Goal: Task Accomplishment & Management: Use online tool/utility

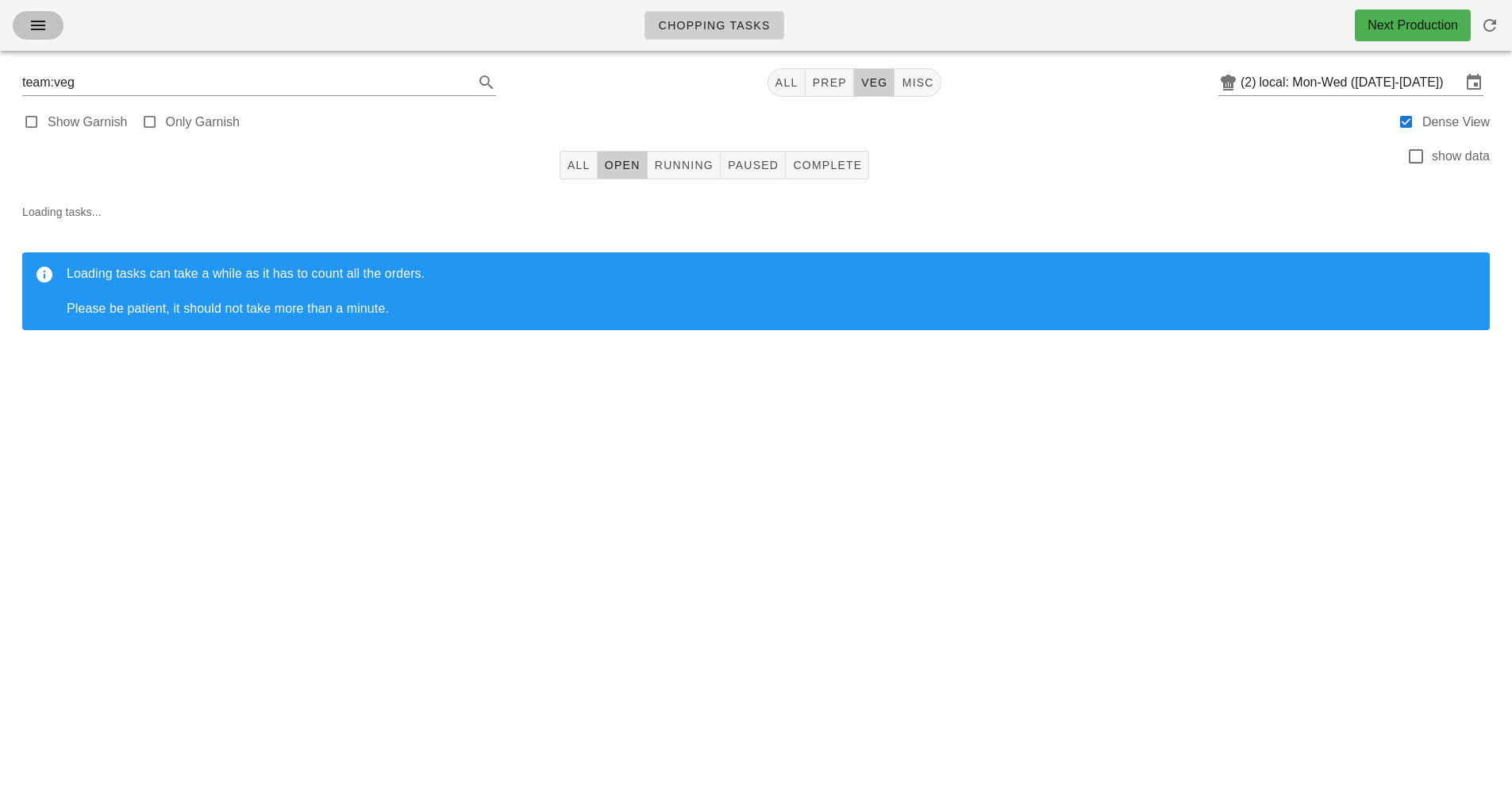
click at [48, 25] on span "button" at bounding box center [37, 25] width 25 height 19
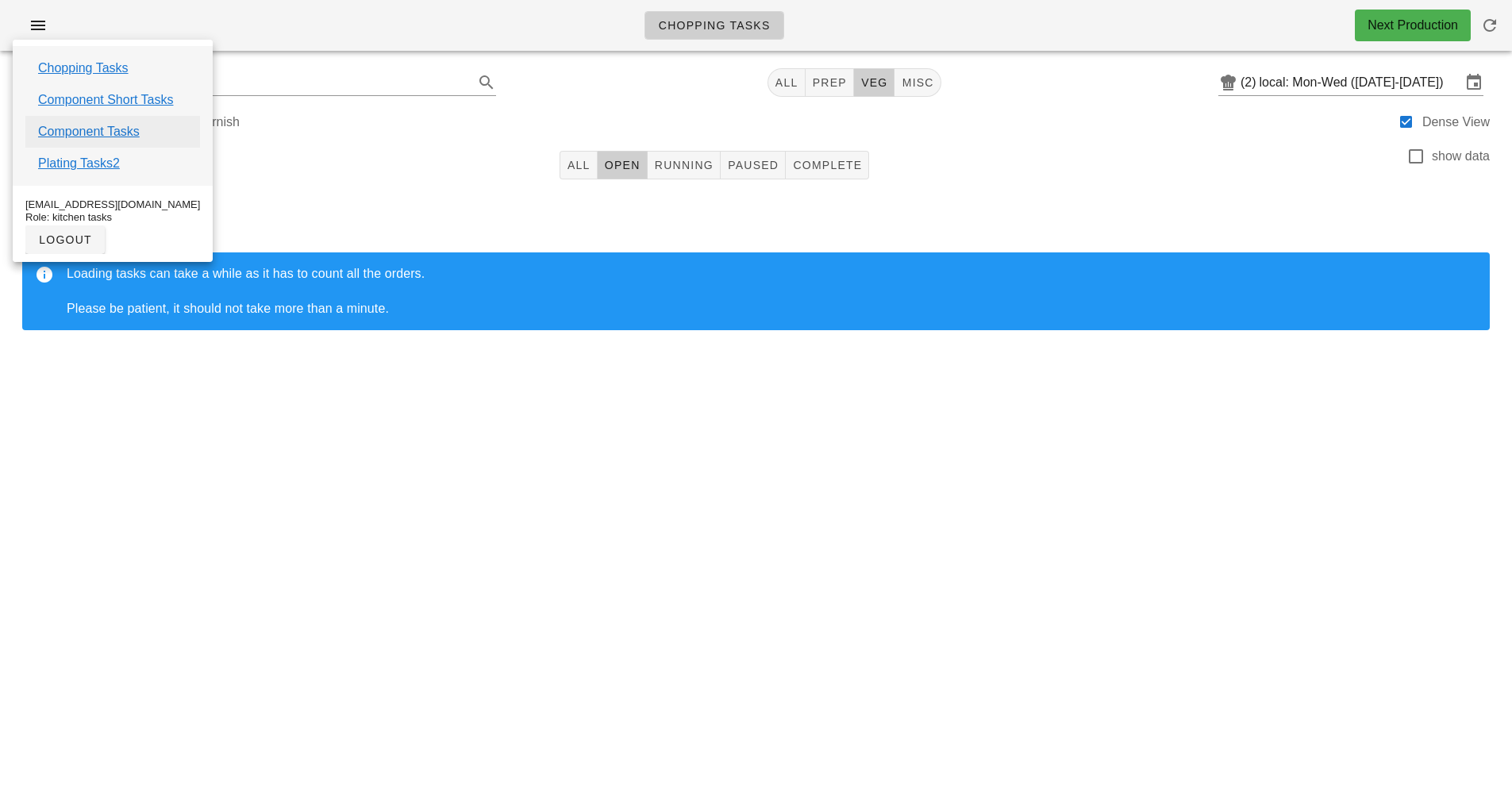
click at [115, 134] on link "Component Tasks" at bounding box center [89, 132] width 102 height 19
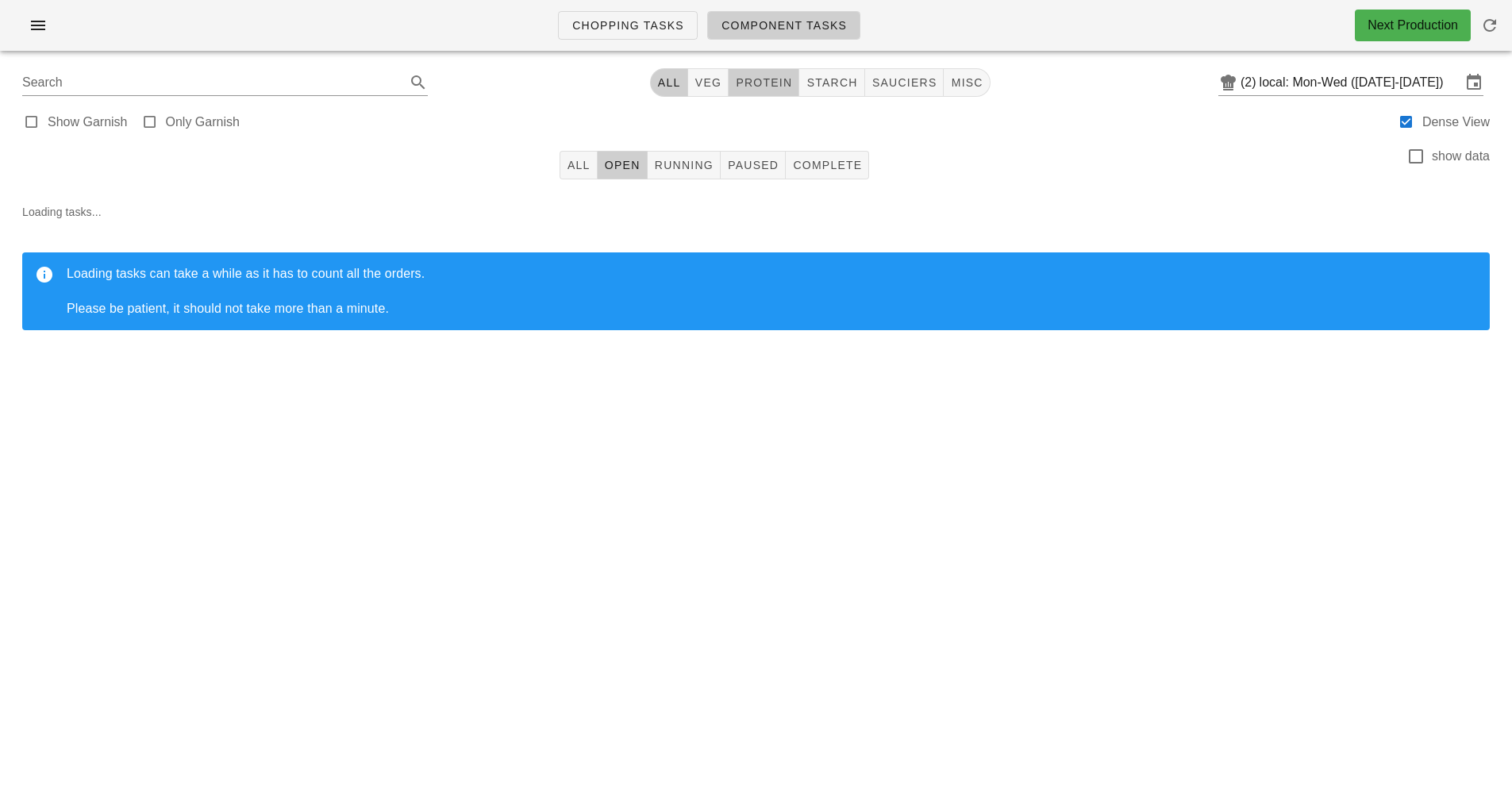
click at [776, 84] on span "protein" at bounding box center [763, 83] width 58 height 13
type input "team:protein"
click at [571, 172] on button "All" at bounding box center [578, 165] width 38 height 29
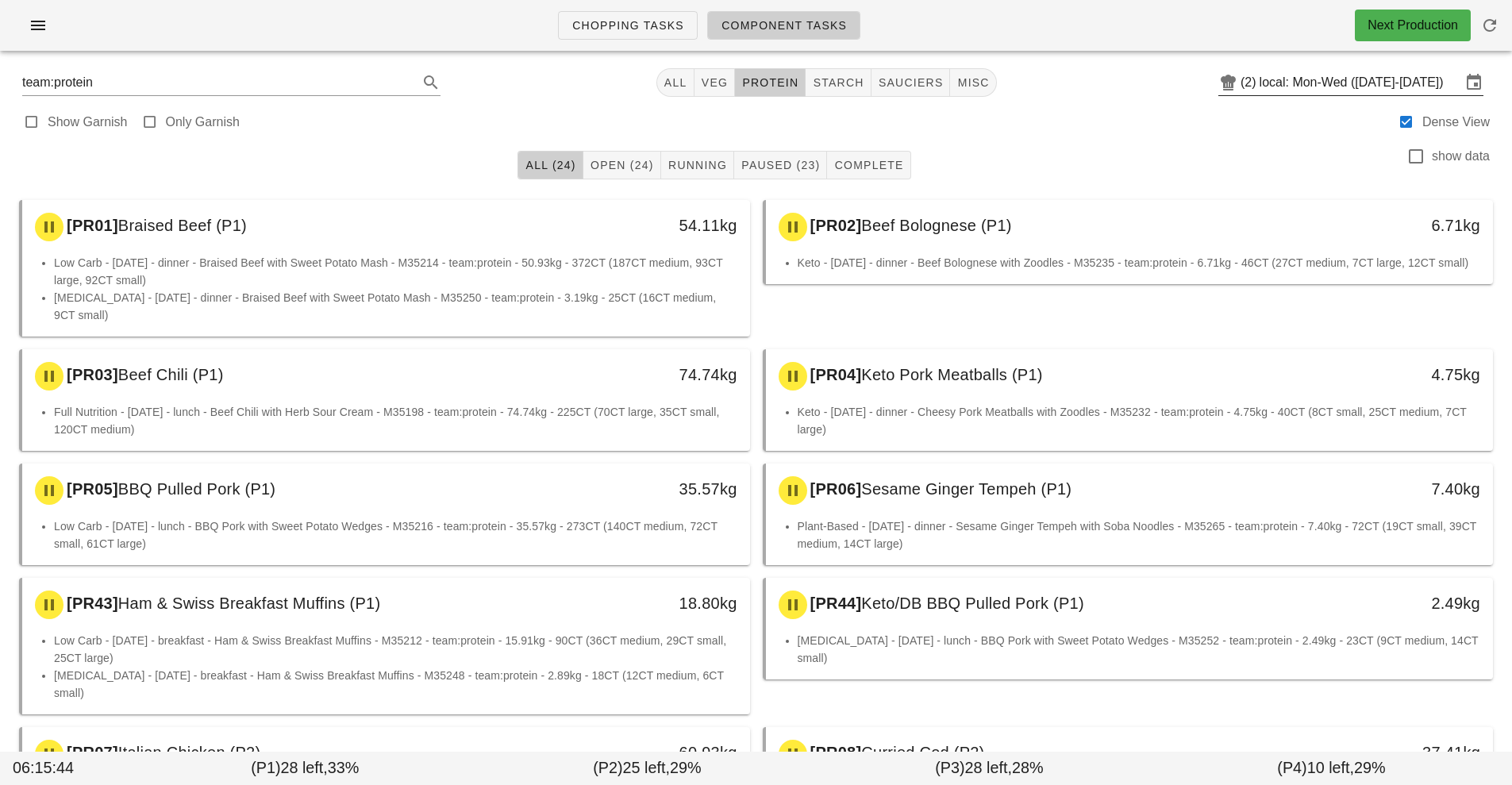
click at [1301, 77] on input "local: Mon-Wed ([DATE]-[DATE])" at bounding box center [1360, 82] width 201 height 25
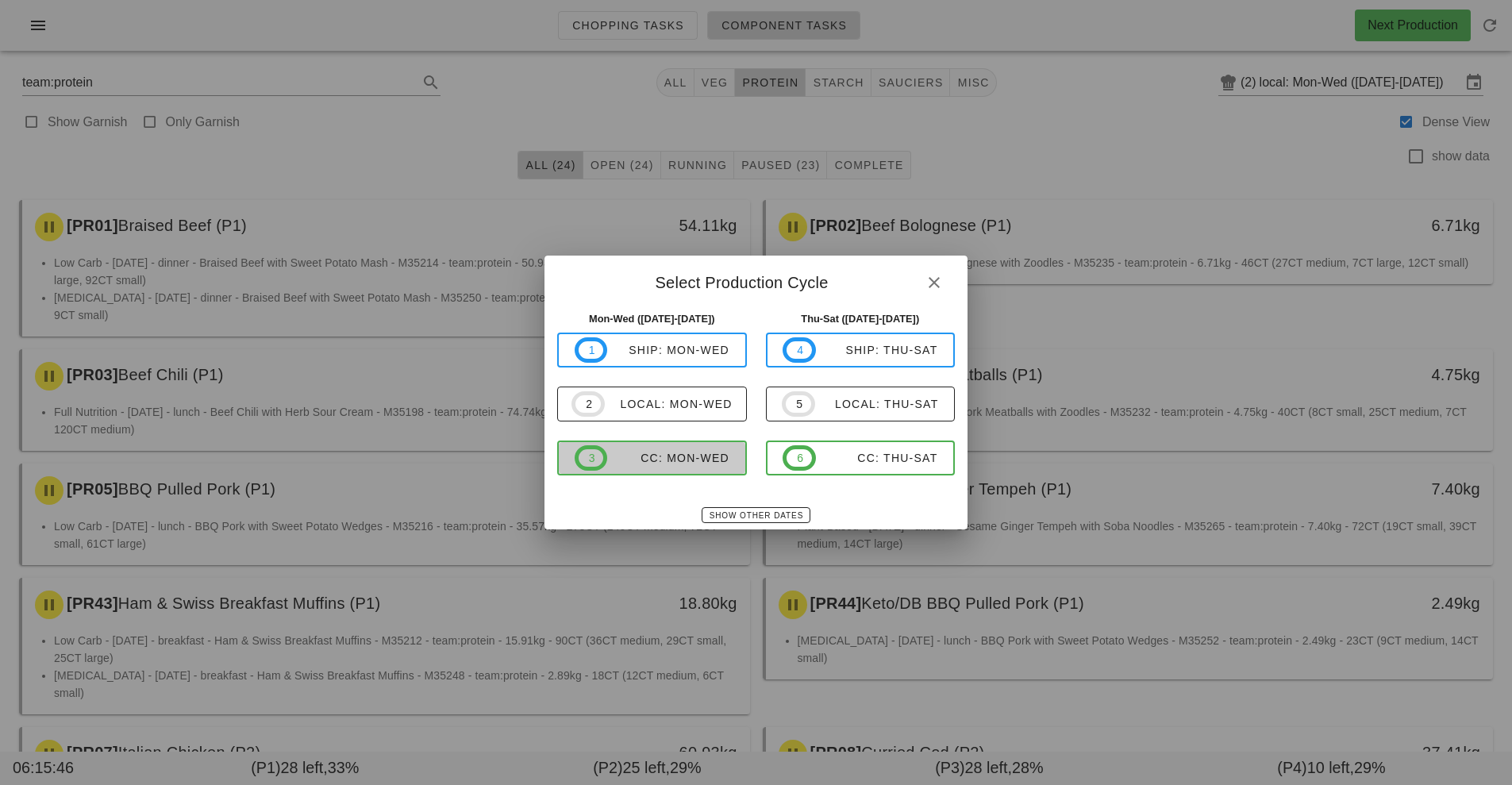
click at [695, 467] on span "3 CC: Mon-Wed" at bounding box center [652, 457] width 155 height 25
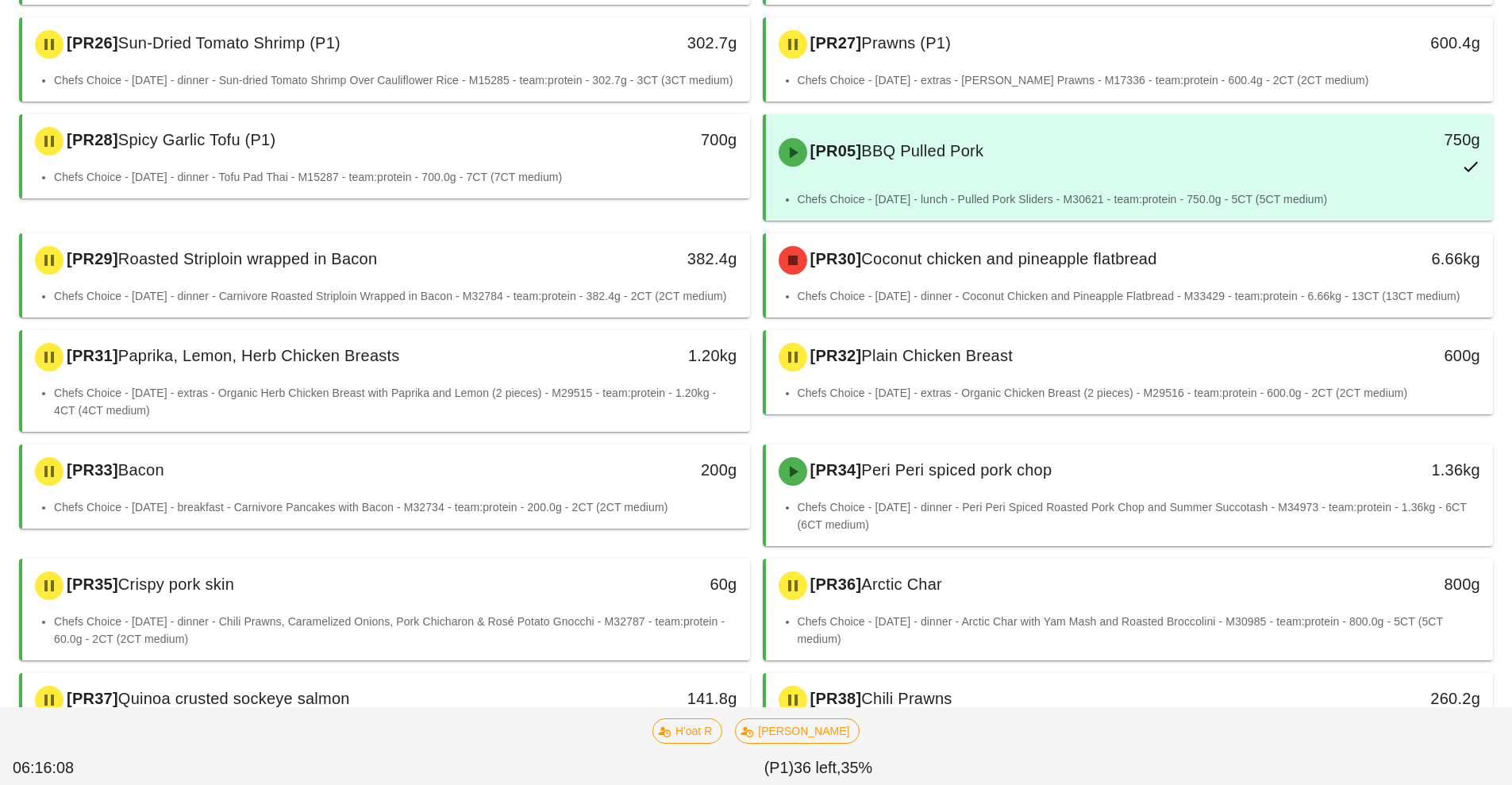
scroll to position [641, 0]
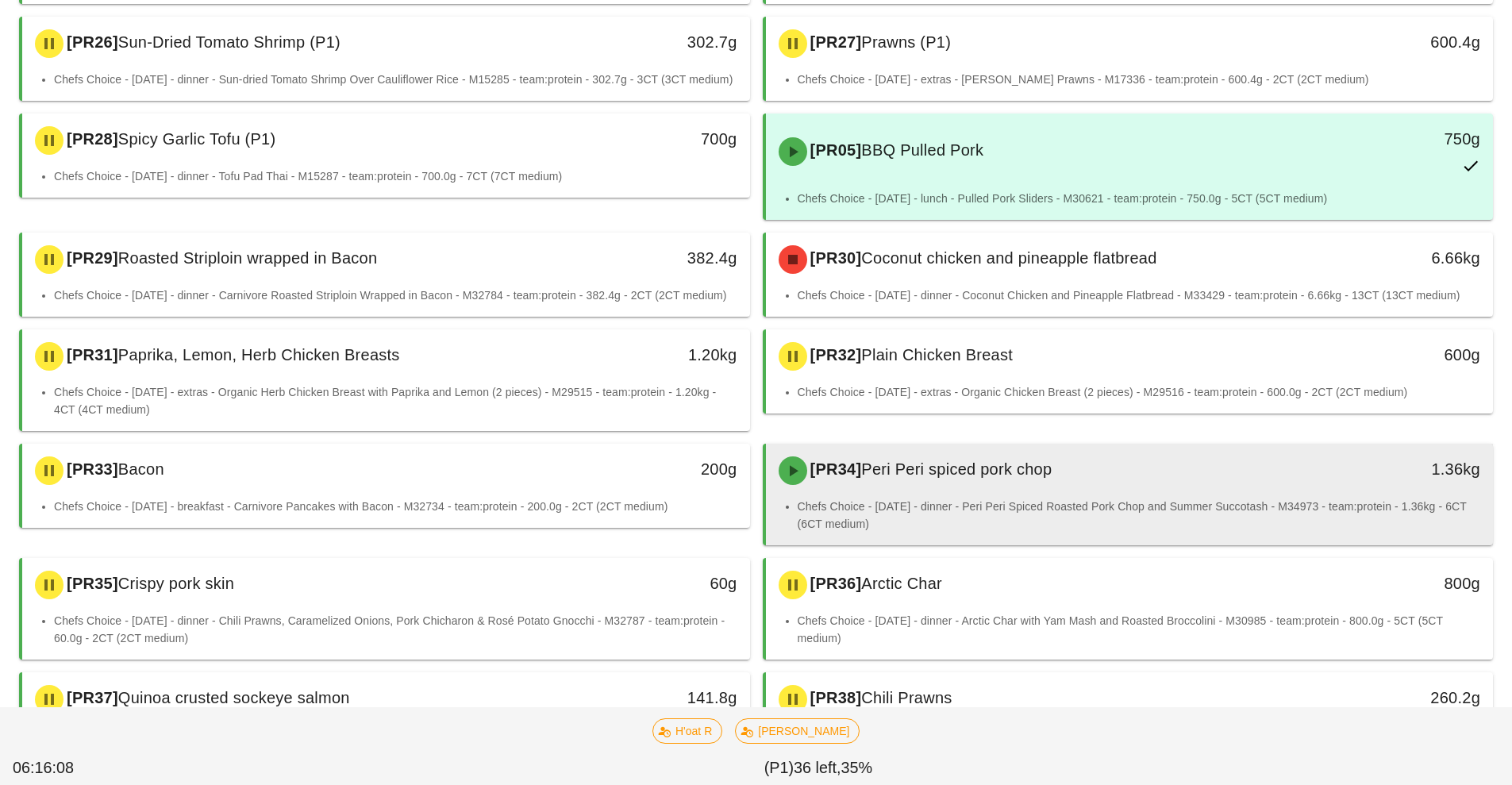
click at [1049, 511] on li "Chefs Choice - Sunday - dinner - Peri Peri Spiced Roasted Pork Chop and Summer …" at bounding box center [1139, 516] width 684 height 35
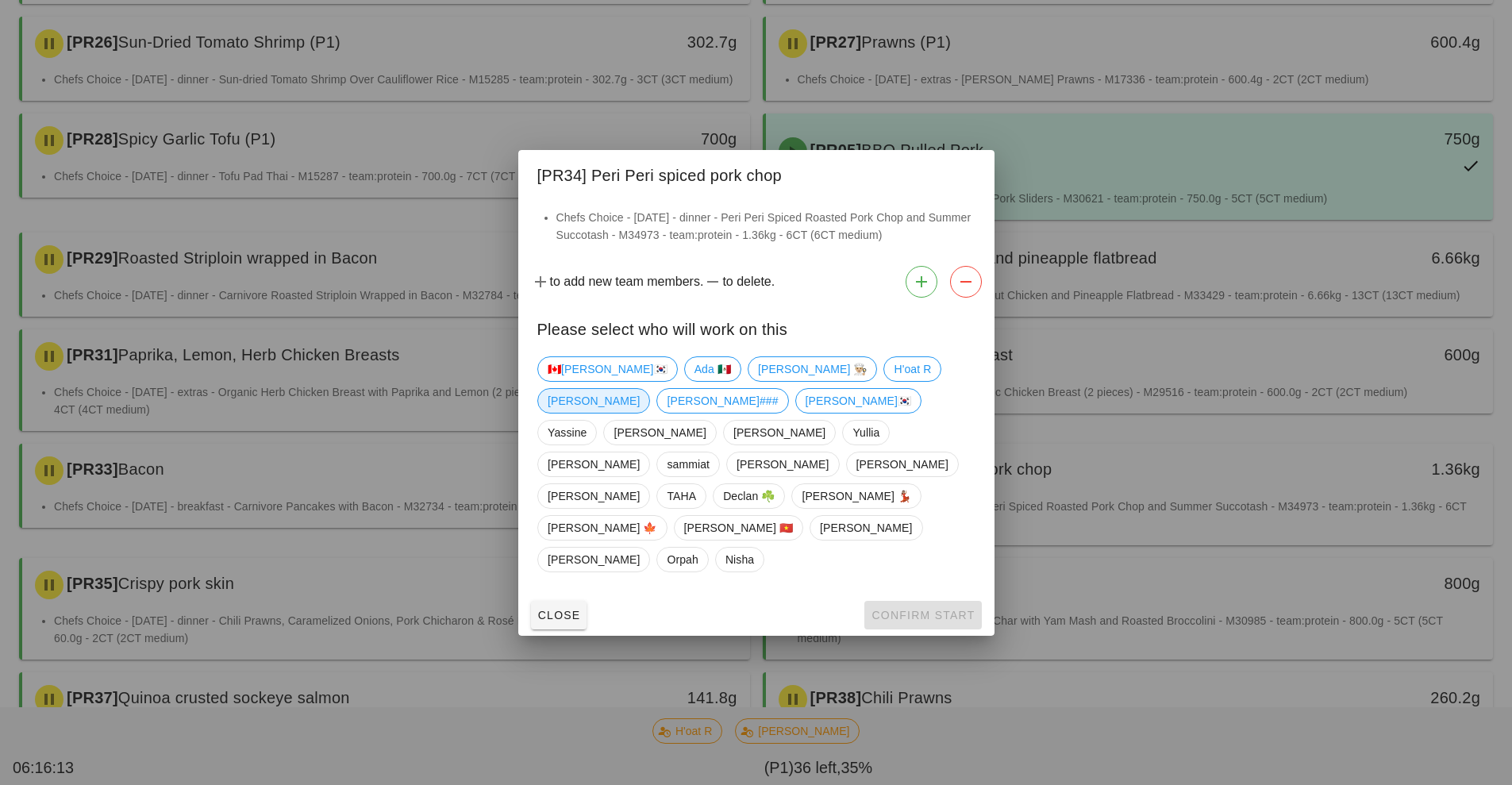
click at [640, 413] on span "[PERSON_NAME]" at bounding box center [593, 401] width 92 height 24
click at [905, 601] on button "Confirm Start" at bounding box center [923, 615] width 117 height 29
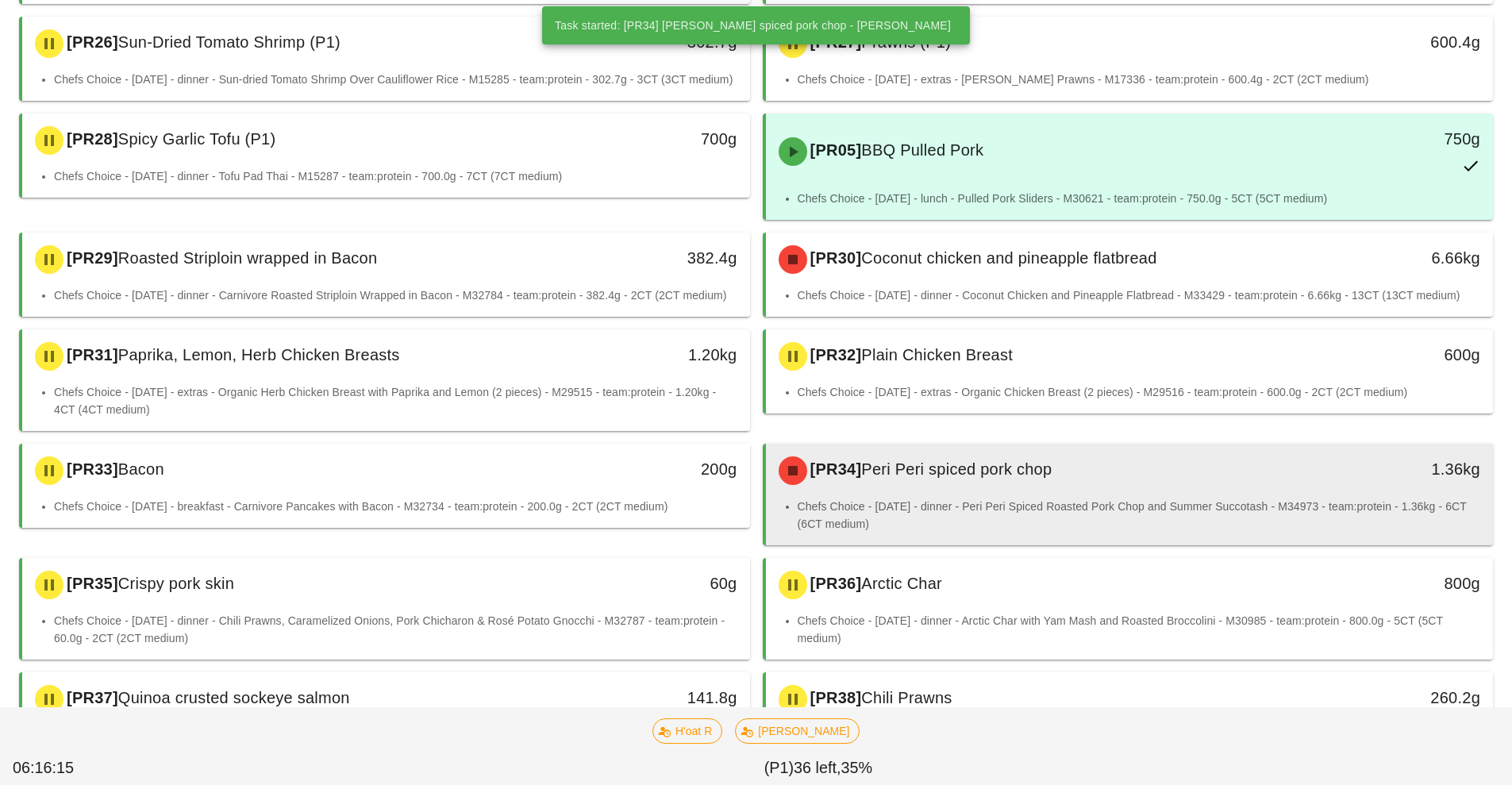
click at [977, 509] on li "Chefs Choice - Sunday - dinner - Peri Peri Spiced Roasted Pork Chop and Summer …" at bounding box center [1139, 516] width 684 height 35
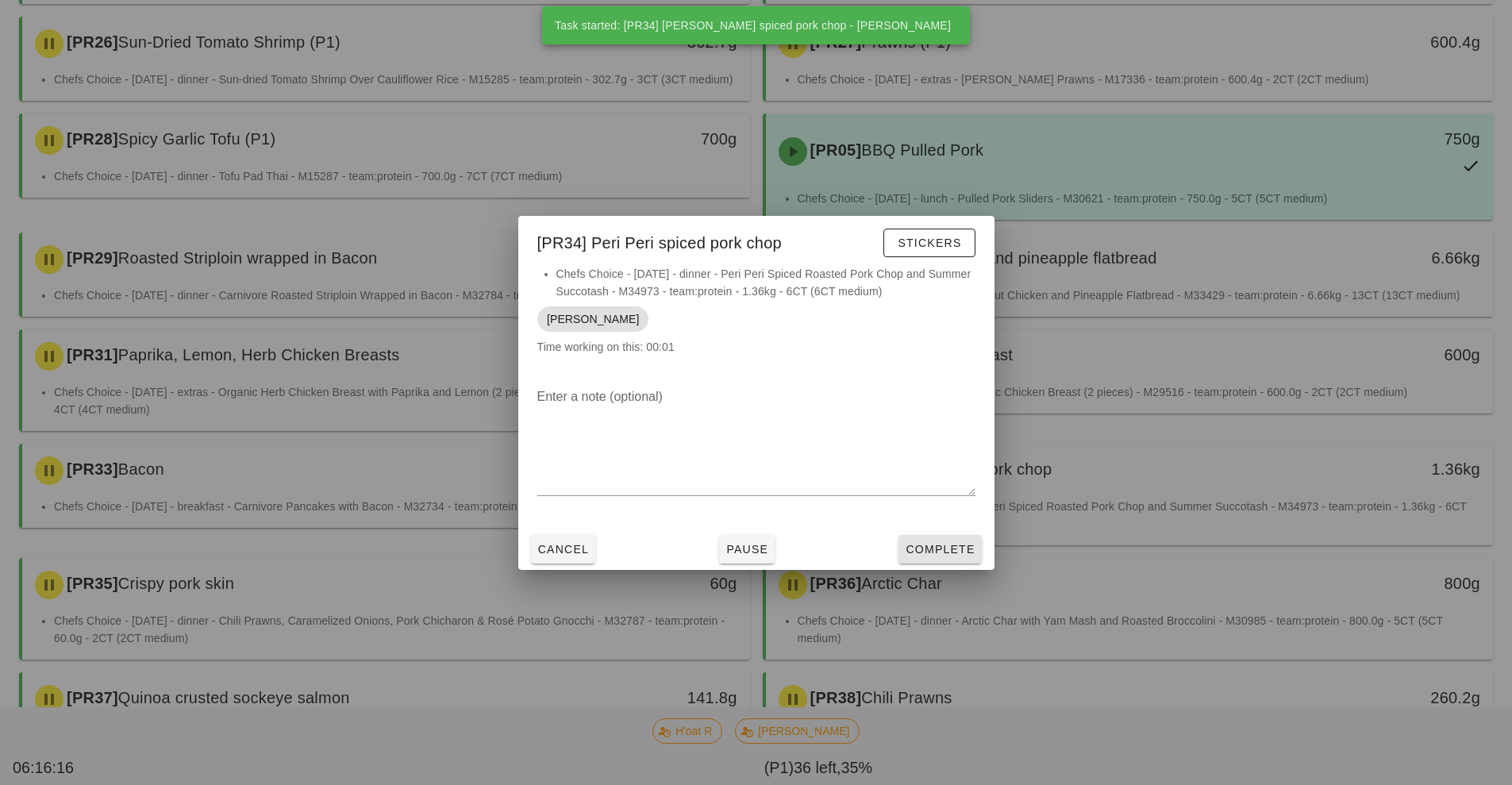
click at [953, 560] on button "Complete" at bounding box center [940, 549] width 83 height 29
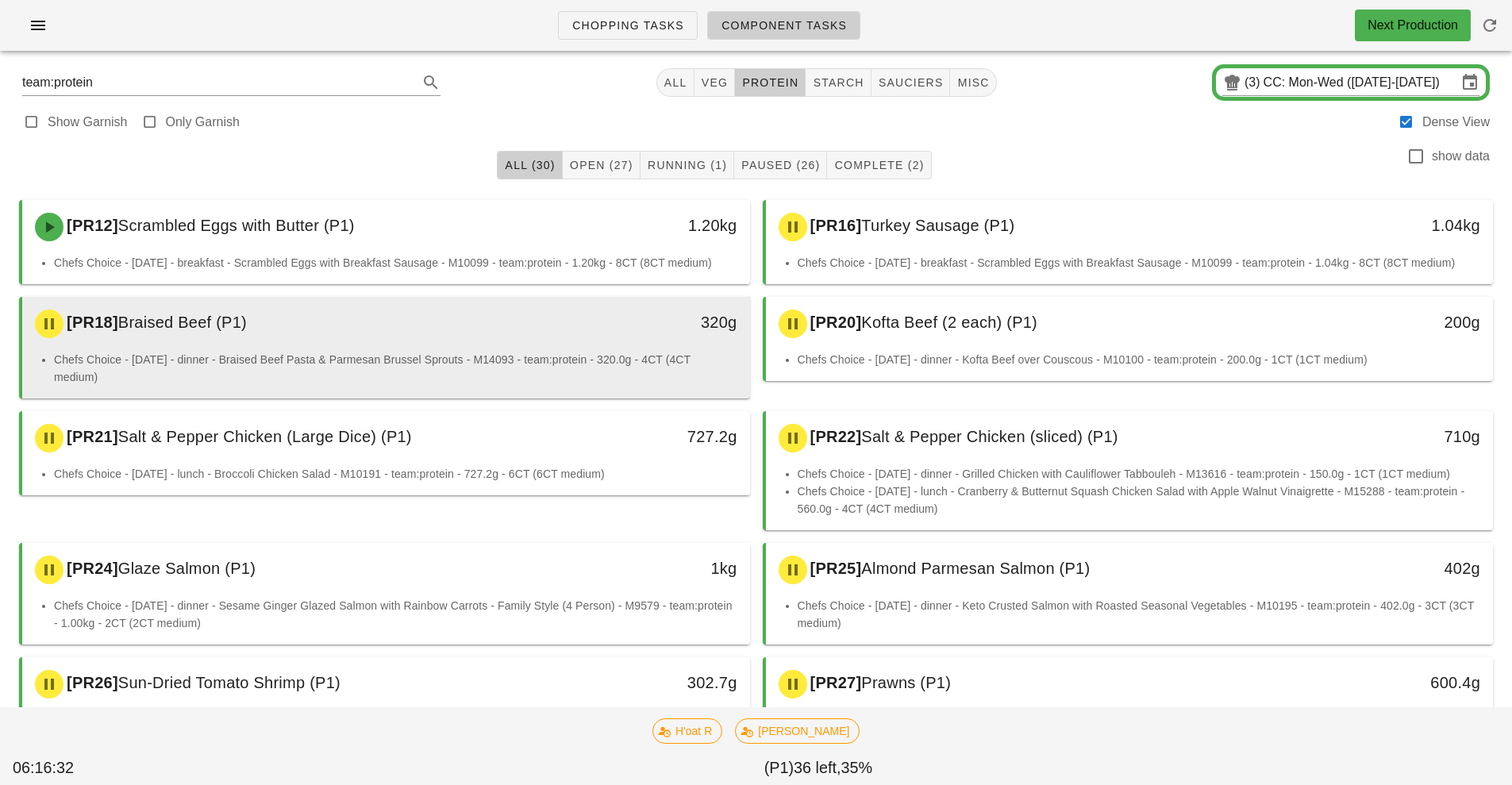
click at [635, 314] on div "320g" at bounding box center [656, 322] width 161 height 25
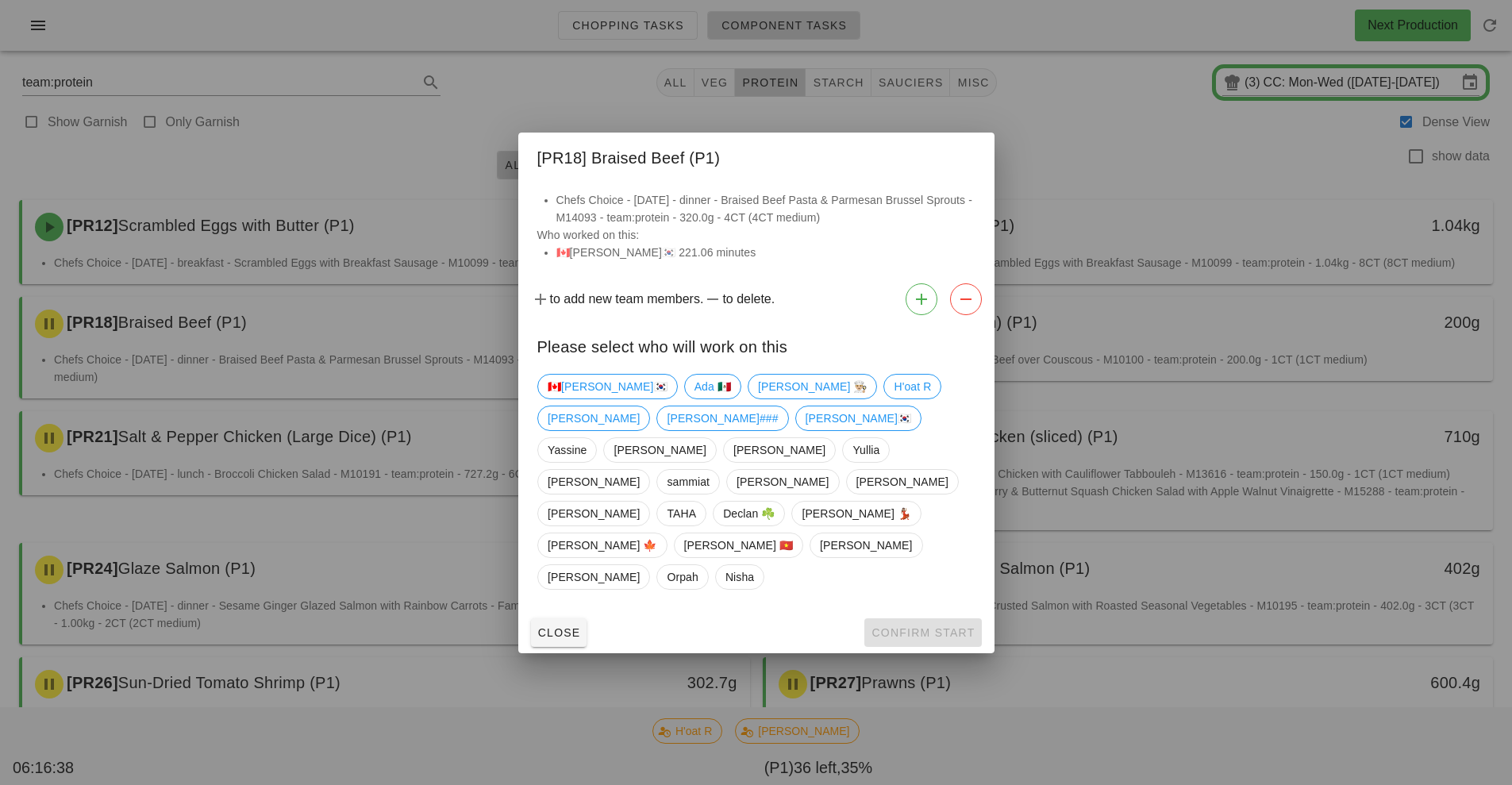
click at [621, 665] on div at bounding box center [756, 392] width 1512 height 785
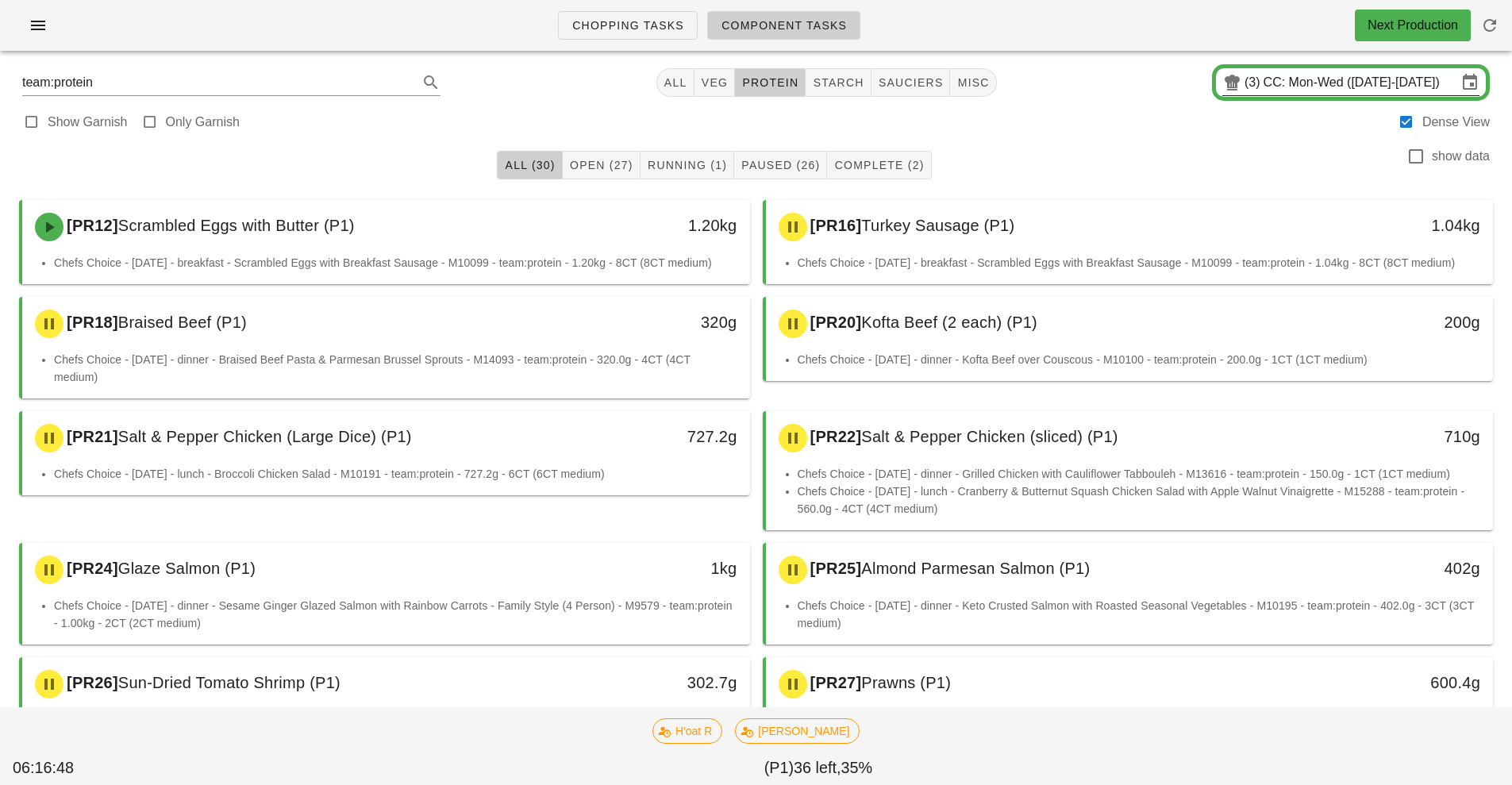
click at [1286, 85] on input "CC: Mon-Wed (Aug 25-Aug 27)" at bounding box center [1360, 82] width 194 height 25
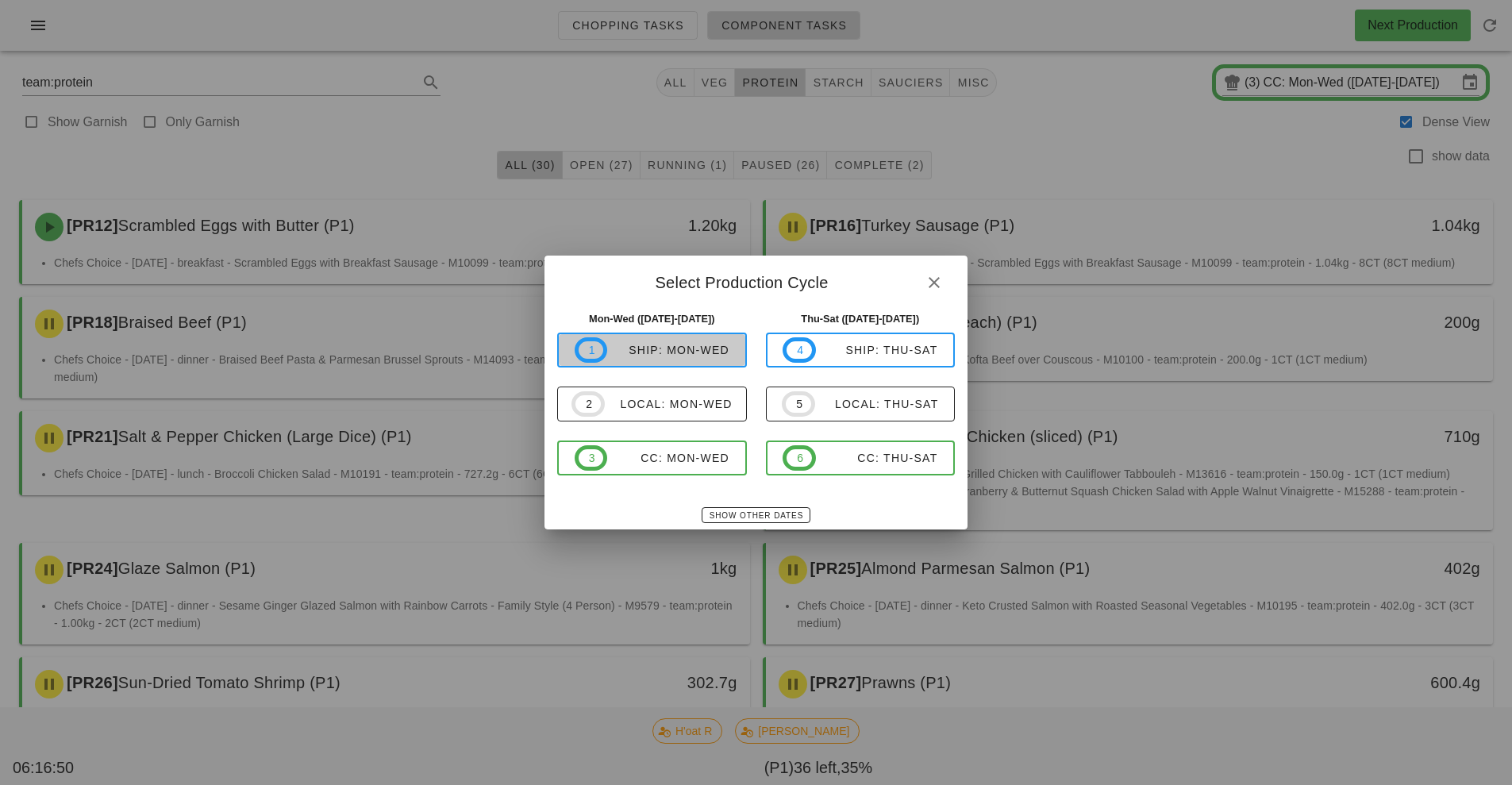
click at [702, 356] on div "ship: Mon-Wed" at bounding box center [669, 351] width 122 height 13
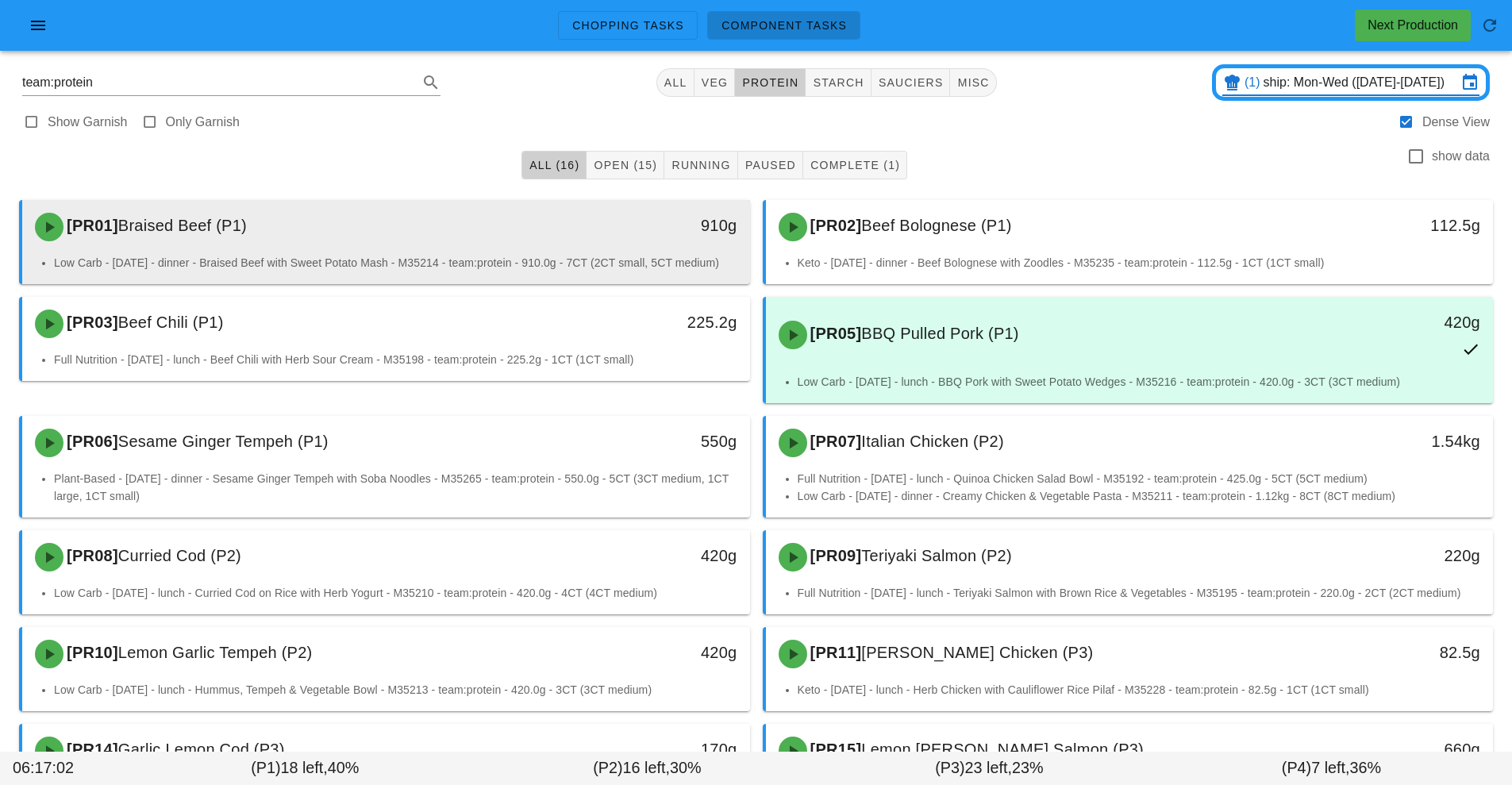
click at [525, 249] on div "[PR01] Braised Beef (P1)" at bounding box center [295, 226] width 541 height 47
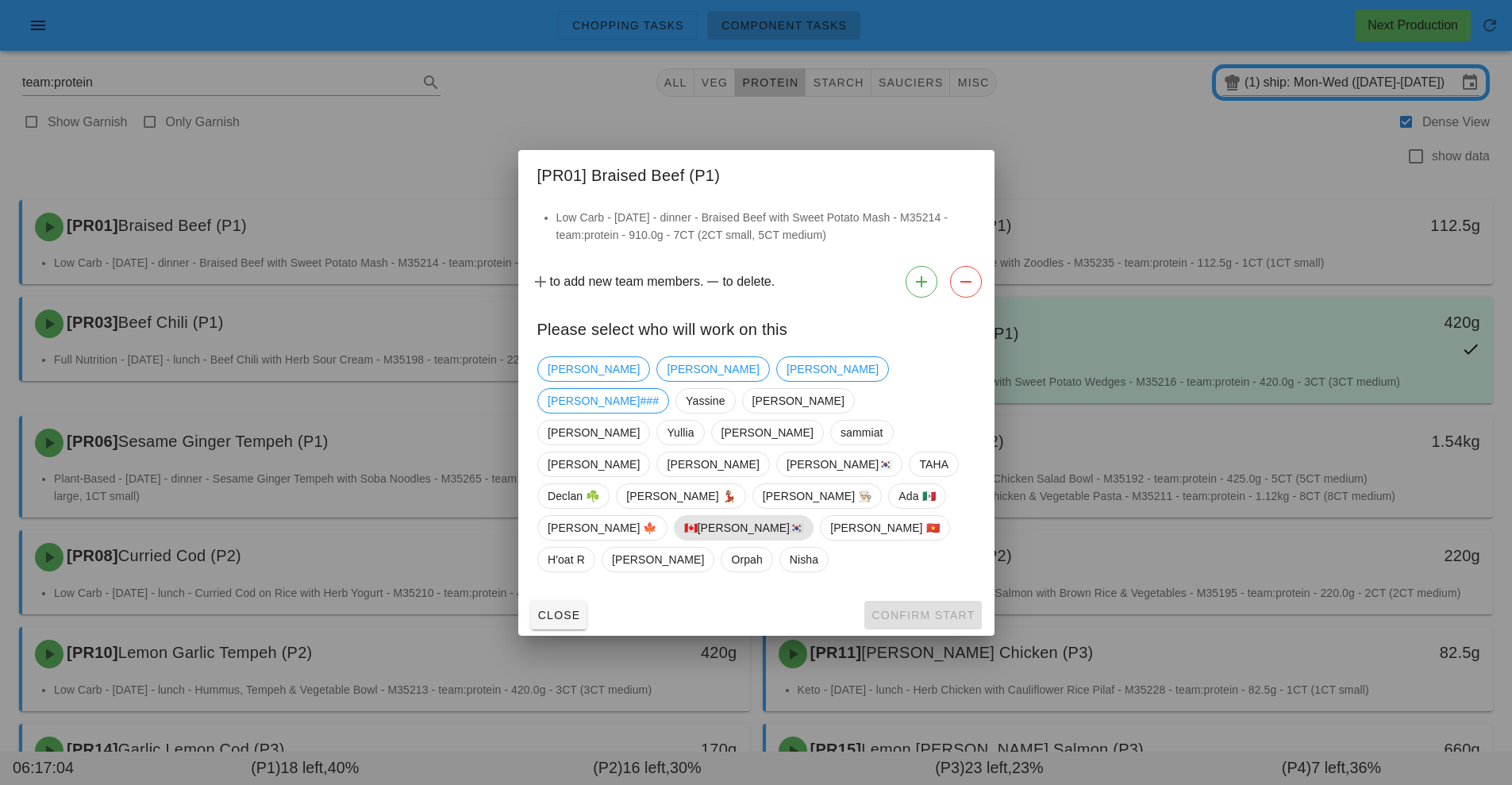
click at [684, 516] on span "🇨🇦[PERSON_NAME]🇰🇷" at bounding box center [743, 528] width 120 height 24
click at [923, 601] on button "Confirm Start" at bounding box center [923, 615] width 117 height 29
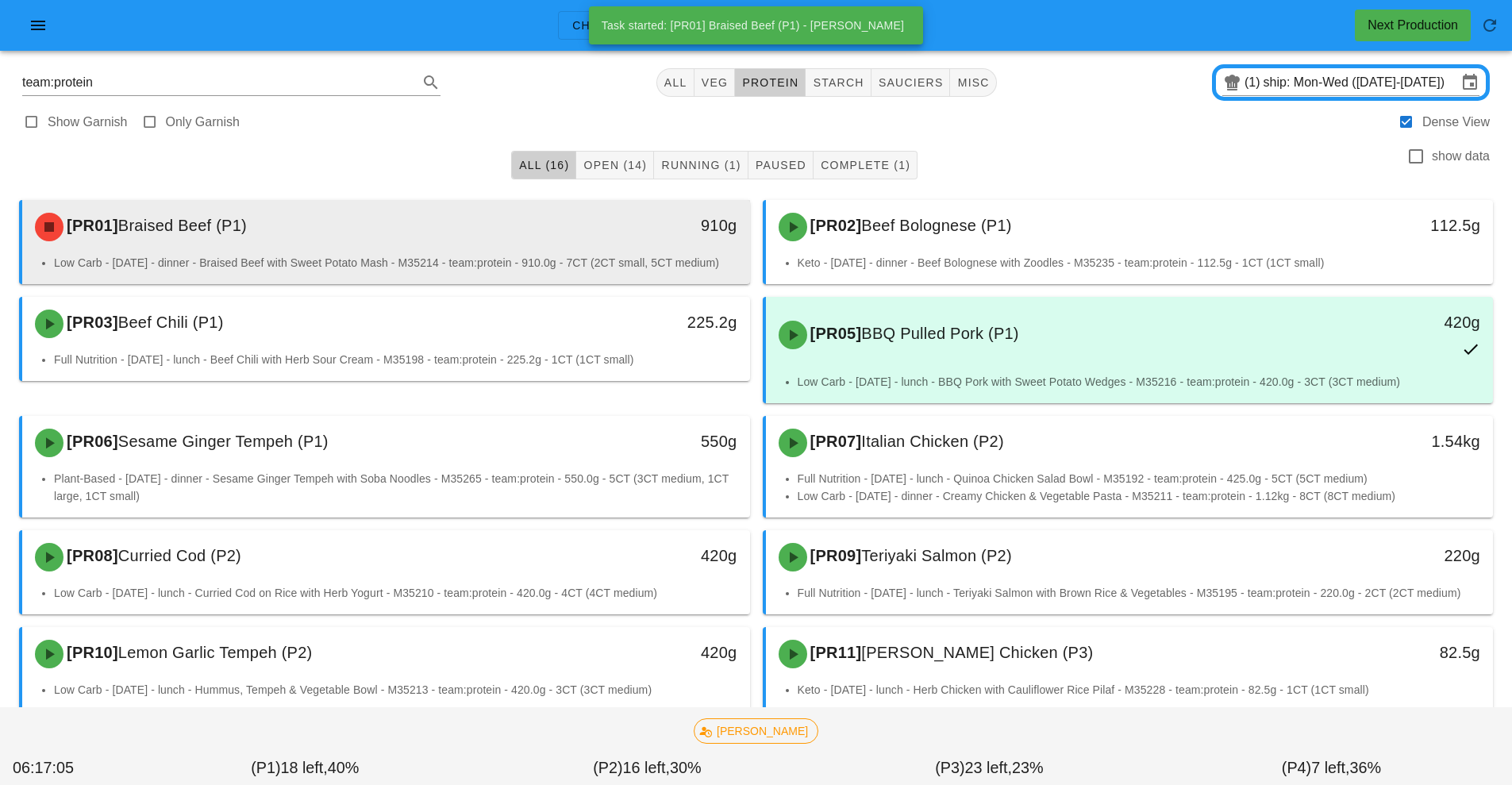
click at [570, 238] on div "910g" at bounding box center [656, 226] width 180 height 47
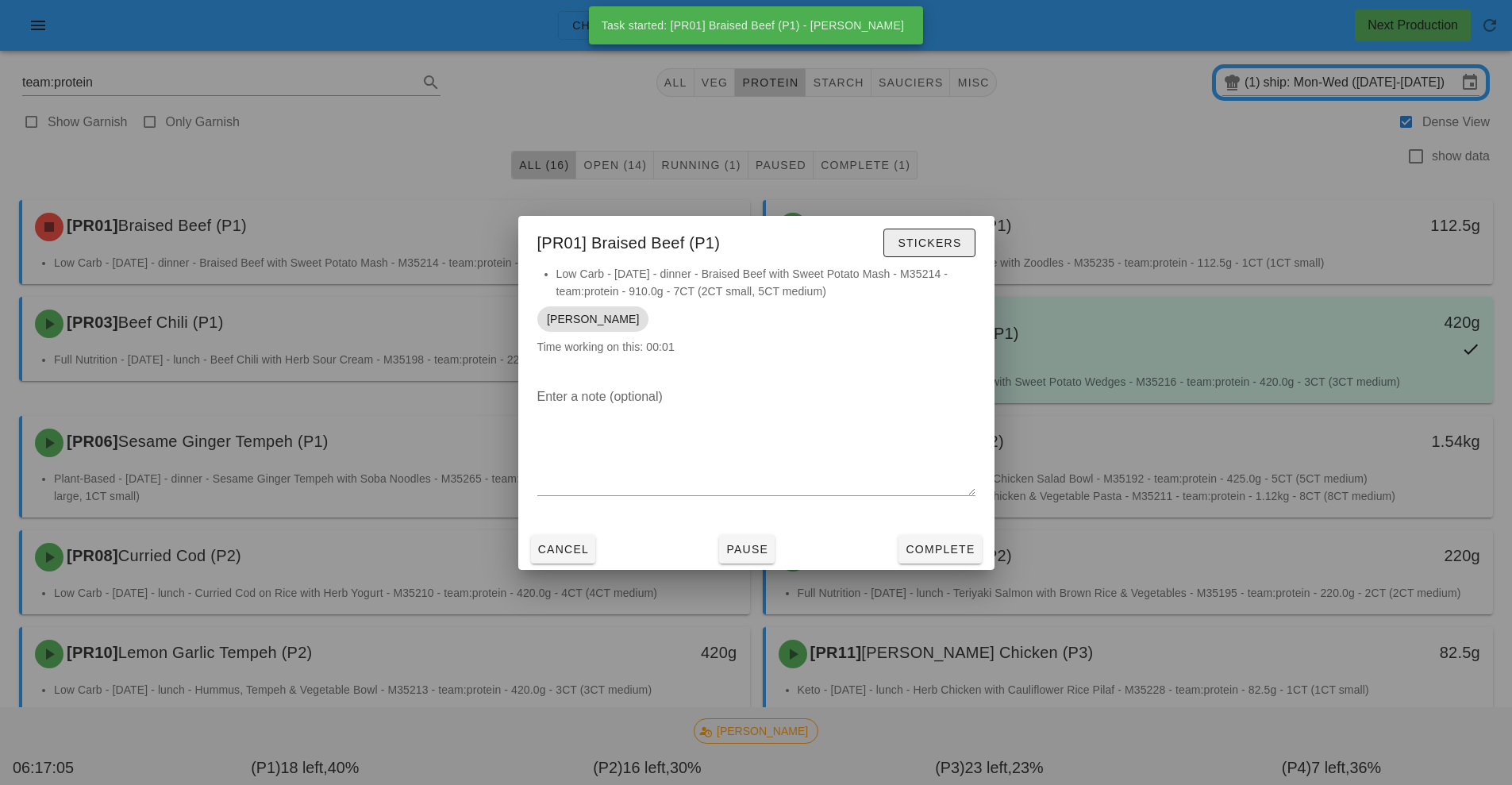
click at [952, 249] on span "Stickers" at bounding box center [929, 243] width 64 height 13
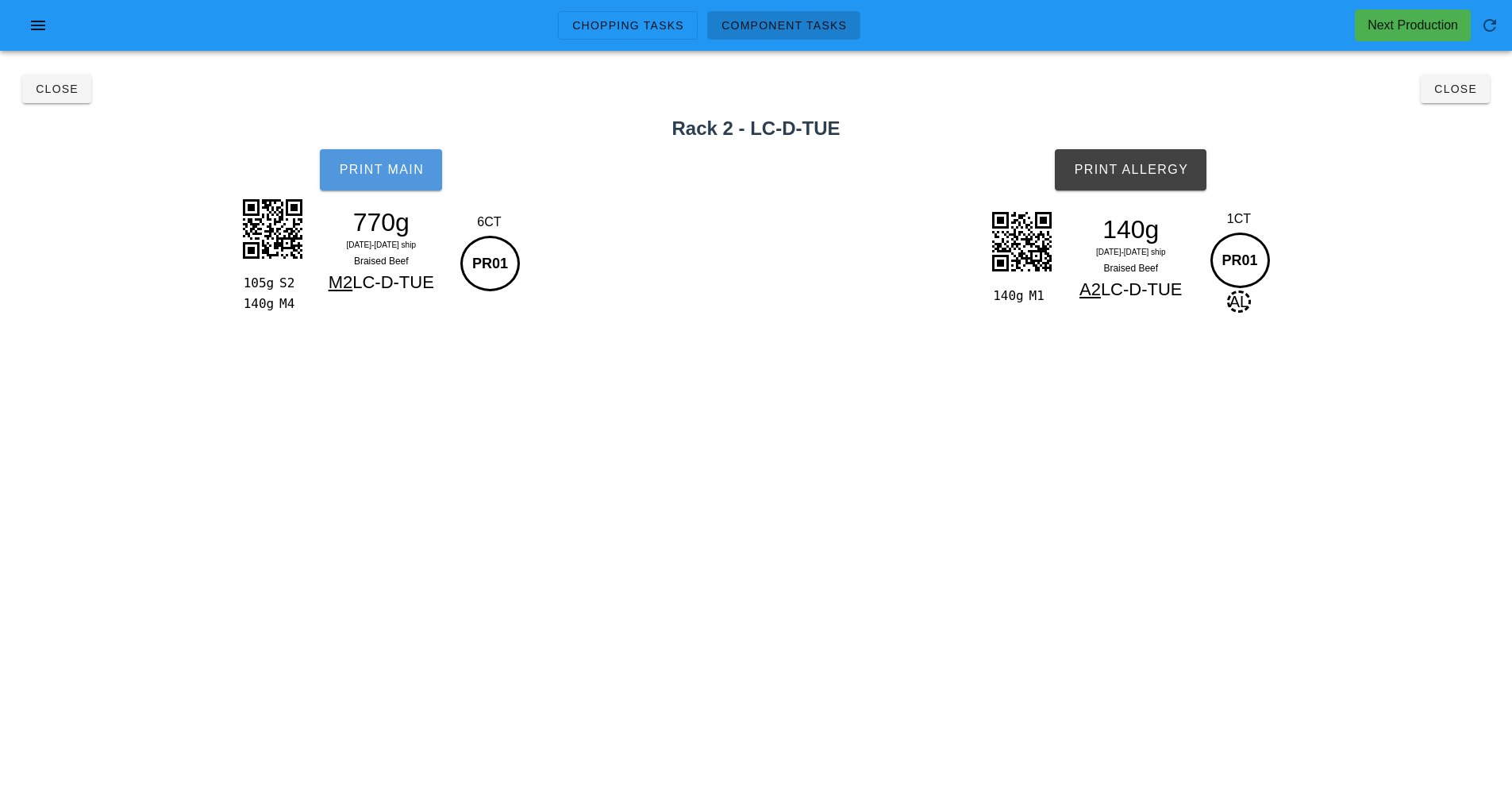
click at [408, 179] on button "Print Main" at bounding box center [381, 170] width 122 height 42
click at [1137, 168] on span "Print Allergy" at bounding box center [1131, 169] width 115 height 14
click at [1447, 91] on span "Close" at bounding box center [1455, 89] width 44 height 13
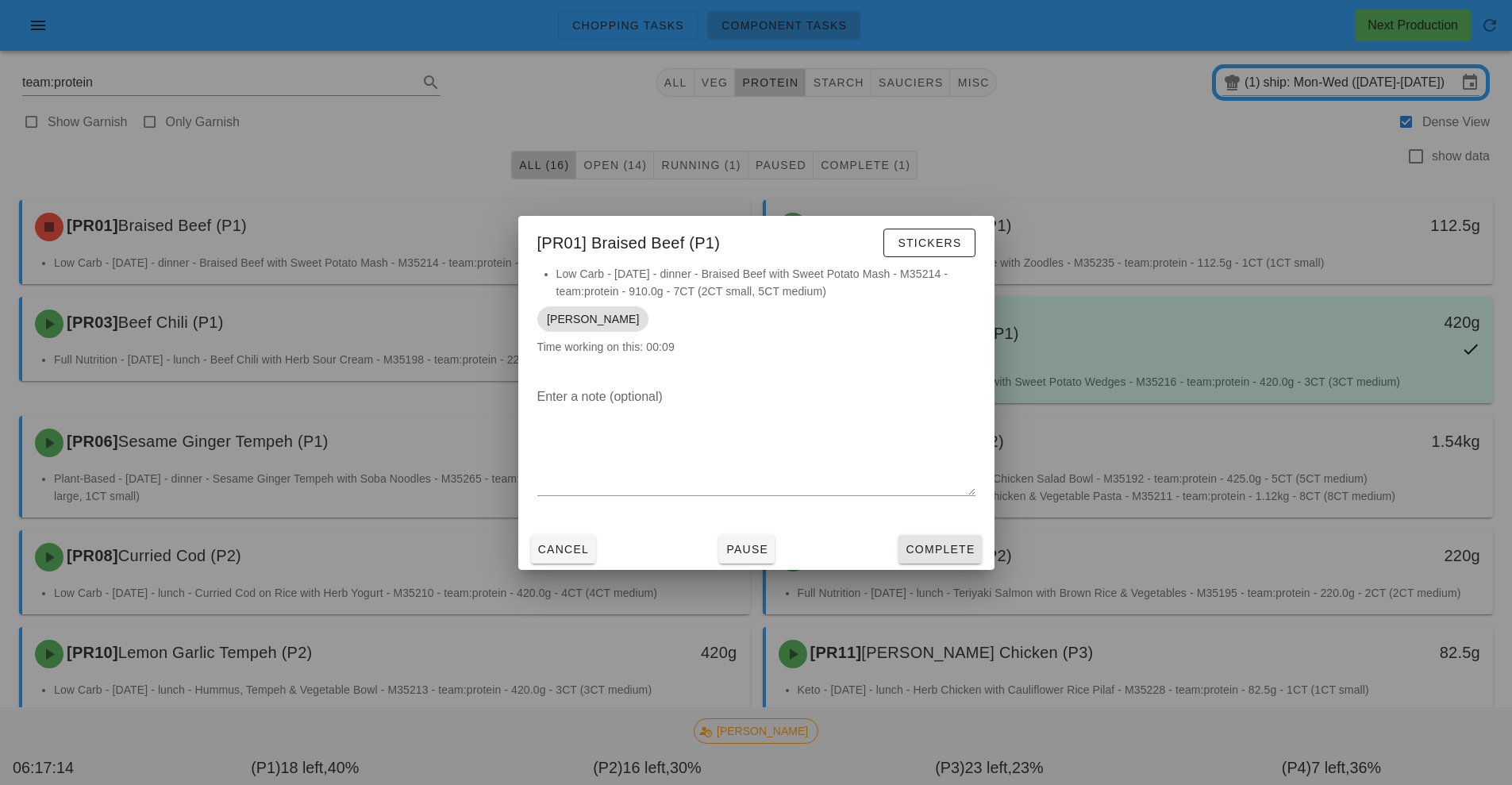
click at [933, 549] on span "Complete" at bounding box center [940, 549] width 70 height 13
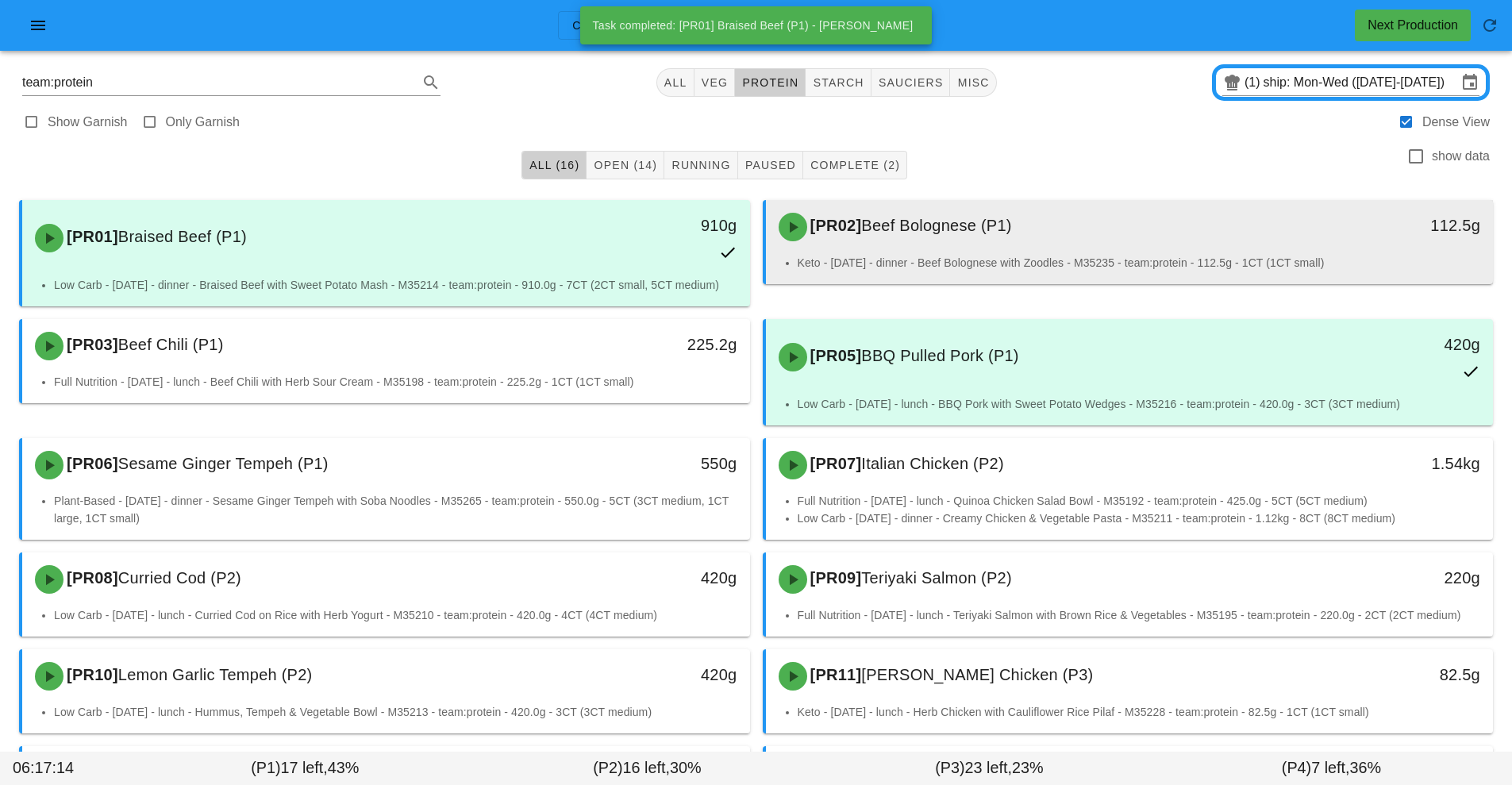
click at [958, 245] on div "[PR02] Beef Bolognese (P1)" at bounding box center [1039, 226] width 541 height 47
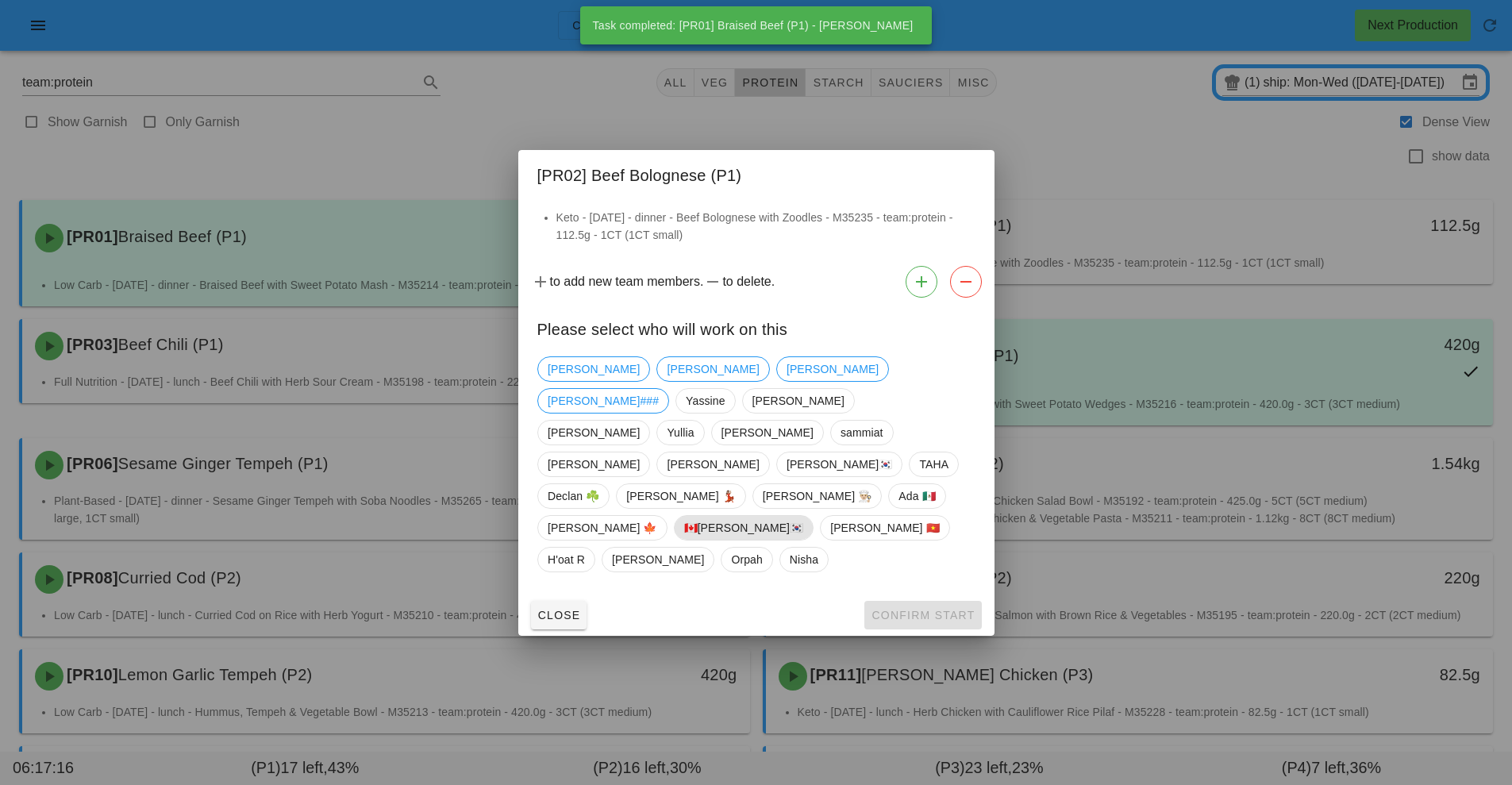
click at [684, 516] on span "🇨🇦[PERSON_NAME]🇰🇷" at bounding box center [743, 528] width 120 height 24
click at [928, 601] on button "Confirm Start" at bounding box center [923, 615] width 117 height 29
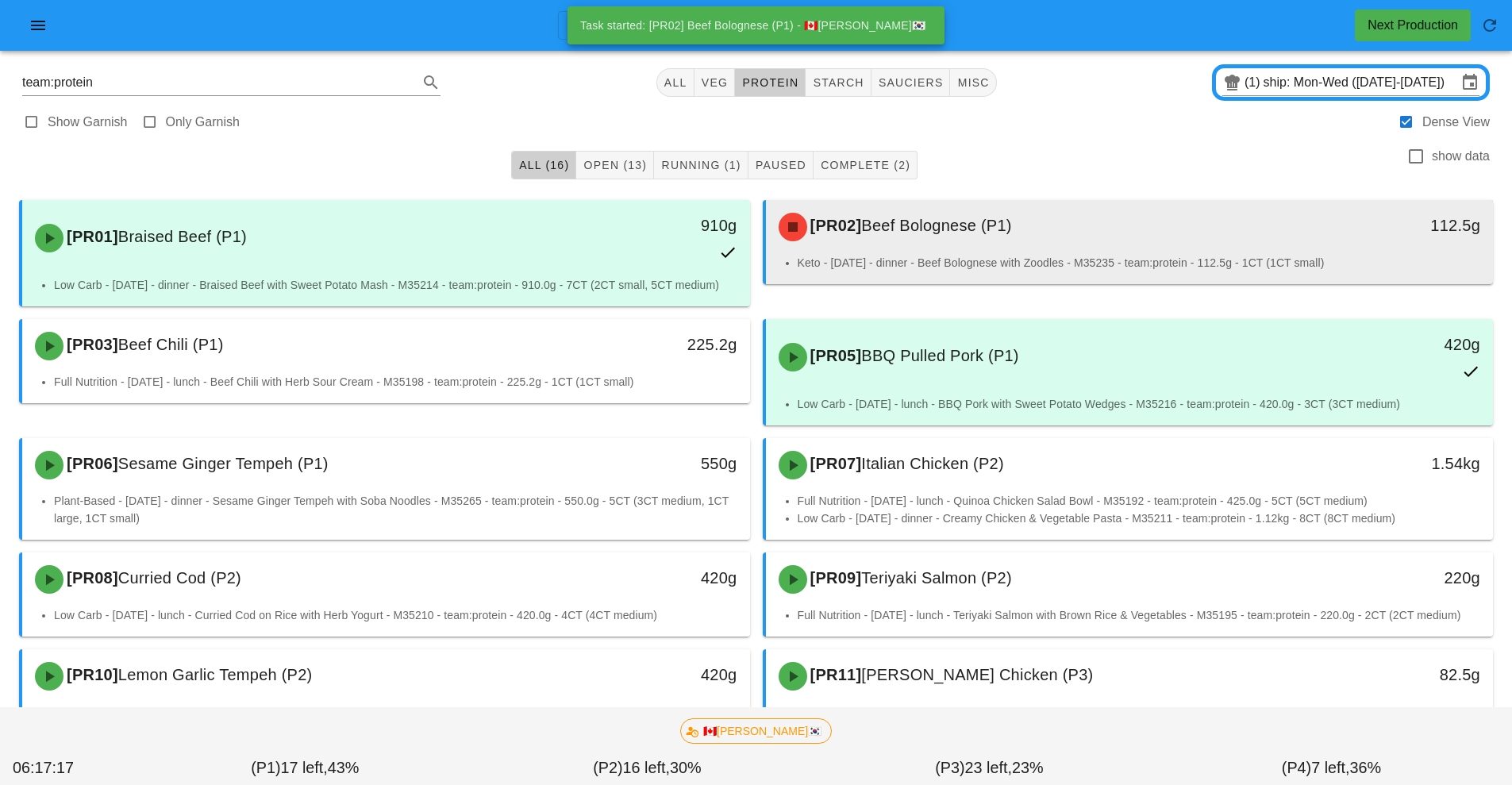
click at [1018, 256] on li "Keto - Wednesday - dinner - Beef Bolognese with Zoodles - M35235 - team:protein…" at bounding box center [1139, 263] width 684 height 18
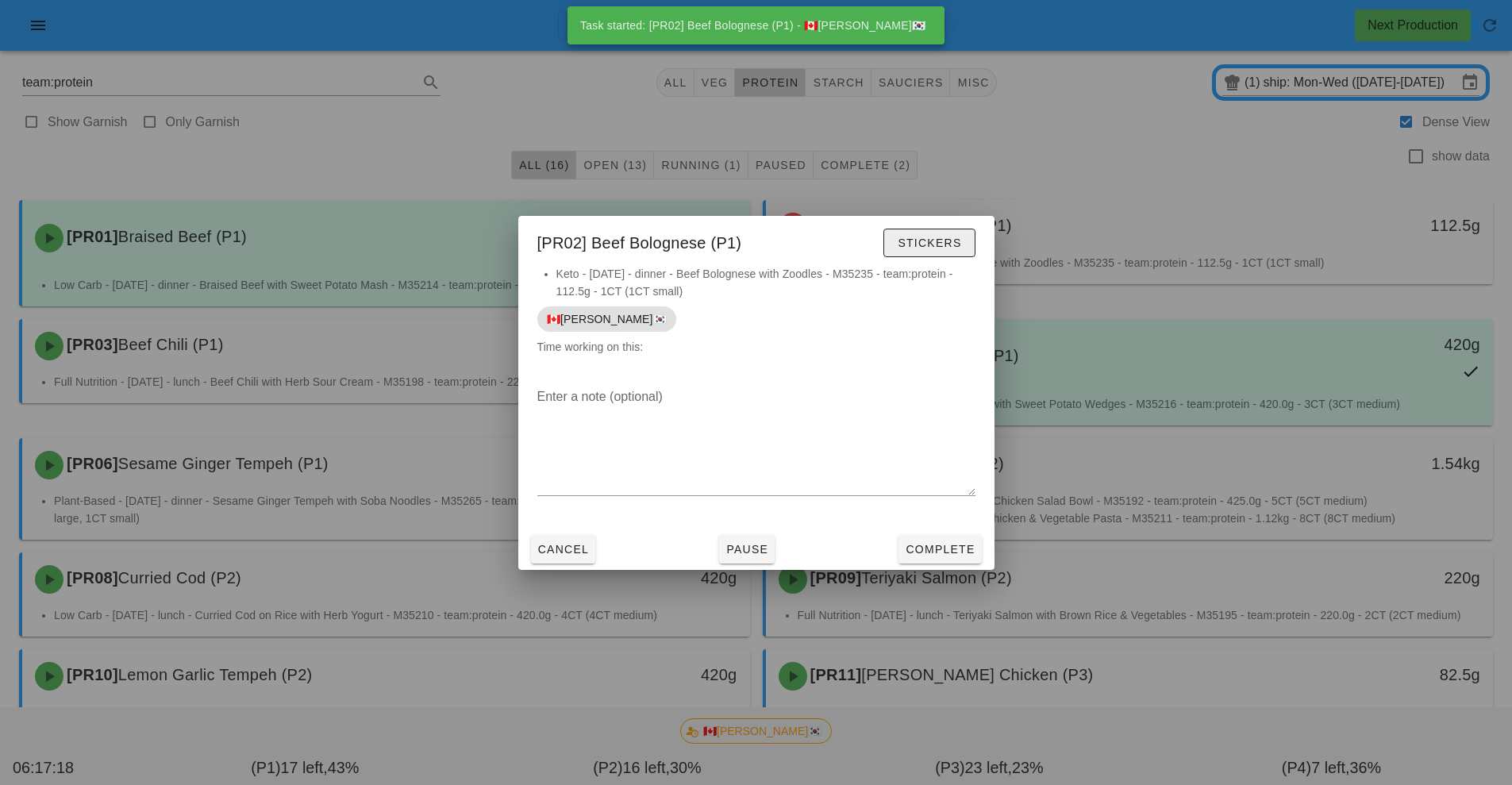
click at [957, 253] on button "Stickers" at bounding box center [929, 242] width 91 height 29
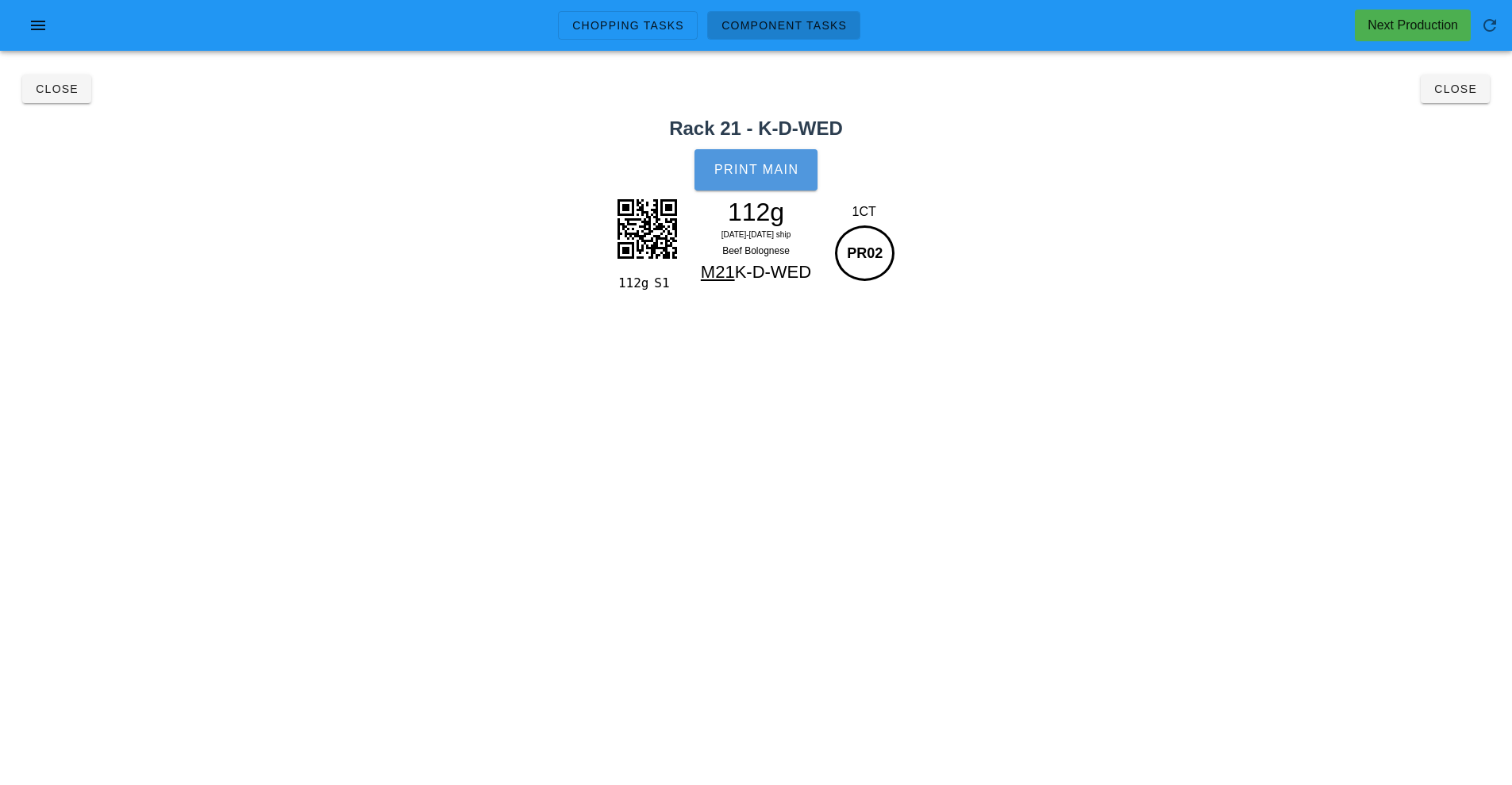
click at [777, 185] on button "Print Main" at bounding box center [756, 170] width 122 height 42
click at [1472, 96] on button "Close" at bounding box center [1455, 88] width 69 height 29
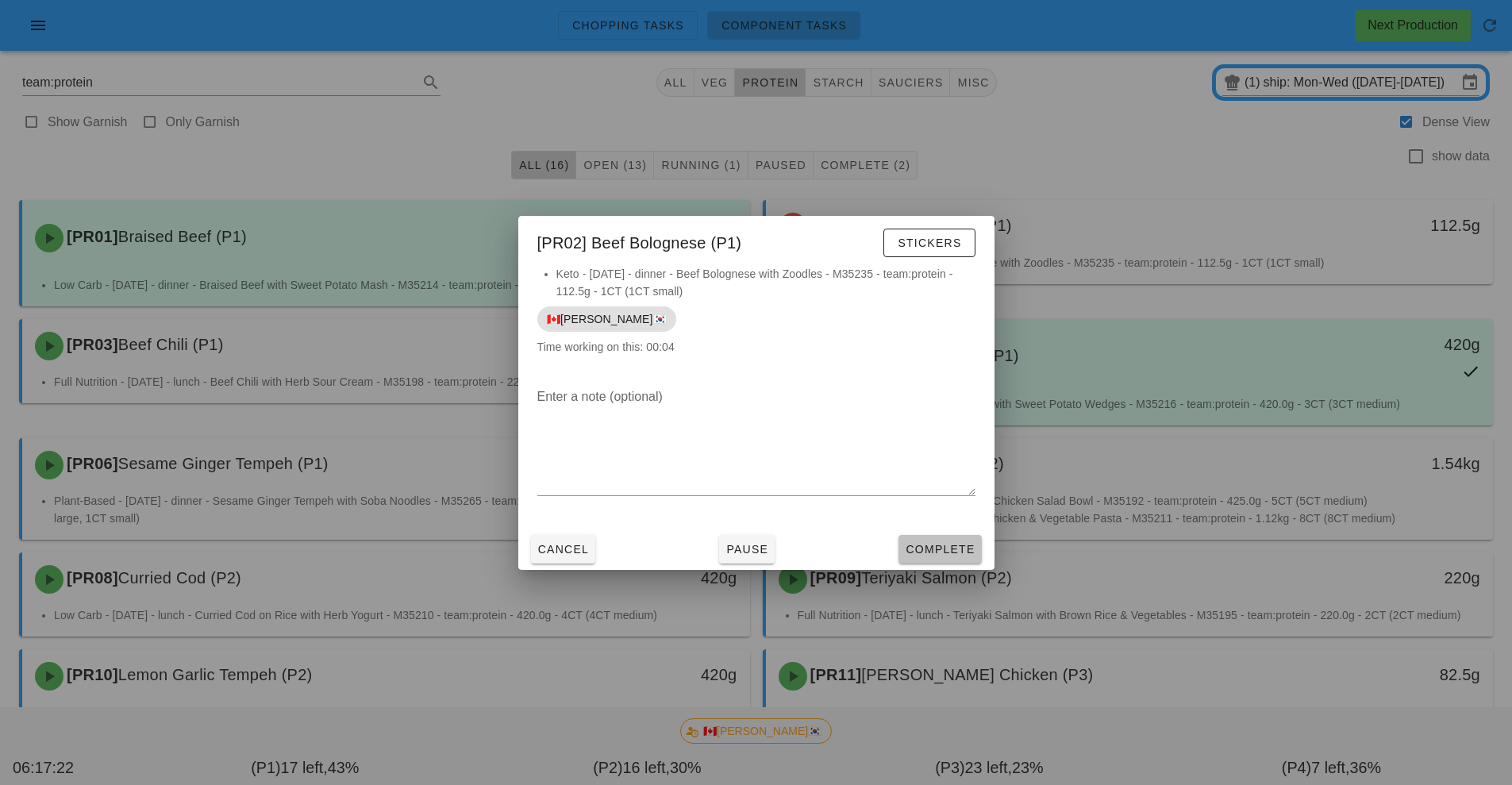
click at [948, 554] on span "Complete" at bounding box center [940, 549] width 70 height 13
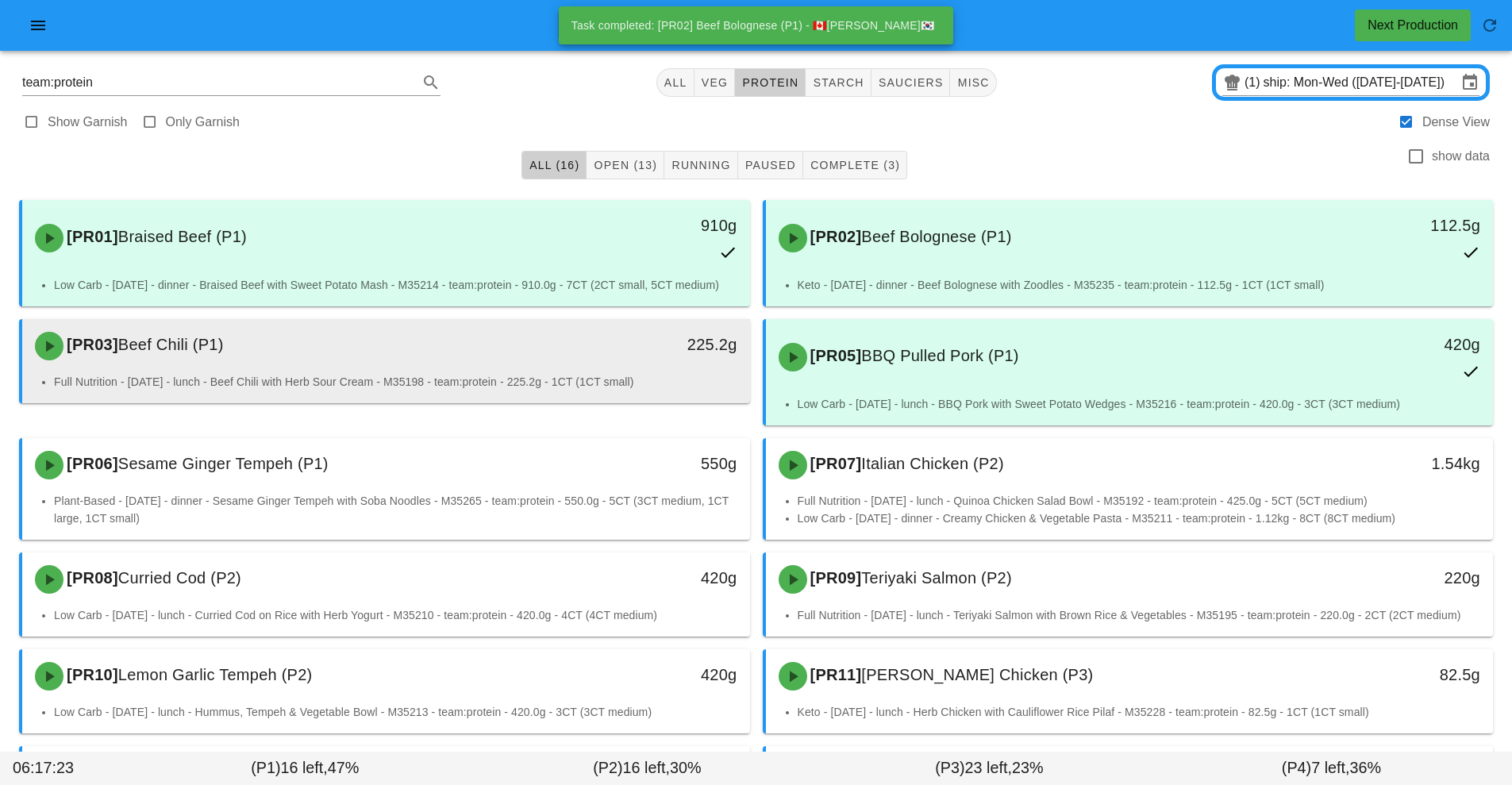
click at [507, 372] on div "[PR03] Beef Chili (P1) 225.2g" at bounding box center [386, 346] width 728 height 54
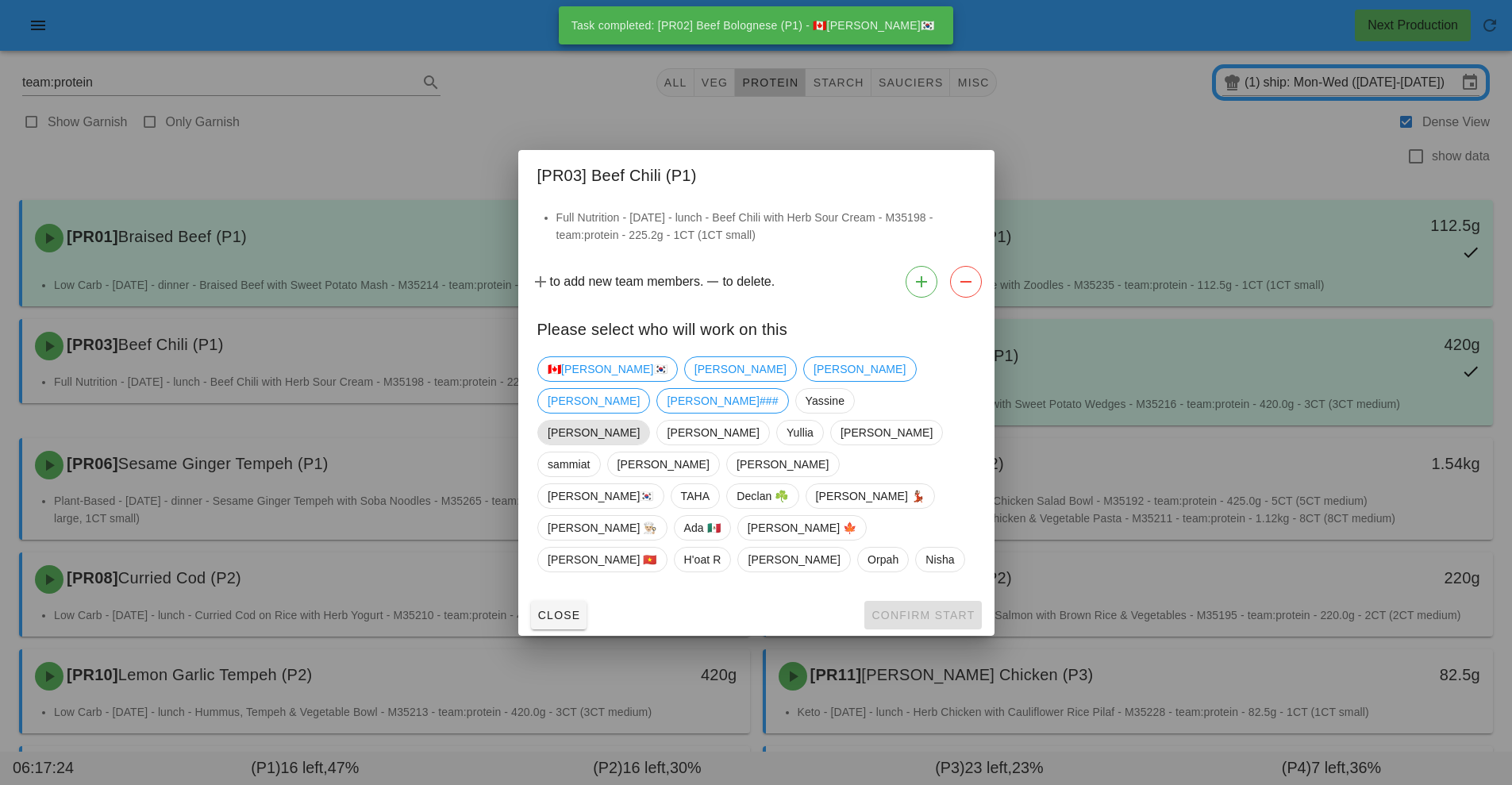
click at [581, 441] on span "[PERSON_NAME]" at bounding box center [593, 433] width 92 height 24
click at [944, 609] on span "Confirm Start" at bounding box center [923, 615] width 104 height 13
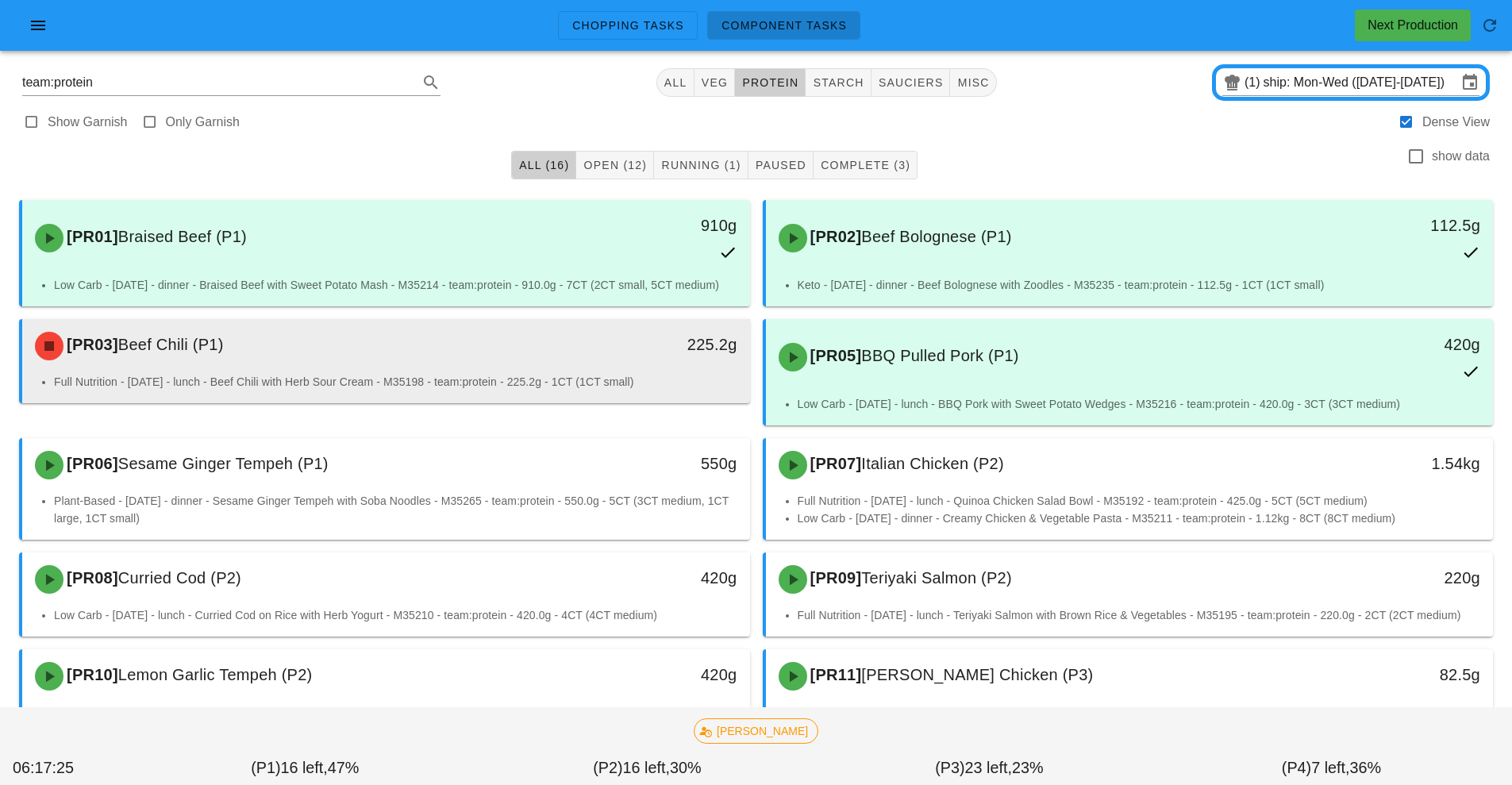
click at [558, 363] on div "[PR03] Beef Chili (P1)" at bounding box center [295, 345] width 541 height 47
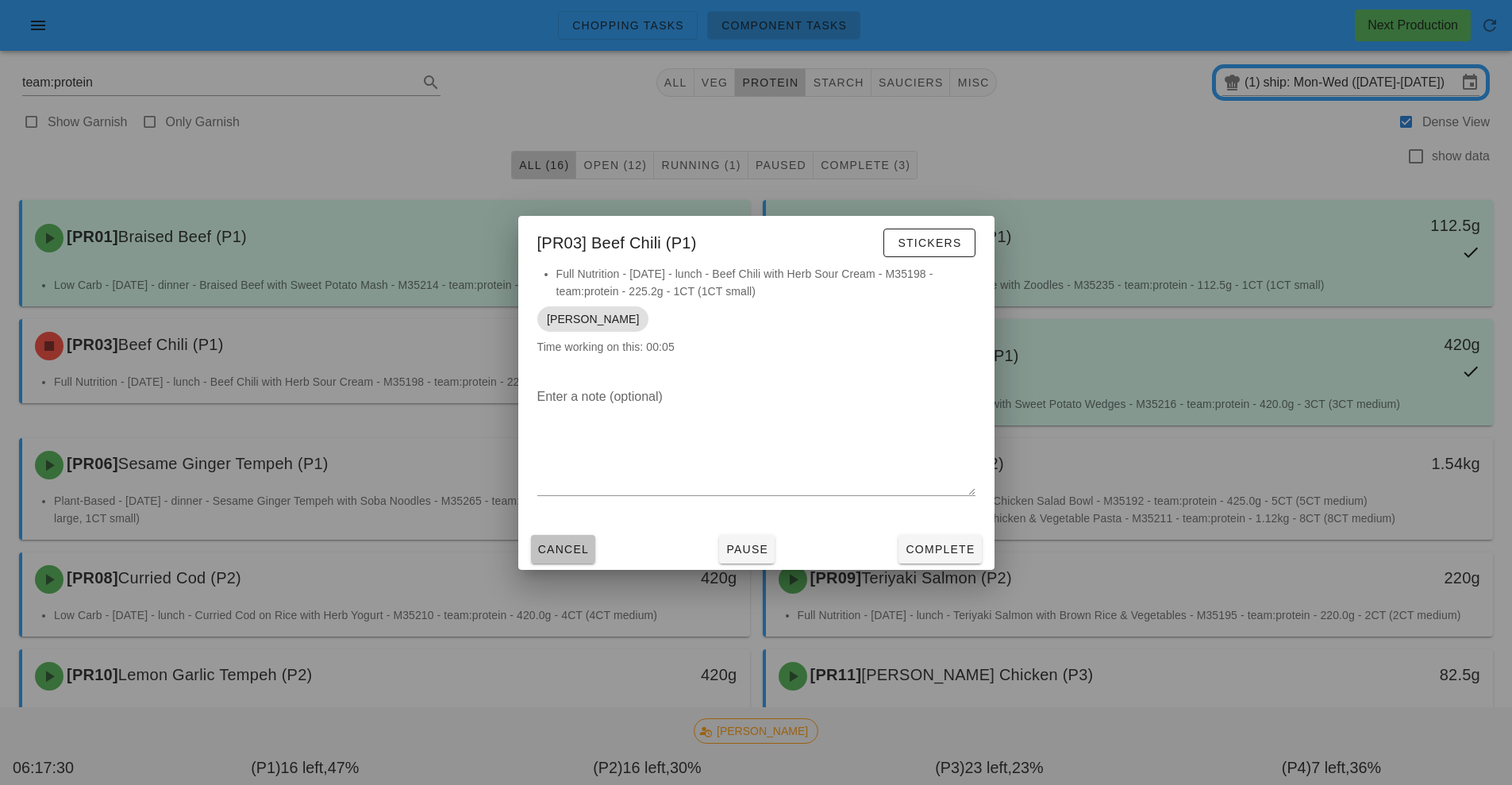
click at [565, 547] on span "Cancel" at bounding box center [563, 549] width 52 height 13
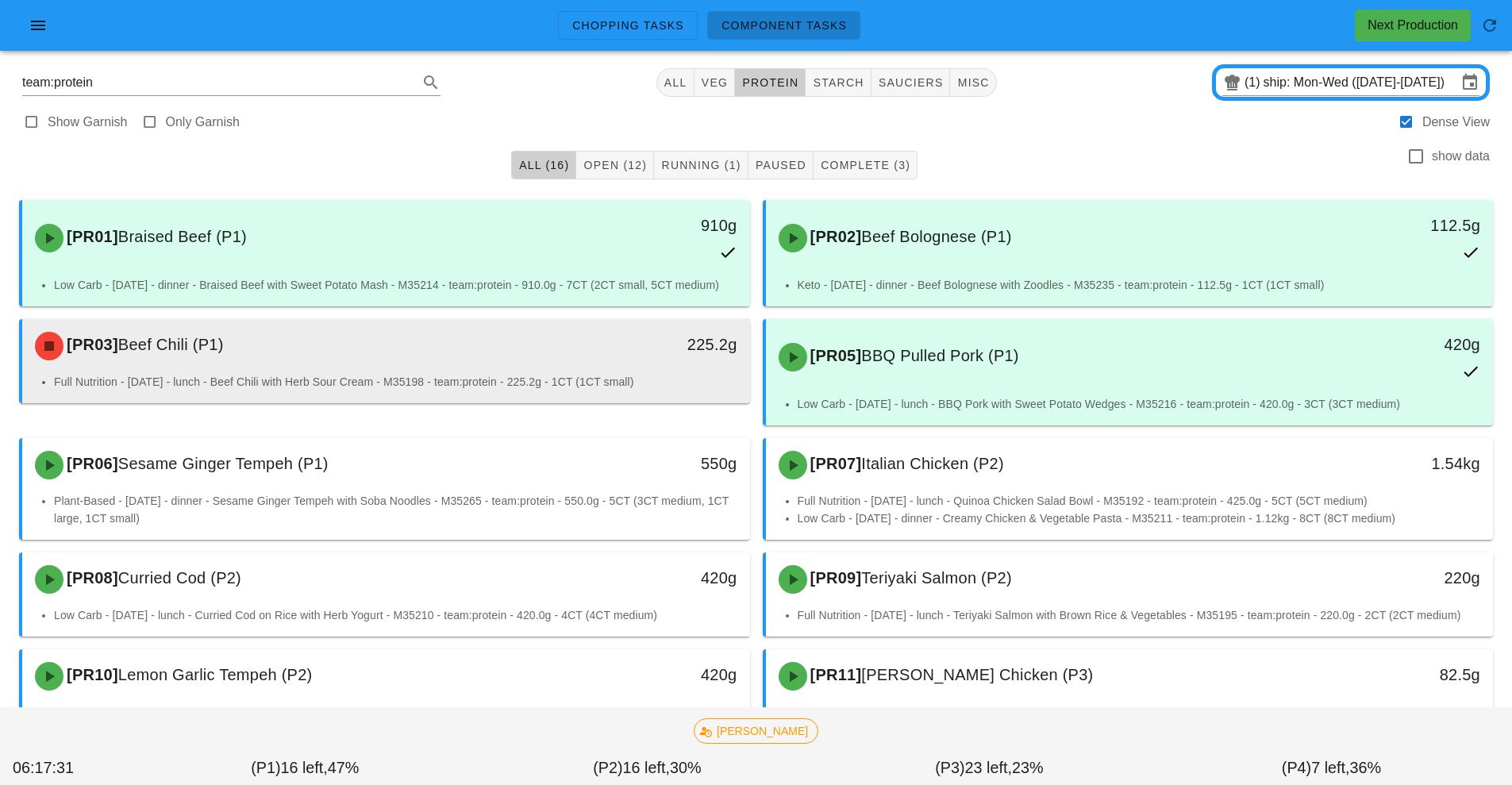
click at [597, 381] on li "Full Nutrition - Wednesday - lunch - Beef Chili with Herb Sour Cream - M35198 -…" at bounding box center [395, 381] width 684 height 18
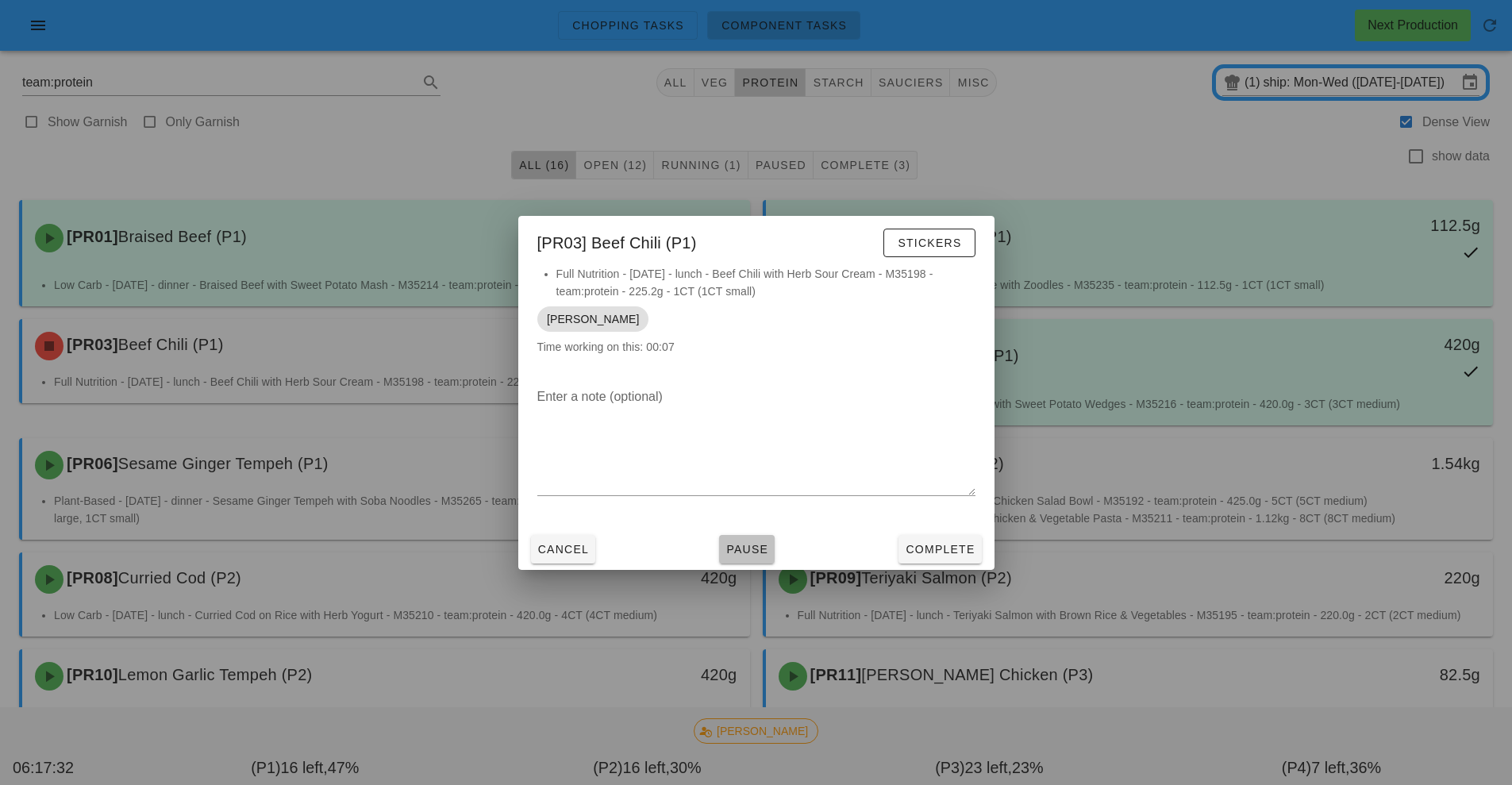
click at [758, 561] on button "Pause" at bounding box center [747, 549] width 56 height 29
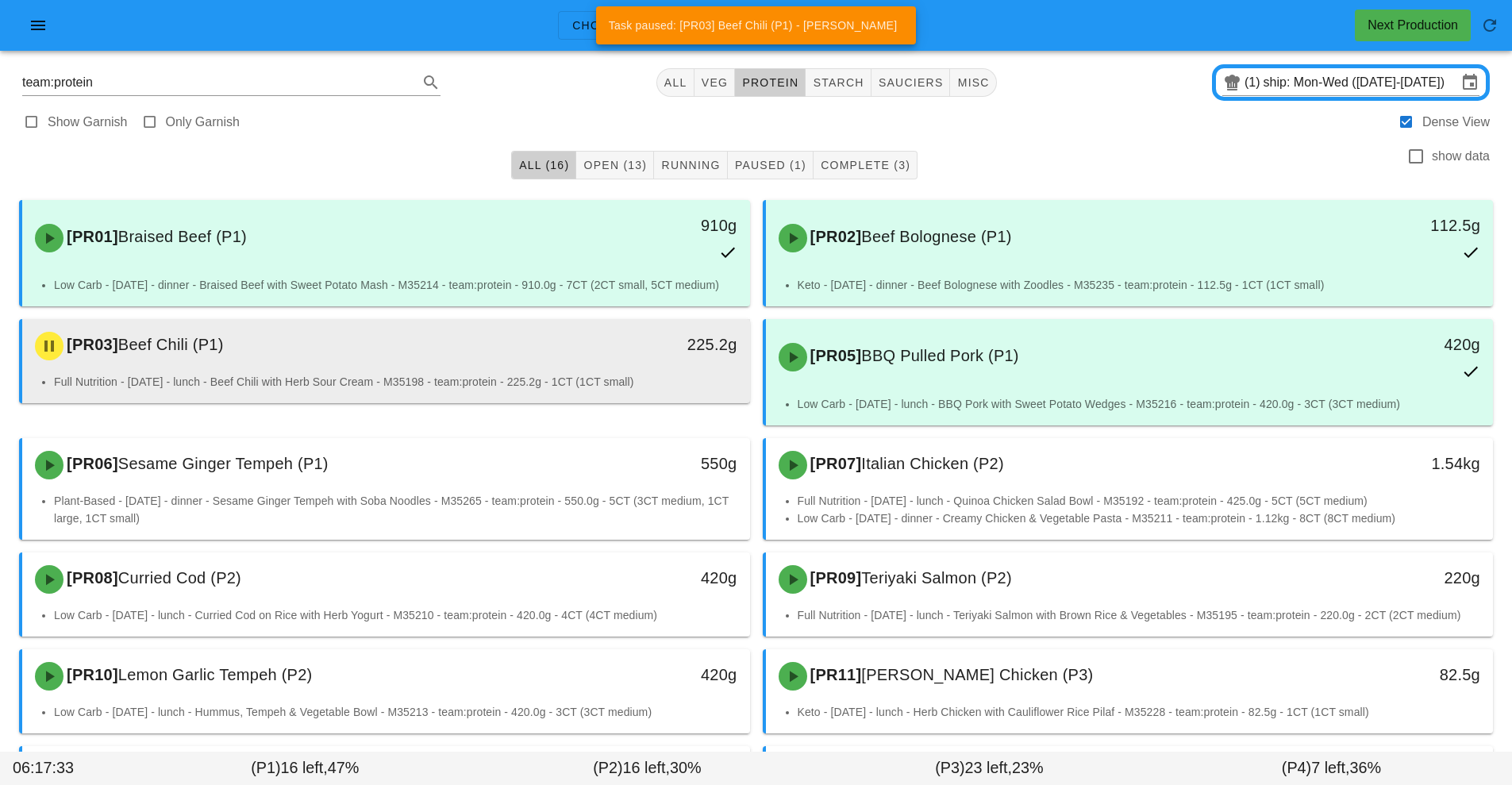
click at [551, 372] on div "[PR03] Beef Chili (P1) 225.2g" at bounding box center [386, 346] width 728 height 54
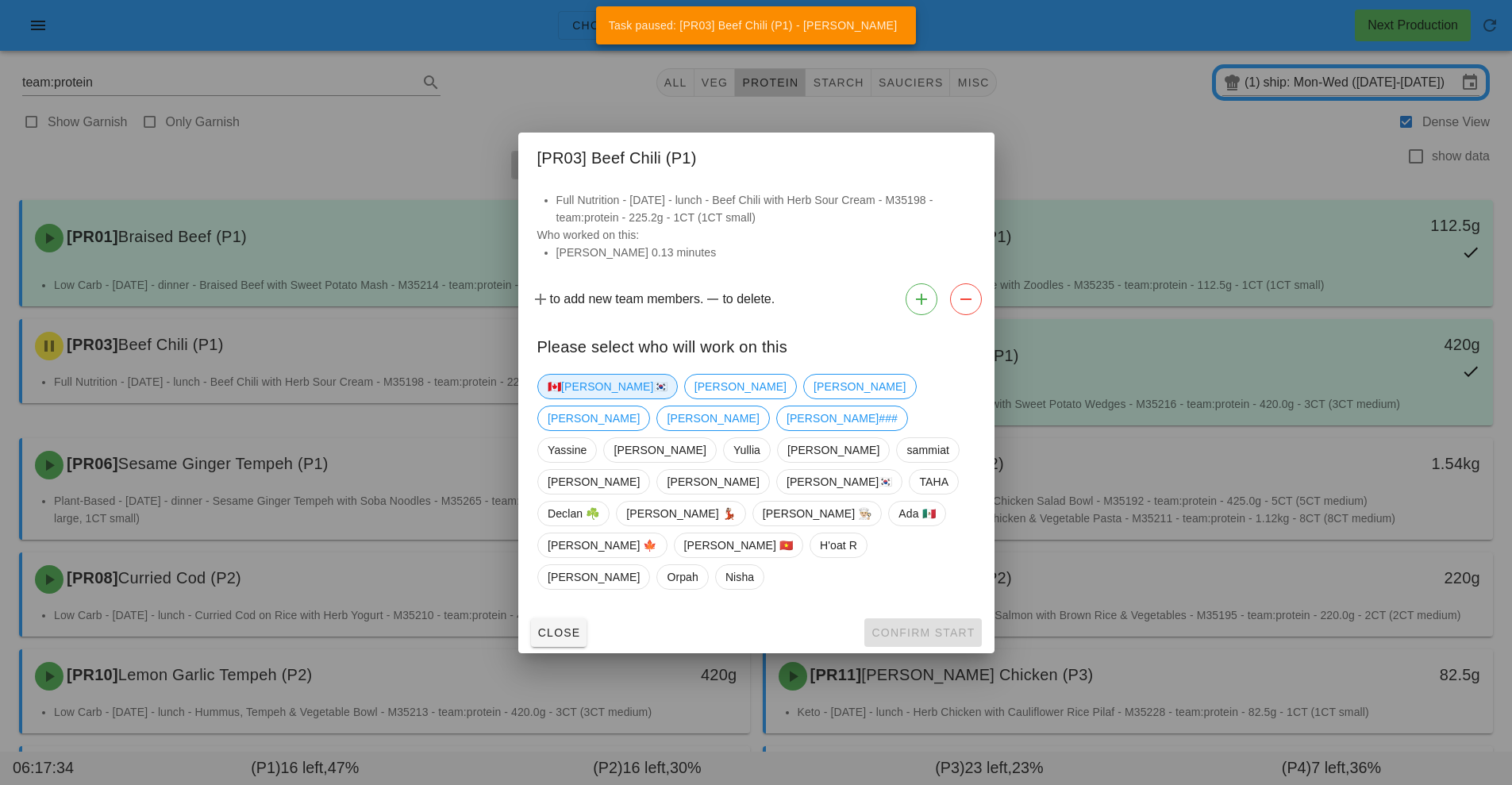
click at [572, 399] on span "🇨🇦[PERSON_NAME]🇰🇷" at bounding box center [607, 387] width 120 height 24
click at [934, 619] on button "Confirm Start" at bounding box center [923, 633] width 117 height 29
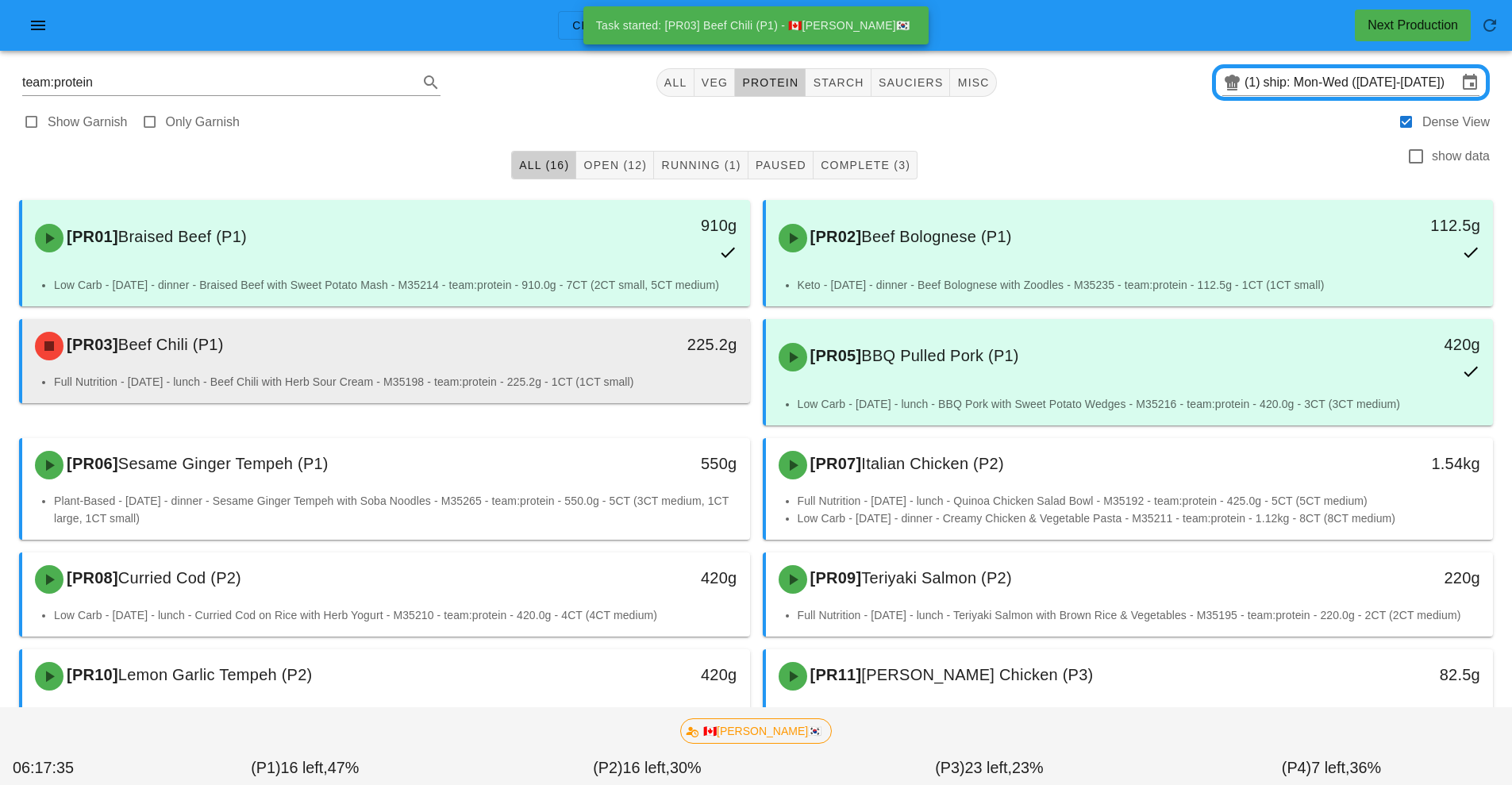
click at [626, 365] on div "225.2g" at bounding box center [656, 345] width 180 height 47
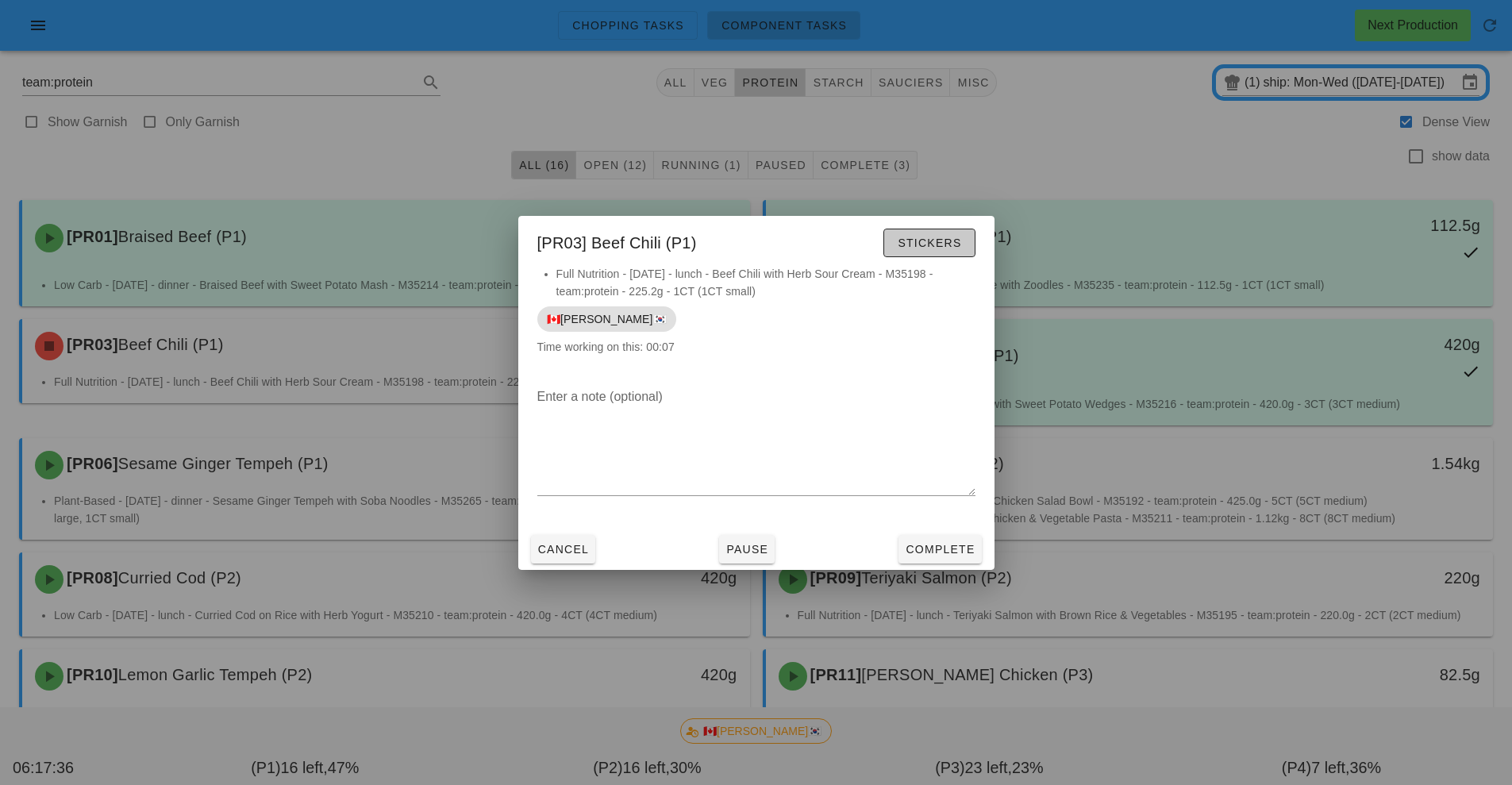
click at [942, 253] on button "Stickers" at bounding box center [929, 242] width 91 height 29
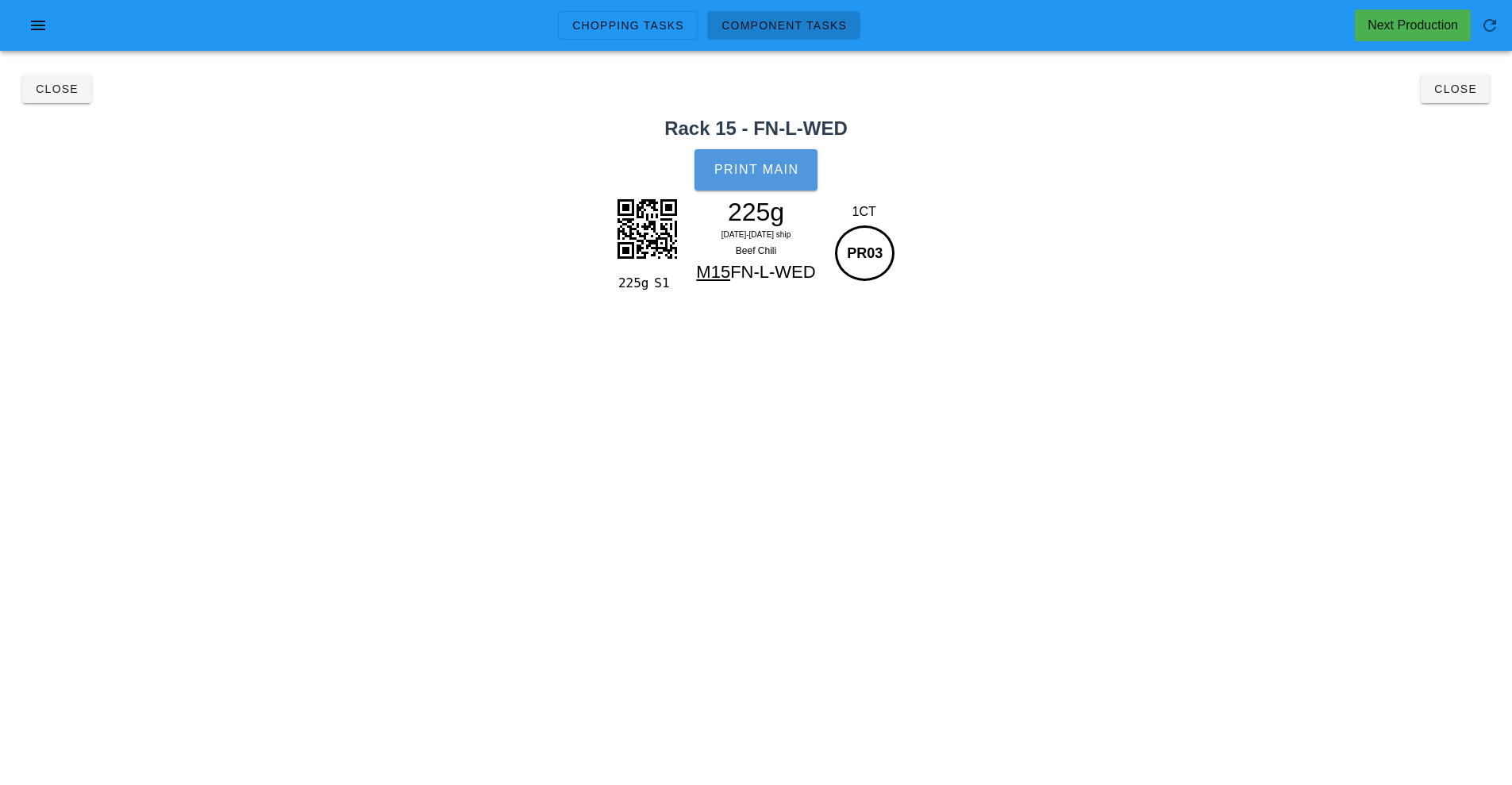
click at [776, 183] on button "Print Main" at bounding box center [756, 170] width 122 height 42
click at [1459, 88] on span "Close" at bounding box center [1455, 89] width 44 height 13
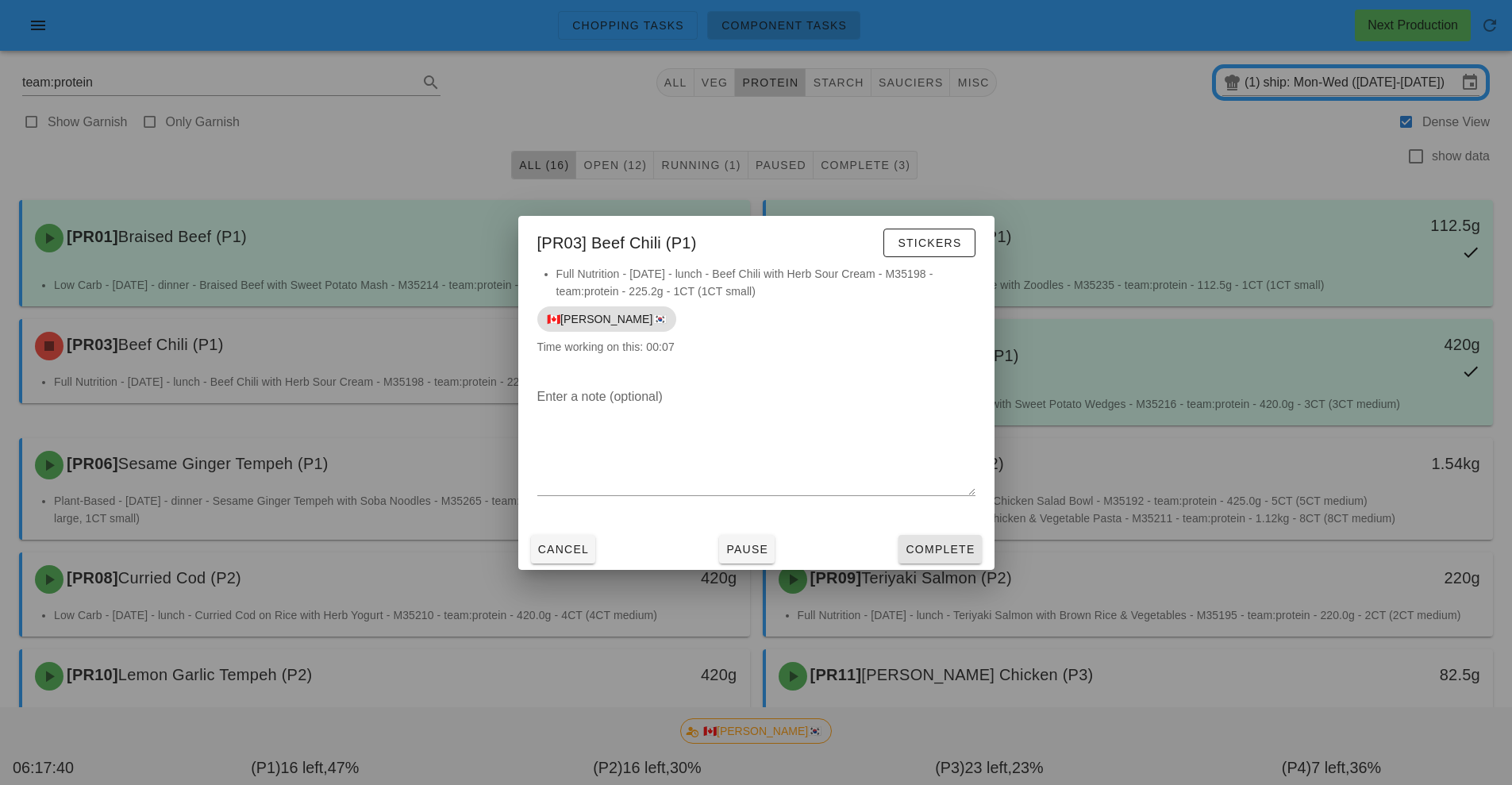
click at [947, 553] on span "Complete" at bounding box center [940, 549] width 70 height 13
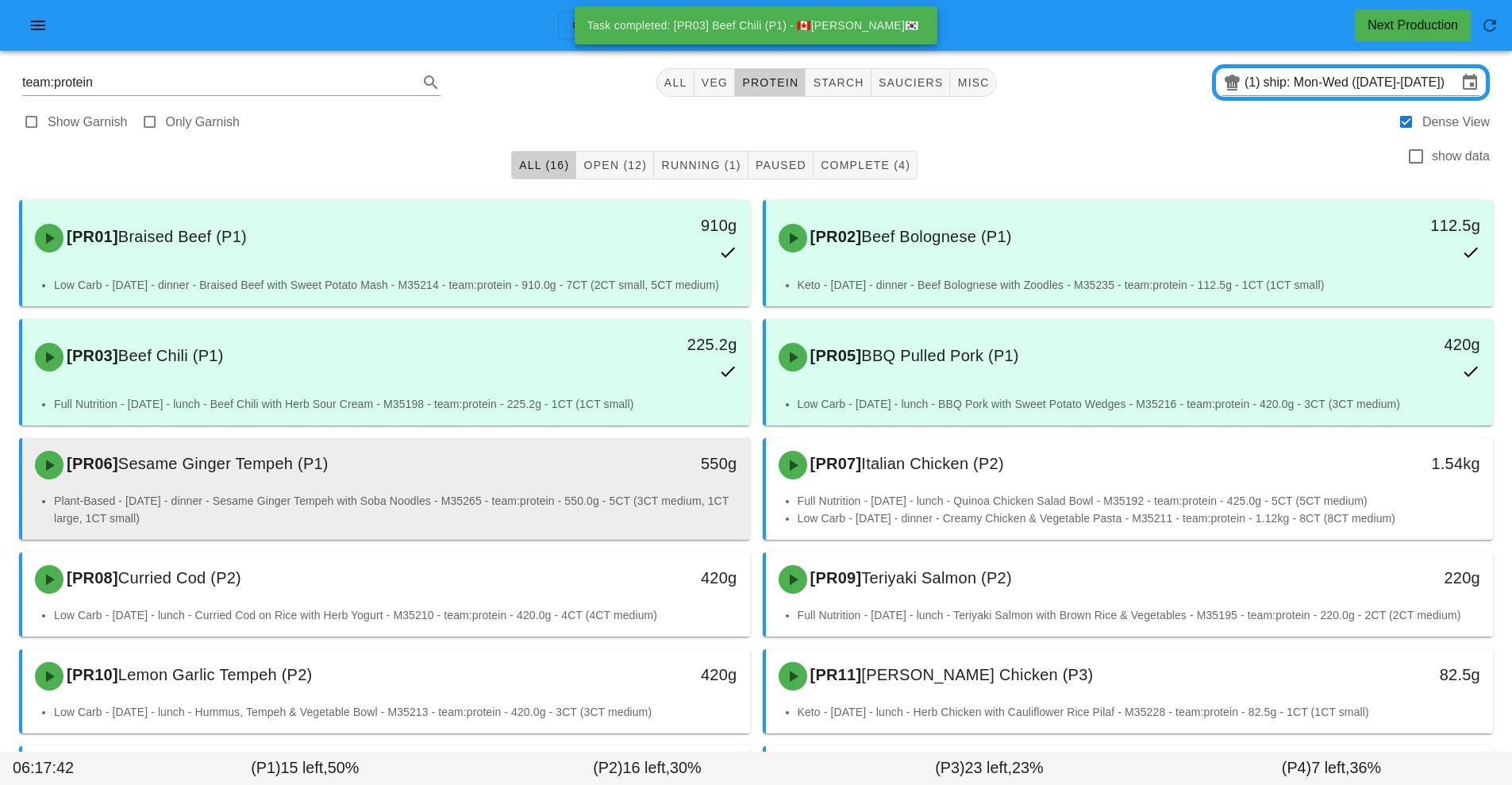
click at [578, 497] on li "Plant-Based - Monday - dinner - Sesame Ginger Tempeh with Soba Noodles - M35265…" at bounding box center [395, 510] width 684 height 35
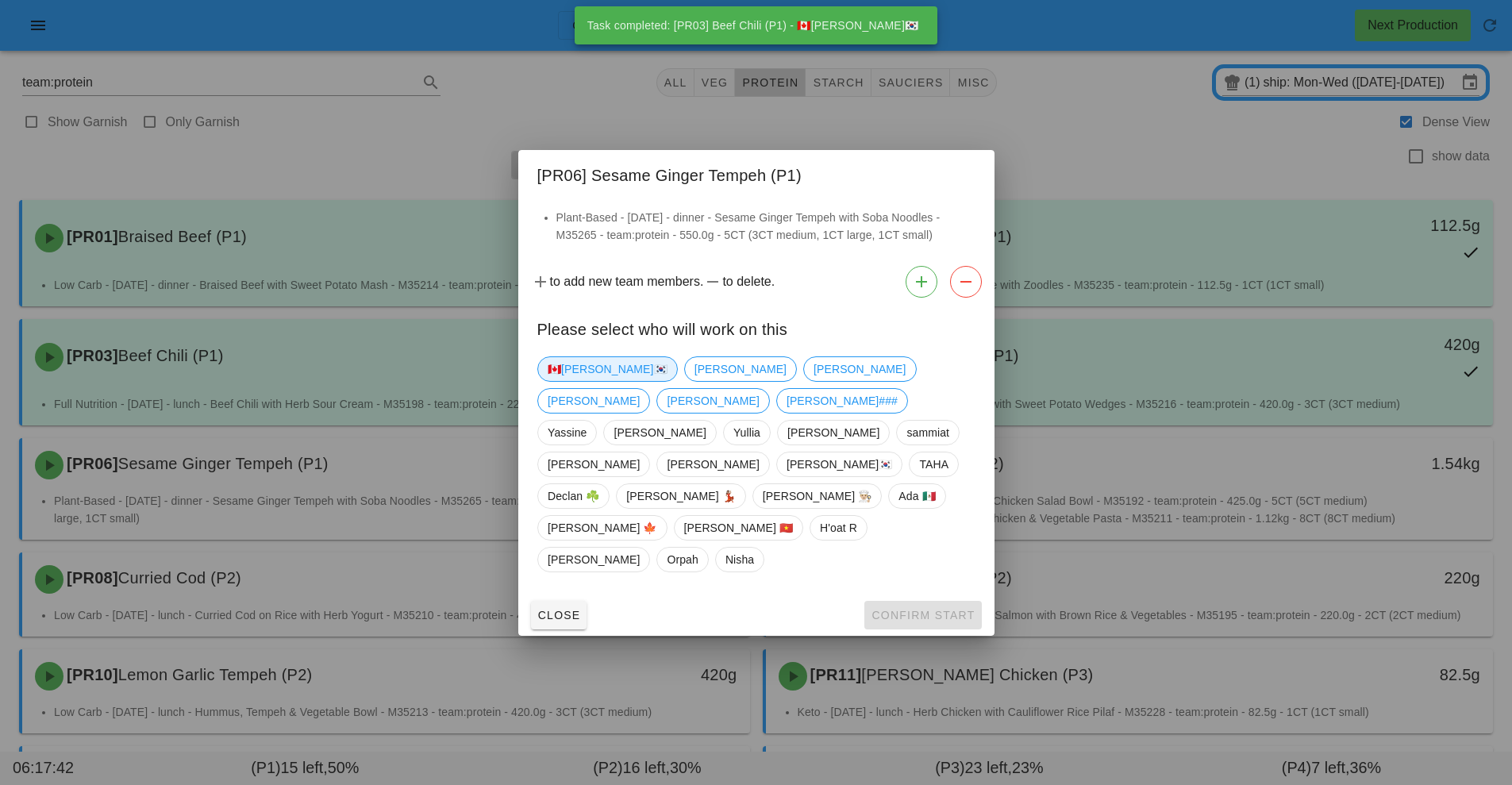
click at [570, 381] on span "🇨🇦[PERSON_NAME]🇰🇷" at bounding box center [607, 369] width 120 height 24
click at [922, 609] on span "Confirm Start" at bounding box center [923, 615] width 104 height 13
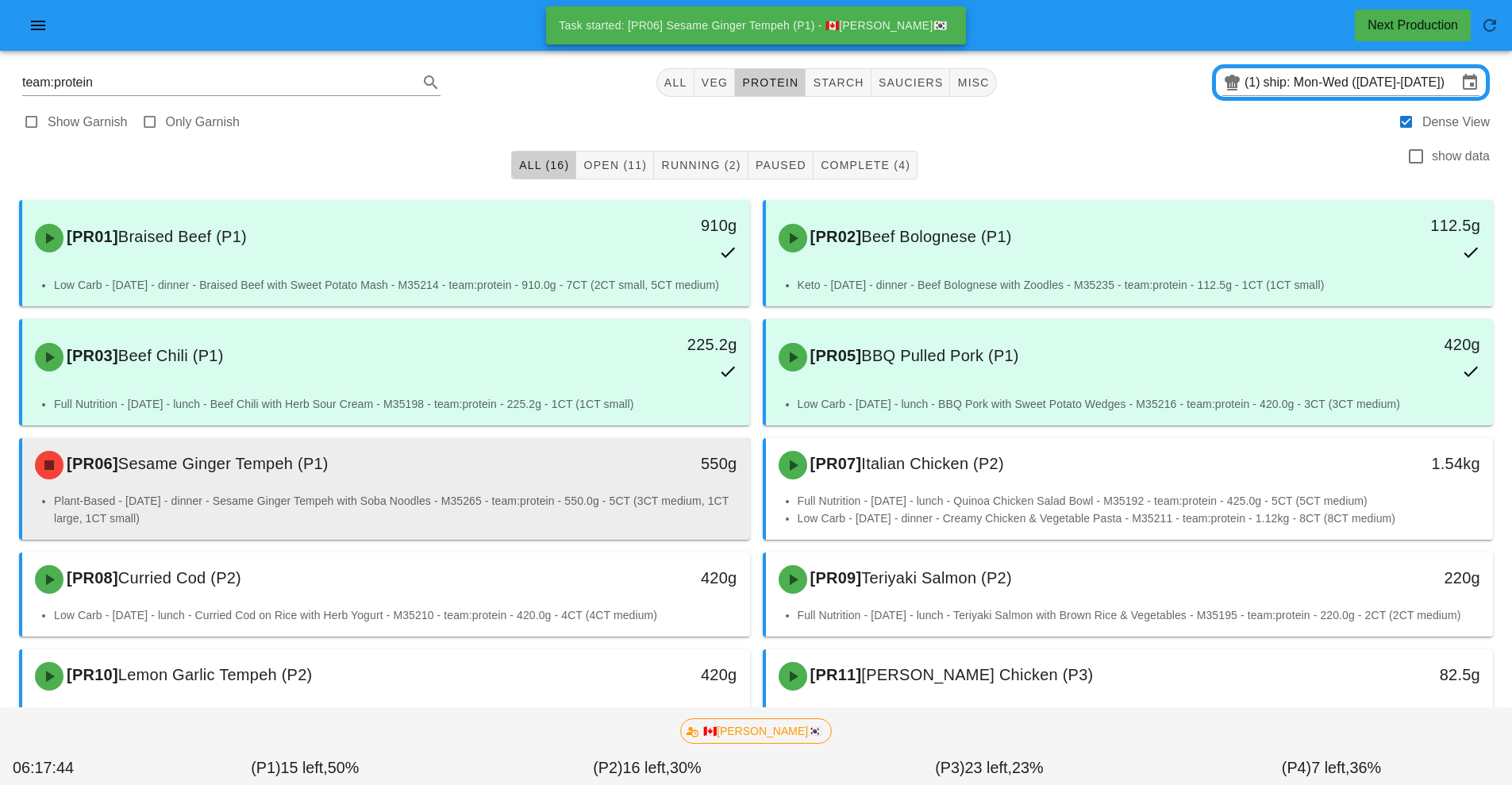
click at [550, 506] on li "Plant-Based - Monday - dinner - Sesame Ginger Tempeh with Soba Noodles - M35265…" at bounding box center [395, 510] width 684 height 35
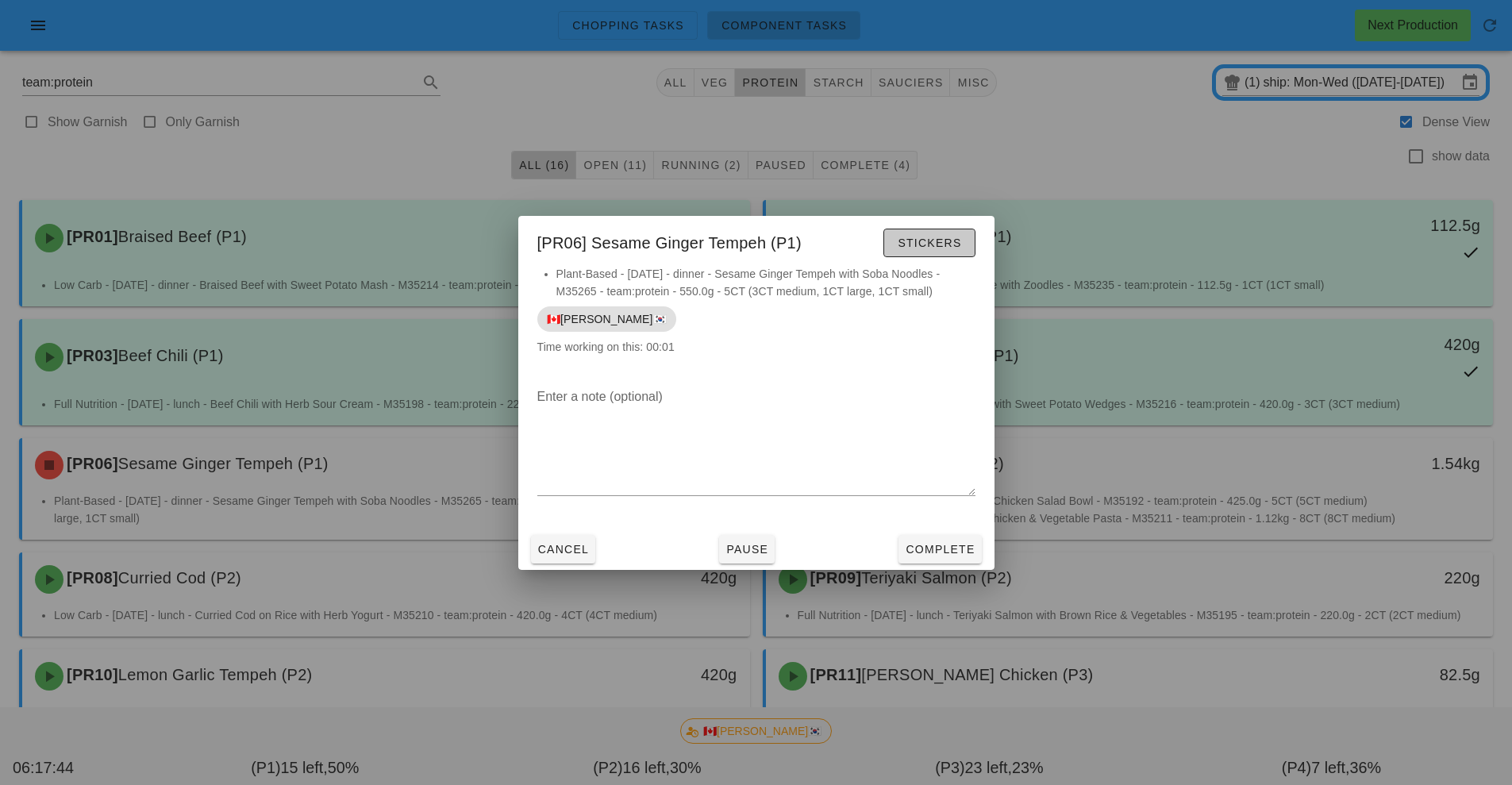
click at [934, 244] on span "Stickers" at bounding box center [929, 243] width 64 height 13
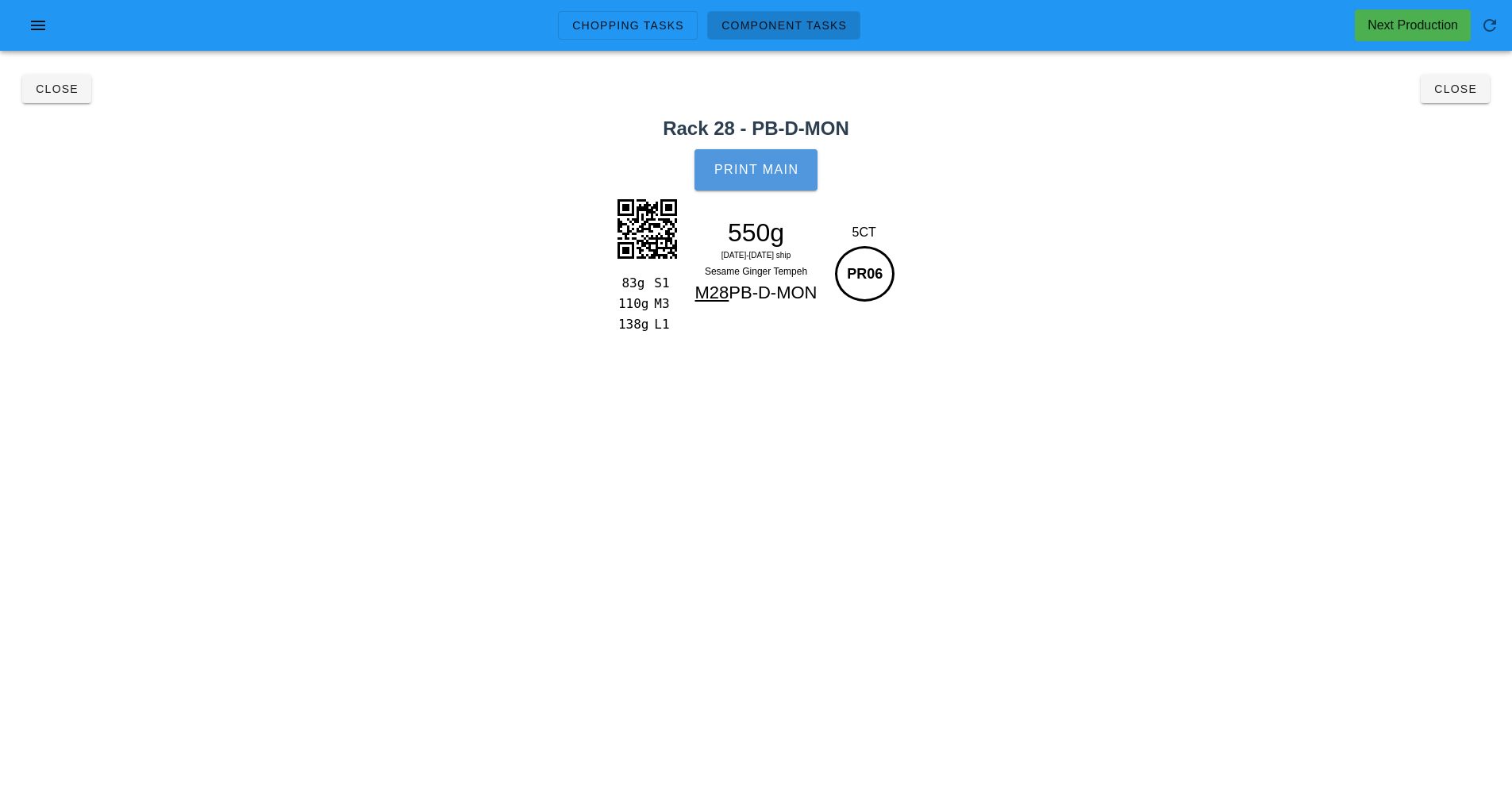
click at [722, 182] on button "Print Main" at bounding box center [756, 170] width 122 height 42
click at [1456, 99] on button "Close" at bounding box center [1455, 88] width 69 height 29
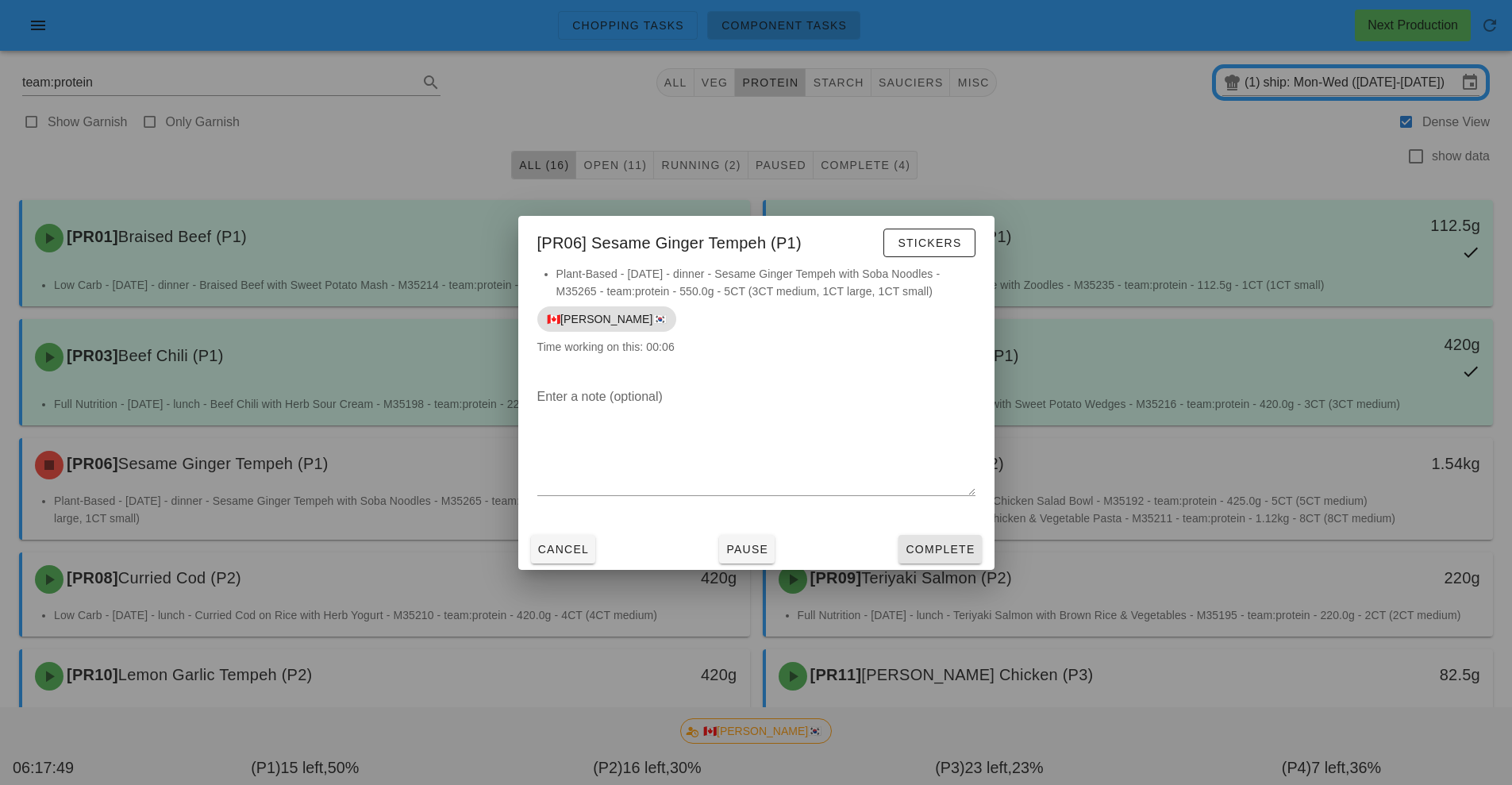
click at [931, 550] on span "Complete" at bounding box center [940, 549] width 70 height 13
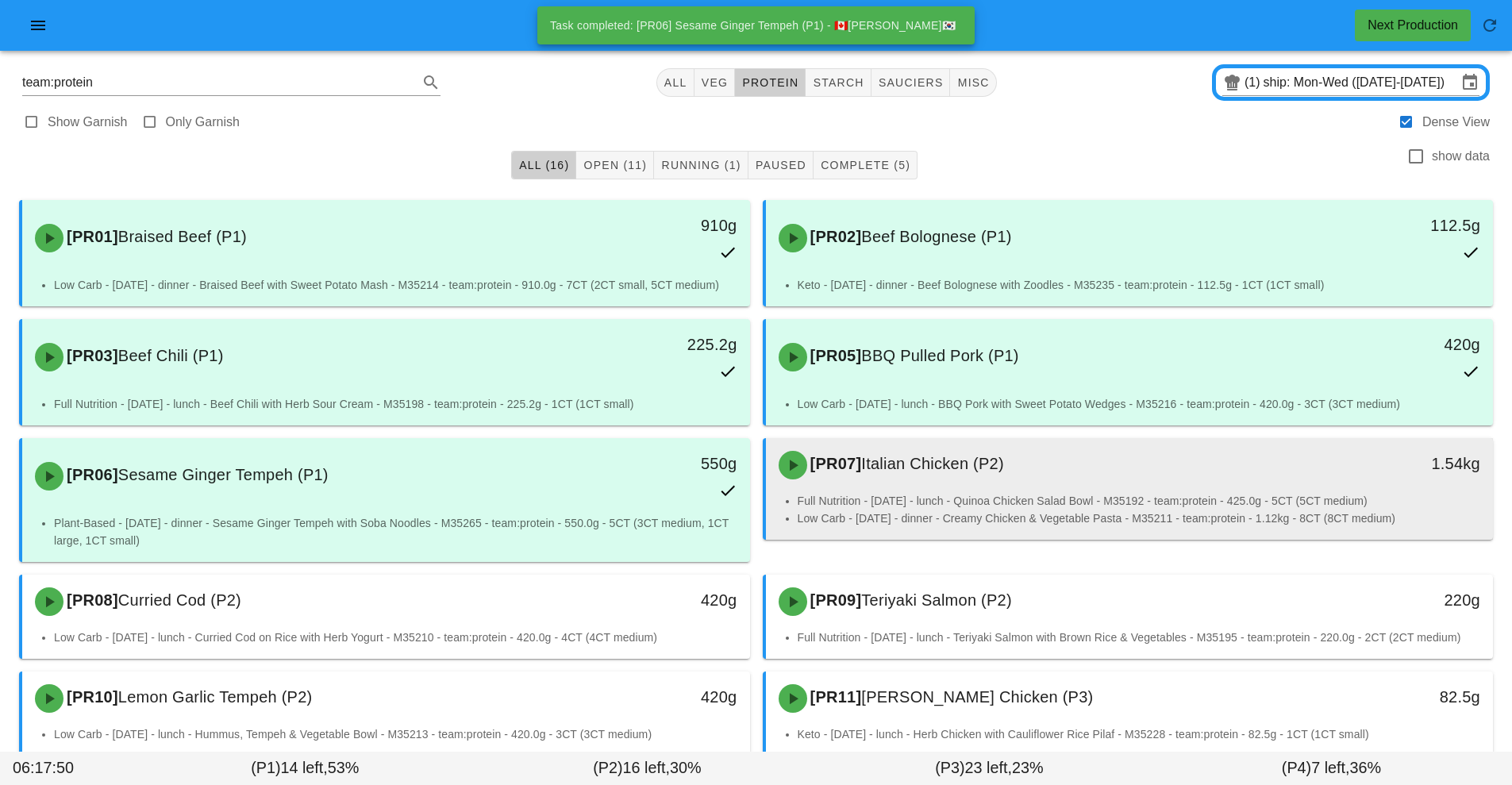
click at [952, 495] on li "Full Nutrition - Monday - lunch - Quinoa Chicken Salad Bowl - M35192 - team:pro…" at bounding box center [1139, 501] width 684 height 18
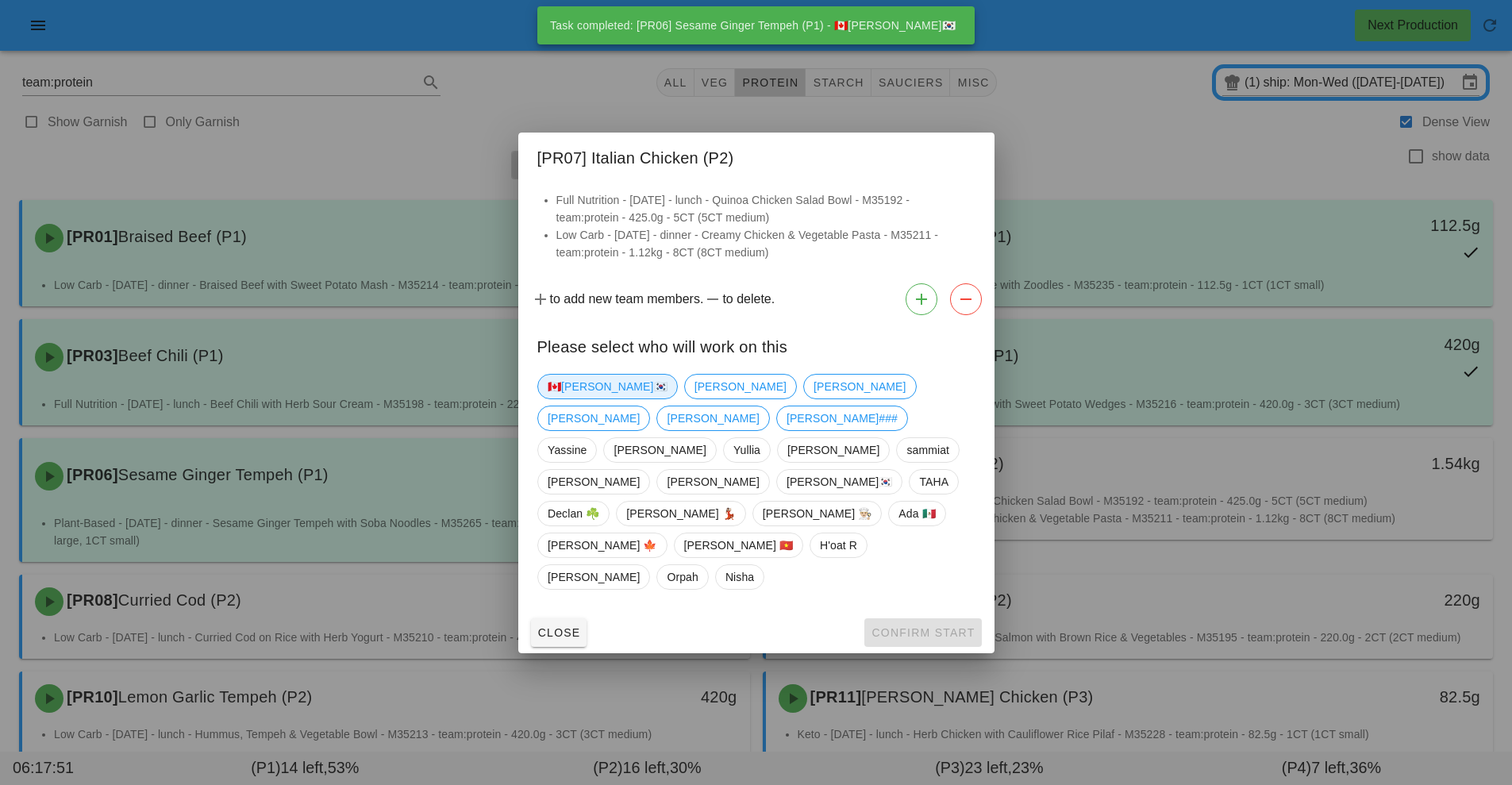
click at [560, 399] on span "🇨🇦[PERSON_NAME]🇰🇷" at bounding box center [607, 387] width 120 height 24
click at [919, 626] on span "Confirm Start" at bounding box center [923, 633] width 104 height 13
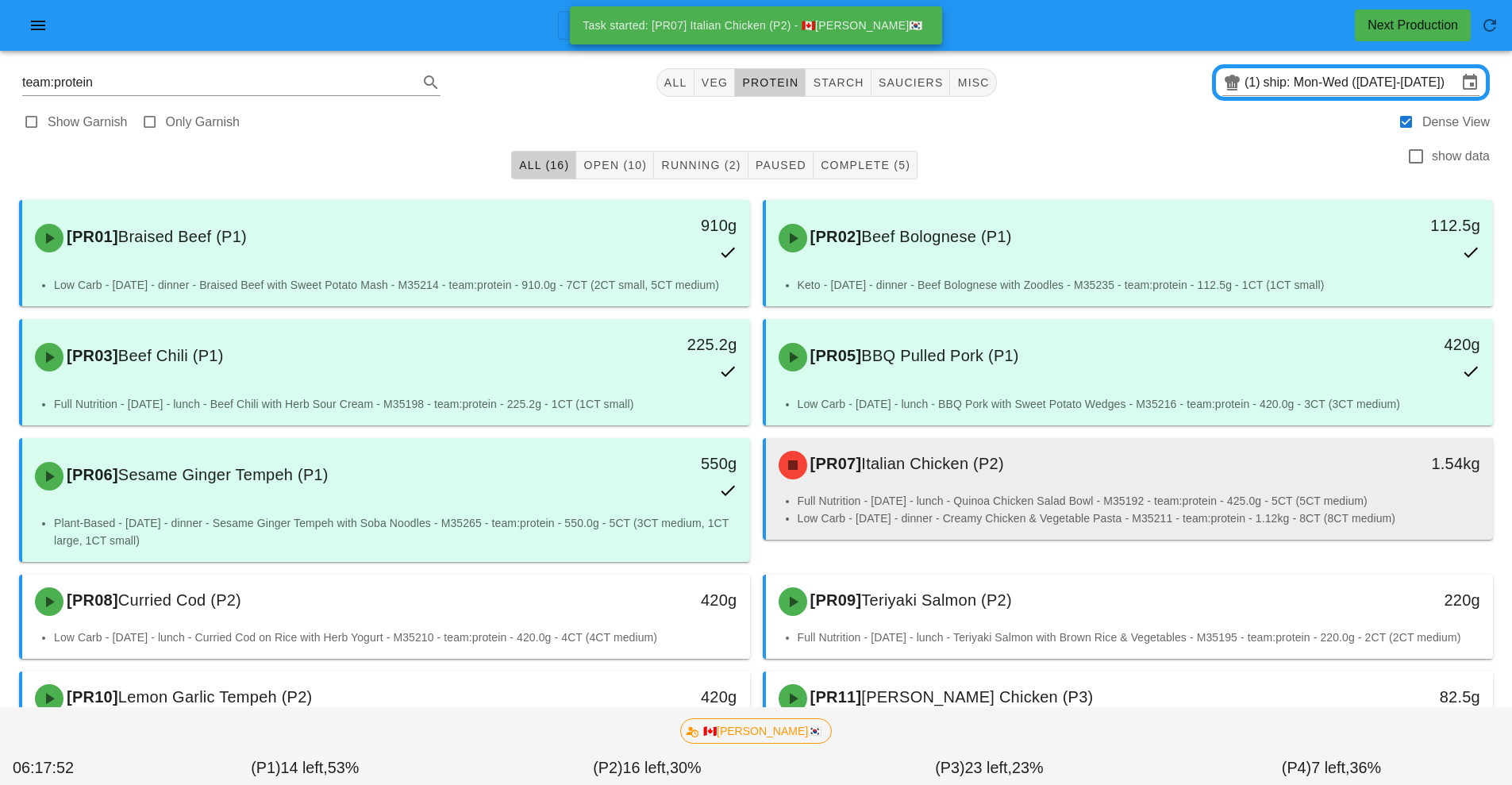
click at [940, 502] on li "Full Nutrition - Monday - lunch - Quinoa Chicken Salad Bowl - M35192 - team:pro…" at bounding box center [1139, 501] width 684 height 18
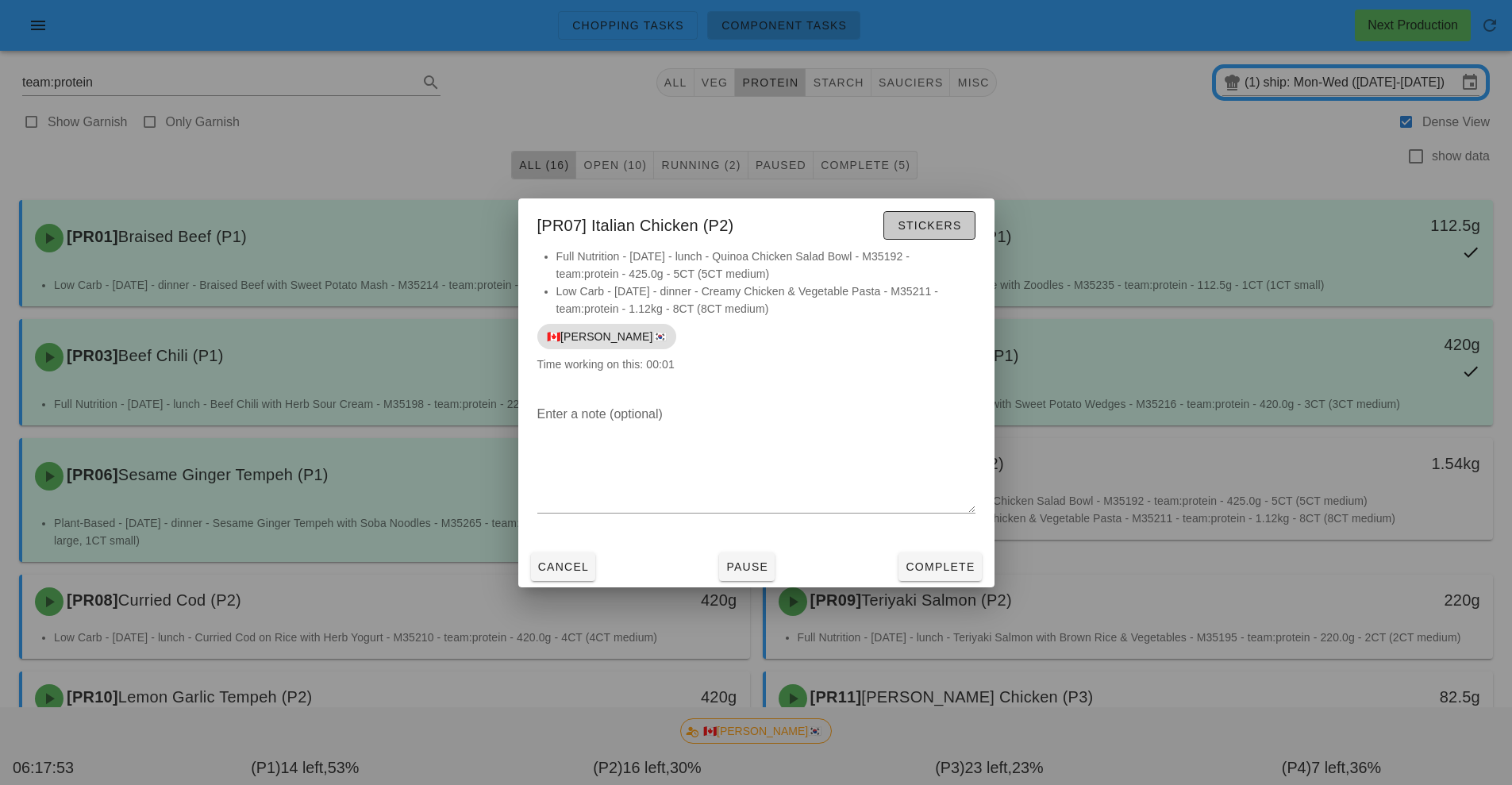
click at [943, 238] on button "Stickers" at bounding box center [929, 225] width 91 height 29
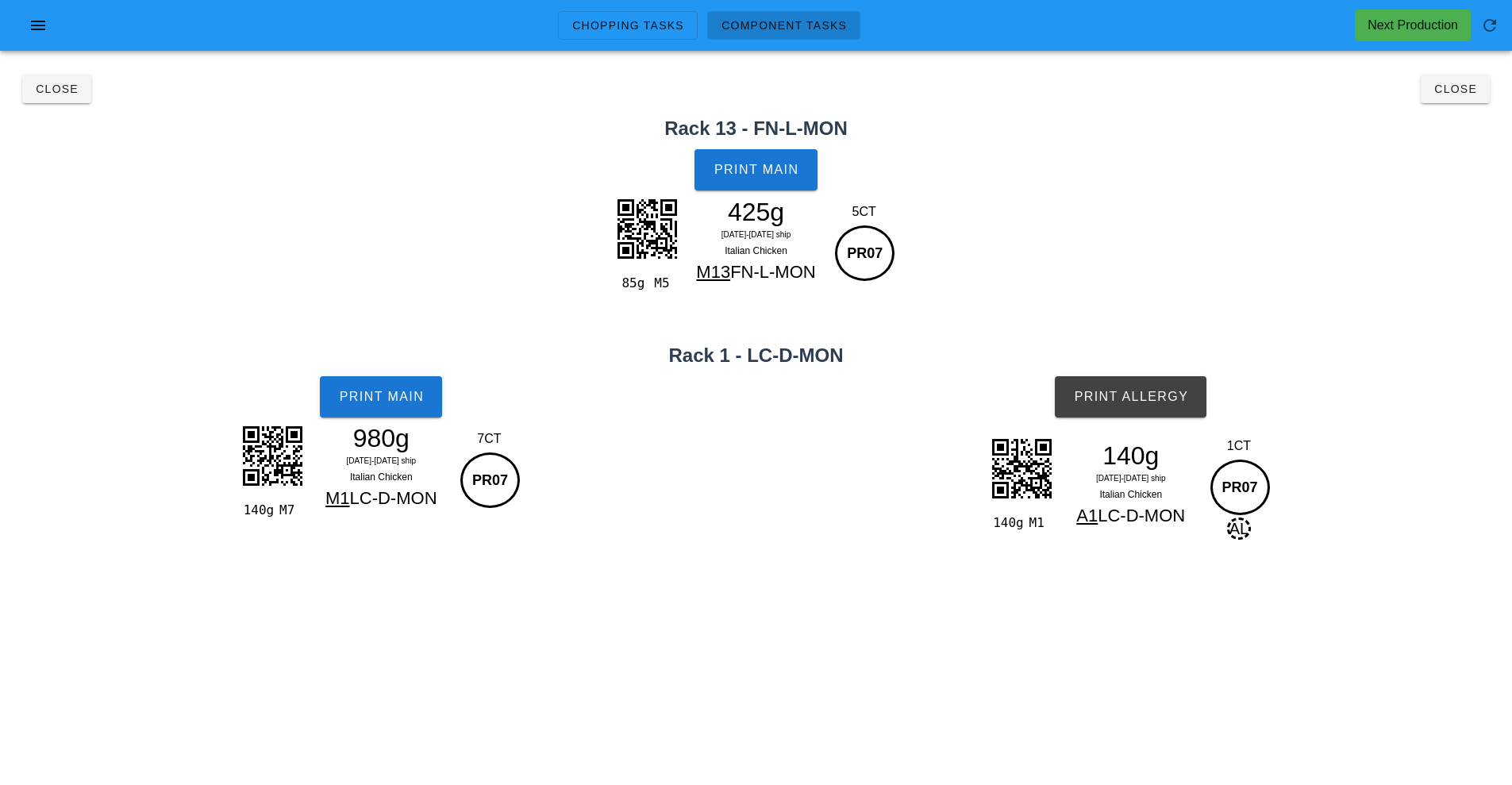
click at [399, 431] on div "980g" at bounding box center [380, 439] width 138 height 24
click at [404, 392] on span "Print Main" at bounding box center [381, 396] width 85 height 14
click at [787, 180] on button "Print Main" at bounding box center [756, 170] width 122 height 42
click at [1161, 408] on button "Print Allergy" at bounding box center [1130, 397] width 151 height 42
click at [1462, 100] on button "Close" at bounding box center [1455, 88] width 69 height 29
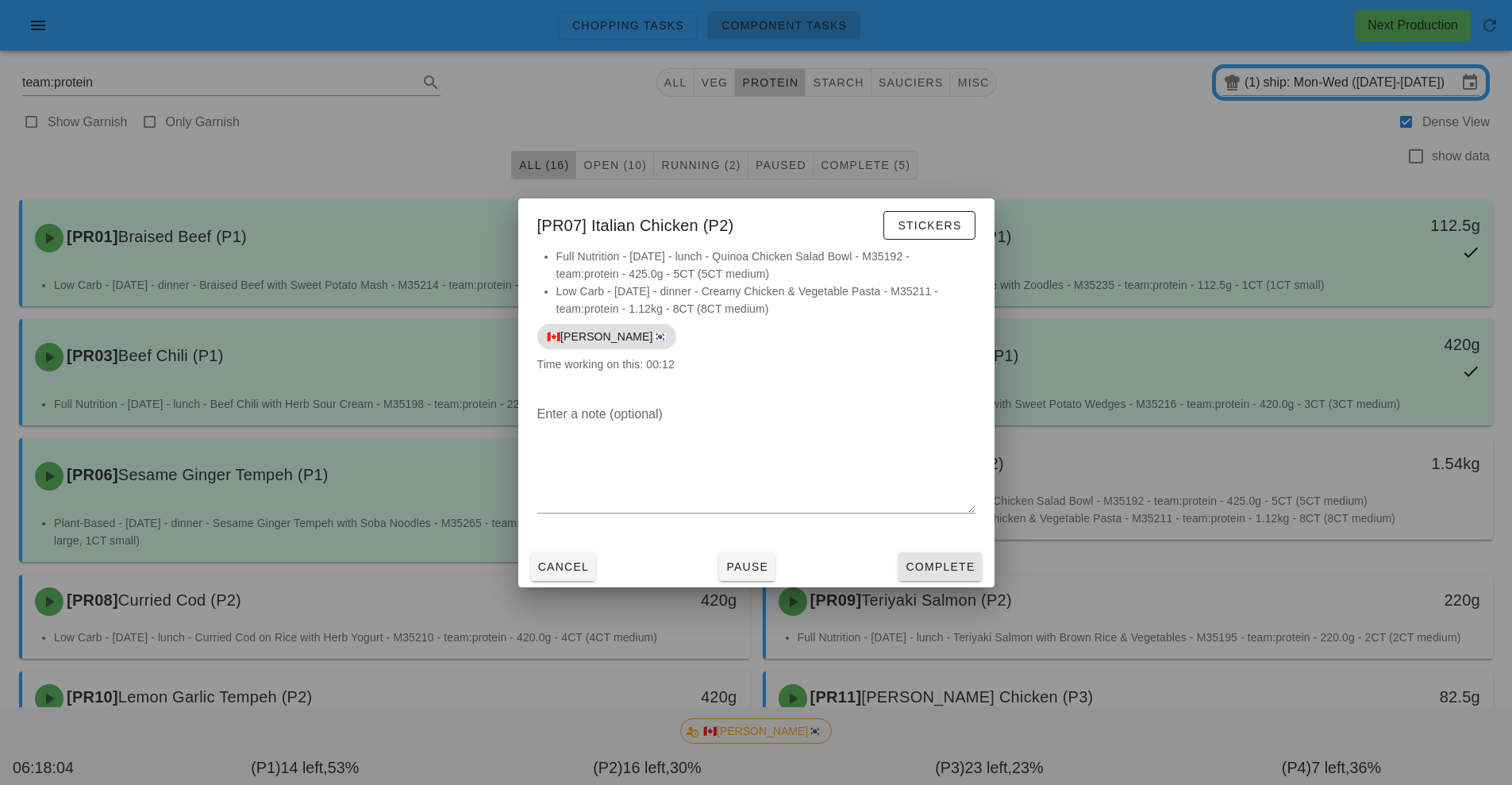
click at [937, 580] on button "Complete" at bounding box center [940, 567] width 83 height 29
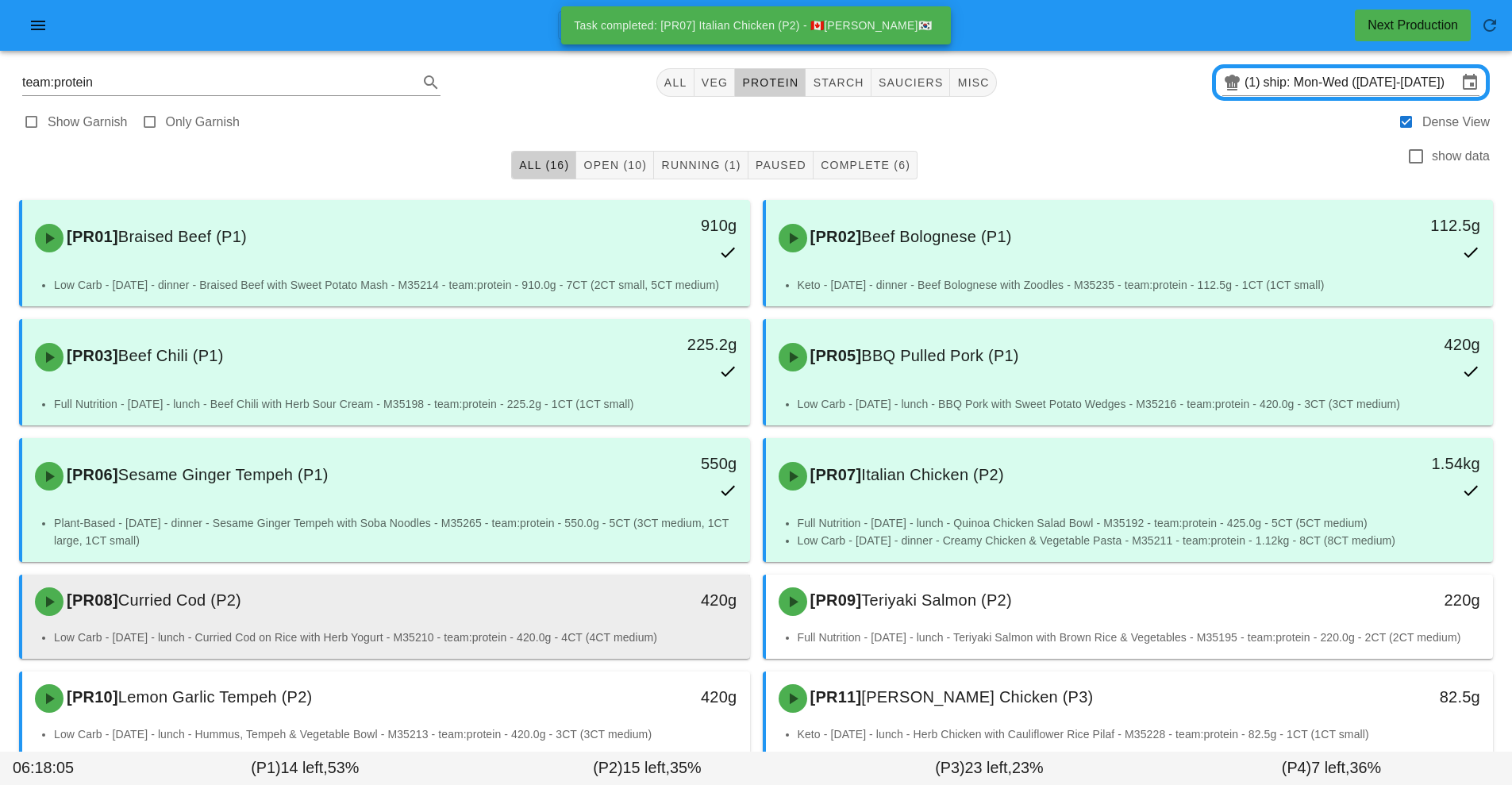
click at [588, 627] on div "[PR08] Curried Cod (P2) 420g" at bounding box center [386, 602] width 728 height 54
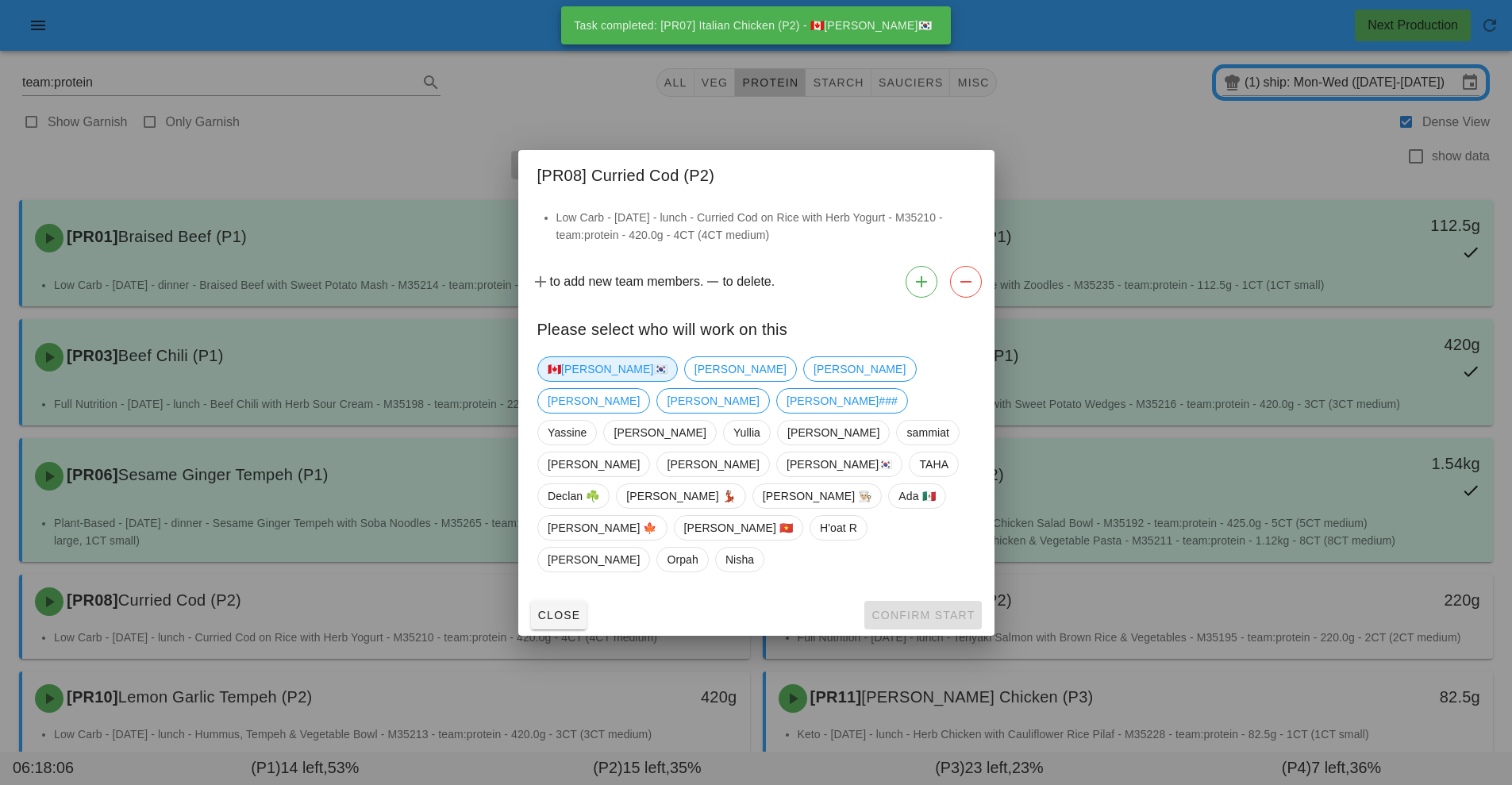
click at [583, 381] on span "🇨🇦[PERSON_NAME]🇰🇷" at bounding box center [607, 369] width 120 height 24
click at [937, 609] on span "Confirm Start" at bounding box center [923, 615] width 104 height 13
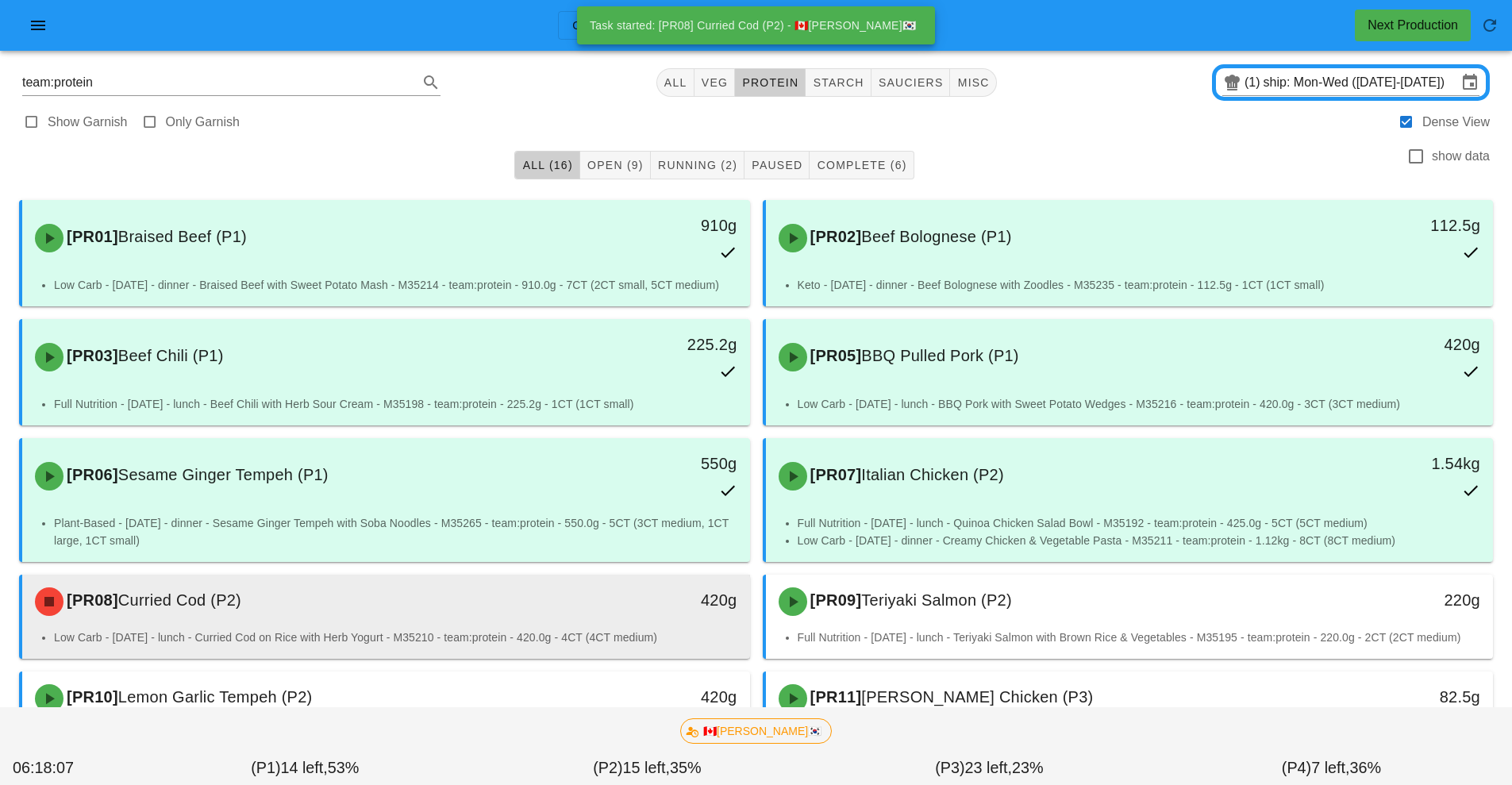
click at [556, 636] on li "Low Carb - Monday - lunch - Curried Cod on Rice with Herb Yogurt - M35210 - tea…" at bounding box center [395, 637] width 684 height 18
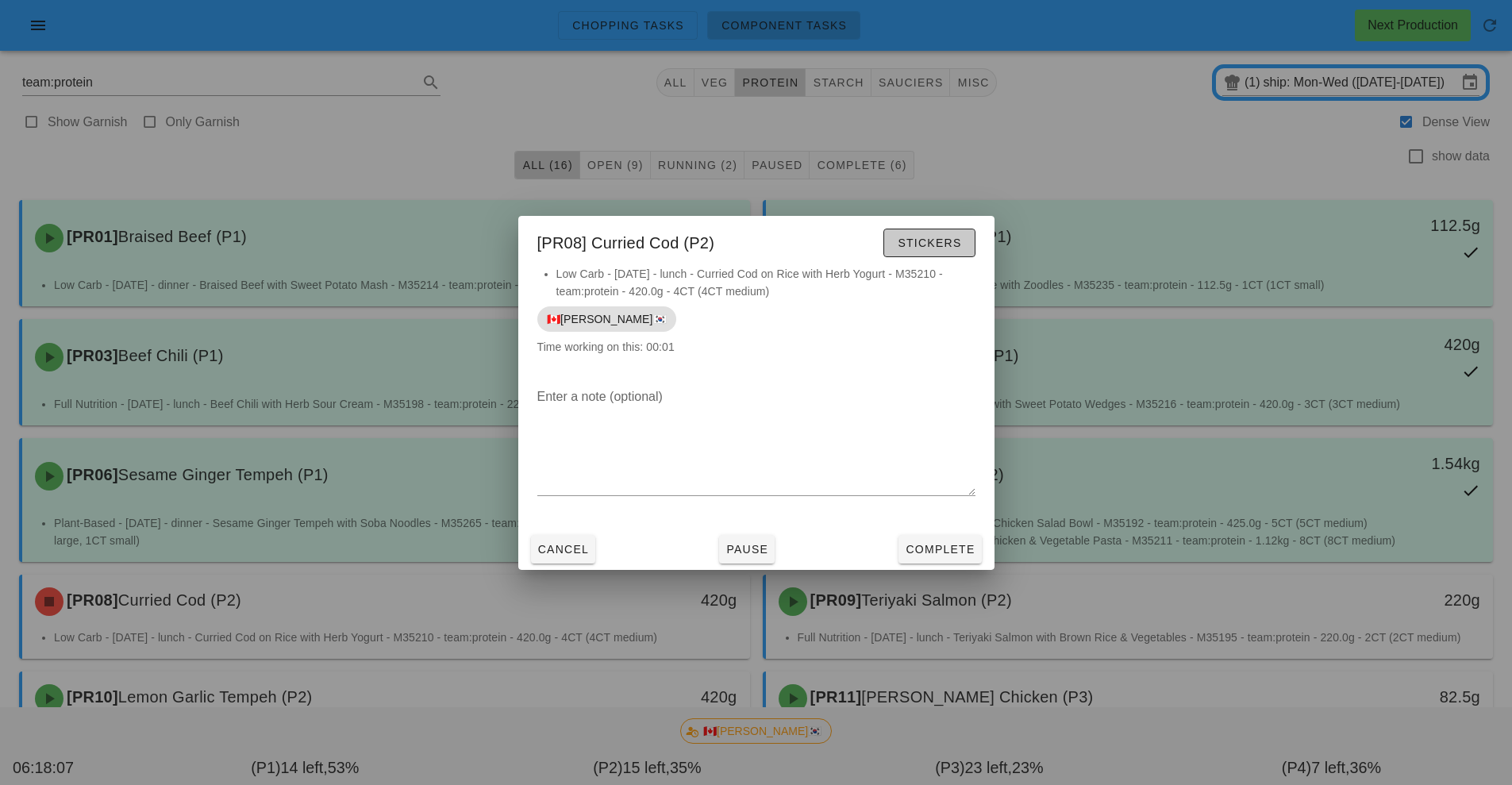
click at [945, 256] on button "Stickers" at bounding box center [929, 242] width 91 height 29
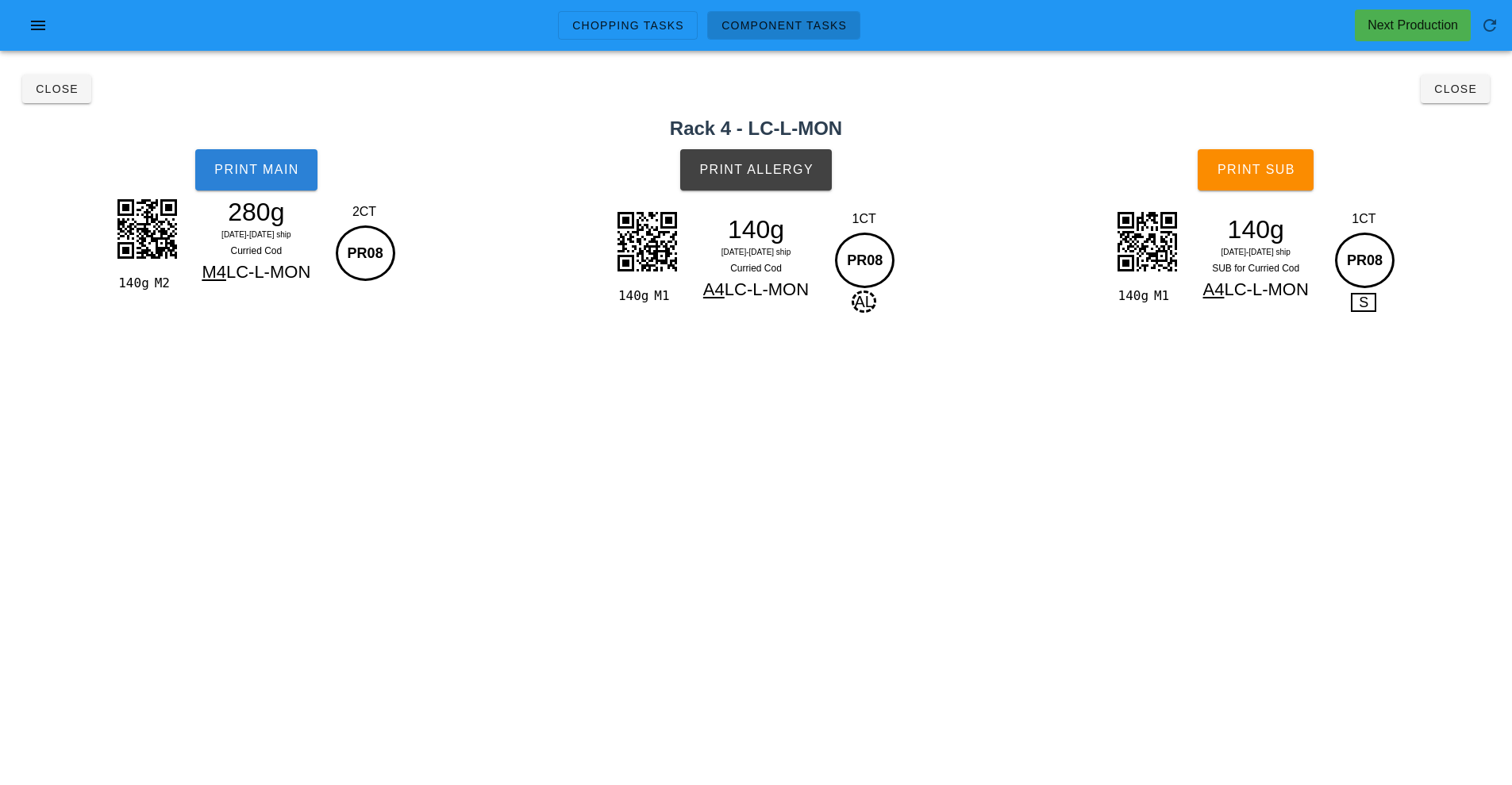
click at [269, 171] on span "Print Main" at bounding box center [256, 169] width 85 height 14
click at [777, 175] on span "Print Allergy" at bounding box center [756, 169] width 115 height 14
click at [1258, 177] on button "Print Sub" at bounding box center [1255, 170] width 116 height 42
click at [1467, 98] on button "Close" at bounding box center [1455, 88] width 69 height 29
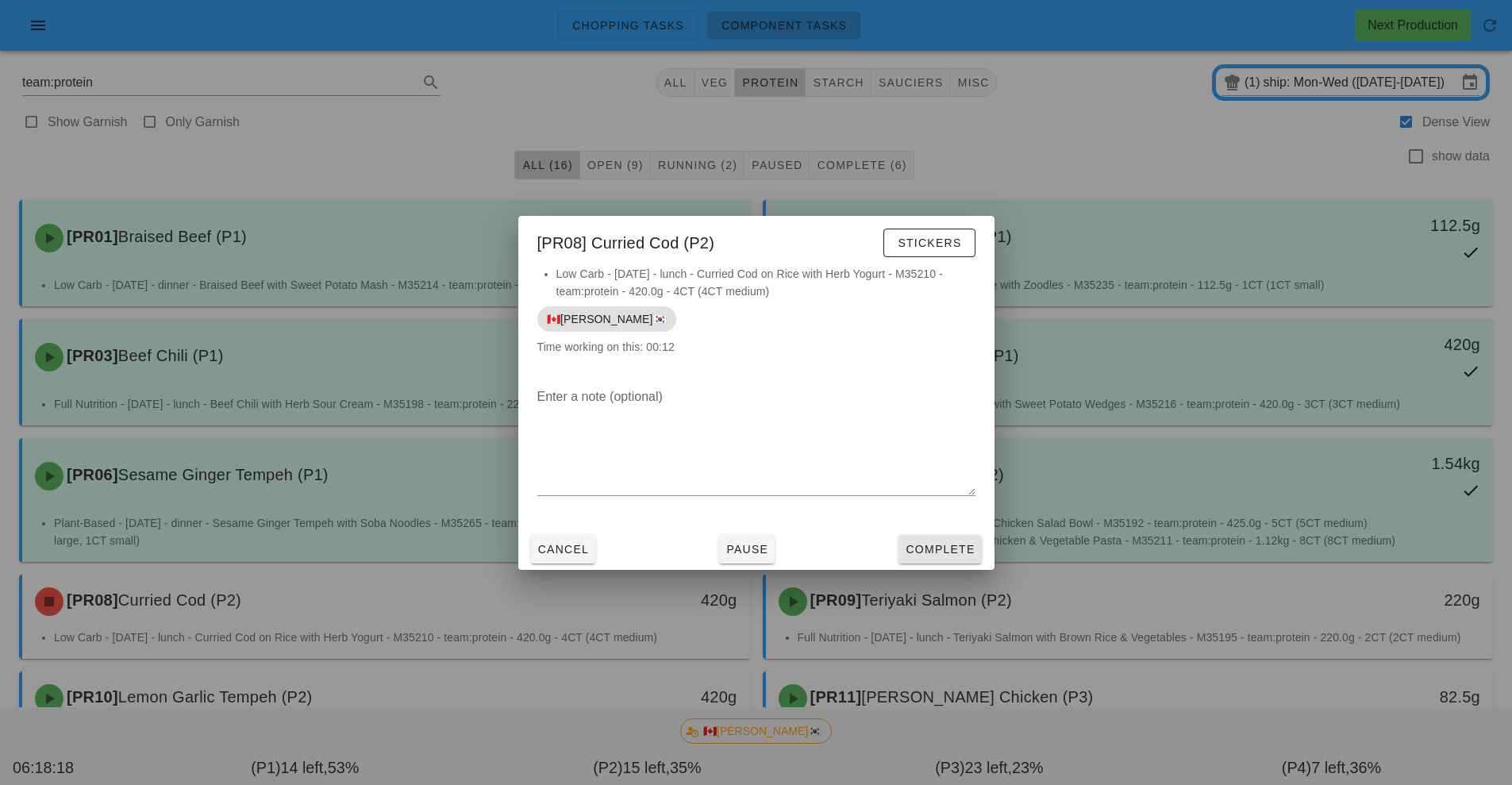
click at [944, 550] on span "Complete" at bounding box center [940, 549] width 70 height 13
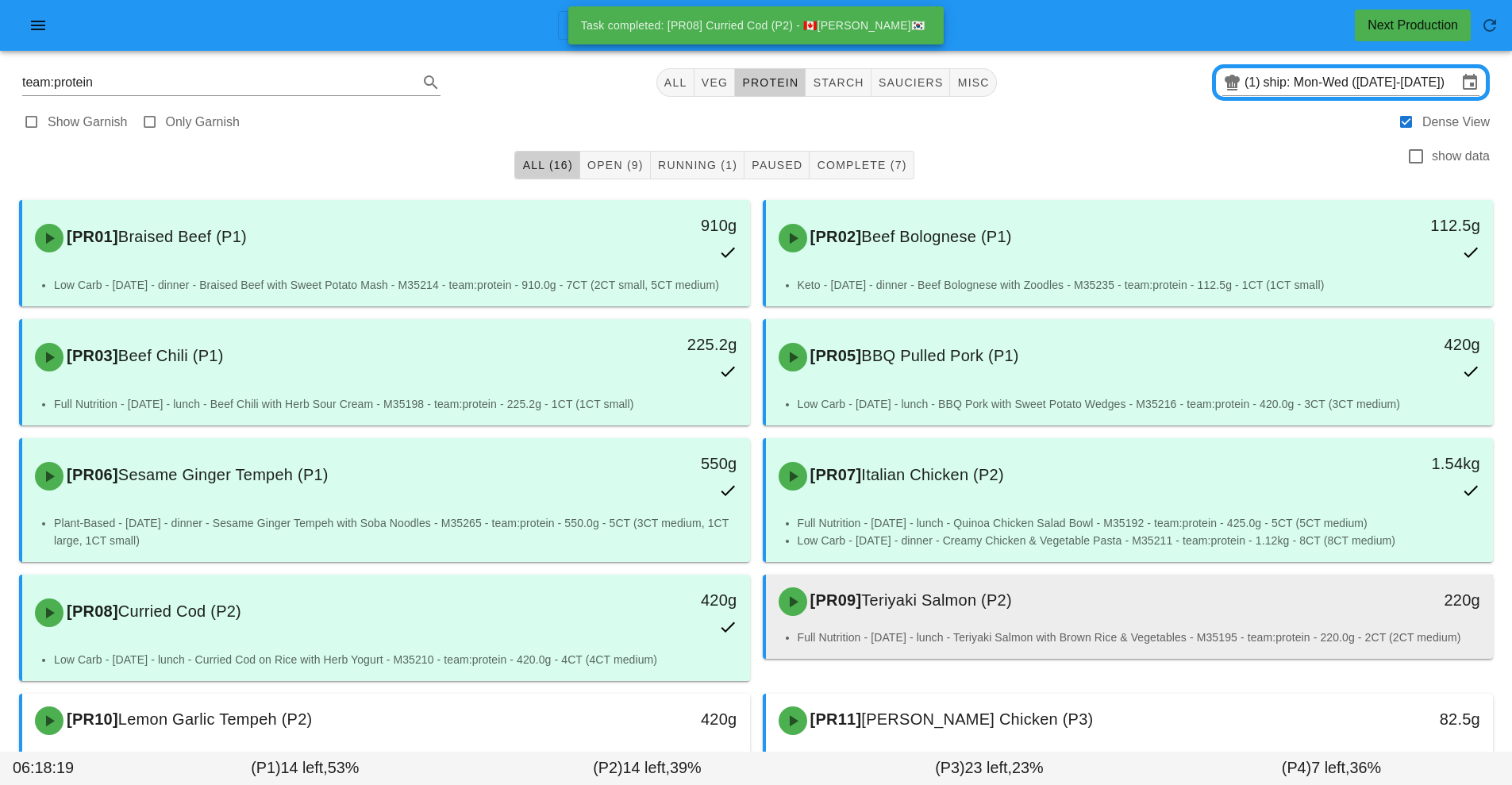
click at [938, 647] on div "Full Nutrition - Tuesday - lunch - Teriyaki Salmon with Brown Rice & Vegetables…" at bounding box center [1130, 644] width 728 height 31
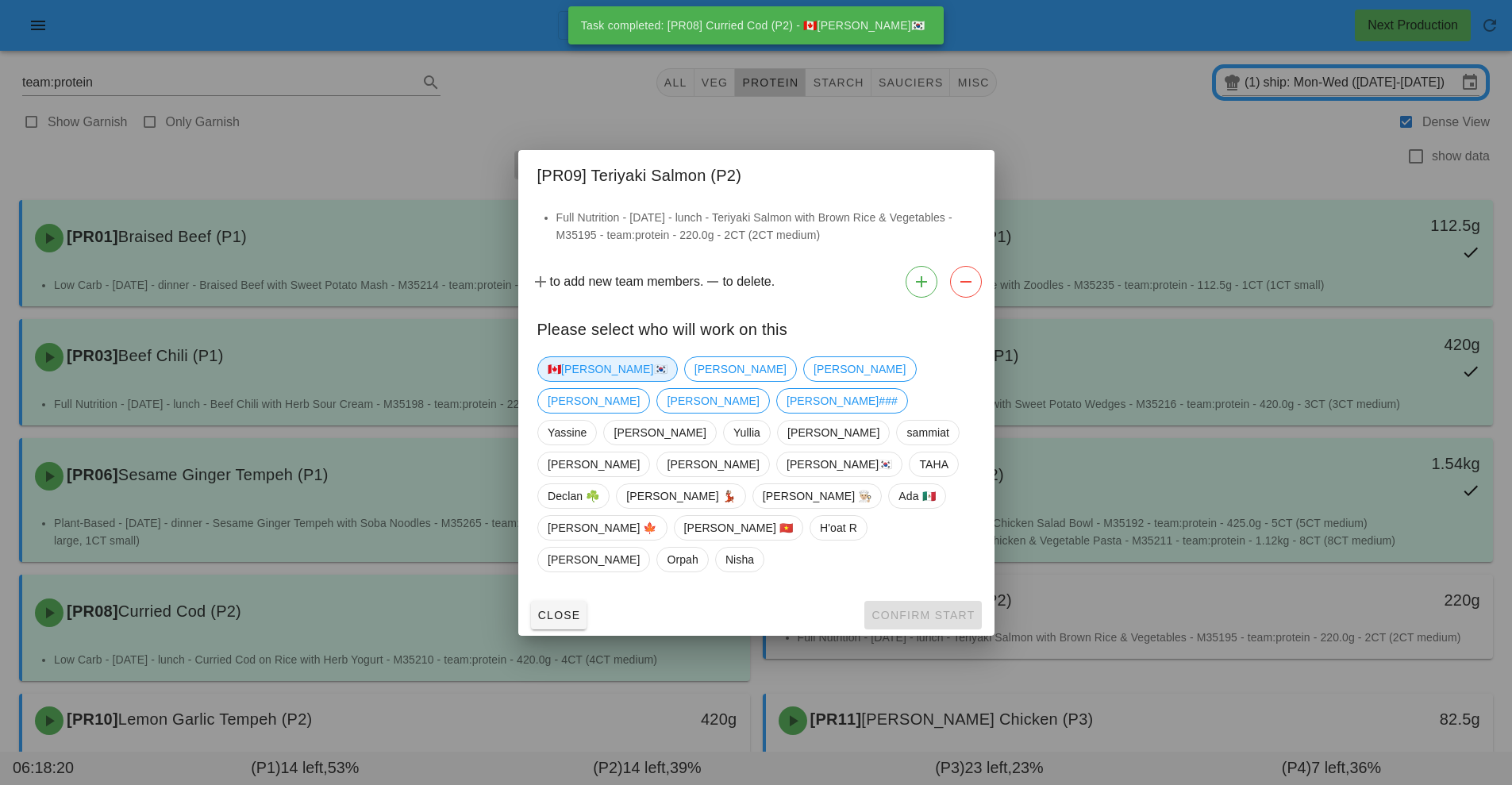
click at [565, 381] on span "🇨🇦[PERSON_NAME]🇰🇷" at bounding box center [607, 369] width 120 height 24
click at [942, 609] on span "Confirm Start" at bounding box center [923, 615] width 104 height 13
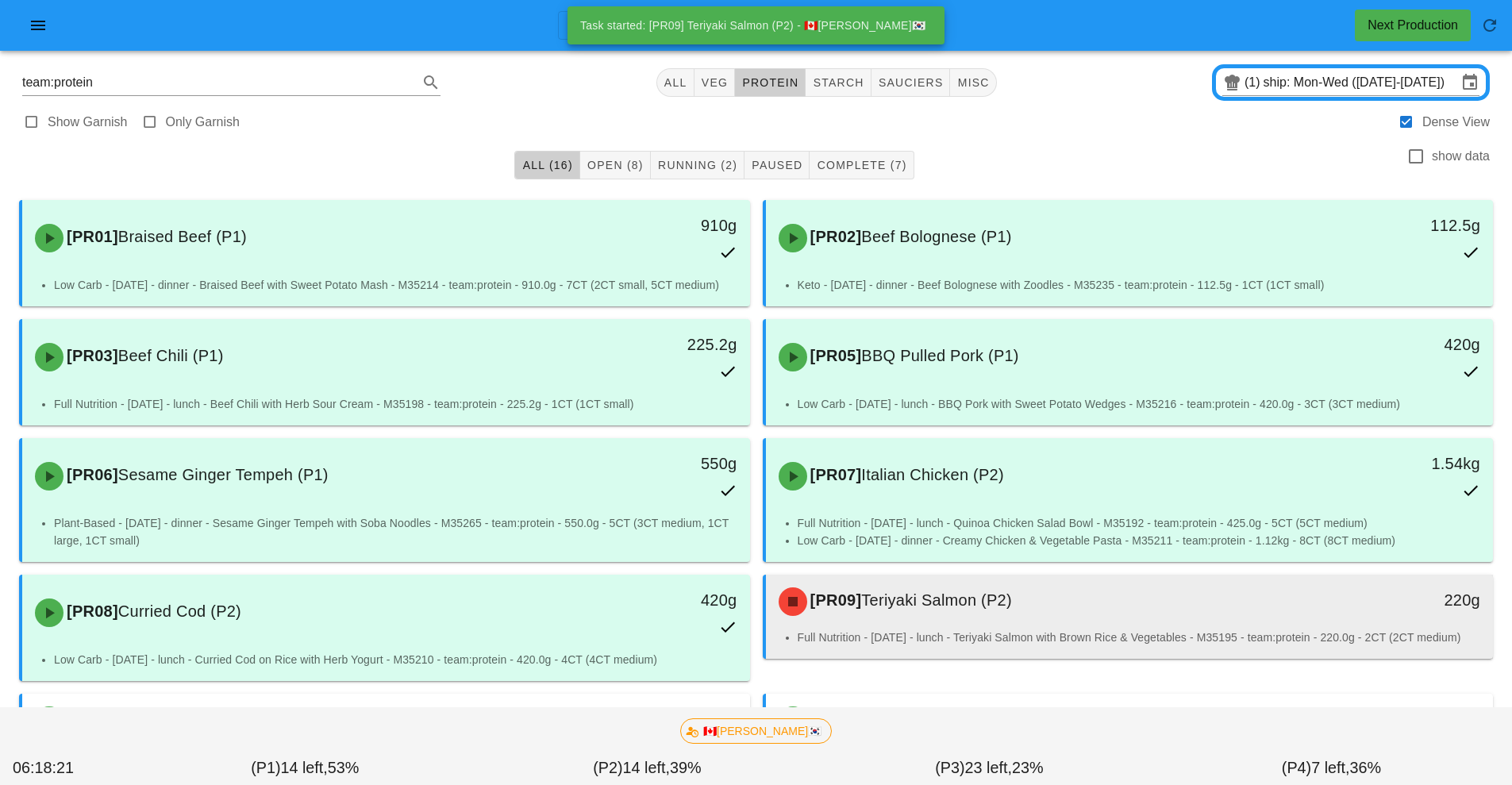
click at [976, 628] on div "[PR09] Teriyaki Salmon (P2) 220g" at bounding box center [1130, 602] width 728 height 54
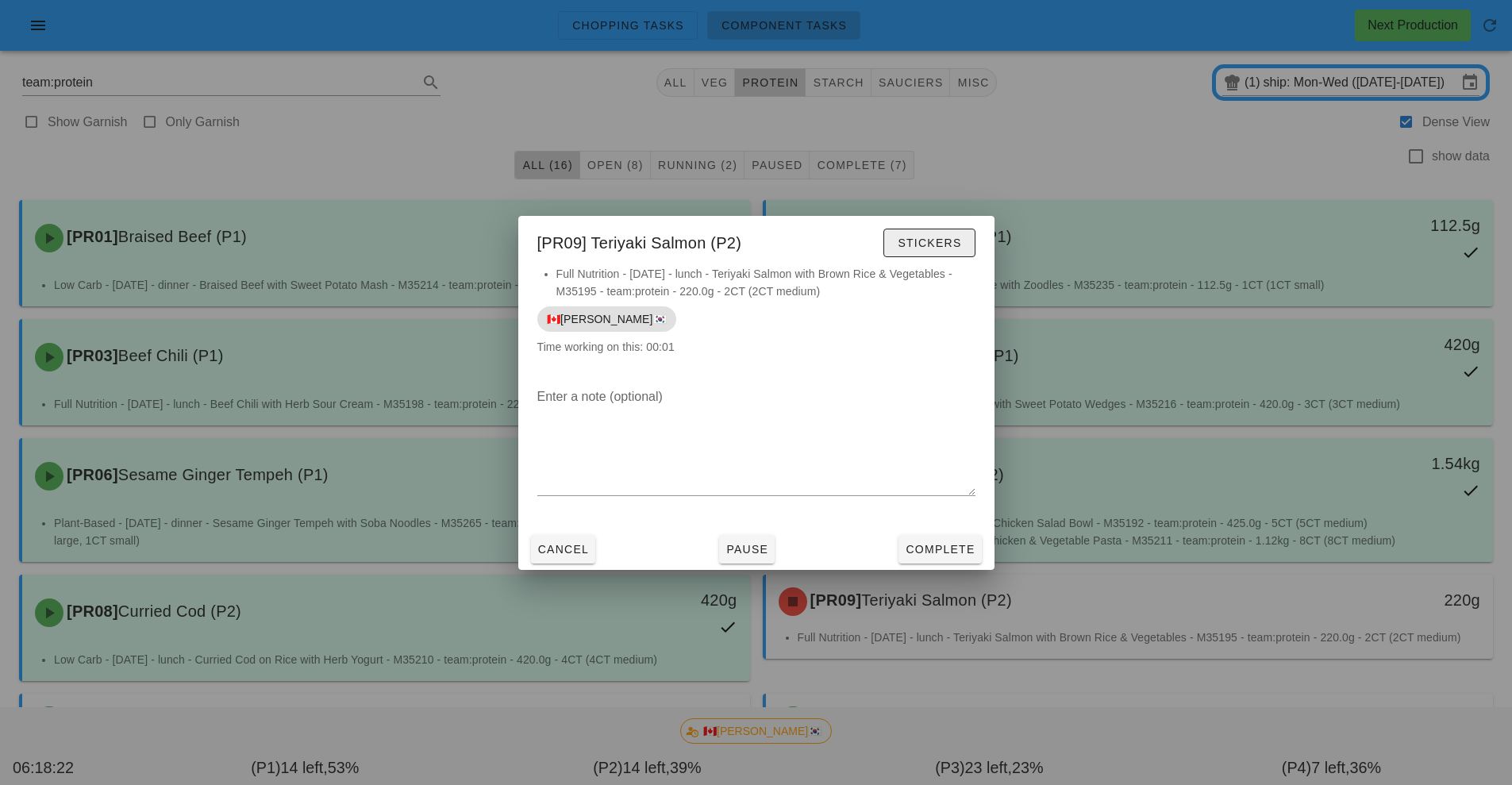
click at [964, 238] on button "Stickers" at bounding box center [929, 242] width 91 height 29
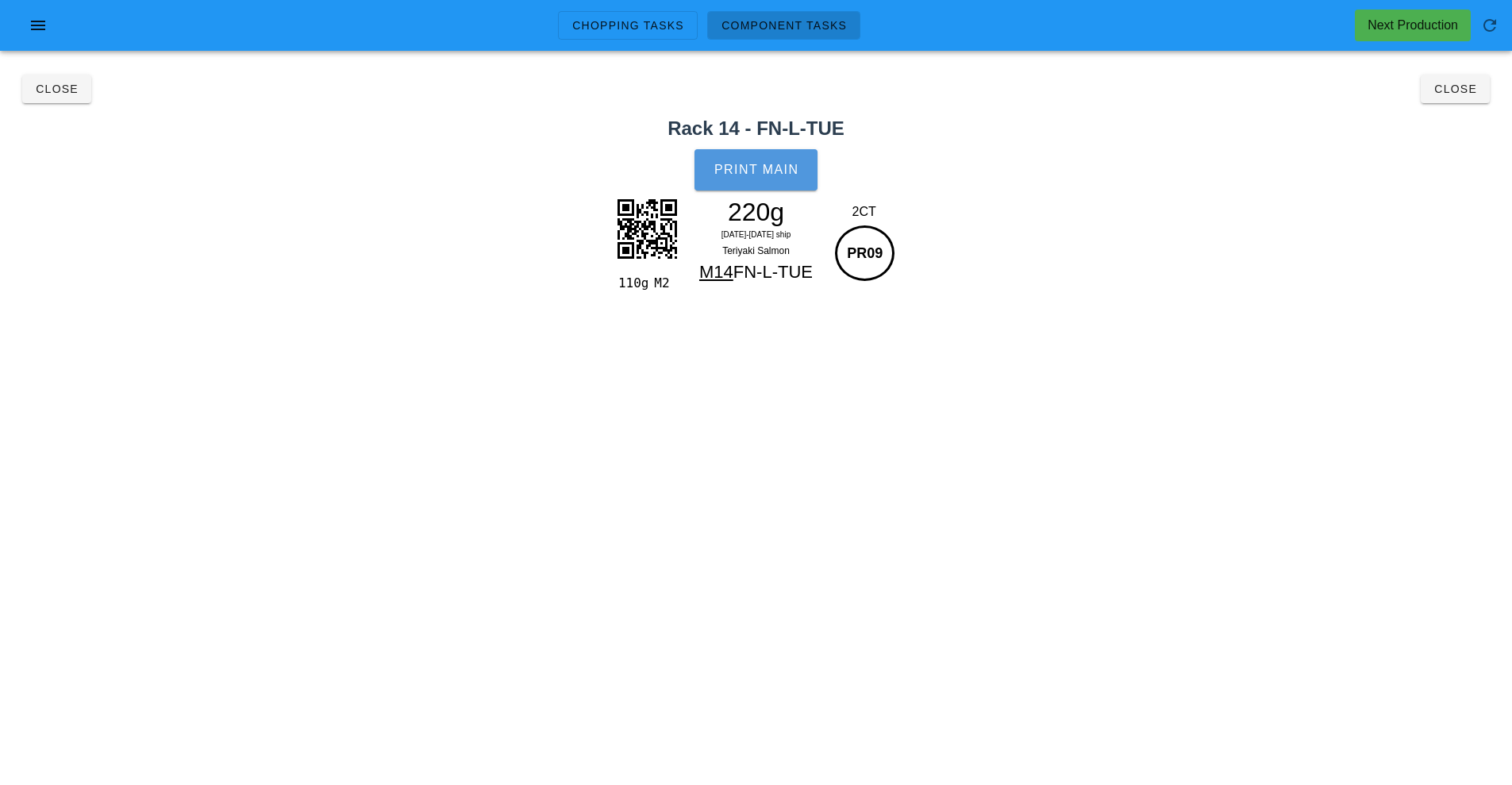
click at [774, 178] on button "Print Main" at bounding box center [756, 170] width 122 height 42
click at [1459, 102] on button "Close" at bounding box center [1455, 88] width 69 height 29
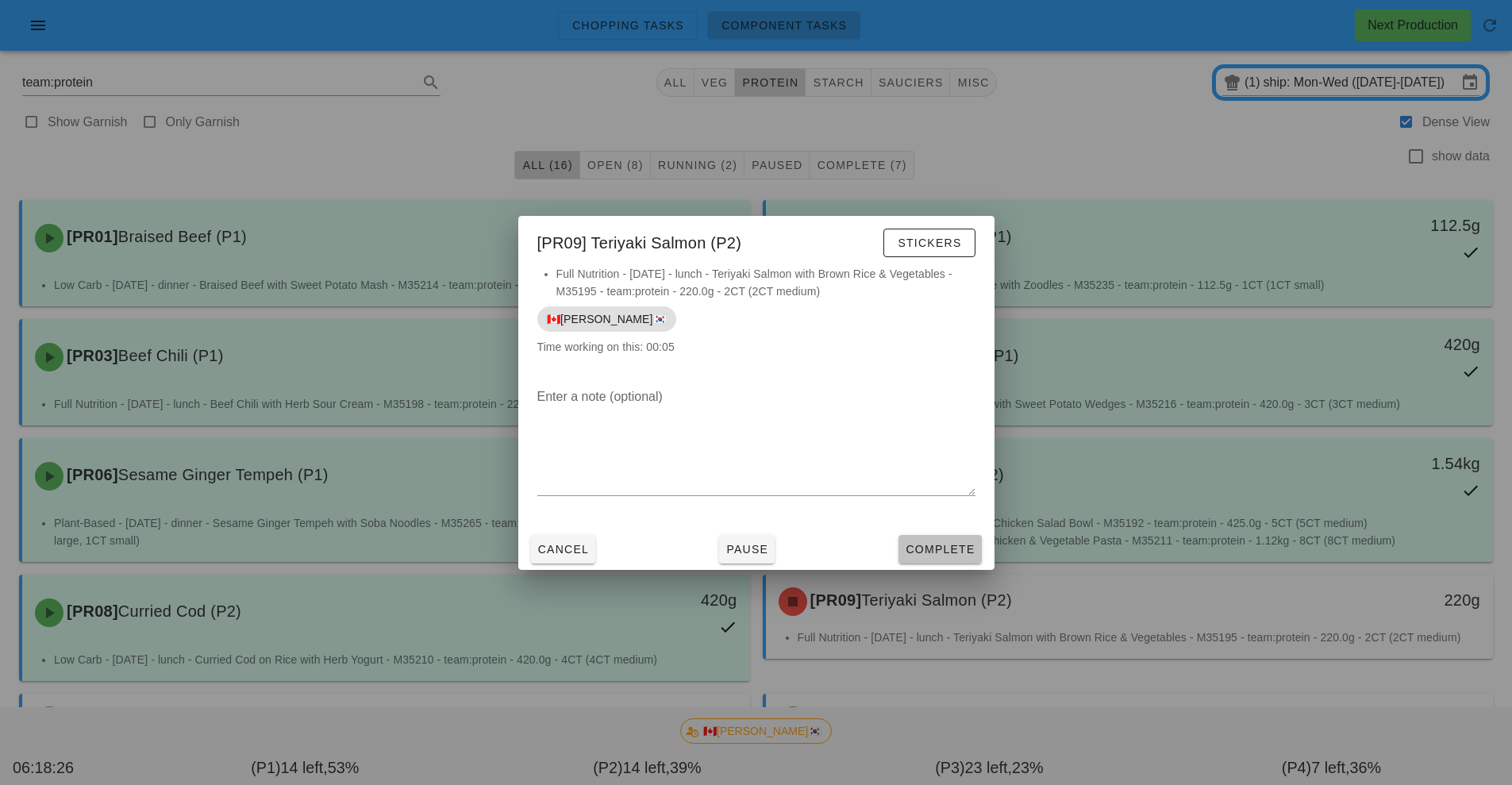
click at [927, 553] on span "Complete" at bounding box center [940, 549] width 70 height 13
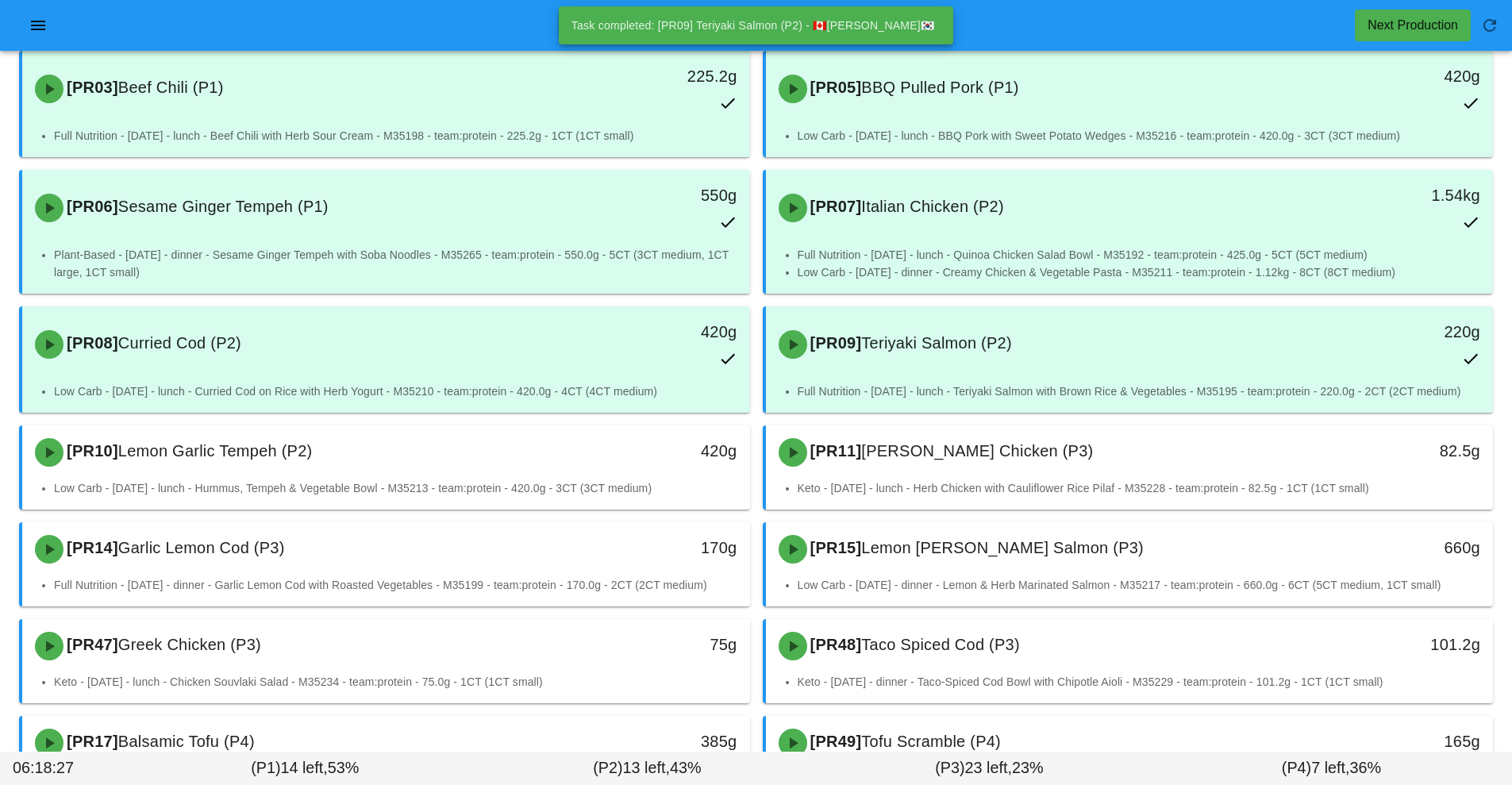
scroll to position [261, 0]
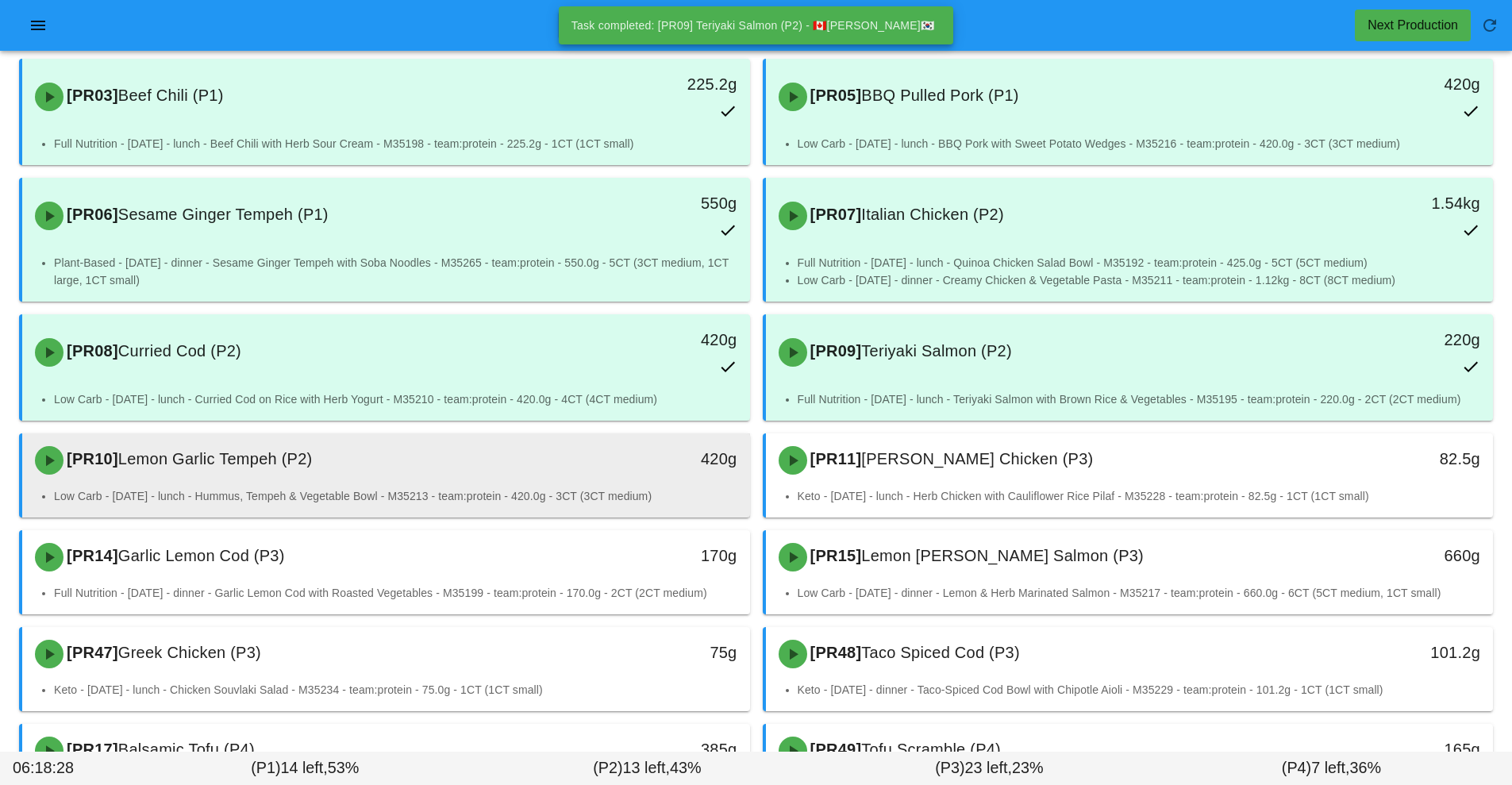
click at [487, 494] on li "Low Carb - Tuesday - lunch - Hummus, Tempeh & Vegetable Bowl - M35213 - team:pr…" at bounding box center [395, 495] width 684 height 18
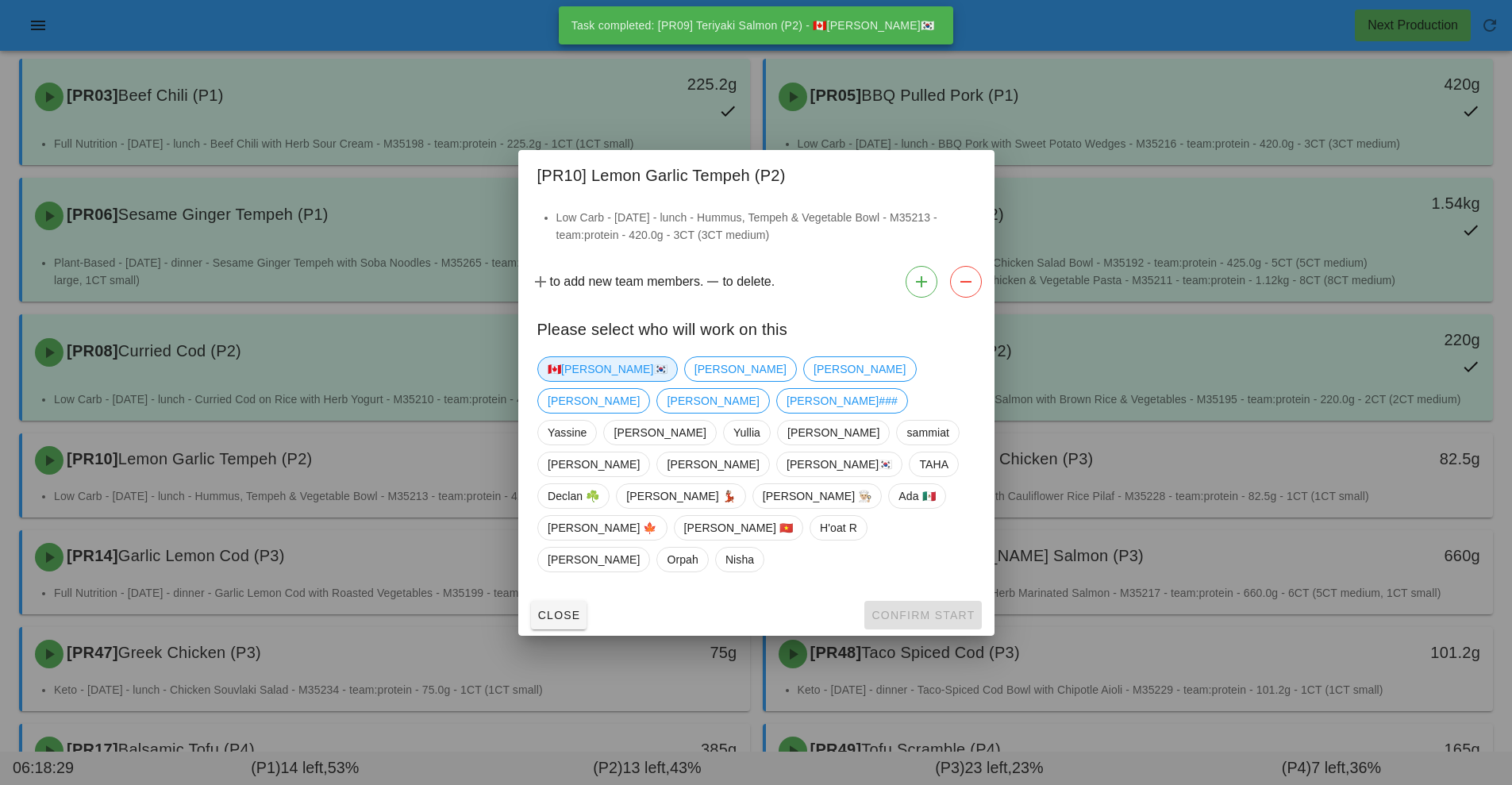
click at [578, 382] on span "🇨🇦[PERSON_NAME]🇰🇷" at bounding box center [607, 368] width 140 height 25
click at [911, 609] on span "Confirm Start" at bounding box center [923, 615] width 104 height 13
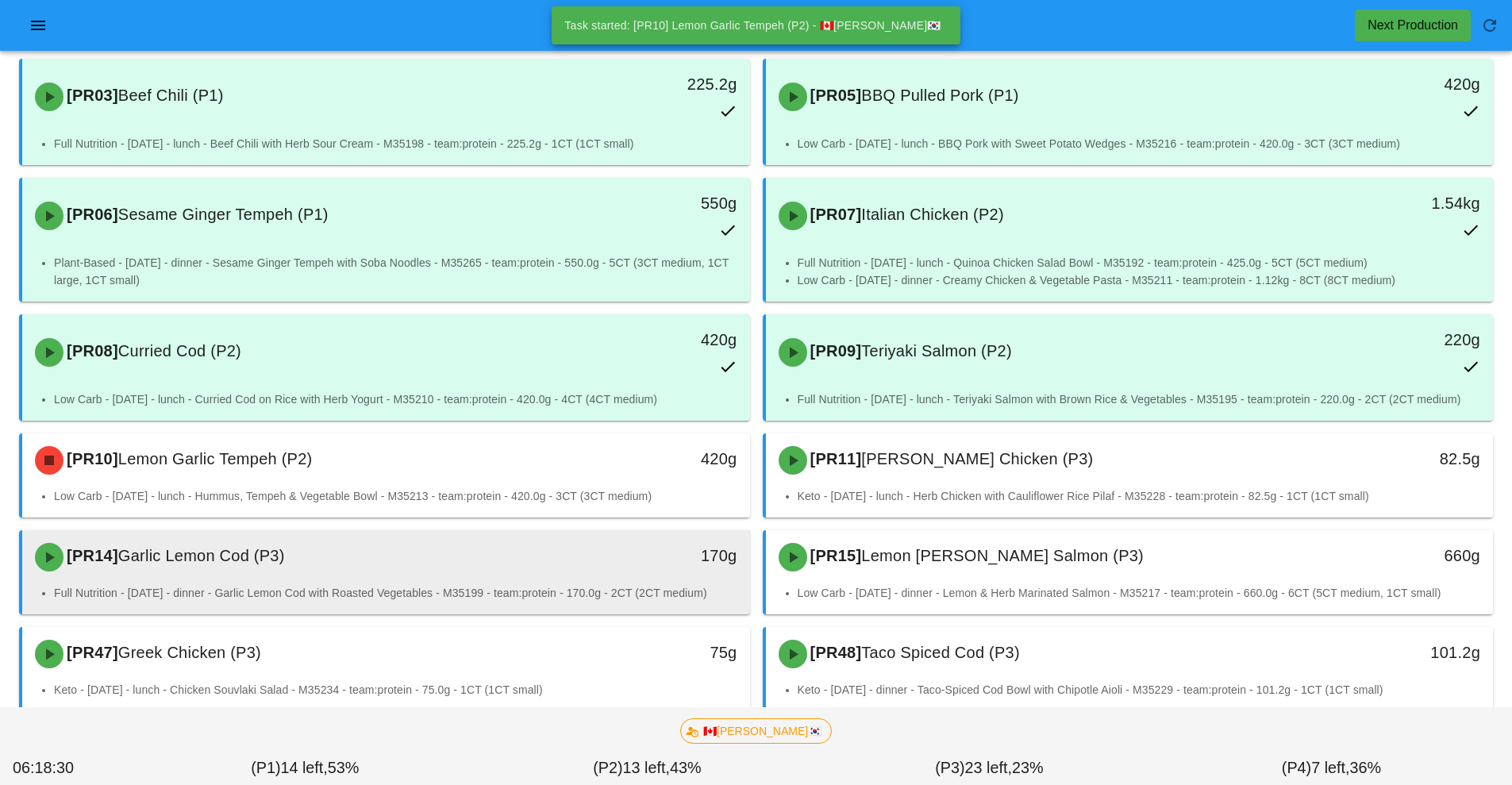
click at [574, 587] on li "Full Nutrition - Wednesday - dinner - Garlic Lemon Cod with Roasted Vegetables …" at bounding box center [395, 593] width 684 height 18
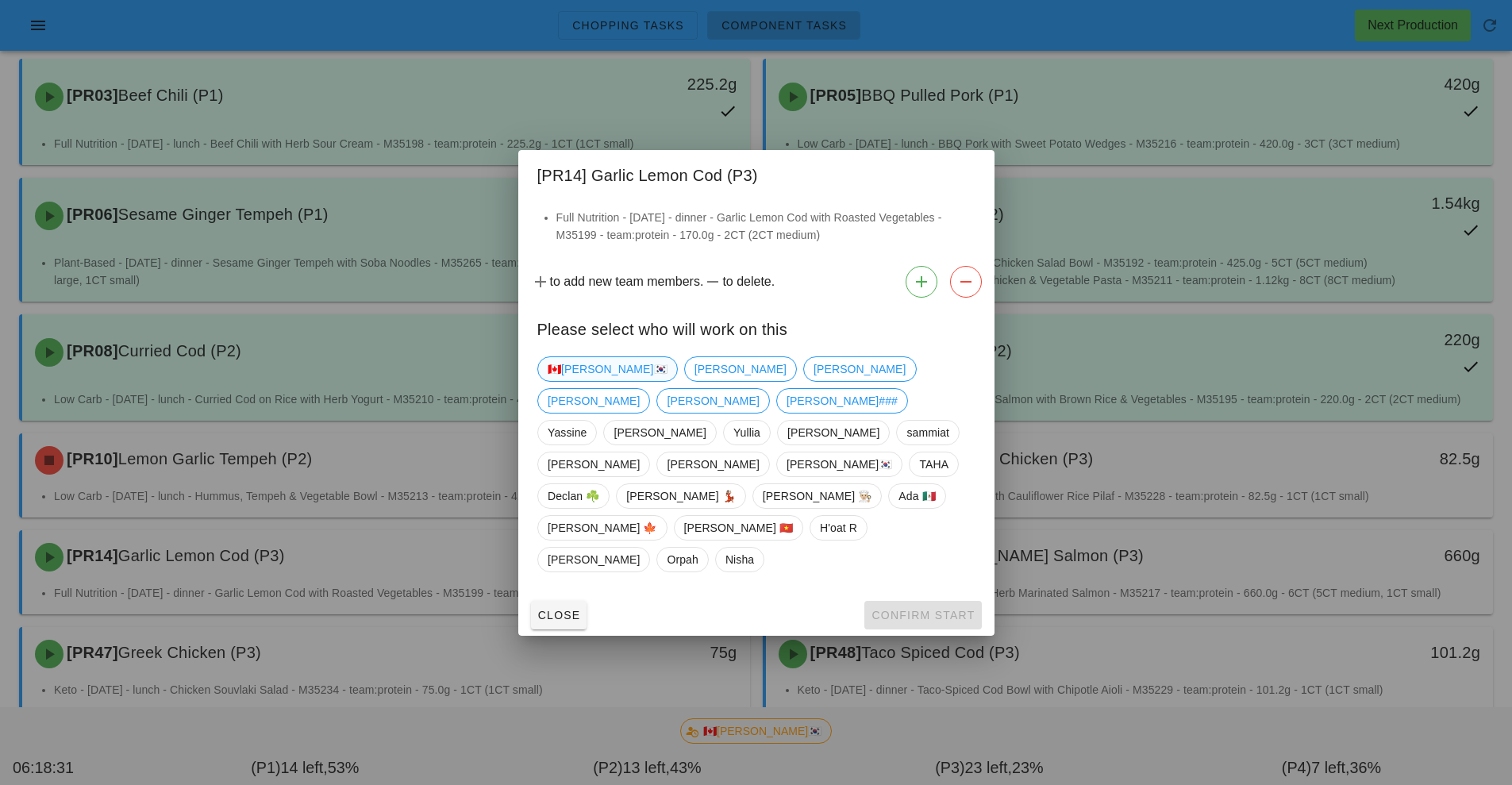
click at [581, 381] on span "🇨🇦[PERSON_NAME]🇰🇷" at bounding box center [607, 369] width 120 height 24
click at [889, 609] on span "Confirm Start" at bounding box center [923, 615] width 104 height 13
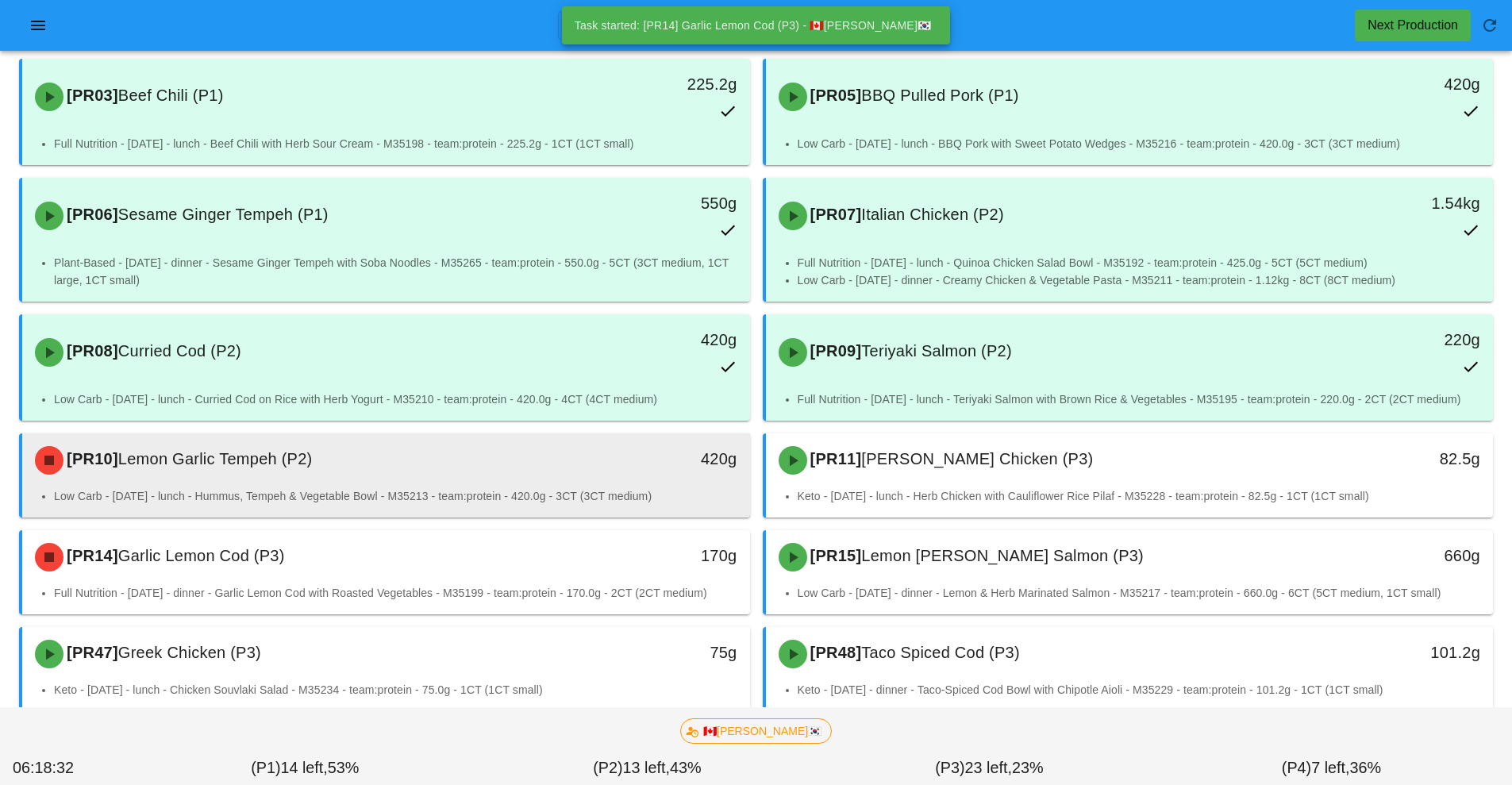
click at [540, 483] on div "[PR10] Lemon Garlic Tempeh (P2)" at bounding box center [295, 460] width 541 height 47
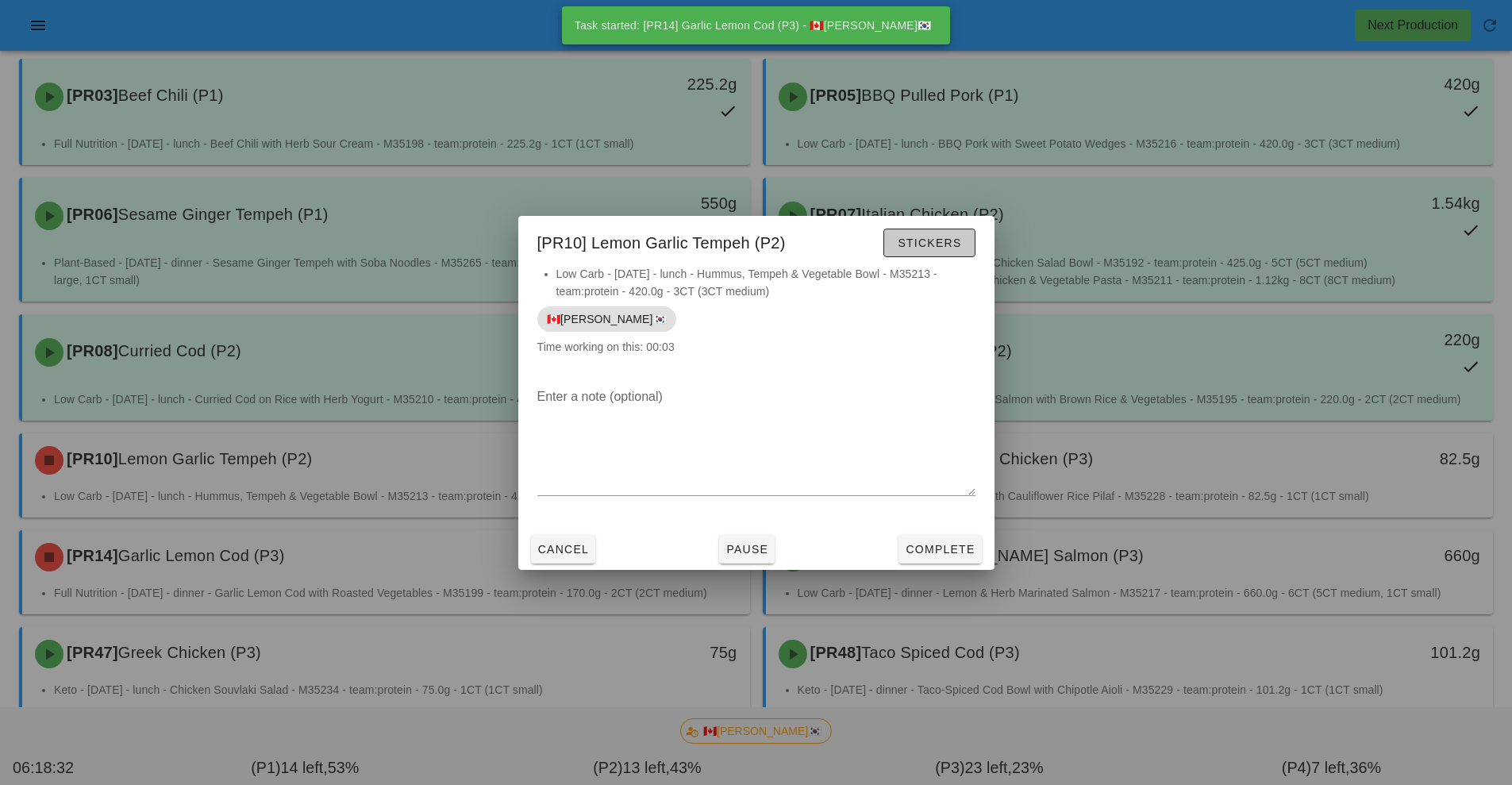
click at [936, 249] on span "Stickers" at bounding box center [929, 243] width 64 height 13
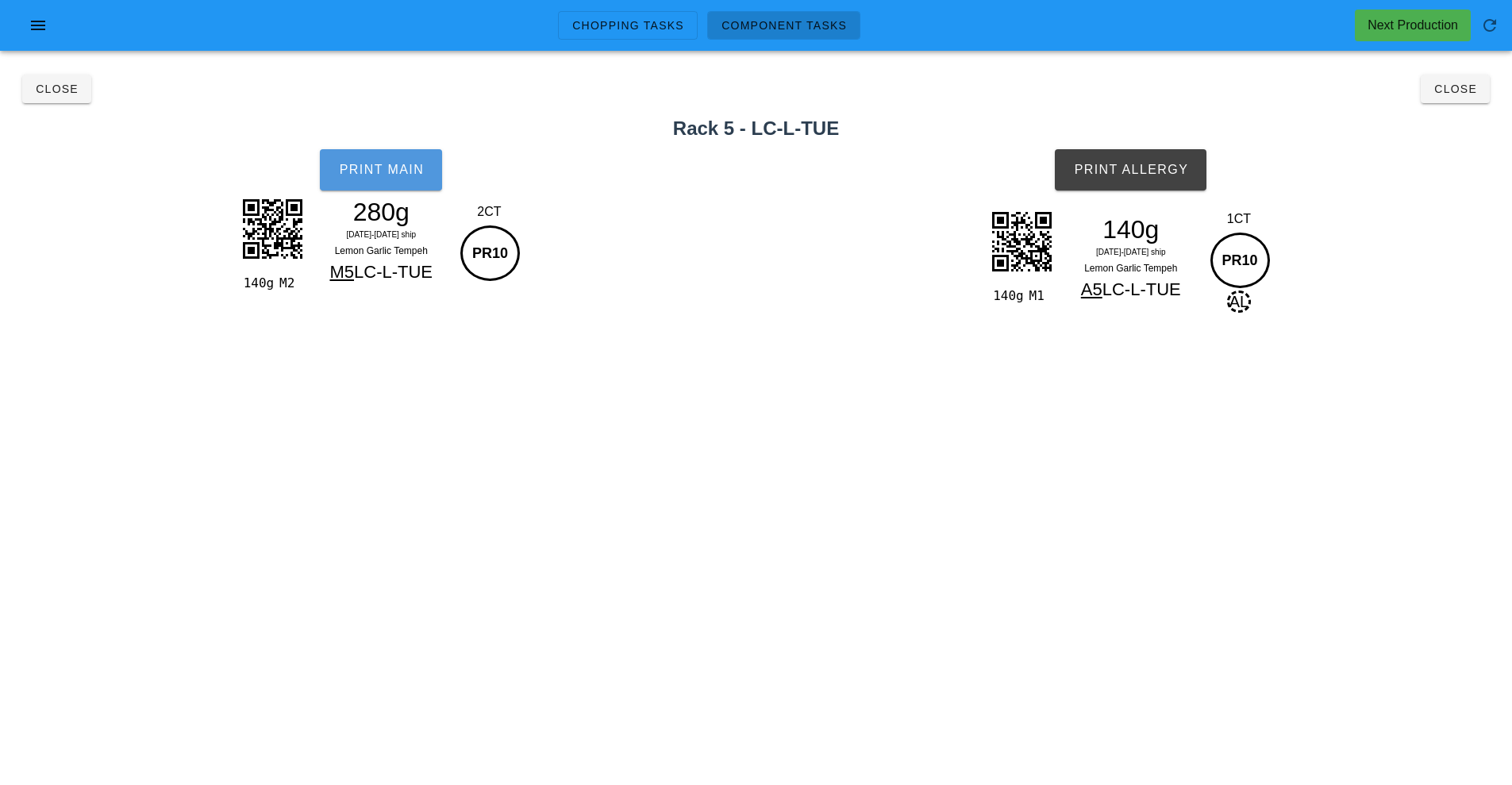
click at [392, 178] on button "Print Main" at bounding box center [381, 170] width 122 height 42
click at [1136, 181] on button "Print Allergy" at bounding box center [1130, 170] width 151 height 42
click at [1468, 97] on button "Close" at bounding box center [1455, 88] width 69 height 29
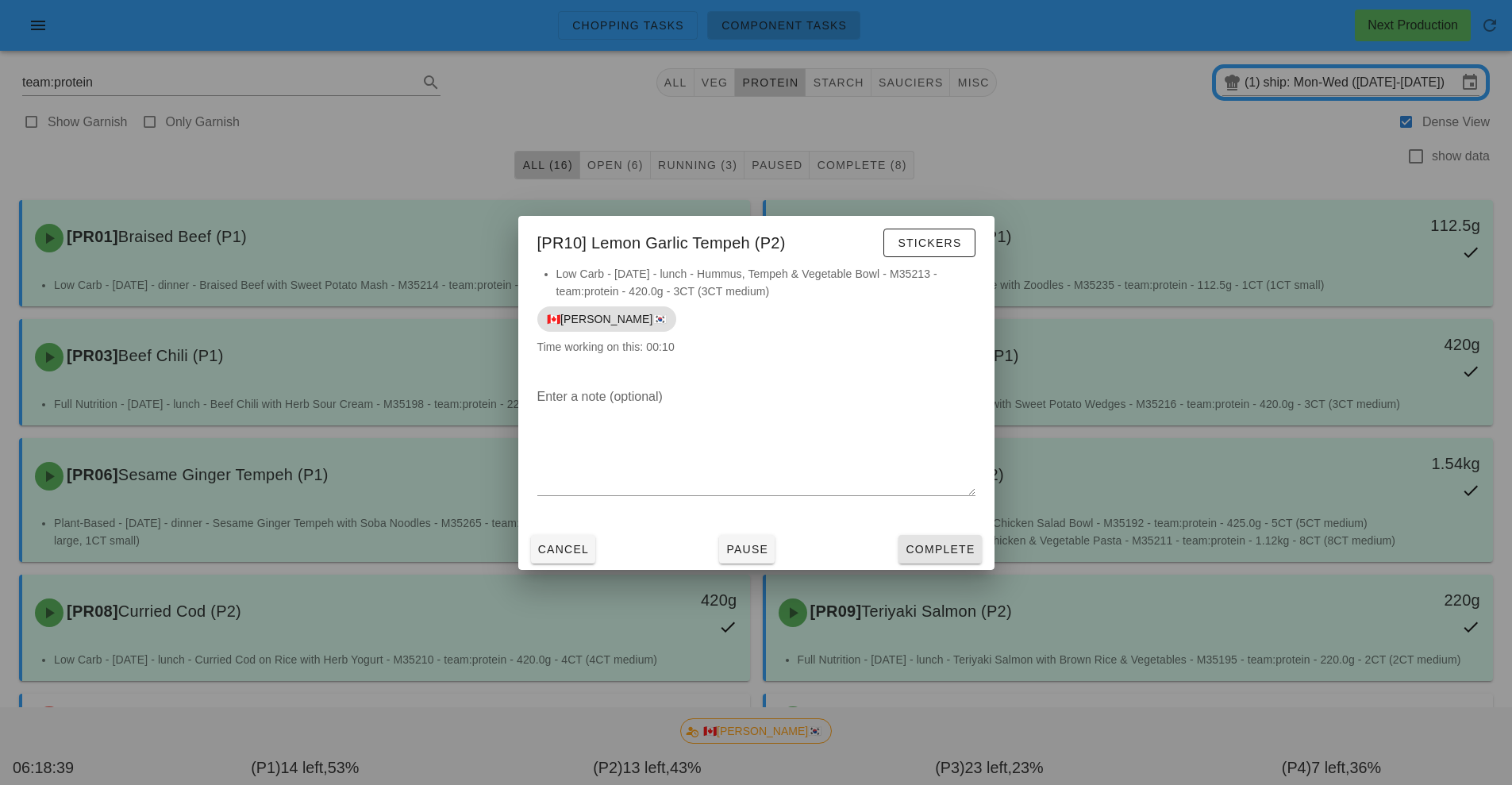
click at [929, 563] on button "Complete" at bounding box center [940, 549] width 83 height 29
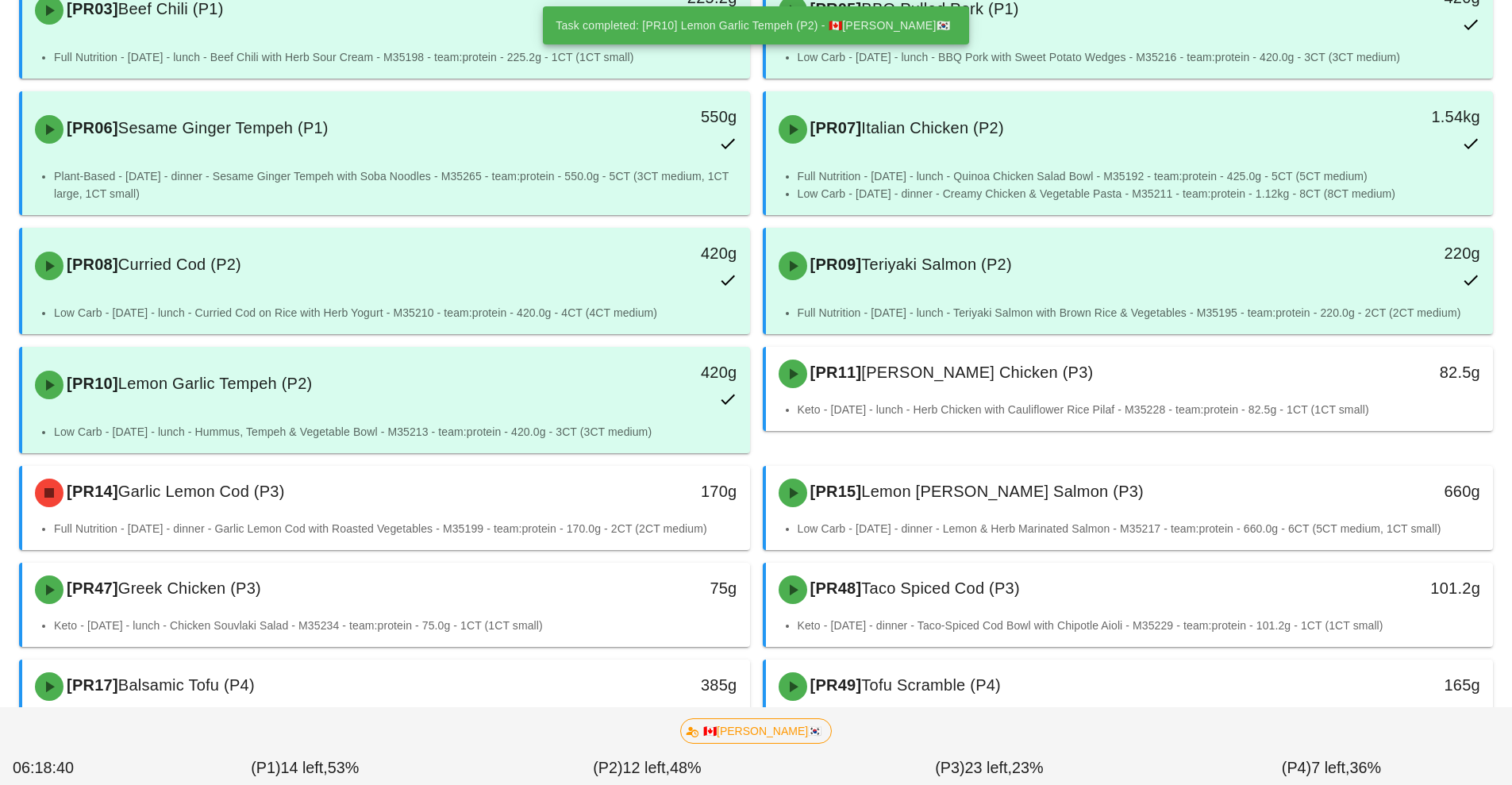
scroll to position [354, 0]
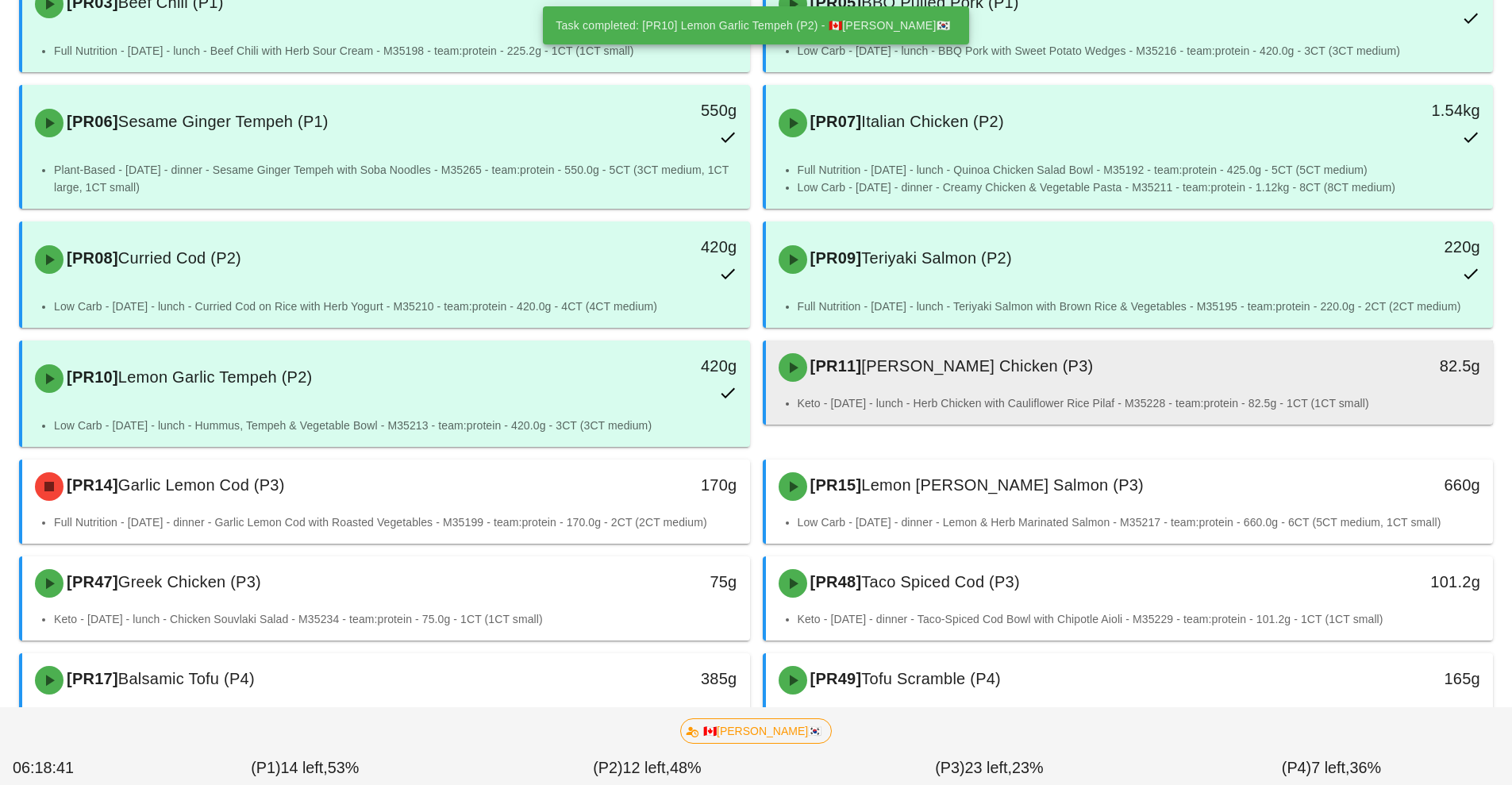
click at [994, 385] on div "[PR11] Lemon Herb Chicken (P3)" at bounding box center [1039, 367] width 541 height 47
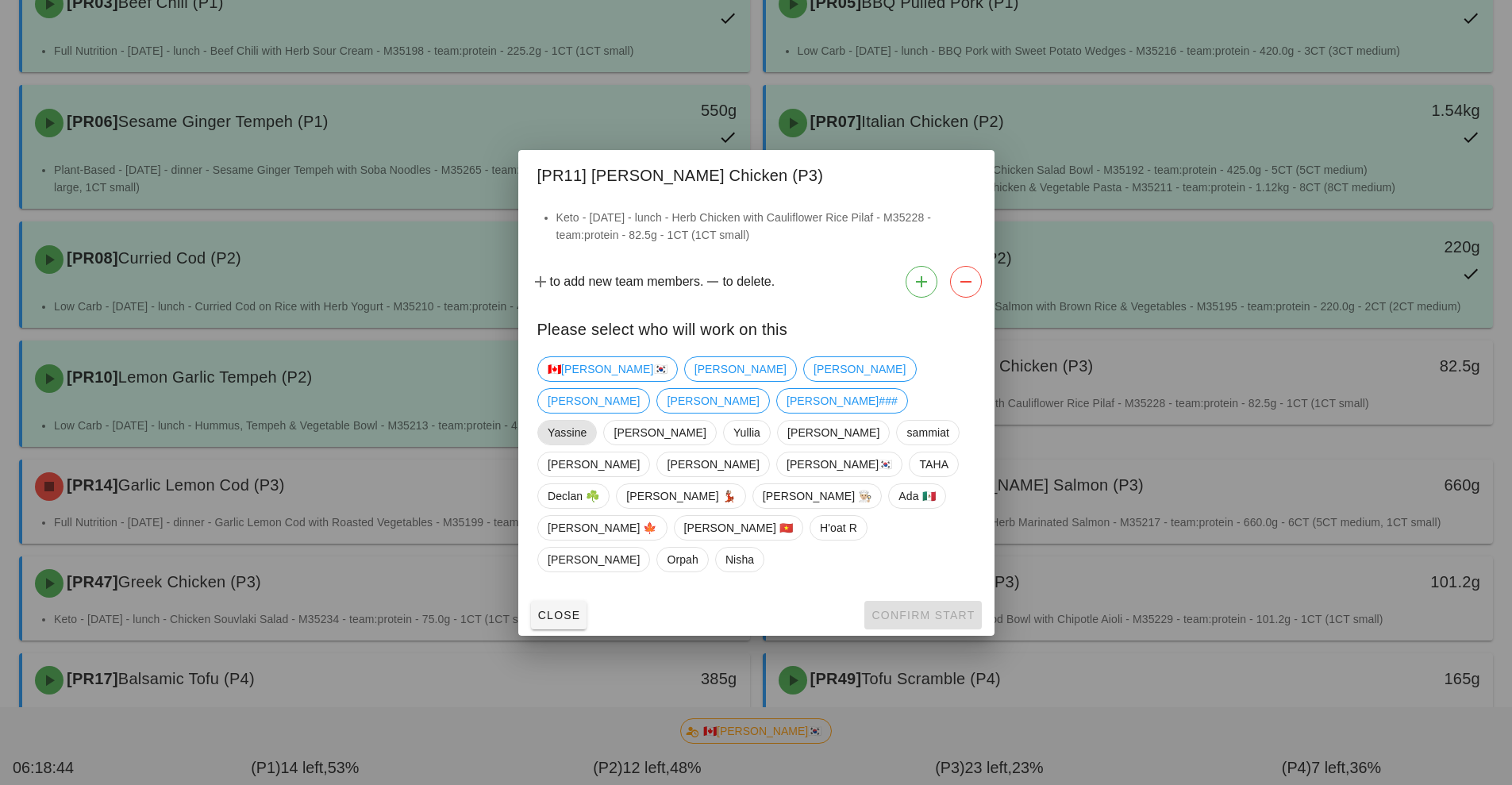
click at [575, 441] on span "Yassine" at bounding box center [567, 433] width 39 height 24
click at [919, 609] on span "Confirm Start" at bounding box center [923, 615] width 104 height 13
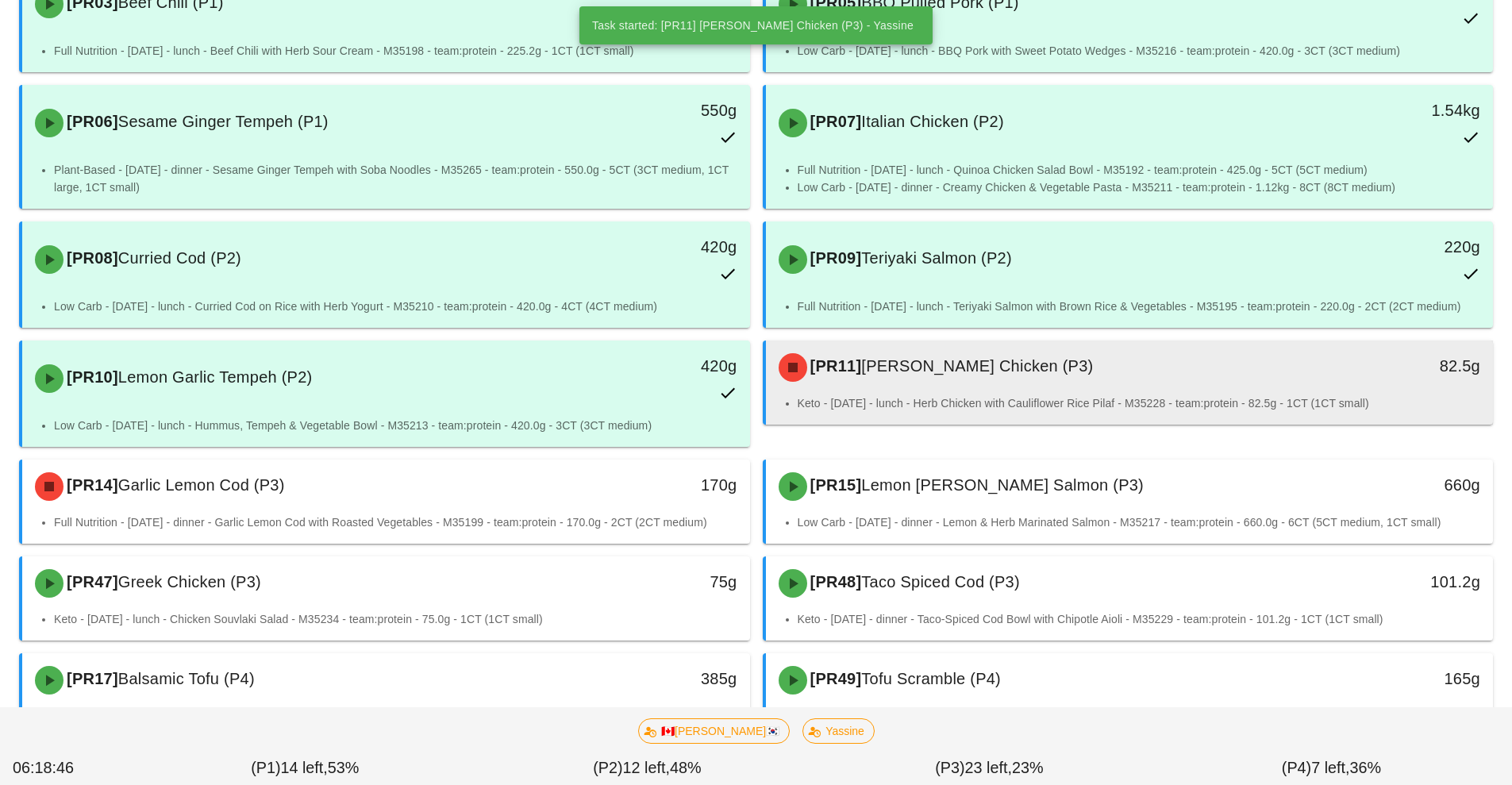
click at [1006, 388] on div "[PR11] Lemon Herb Chicken (P3)" at bounding box center [1039, 367] width 541 height 47
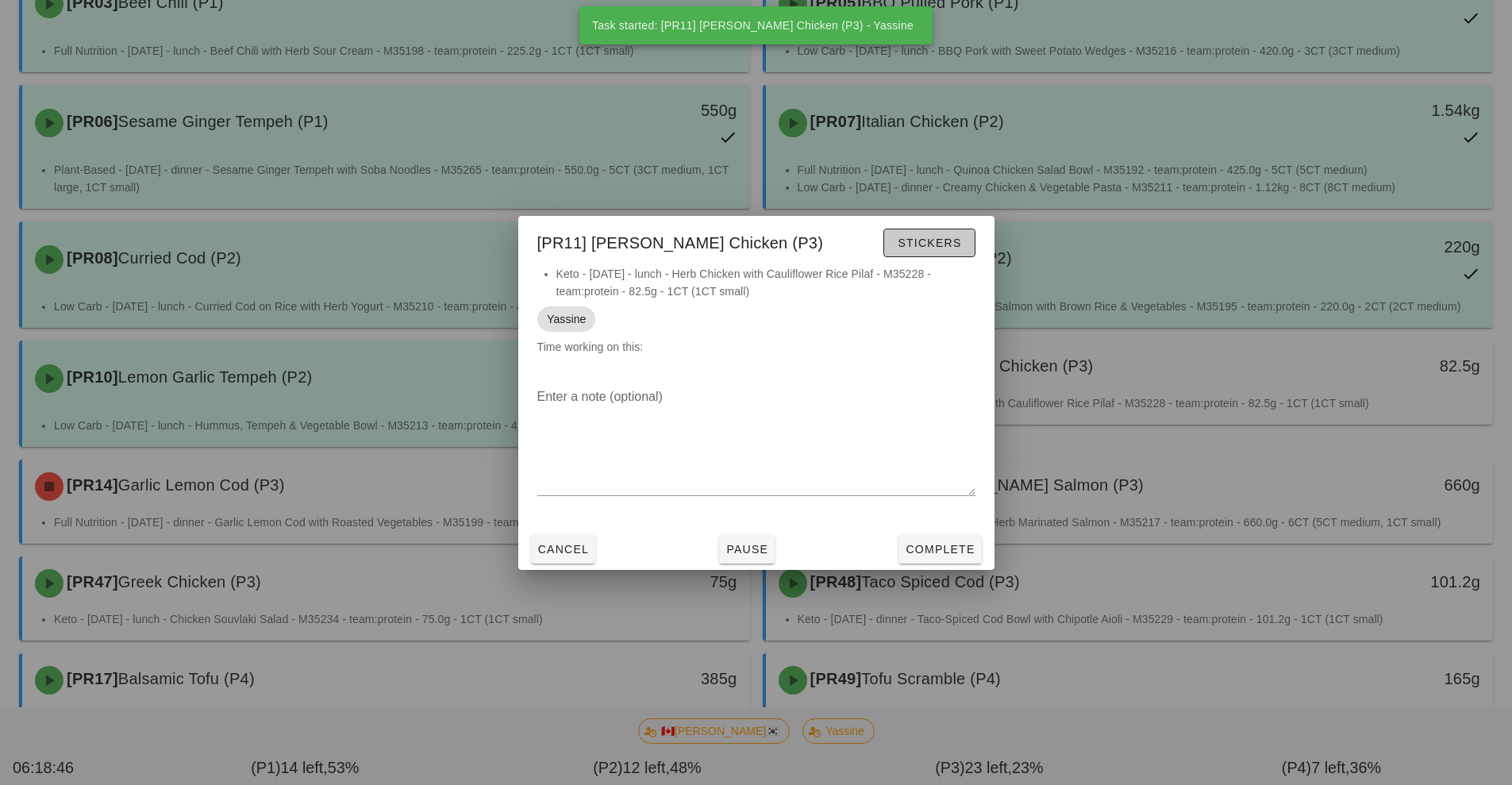
click at [955, 238] on span "Stickers" at bounding box center [929, 243] width 64 height 13
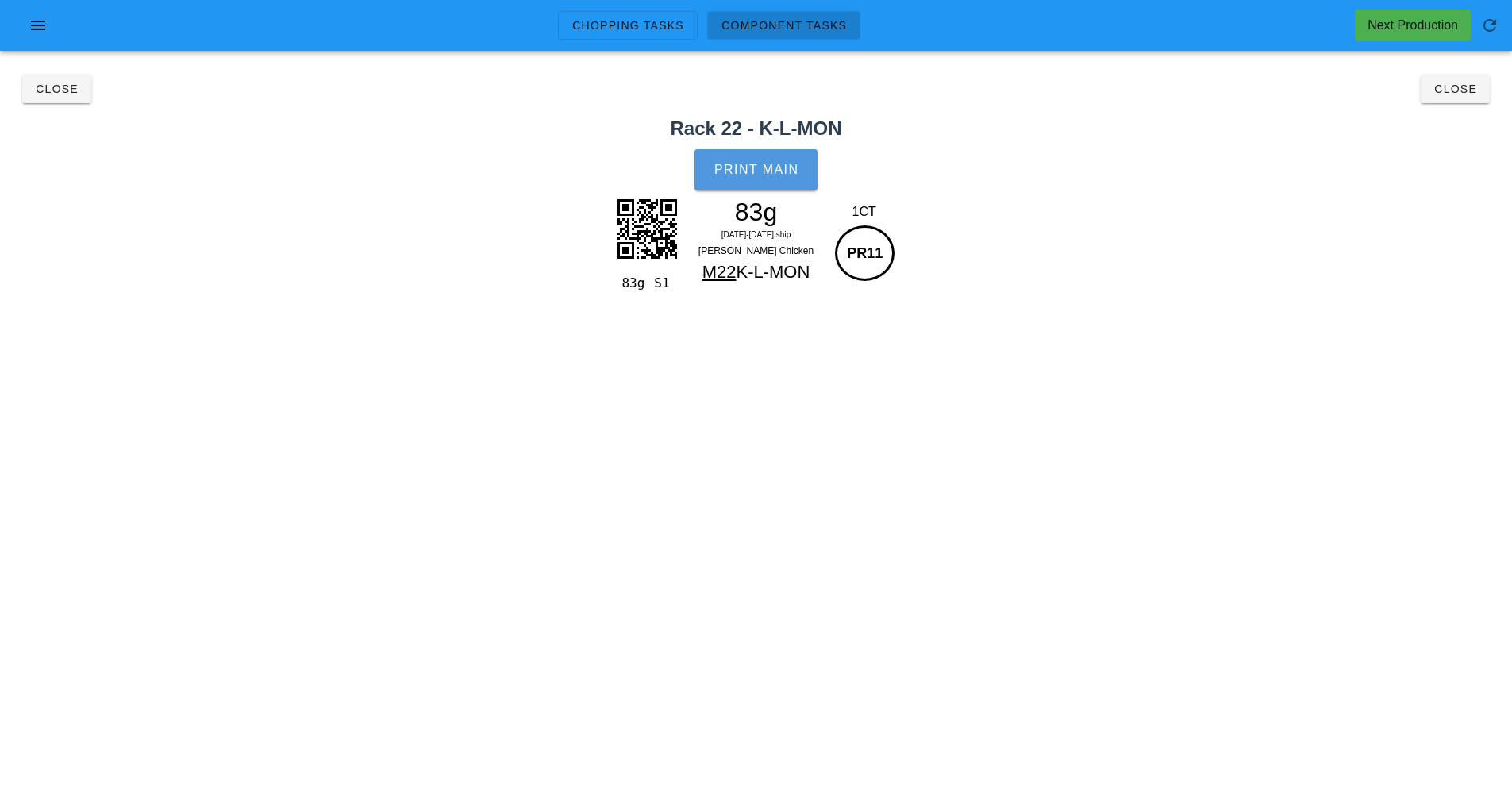
click at [752, 185] on button "Print Main" at bounding box center [756, 170] width 122 height 42
click at [1430, 97] on button "Close" at bounding box center [1455, 88] width 69 height 29
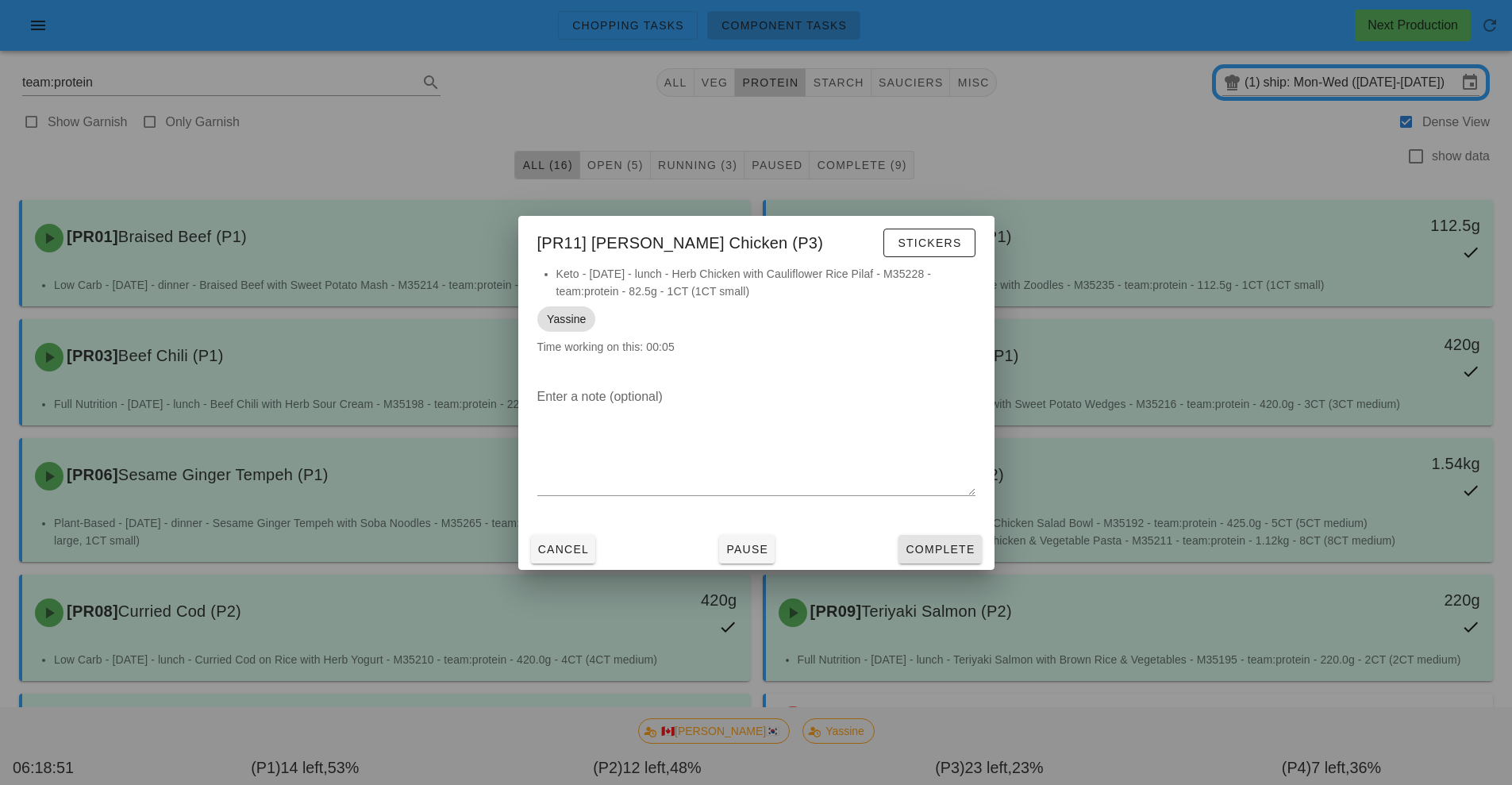
click at [912, 558] on button "Complete" at bounding box center [940, 549] width 83 height 29
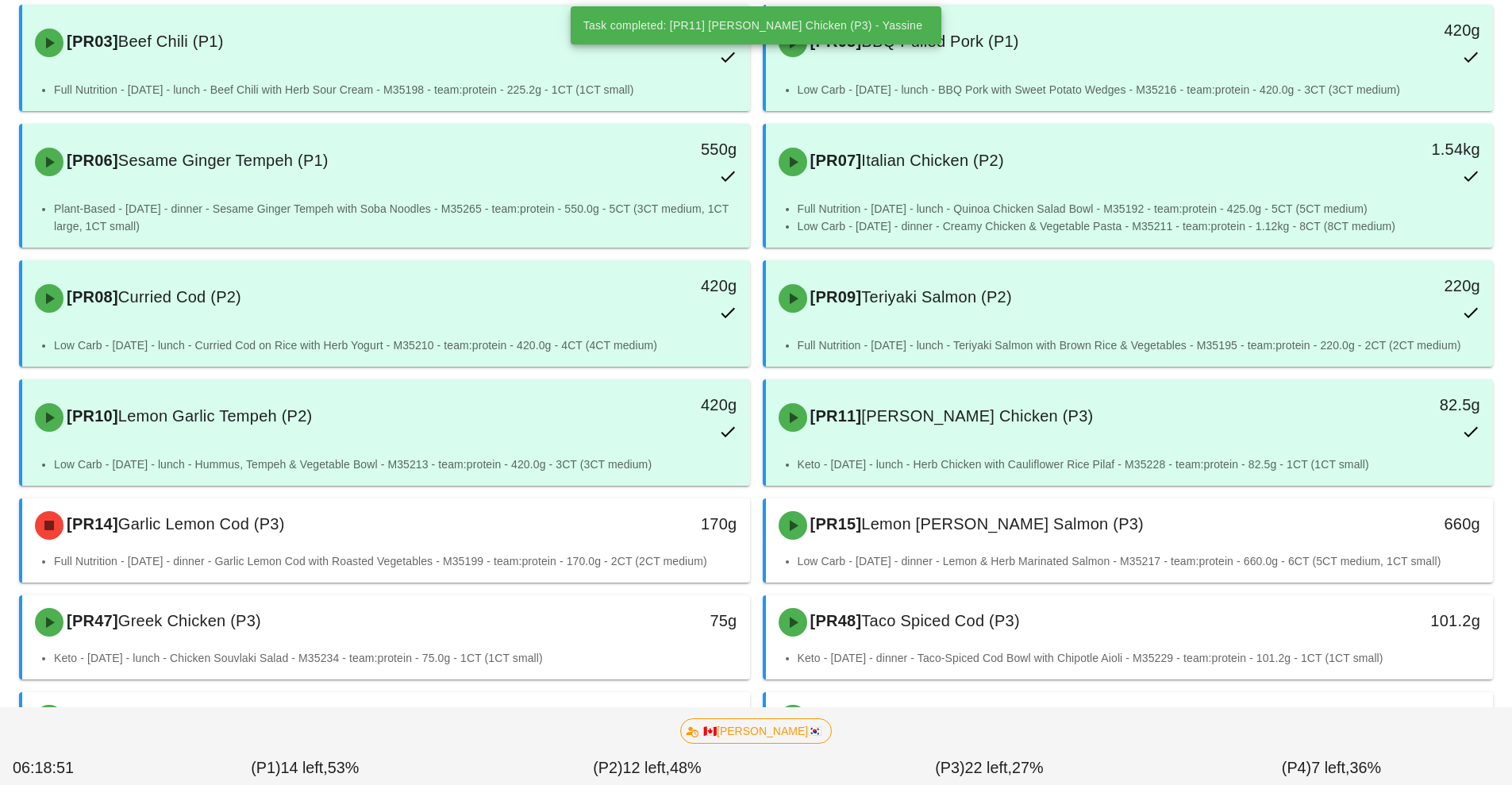
scroll to position [316, 0]
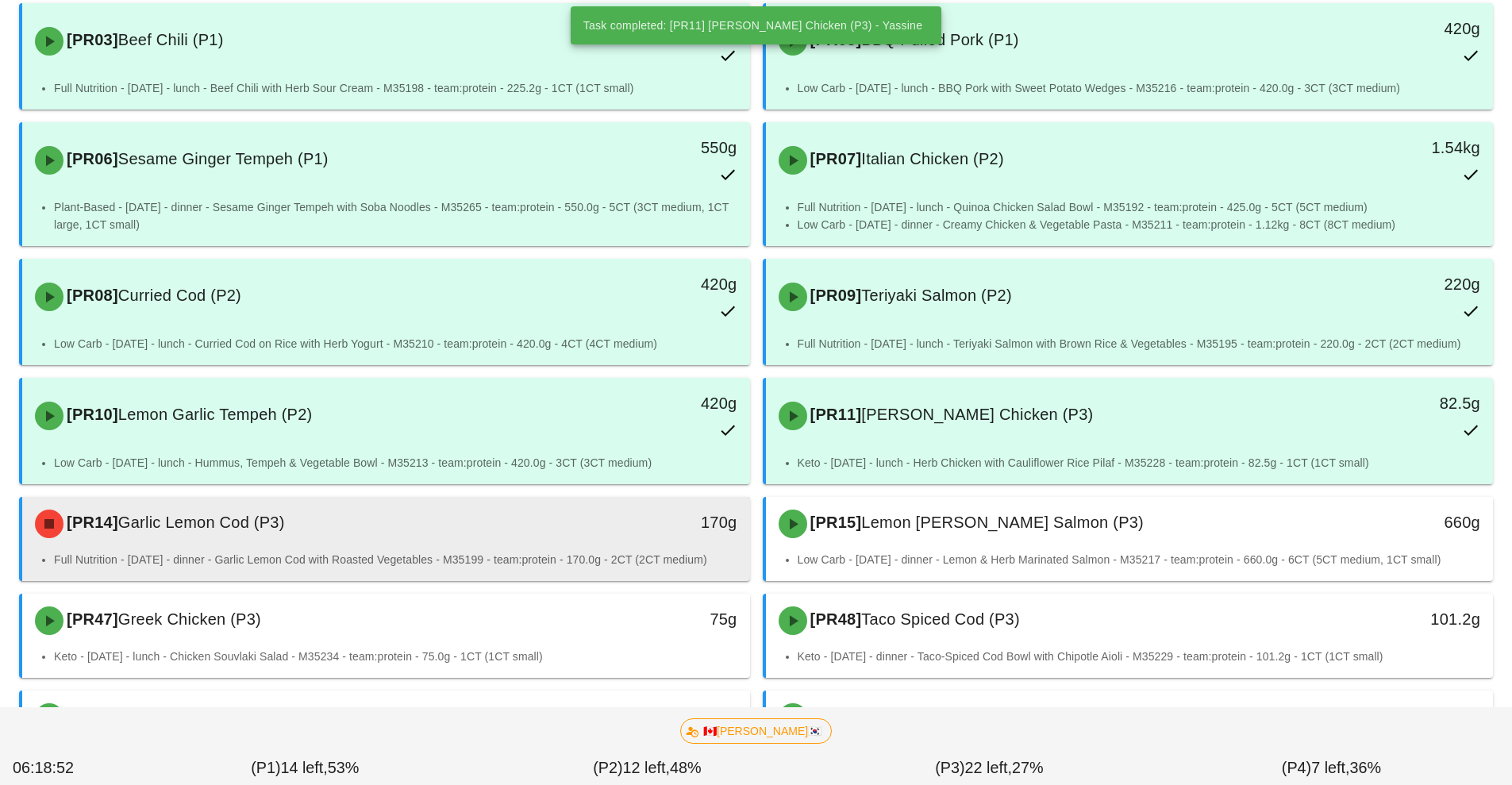
click at [511, 531] on div "[PR14] Garlic Lemon Cod (P3)" at bounding box center [295, 523] width 541 height 47
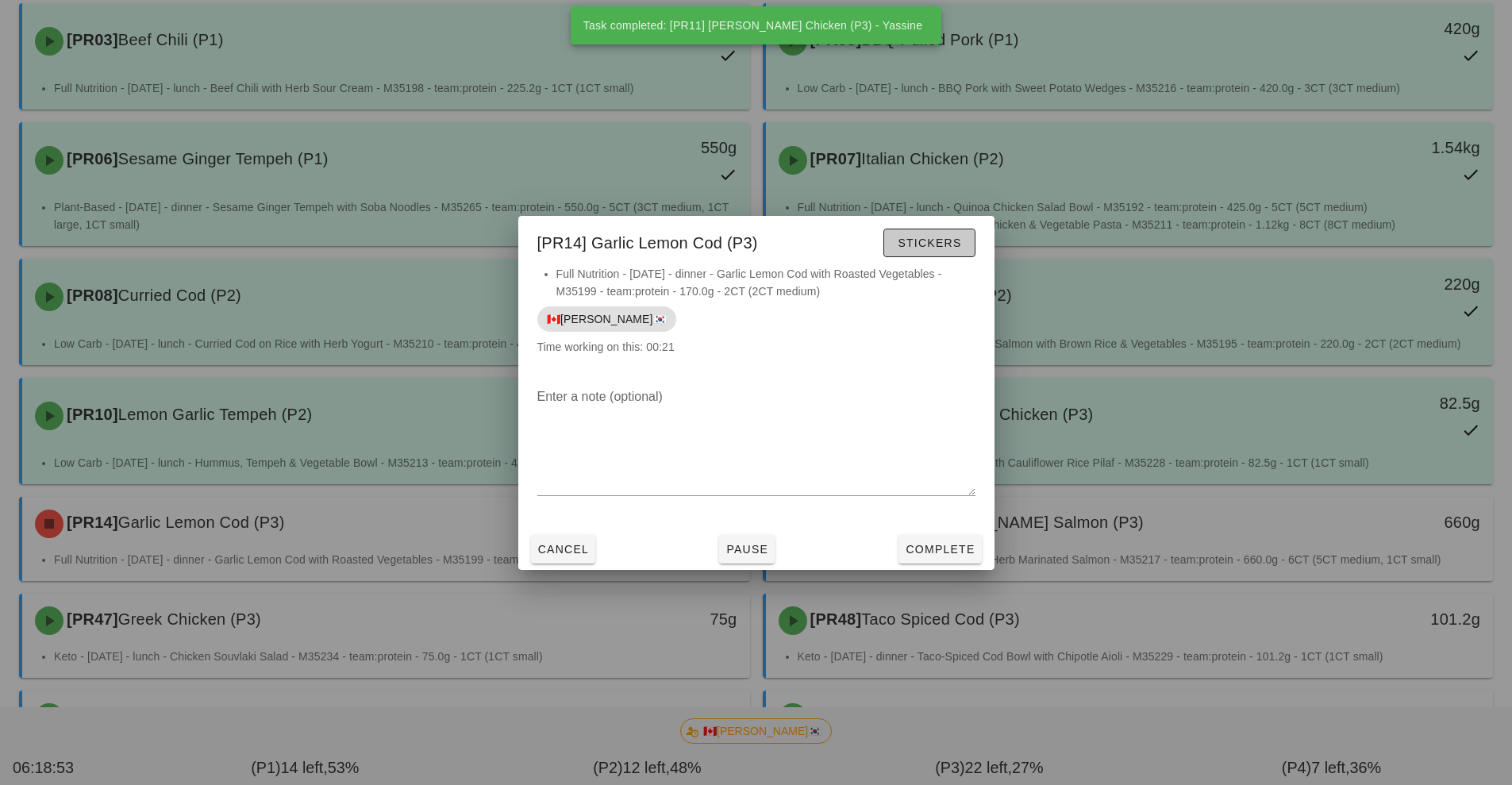
click at [905, 256] on button "Stickers" at bounding box center [929, 242] width 91 height 29
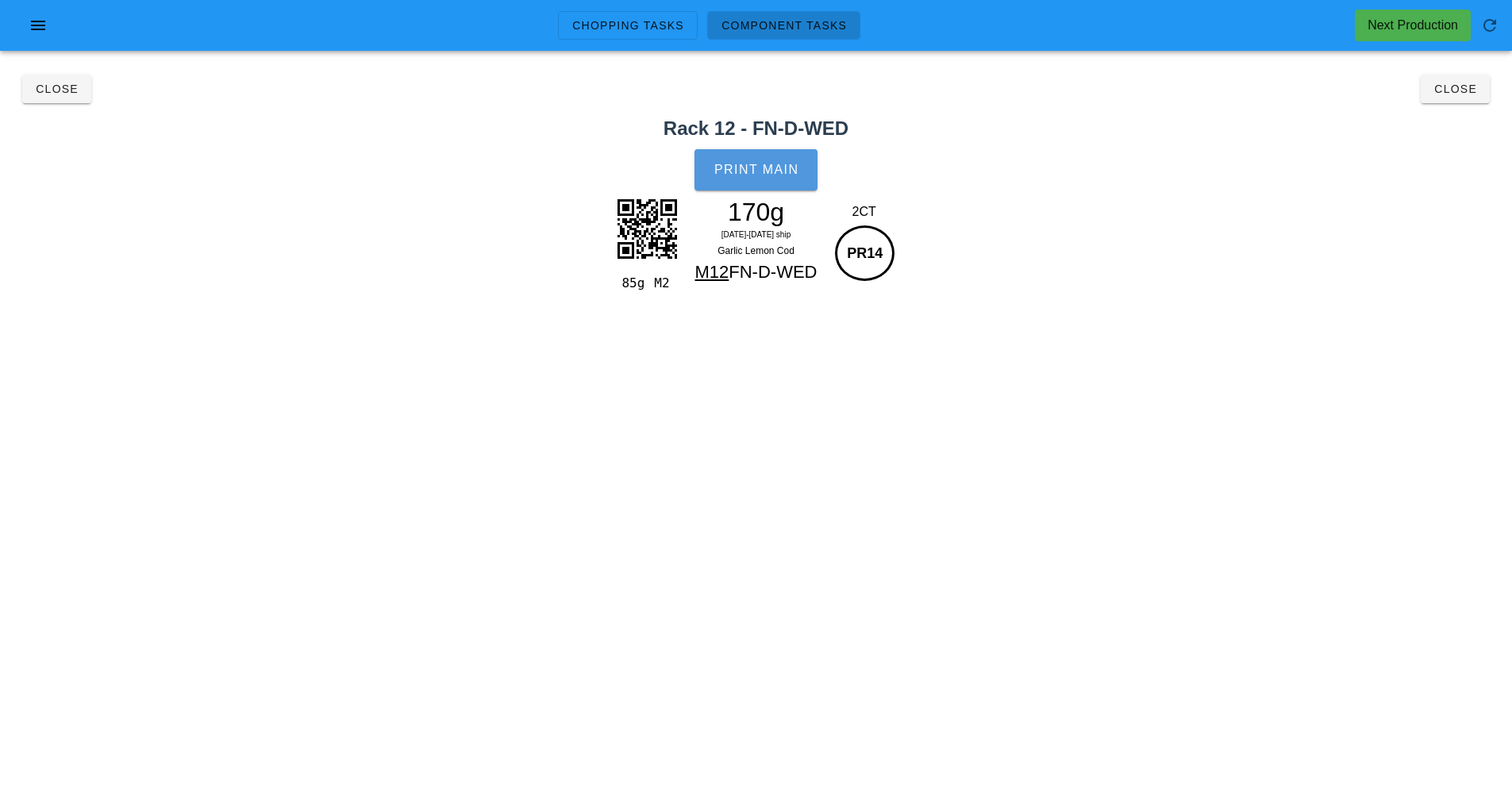
click at [762, 190] on button "Print Main" at bounding box center [756, 170] width 122 height 42
click at [1465, 91] on span "Close" at bounding box center [1455, 89] width 44 height 13
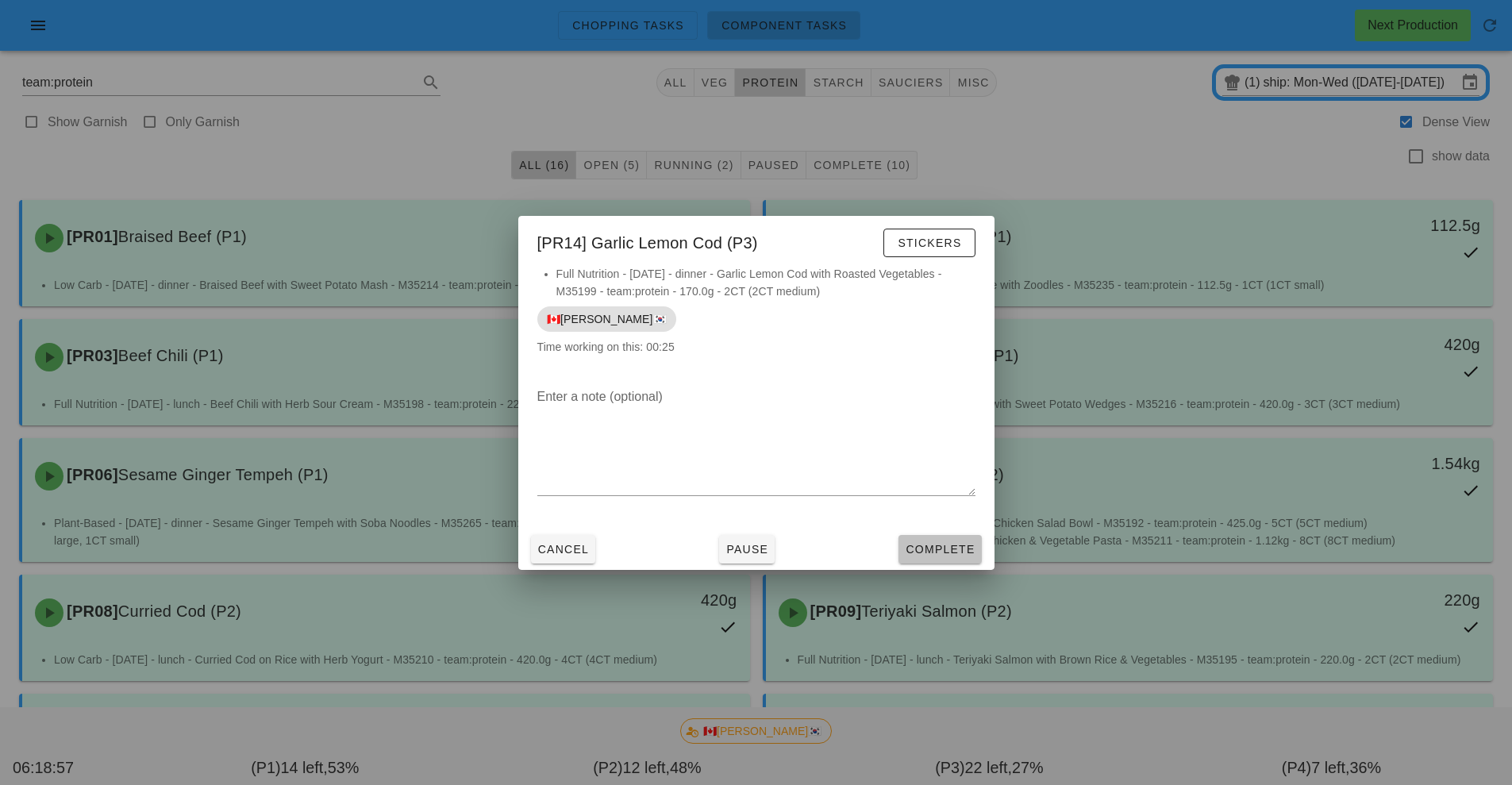
click at [922, 548] on span "Complete" at bounding box center [940, 549] width 70 height 13
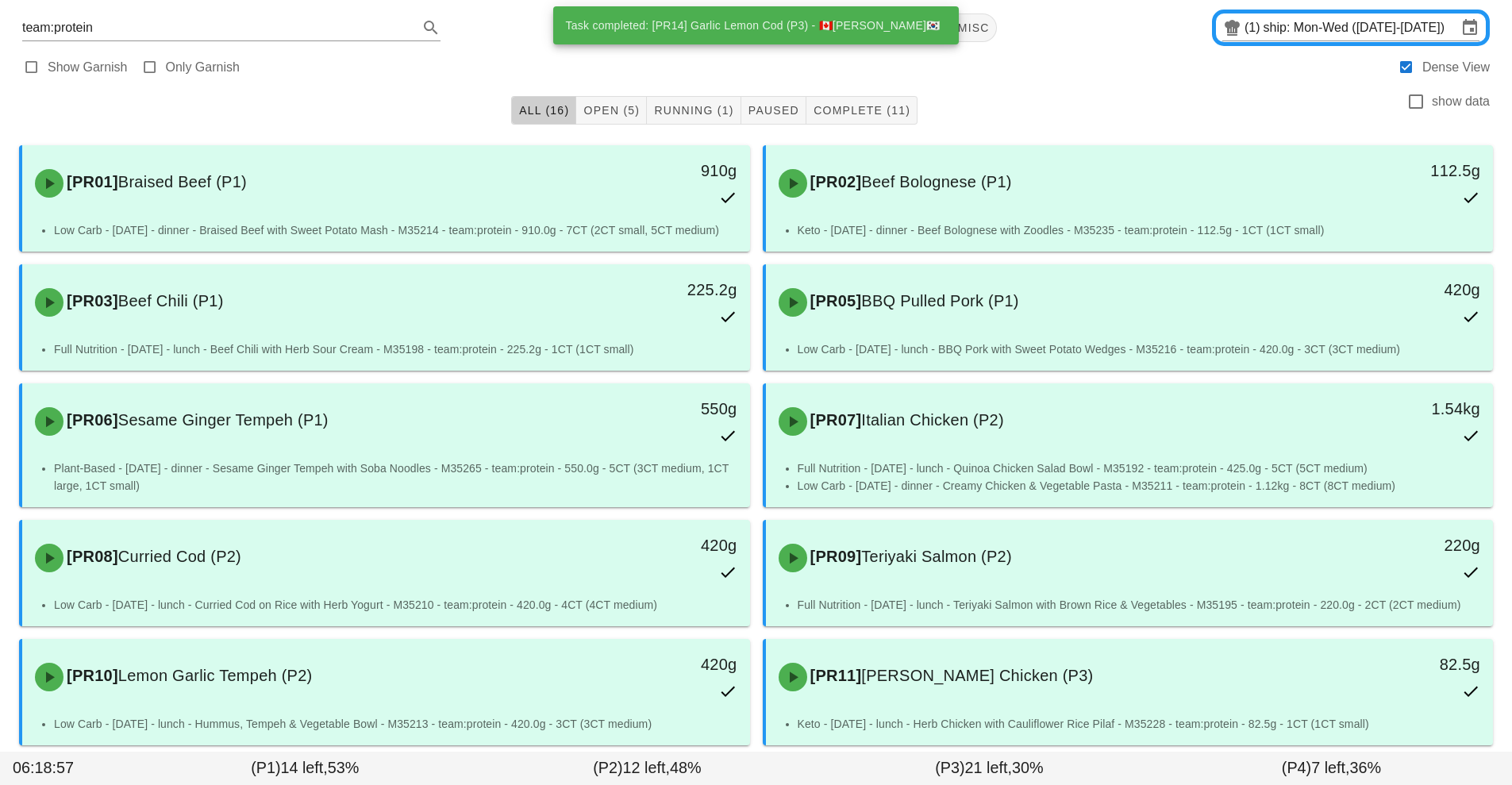
scroll to position [377, 0]
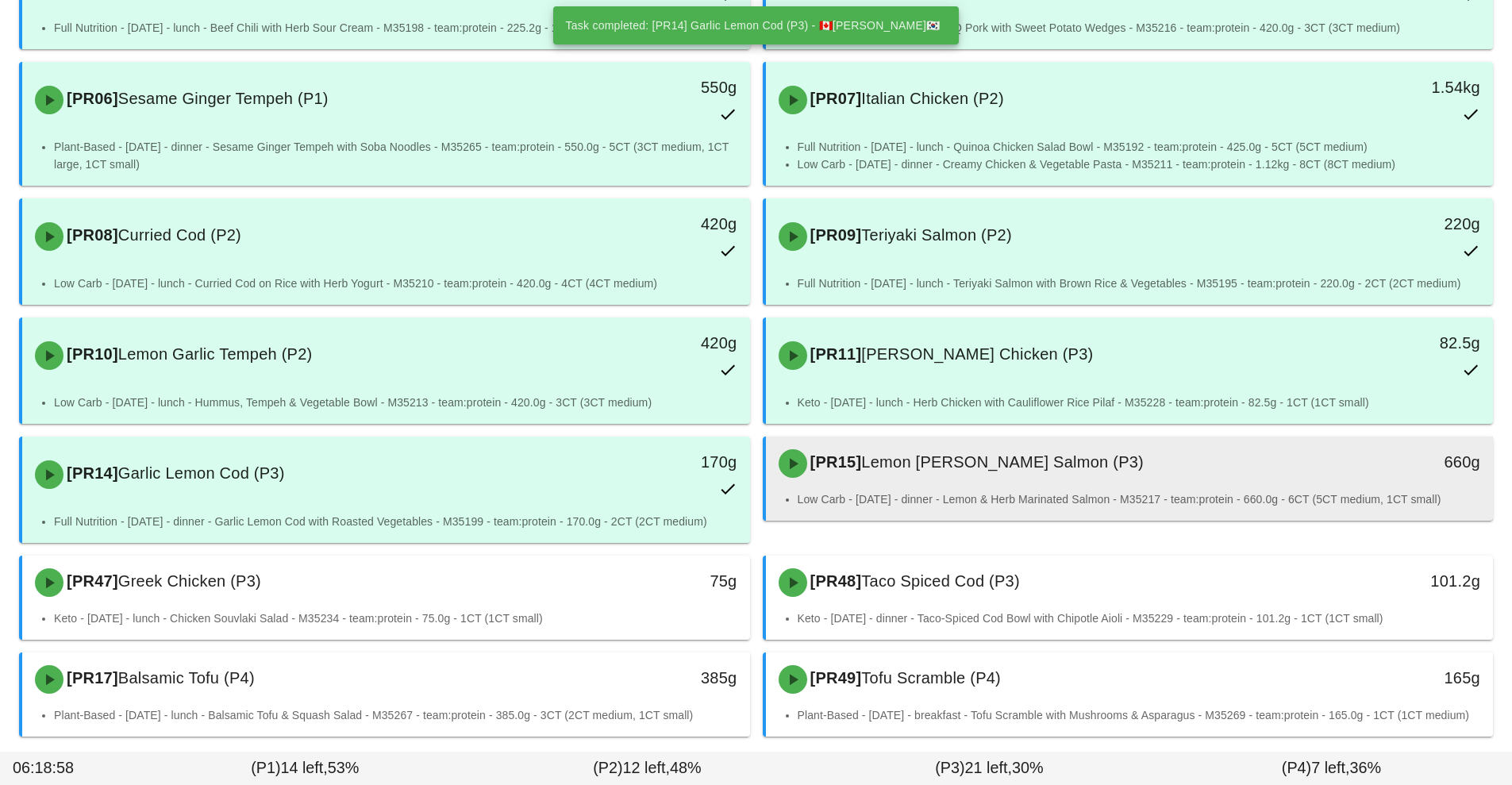
click at [1016, 471] on div "[PR15] Lemon Dill Salmon (P3)" at bounding box center [1039, 463] width 541 height 47
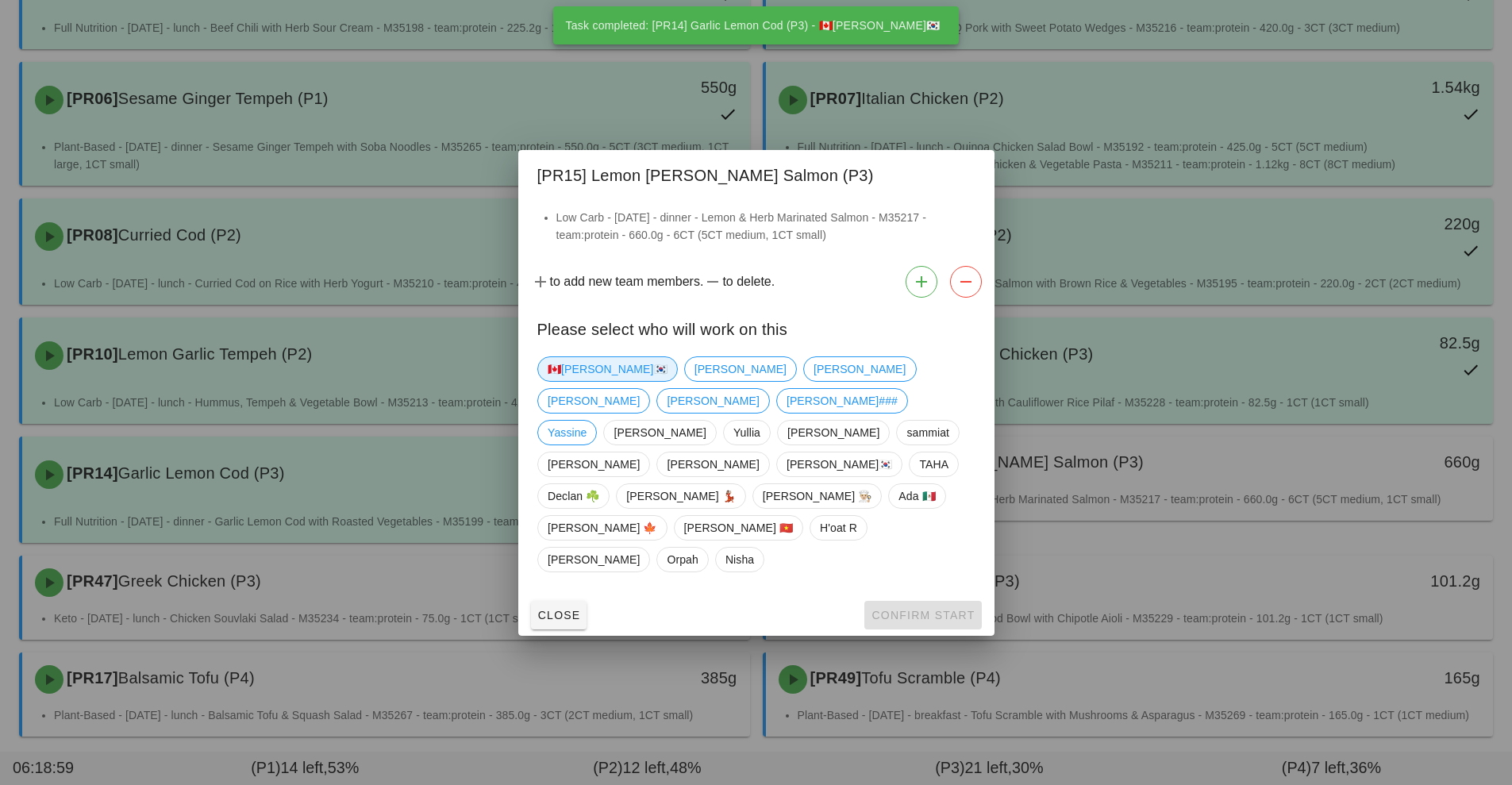
click at [565, 381] on span "🇨🇦[PERSON_NAME]🇰🇷" at bounding box center [607, 369] width 120 height 24
click at [940, 601] on button "Confirm Start" at bounding box center [923, 615] width 117 height 29
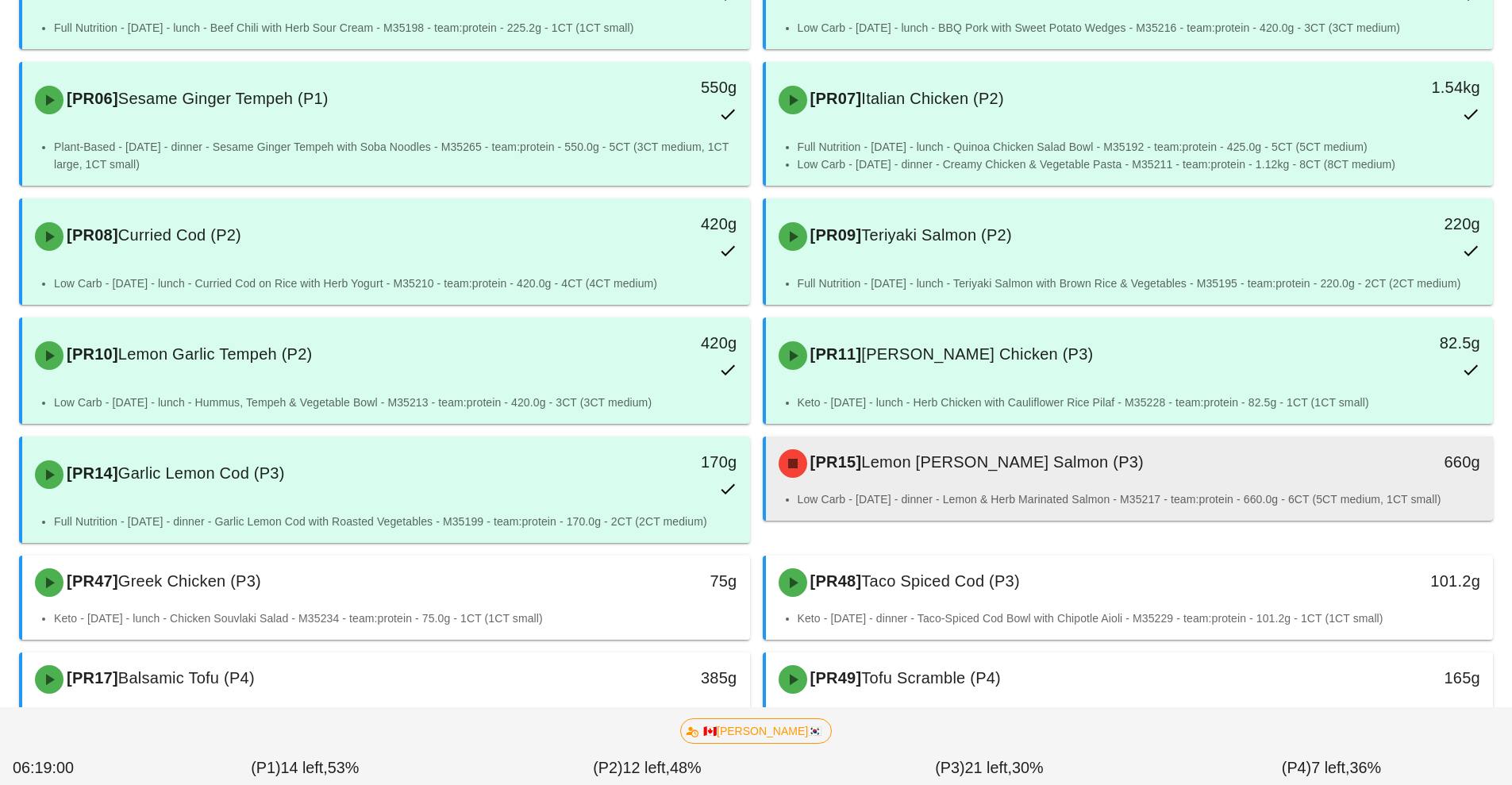
click at [1012, 482] on div "[PR15] Lemon Dill Salmon (P3)" at bounding box center [1039, 463] width 541 height 47
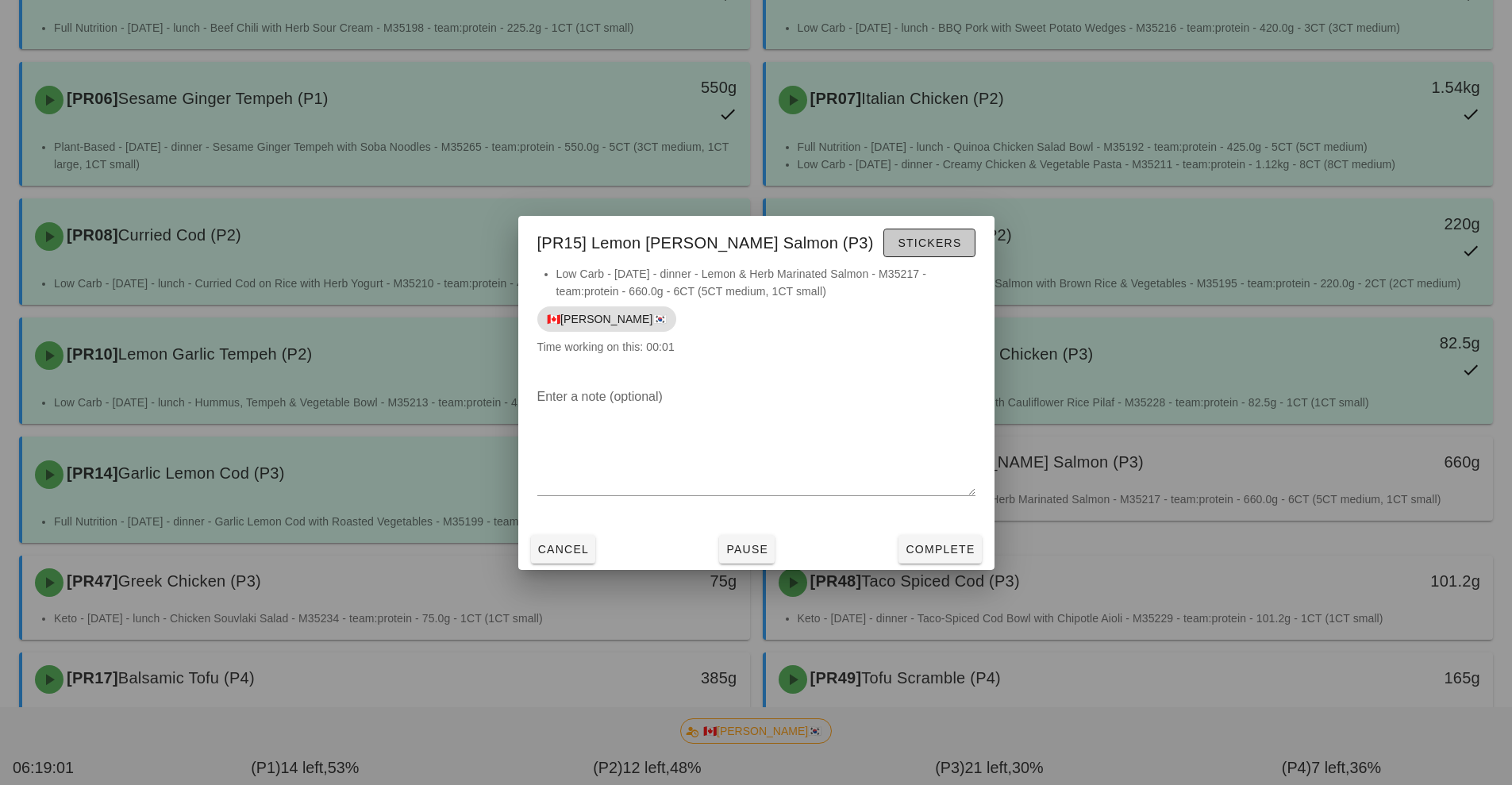
click at [950, 244] on span "Stickers" at bounding box center [929, 243] width 64 height 13
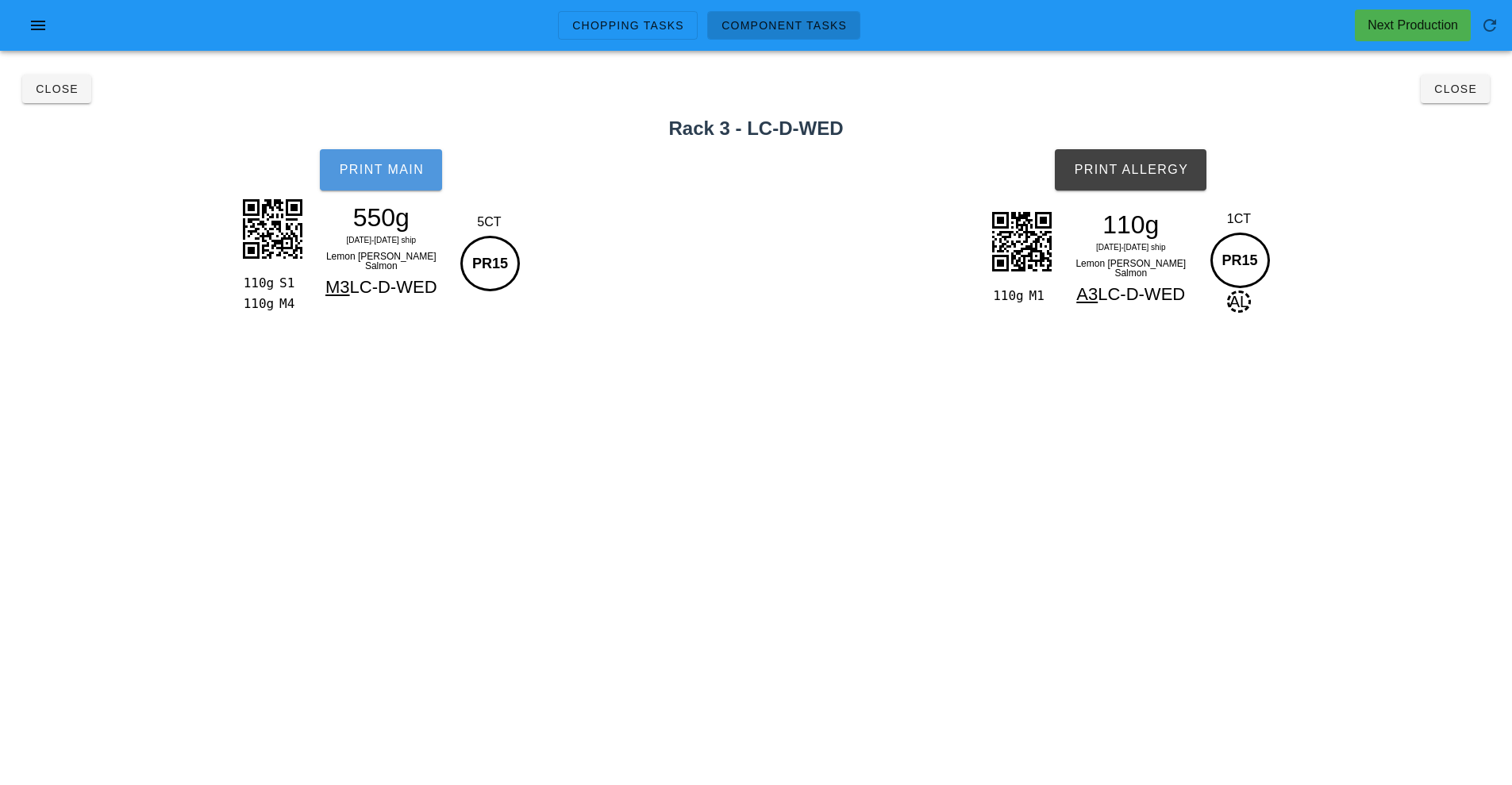
click at [403, 189] on button "Print Main" at bounding box center [381, 170] width 122 height 42
click at [1147, 174] on span "Print Allergy" at bounding box center [1131, 169] width 115 height 14
click at [1458, 98] on button "Close" at bounding box center [1455, 88] width 69 height 29
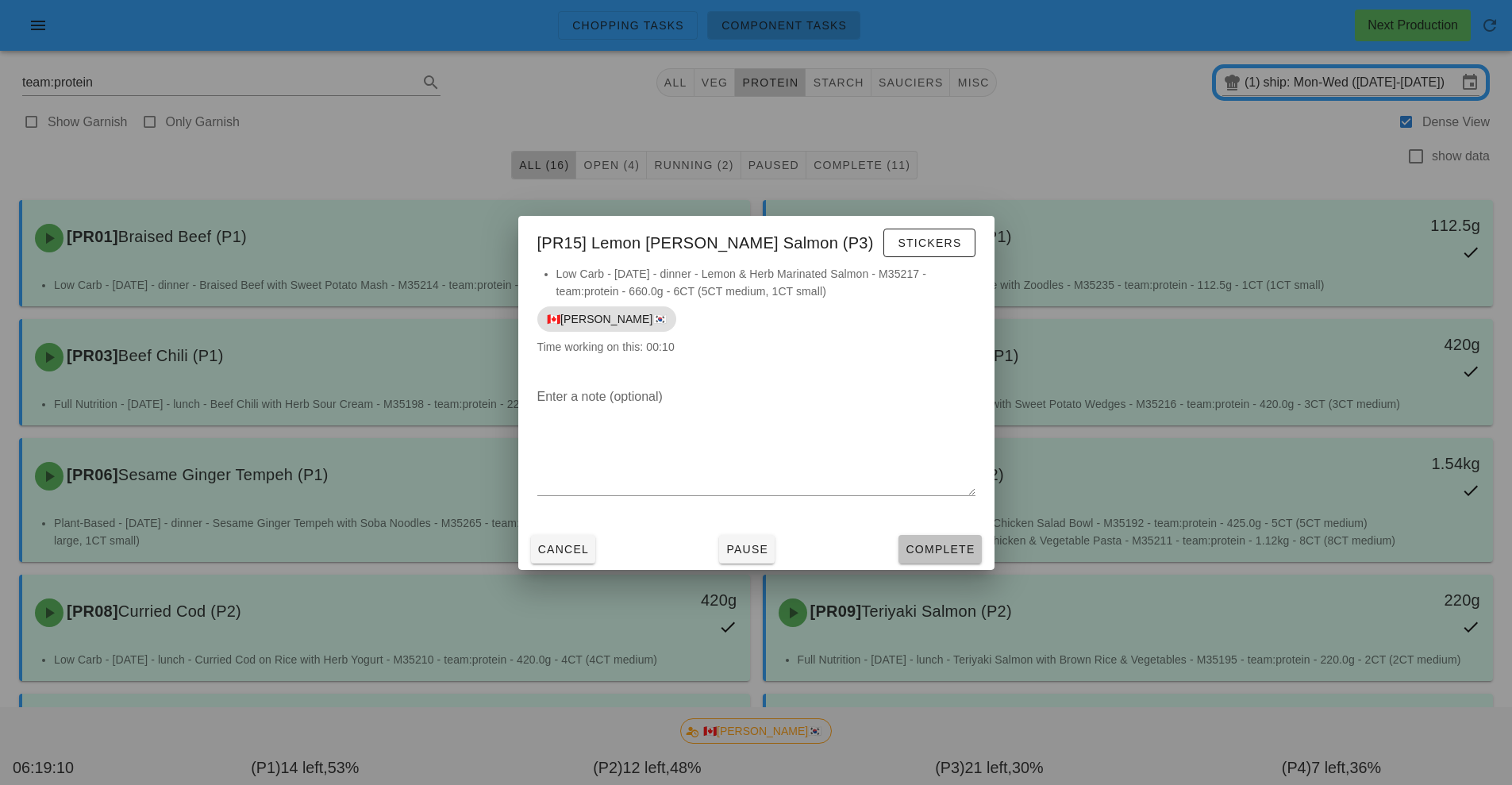
click at [941, 563] on button "Complete" at bounding box center [940, 549] width 83 height 29
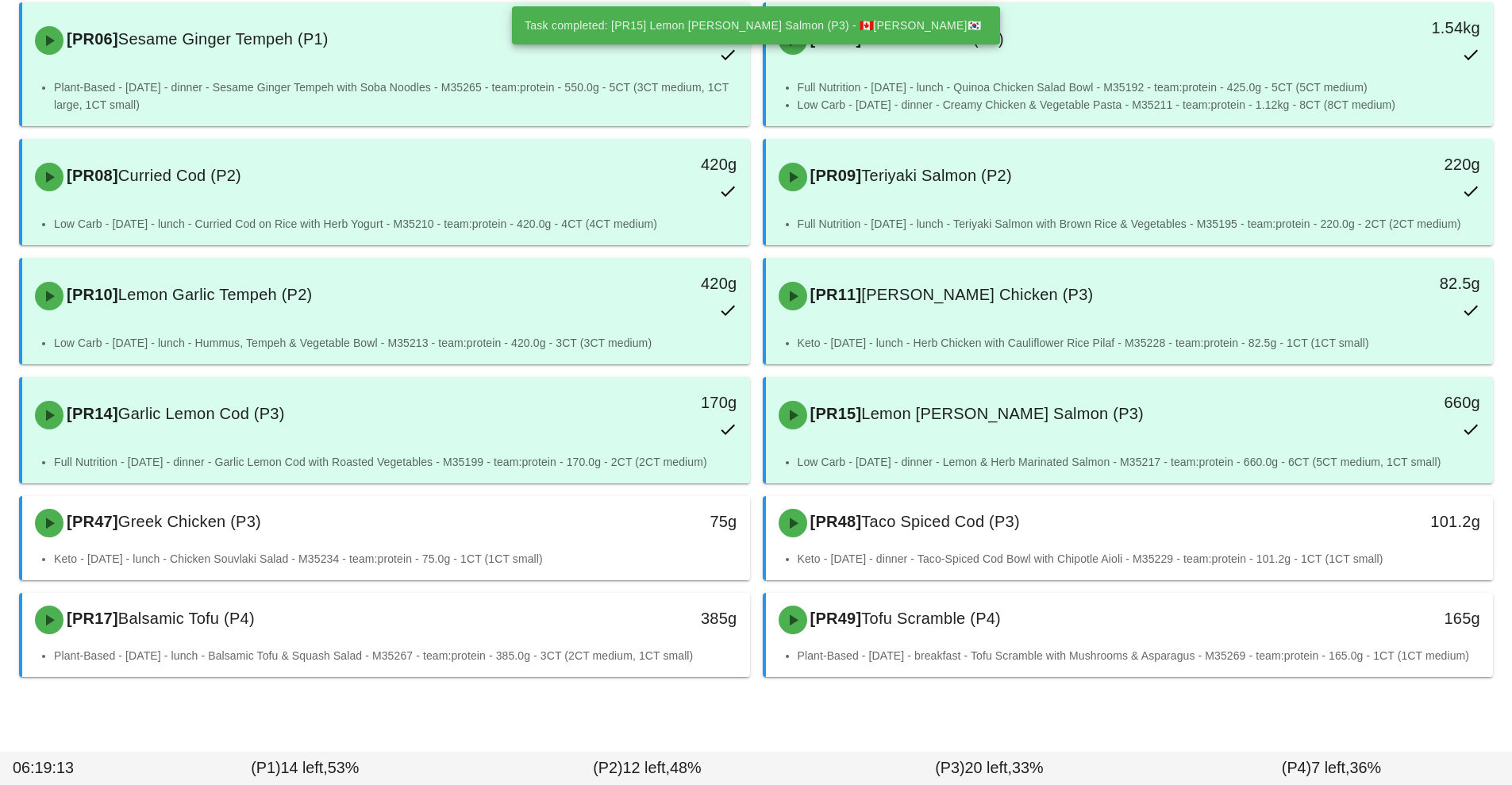
scroll to position [459, 0]
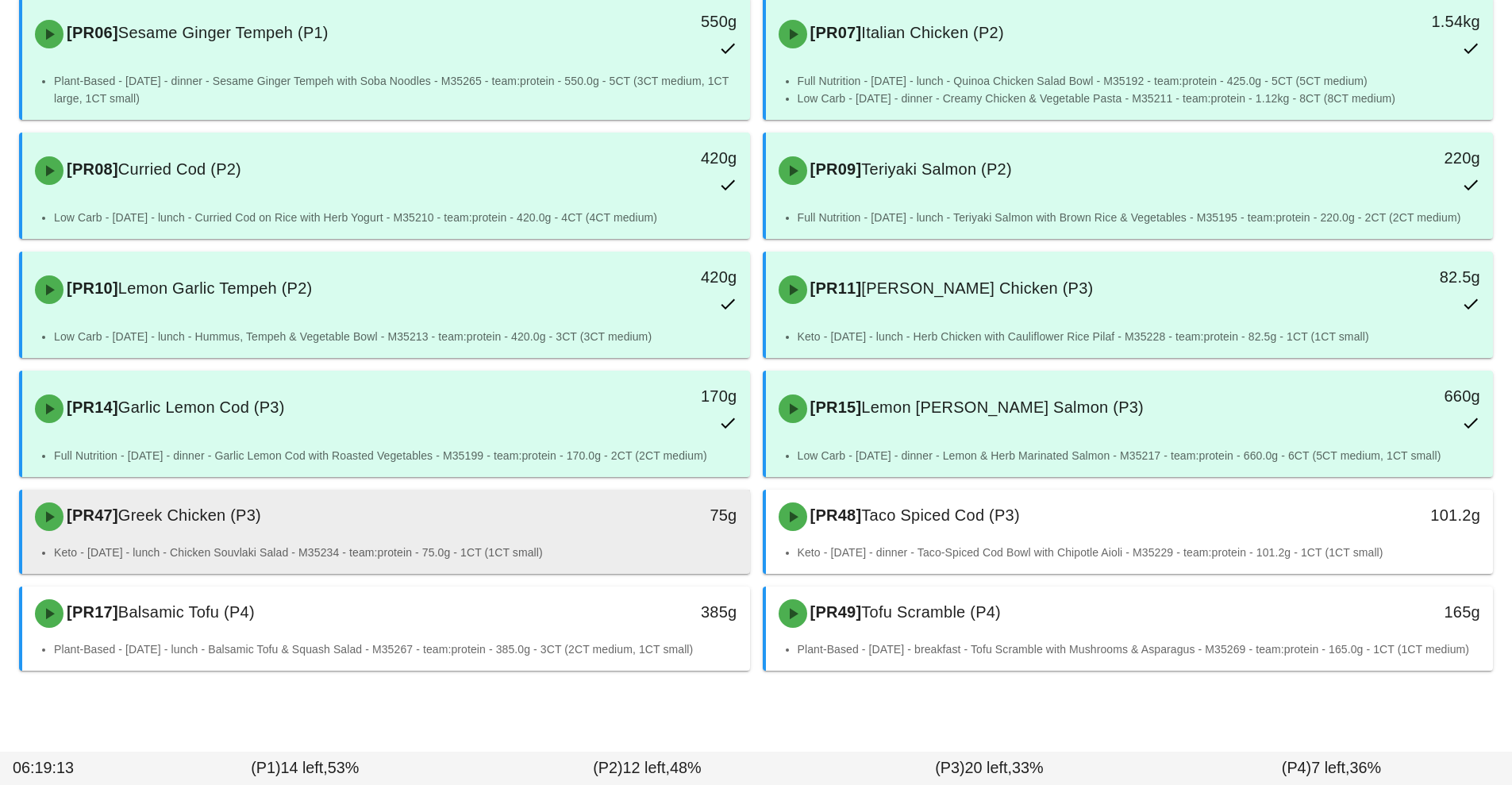
click at [535, 521] on div "[PR47] Greek Chicken (P3)" at bounding box center [295, 516] width 541 height 47
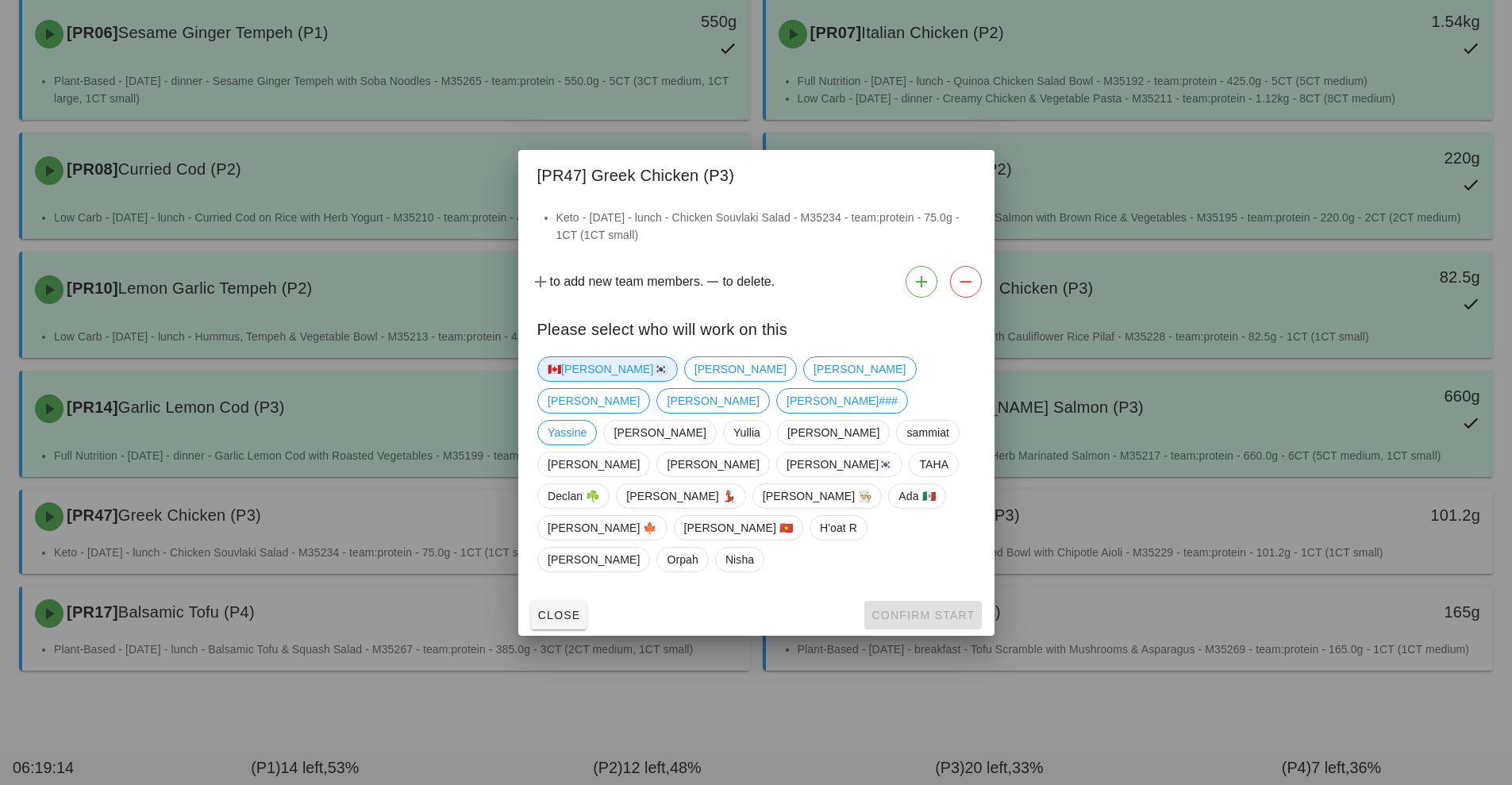
click at [583, 381] on span "🇨🇦[PERSON_NAME]🇰🇷" at bounding box center [607, 369] width 120 height 24
click at [900, 609] on span "Confirm Start" at bounding box center [923, 615] width 104 height 13
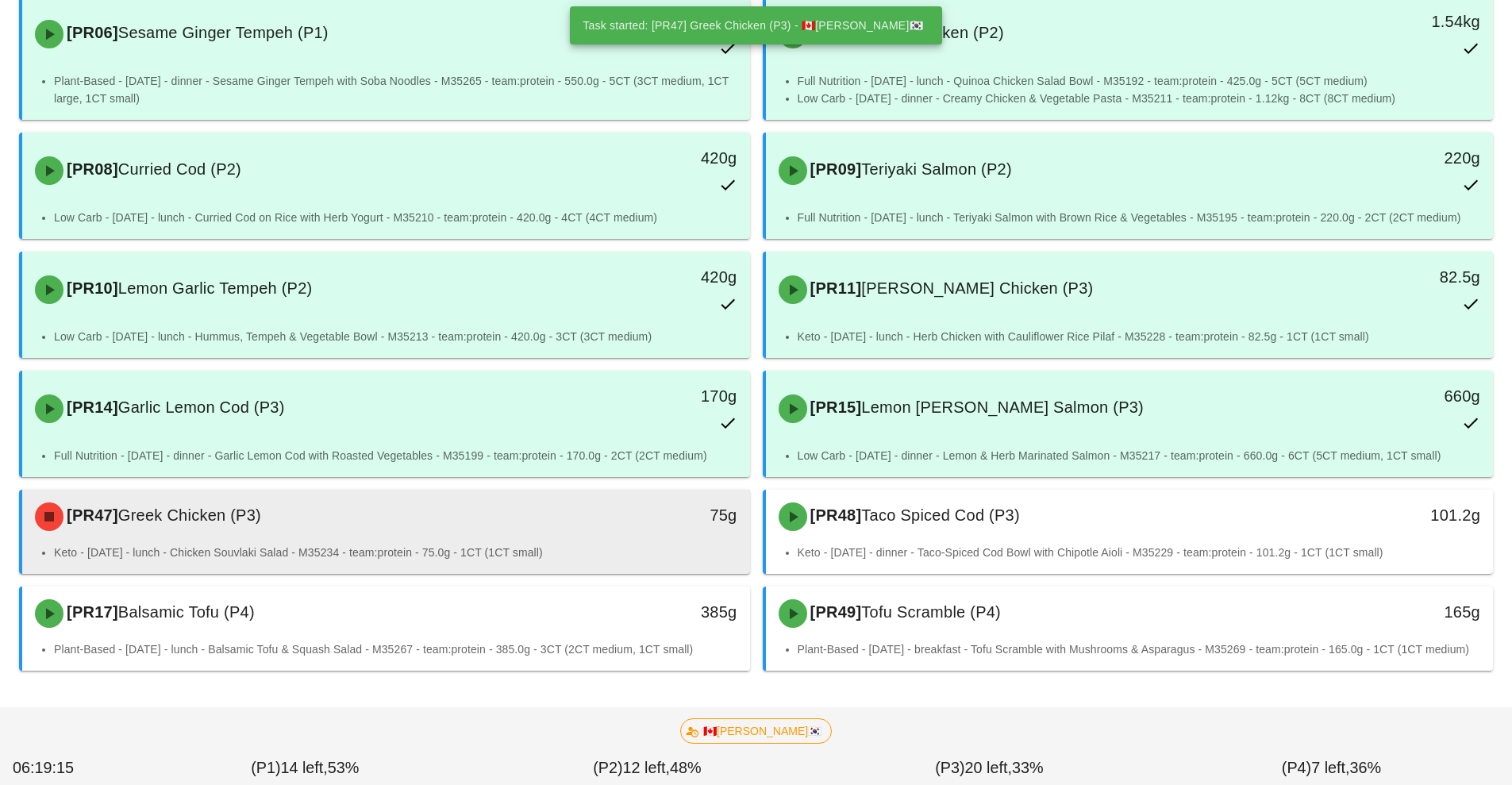
click at [552, 515] on div "[PR47] Greek Chicken (P3)" at bounding box center [295, 516] width 541 height 47
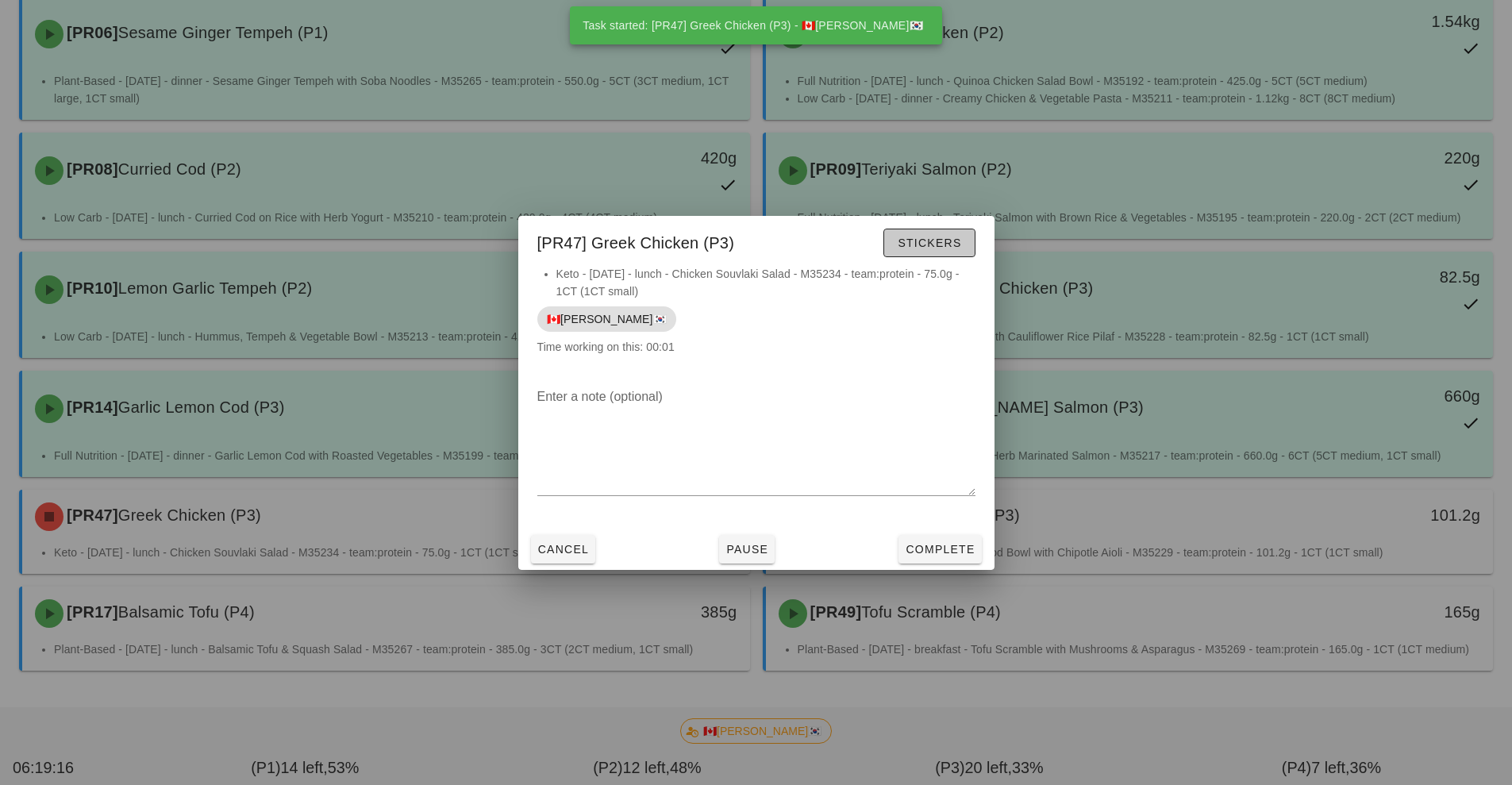
click at [946, 245] on span "Stickers" at bounding box center [929, 243] width 64 height 13
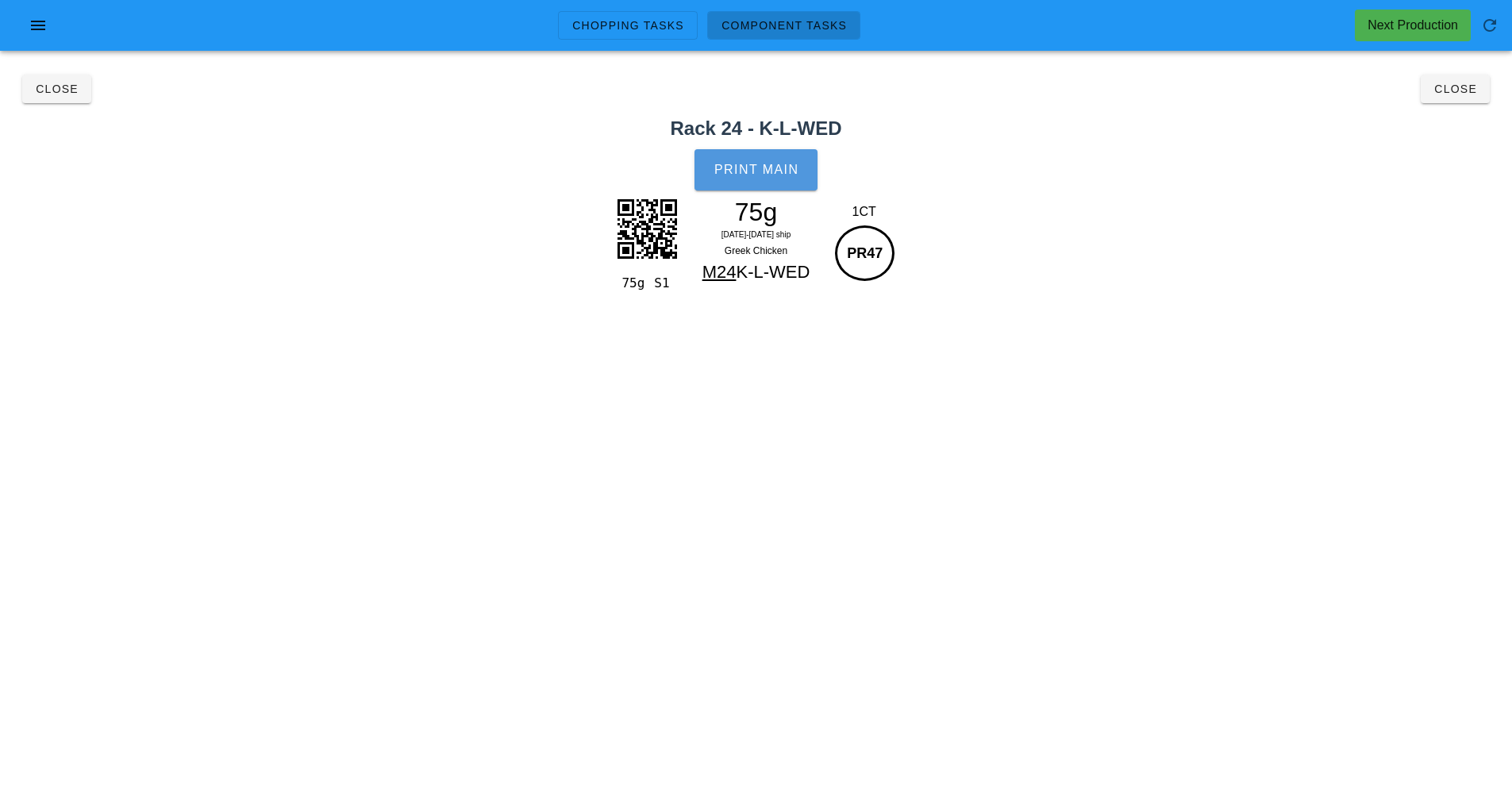
click at [774, 165] on span "Print Main" at bounding box center [756, 169] width 85 height 14
click at [1461, 117] on h2 "Rack 24 - K-L-WED" at bounding box center [756, 128] width 1493 height 29
click at [1454, 91] on span "Close" at bounding box center [1455, 89] width 44 height 13
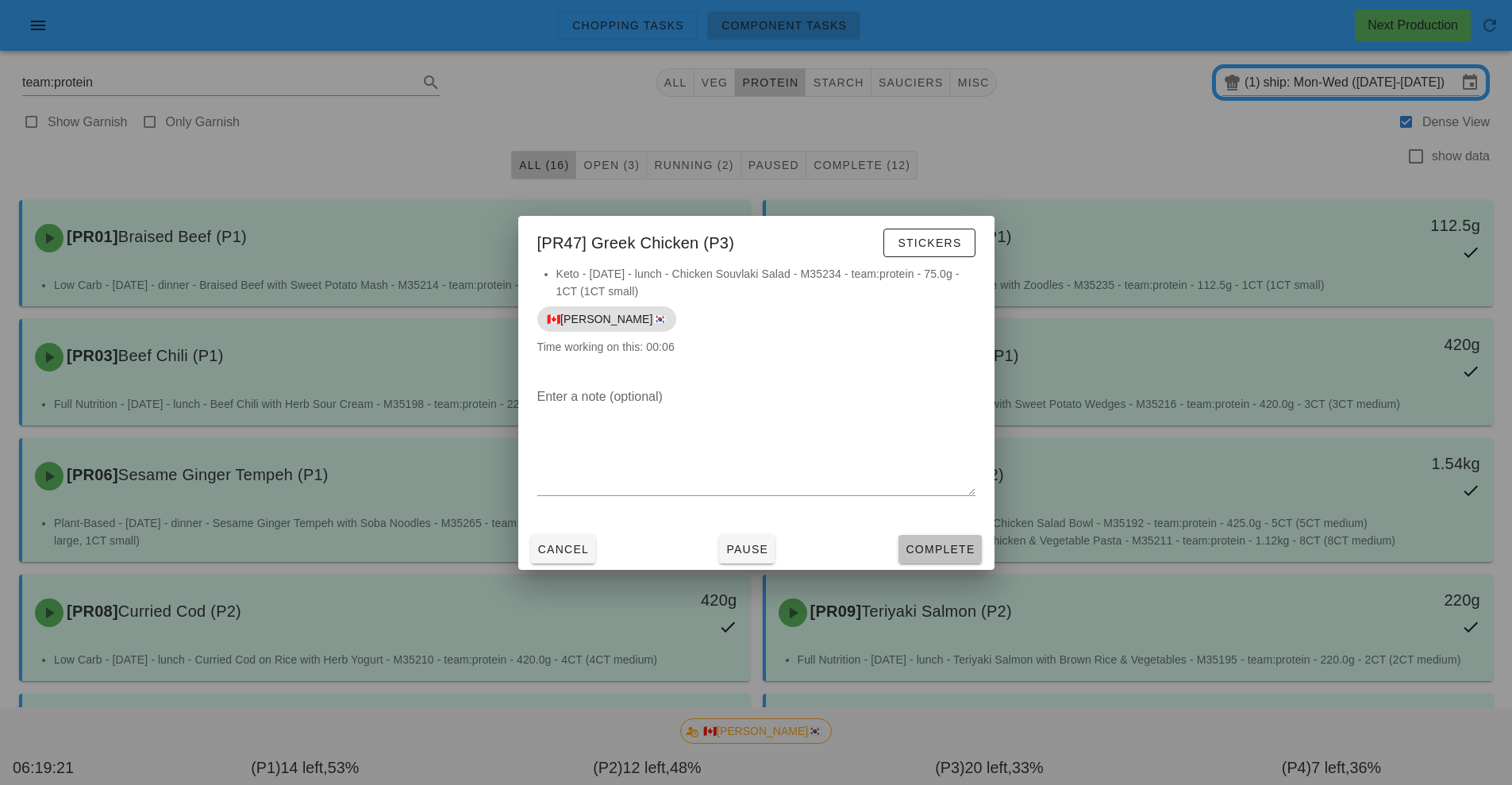
click at [954, 549] on span "Complete" at bounding box center [940, 549] width 70 height 13
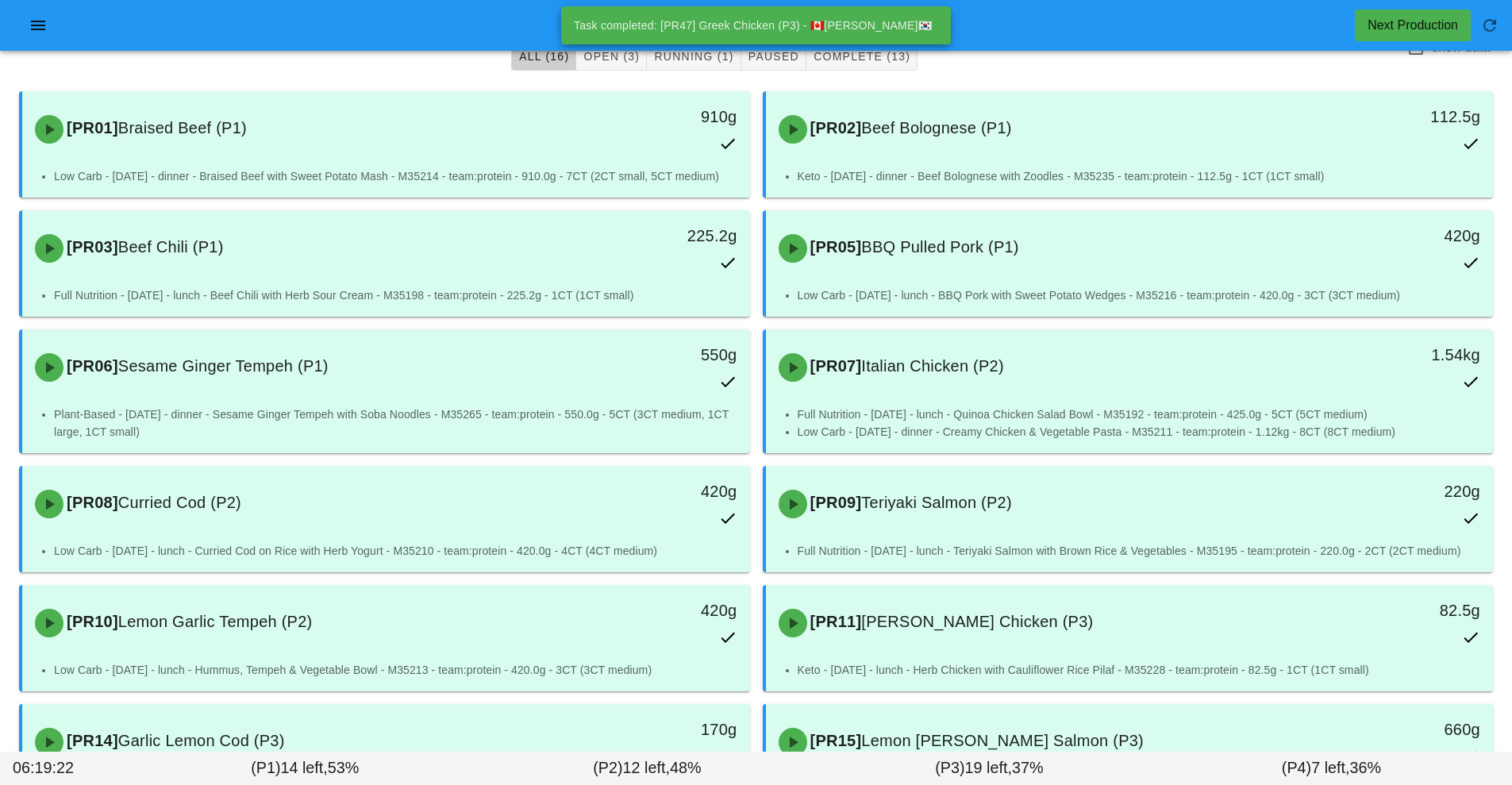
scroll to position [482, 0]
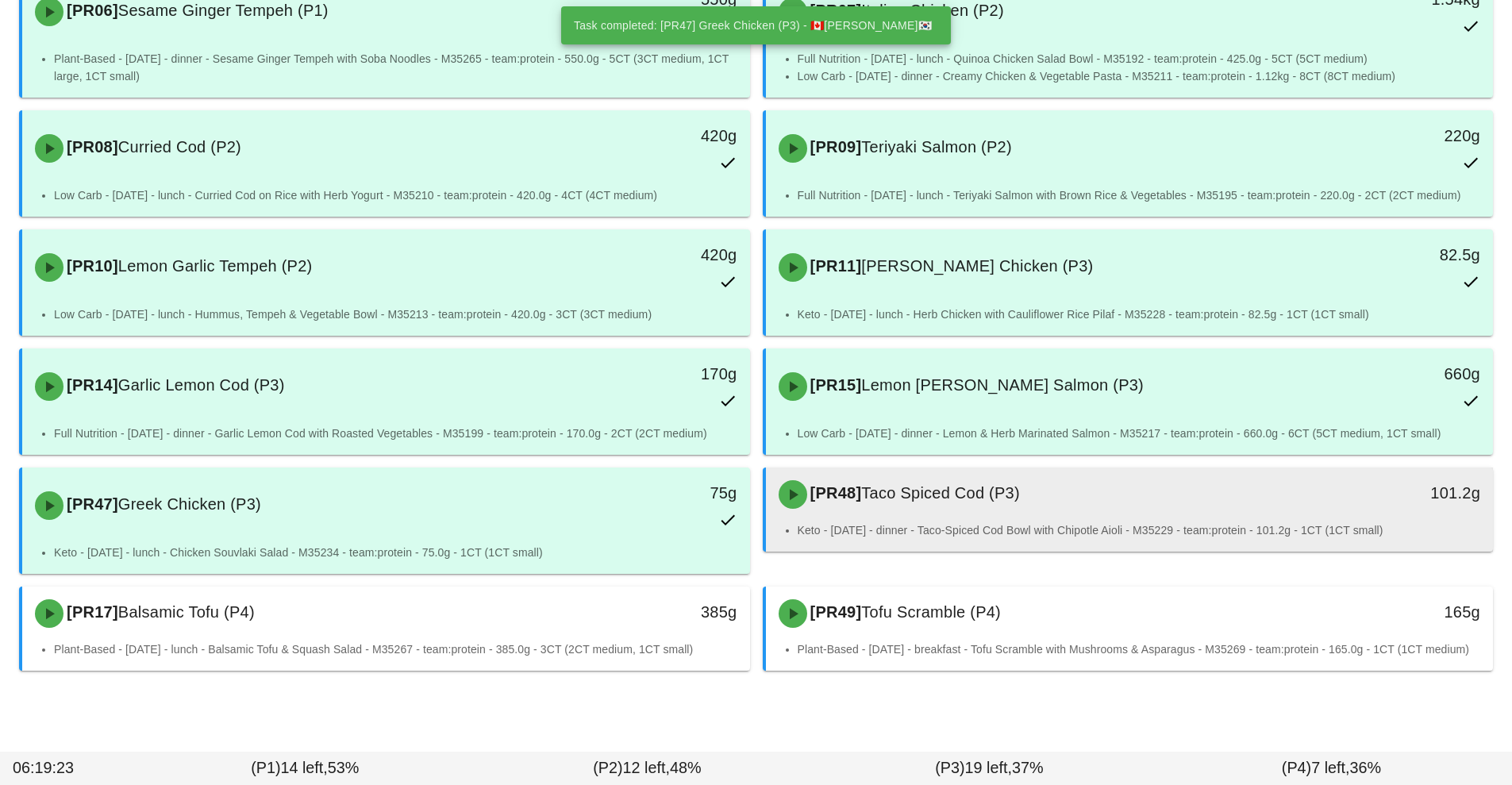
click at [968, 487] on div "[PR48] Taco Spiced Cod (P3)" at bounding box center [1039, 494] width 541 height 47
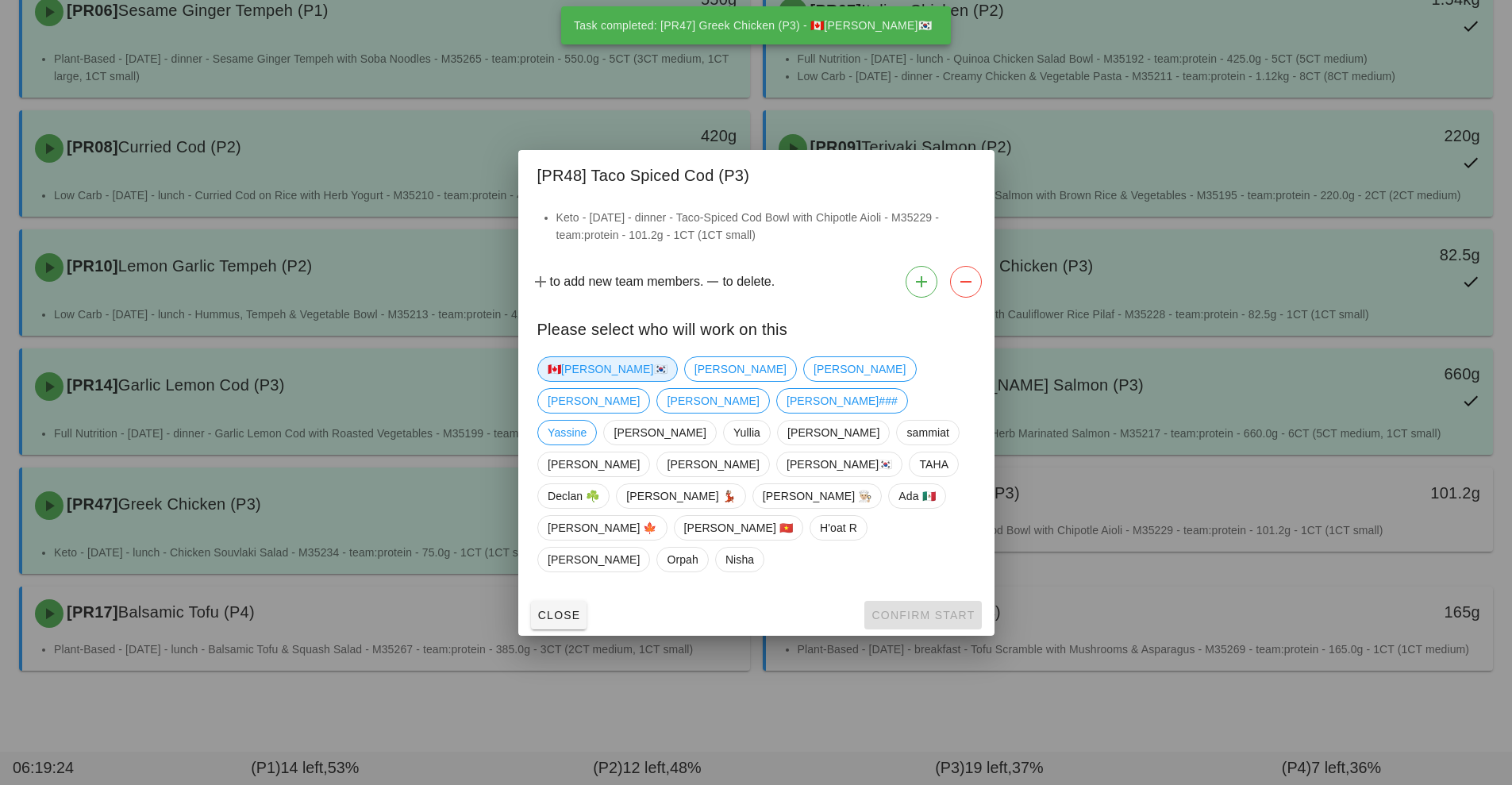
click at [579, 381] on span "🇨🇦[PERSON_NAME]🇰🇷" at bounding box center [607, 369] width 120 height 24
click at [928, 601] on button "Confirm Start" at bounding box center [923, 615] width 117 height 29
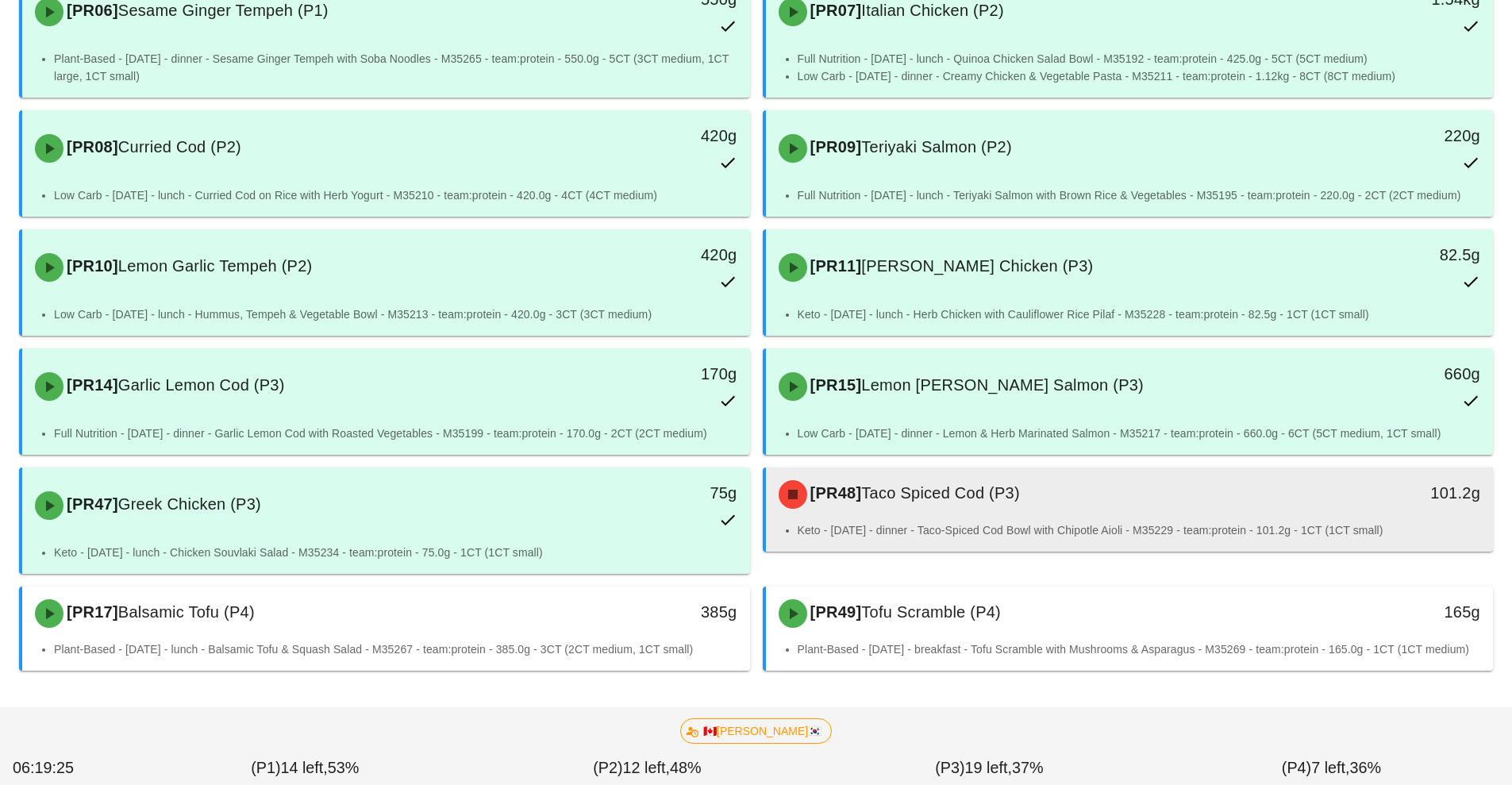
click at [962, 499] on div "[PR48] Taco Spiced Cod (P3)" at bounding box center [1039, 494] width 541 height 47
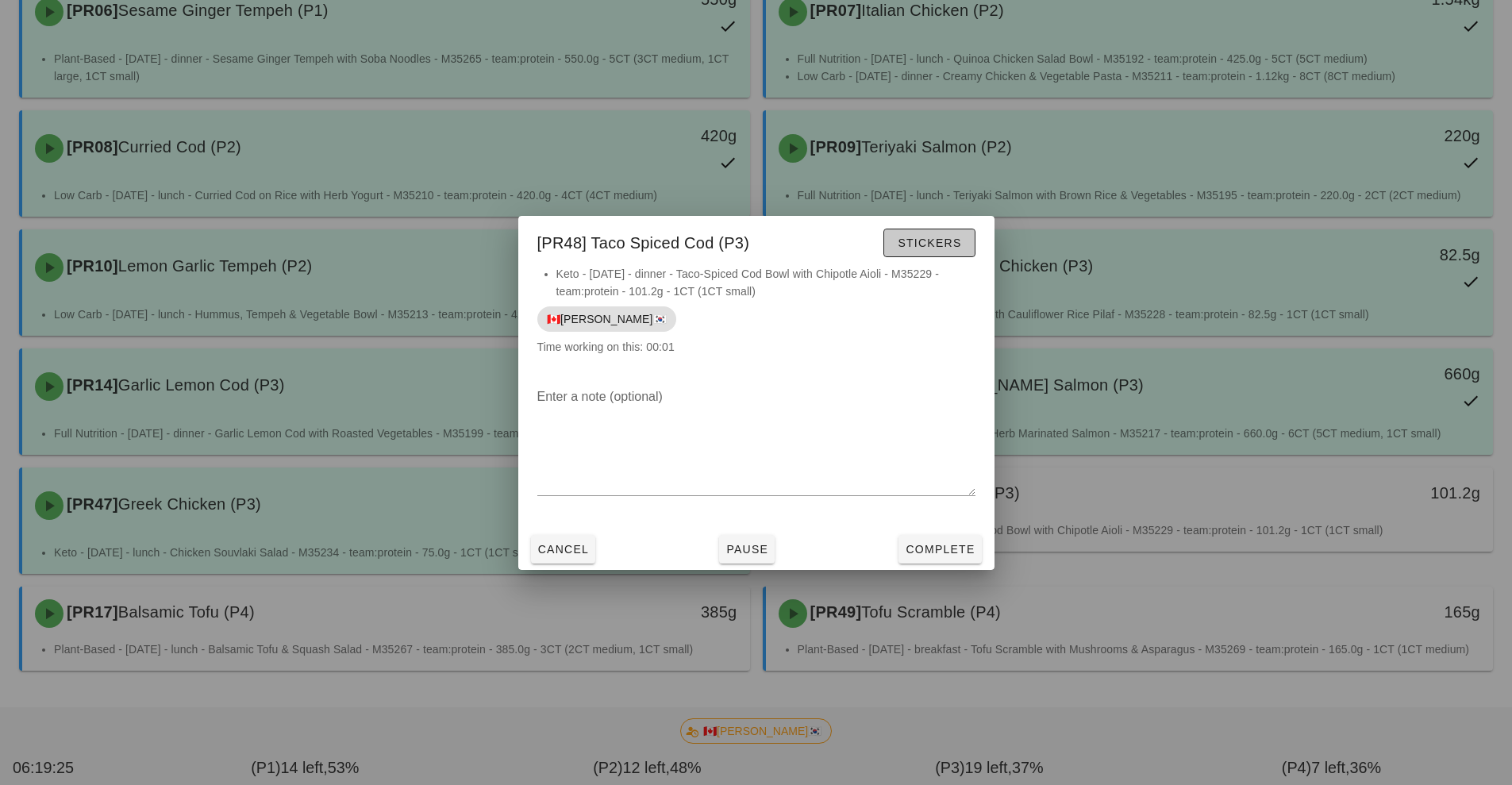
click at [932, 239] on span "Stickers" at bounding box center [929, 243] width 64 height 13
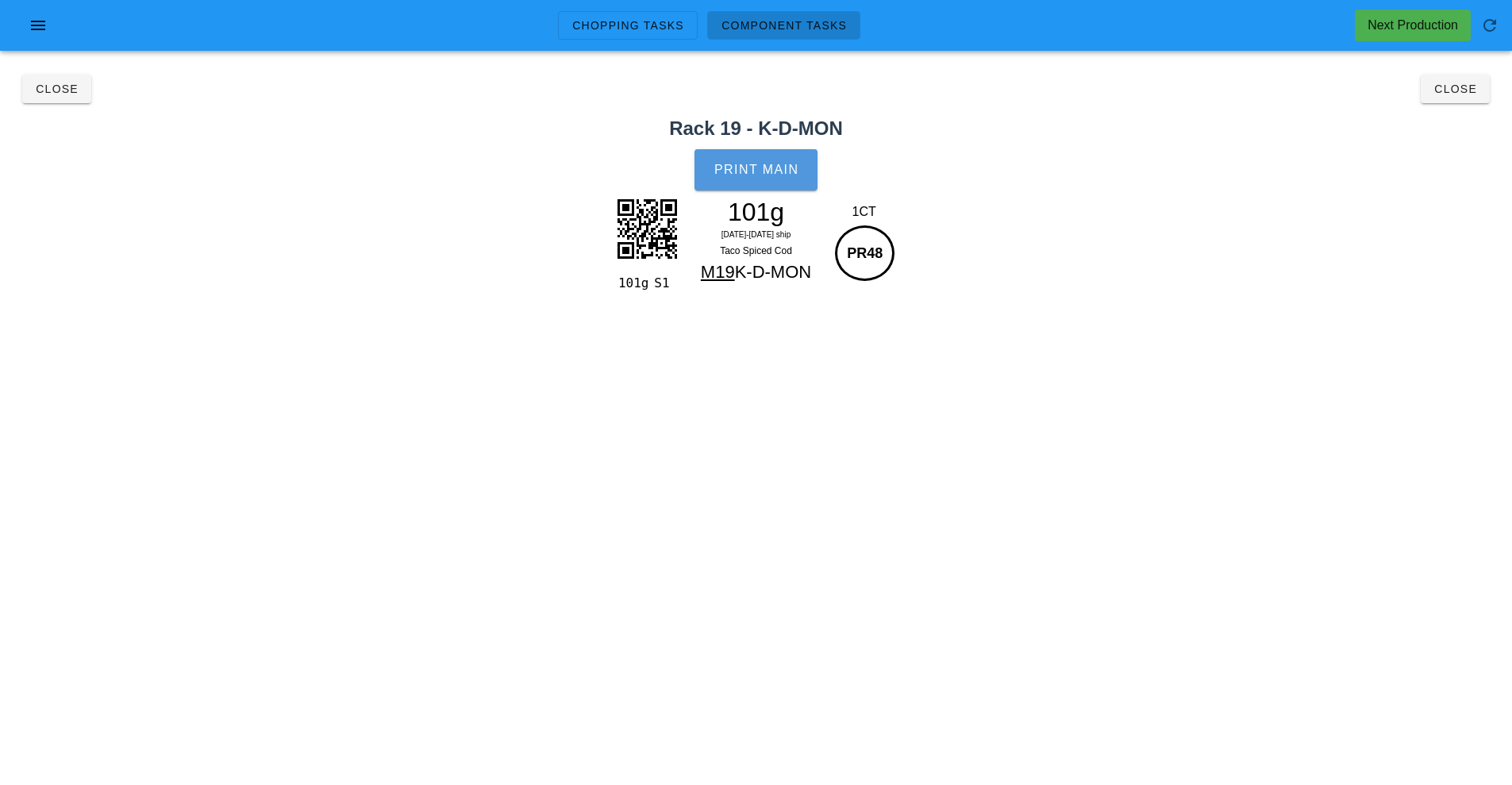
click at [775, 179] on button "Print Main" at bounding box center [756, 170] width 122 height 42
click at [1456, 89] on span "Close" at bounding box center [1455, 89] width 44 height 13
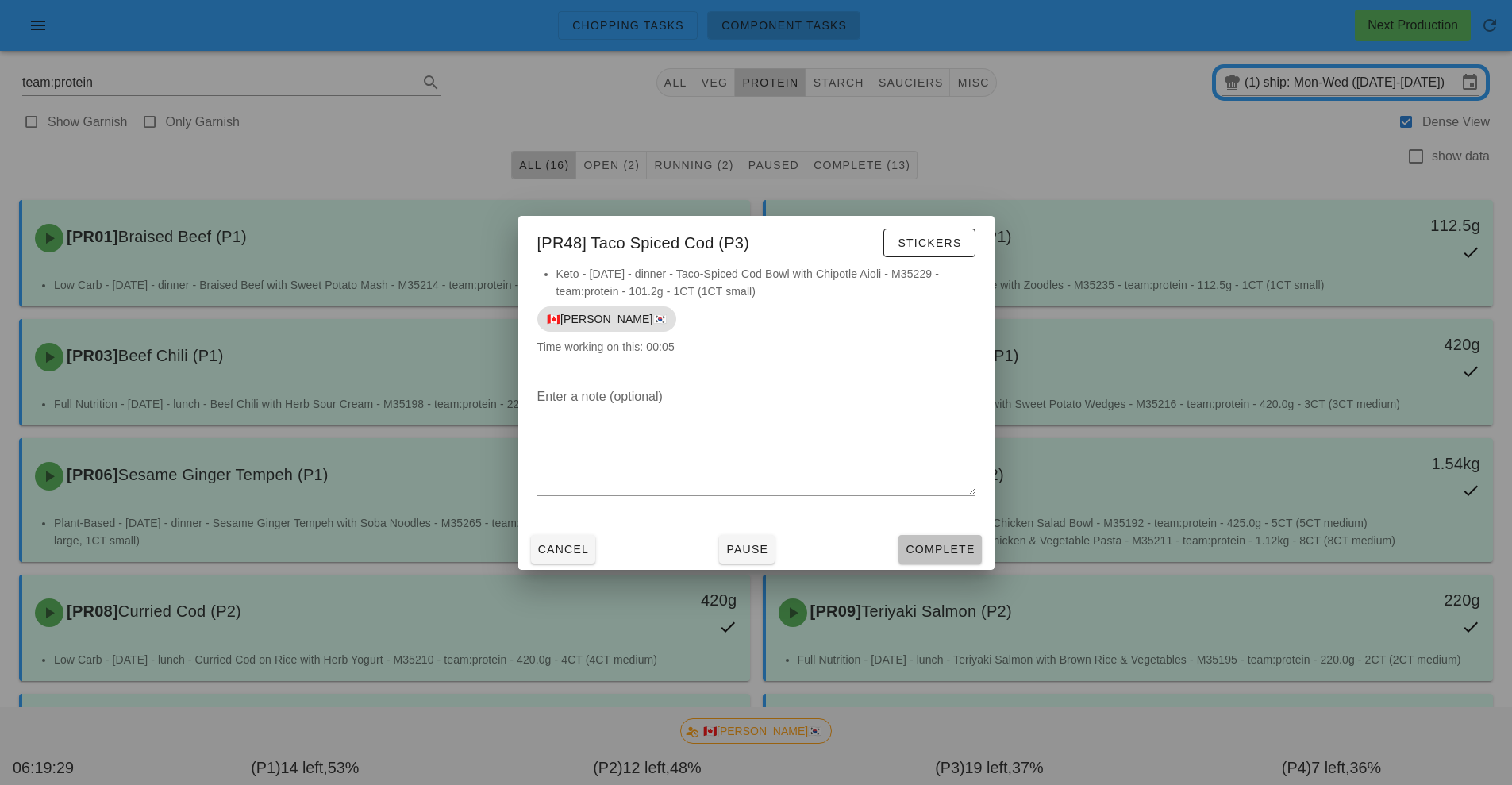
click at [960, 545] on span "Complete" at bounding box center [940, 549] width 70 height 13
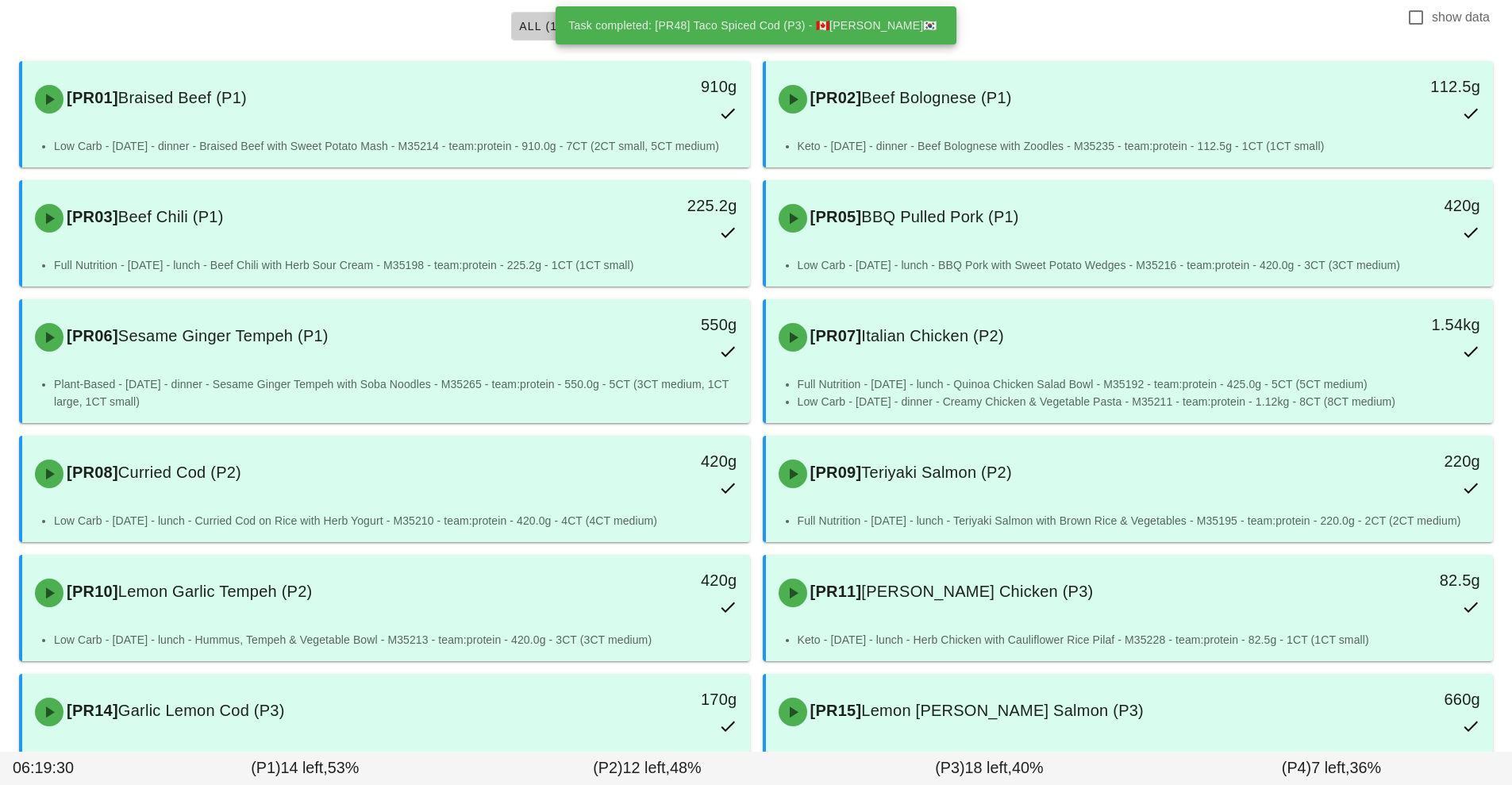
scroll to position [482, 0]
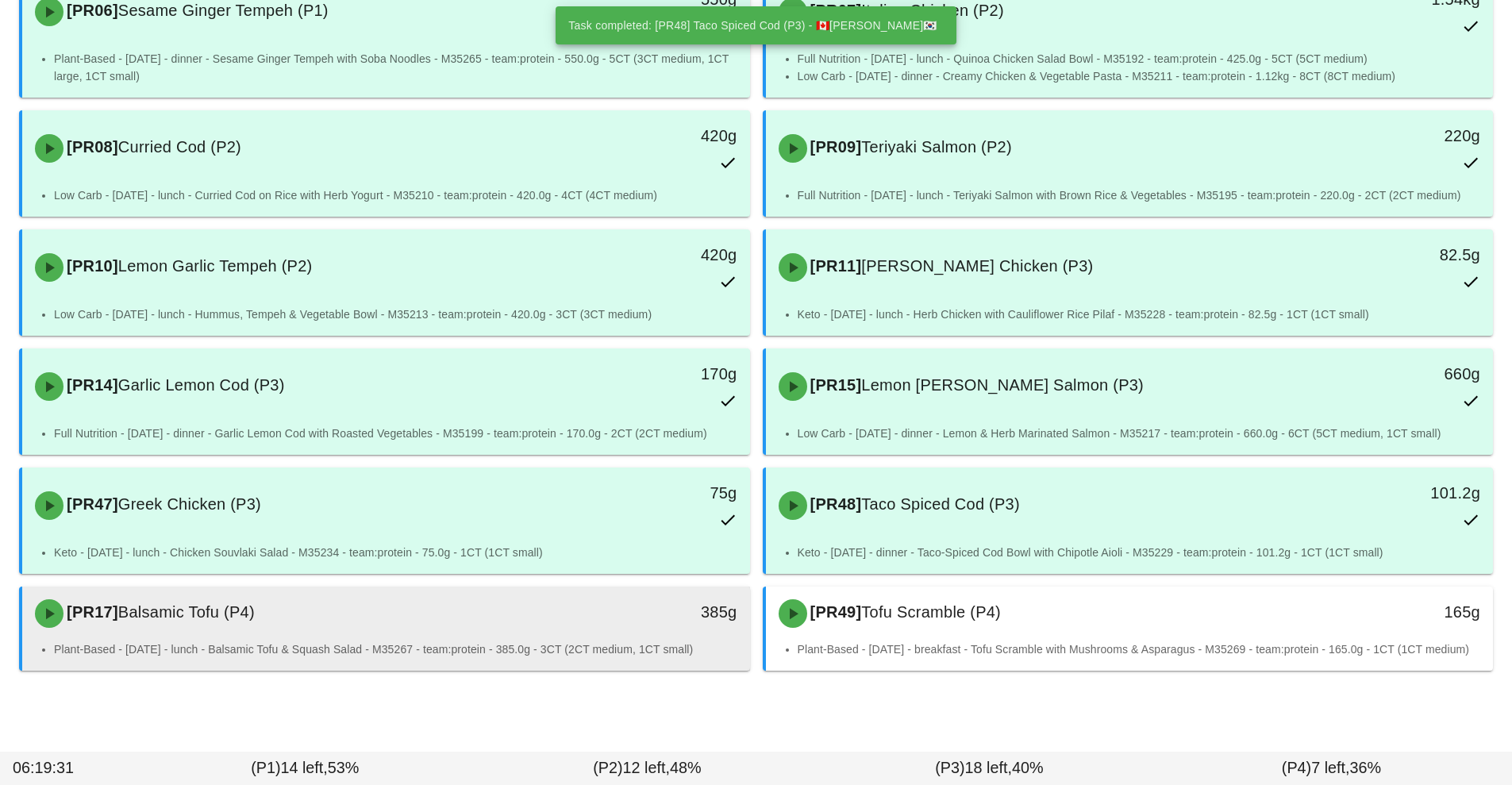
click at [589, 623] on div "[PR17] Balsamic Tofu (P4) 385g" at bounding box center [386, 613] width 728 height 54
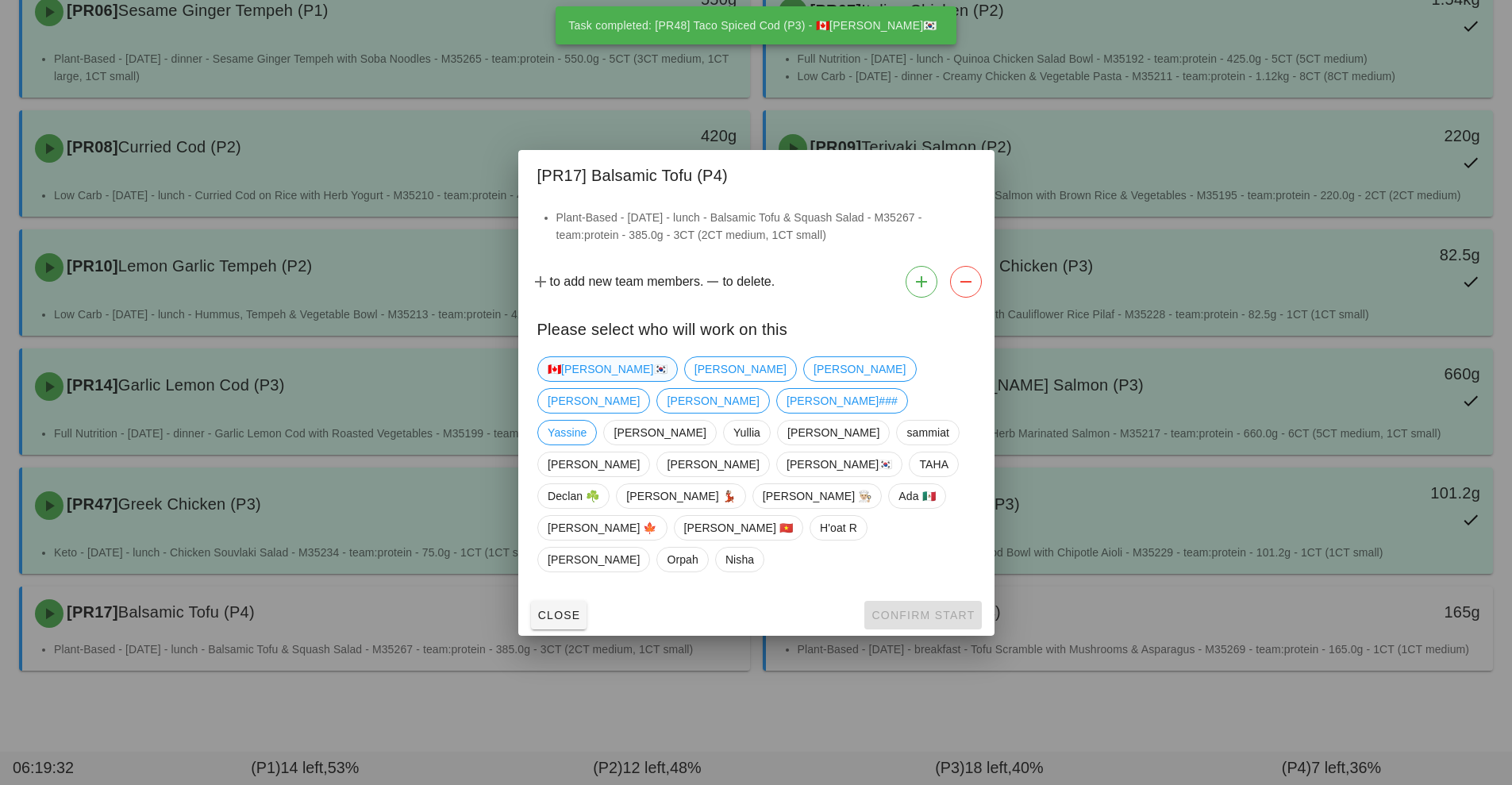
click at [575, 381] on span "🇨🇦[PERSON_NAME]🇰🇷" at bounding box center [607, 369] width 120 height 24
click at [939, 609] on span "Confirm Start" at bounding box center [923, 615] width 104 height 13
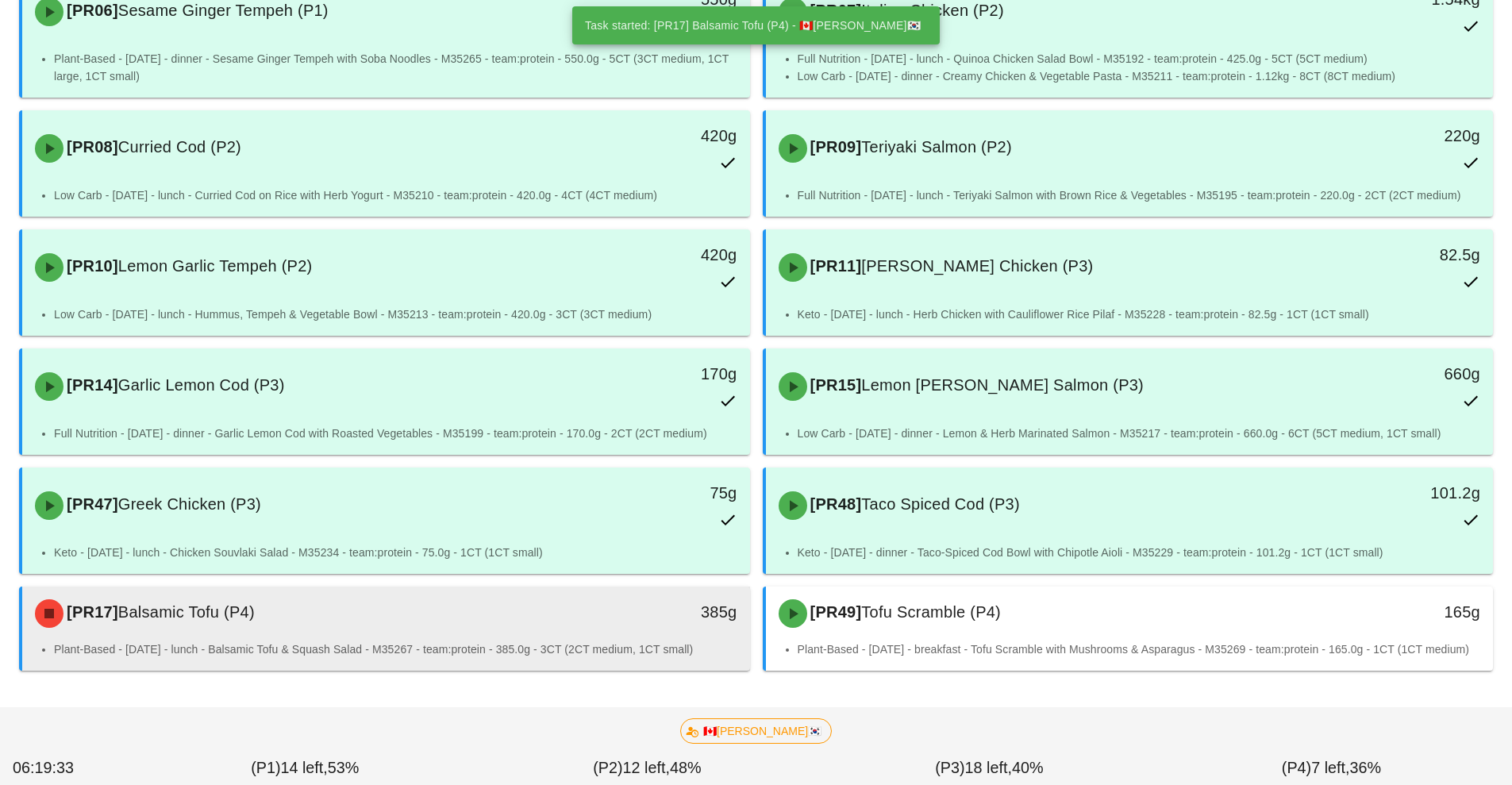
click at [608, 647] on div "Plant-Based - Tuesday - lunch - Balsamic Tofu & Squash Salad - M35267 - team:pr…" at bounding box center [386, 656] width 728 height 31
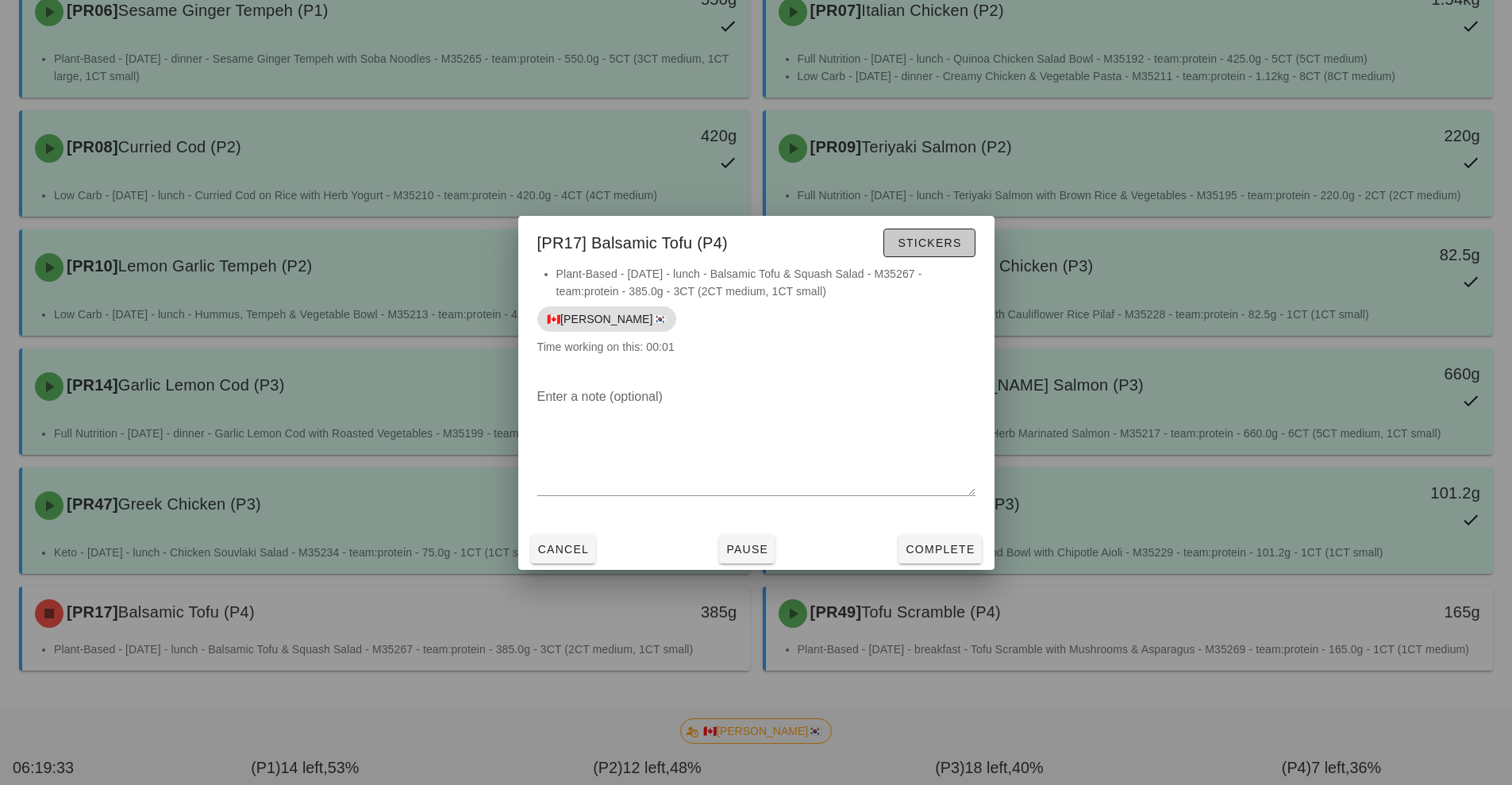
click at [945, 228] on button "Stickers" at bounding box center [929, 242] width 91 height 29
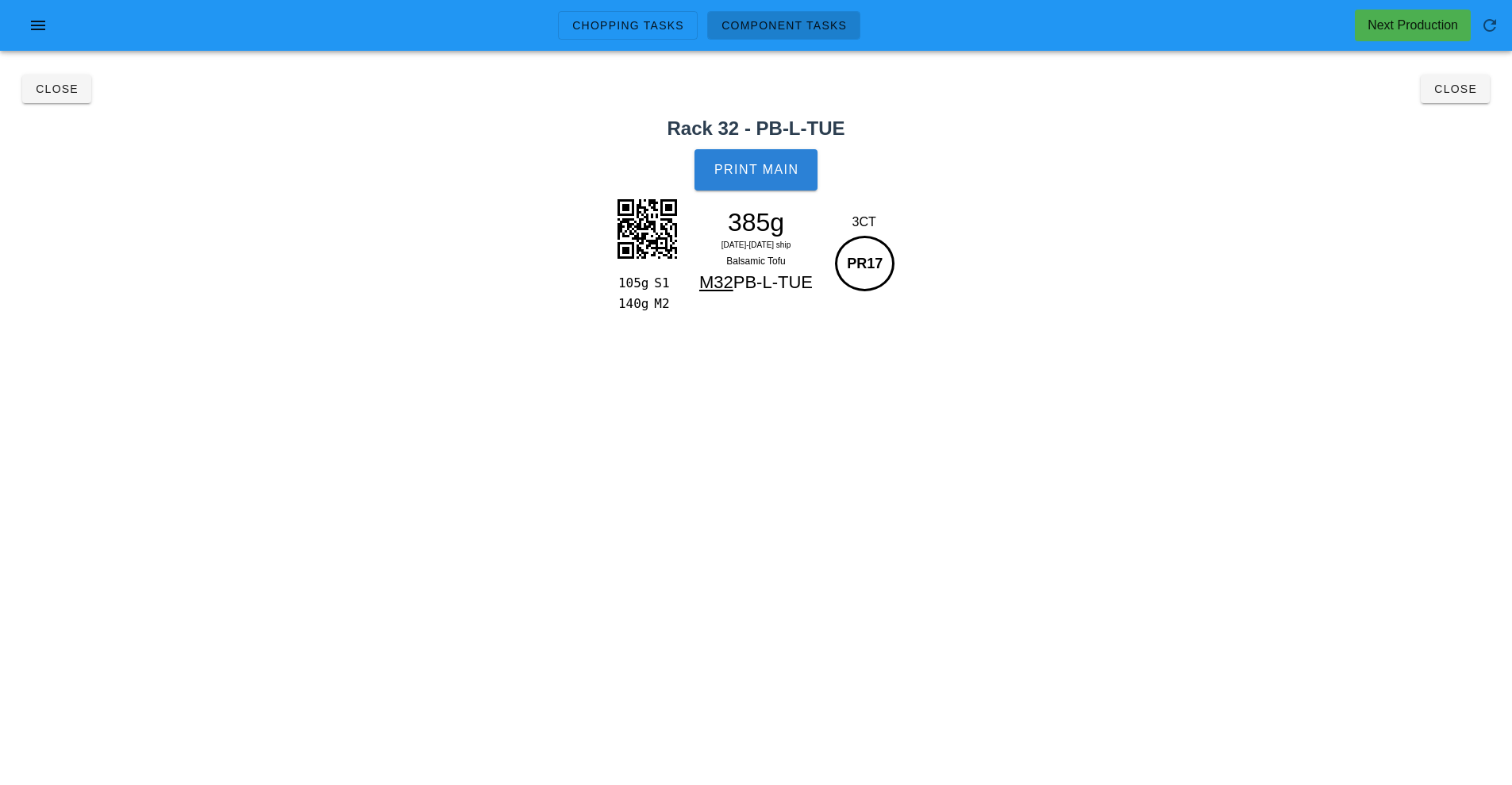
click at [762, 177] on button "Print Main" at bounding box center [756, 170] width 122 height 42
click at [1473, 101] on button "Close" at bounding box center [1455, 88] width 69 height 29
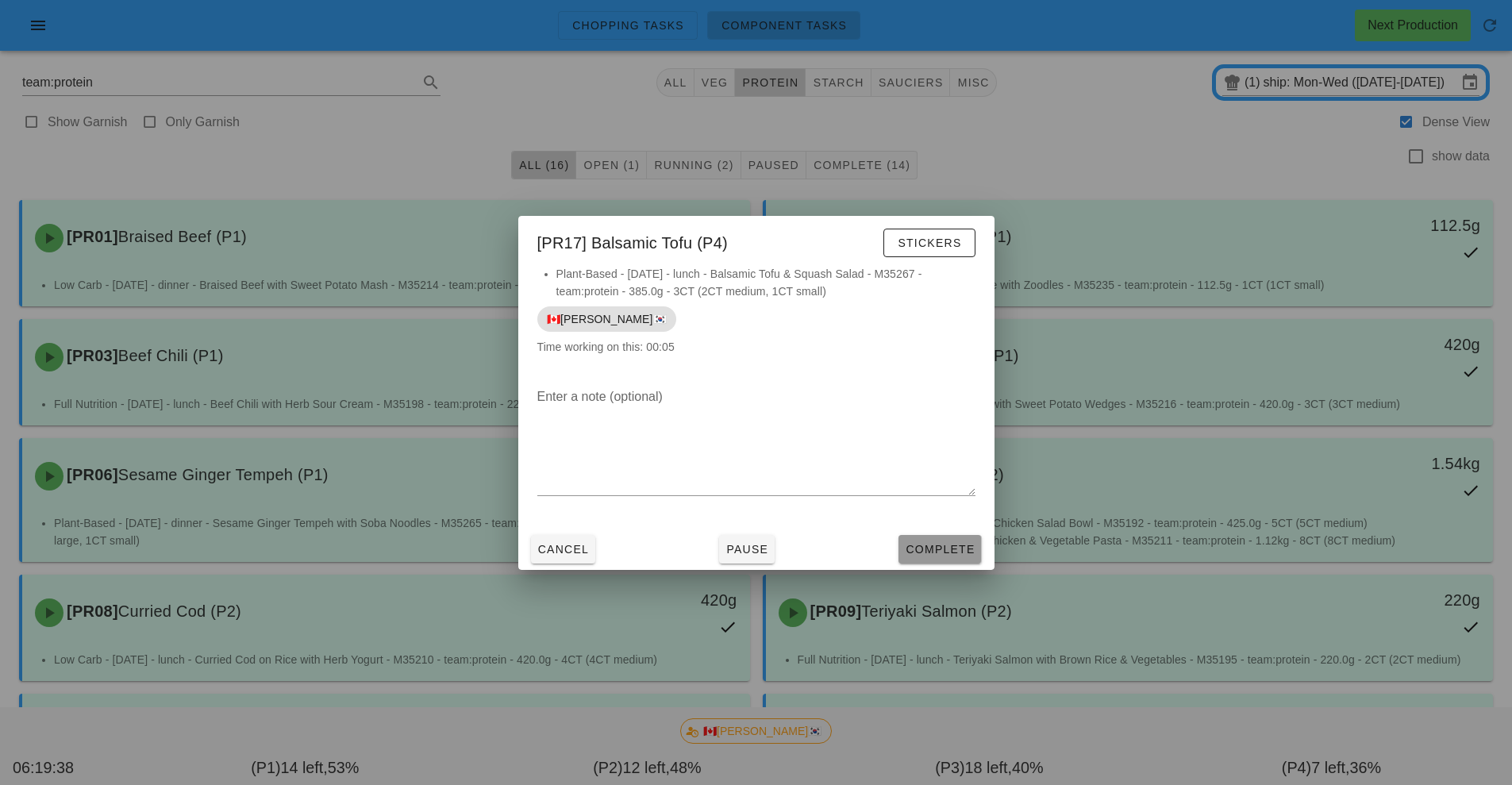
click at [931, 550] on span "Complete" at bounding box center [940, 549] width 70 height 13
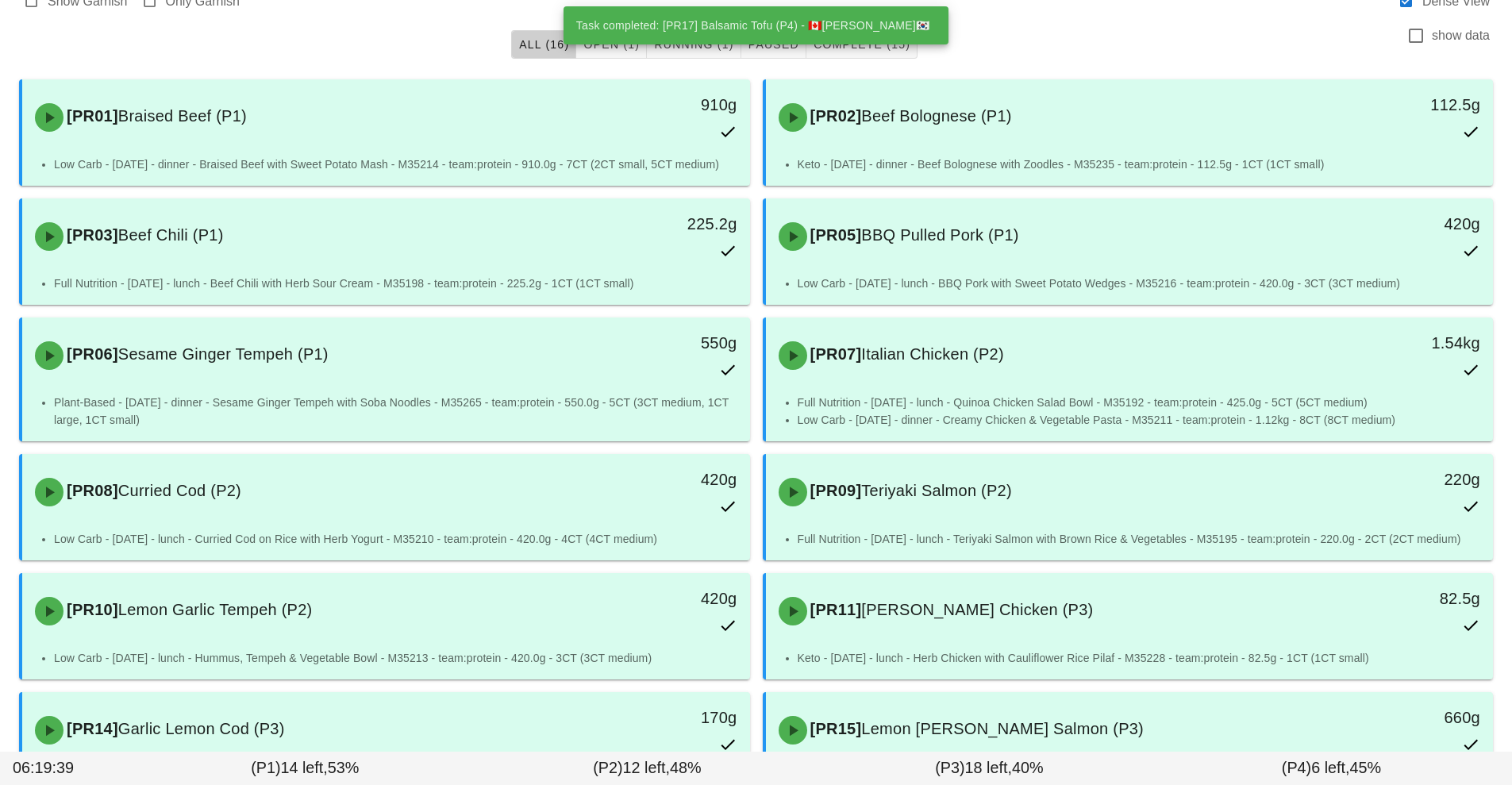
scroll to position [487, 0]
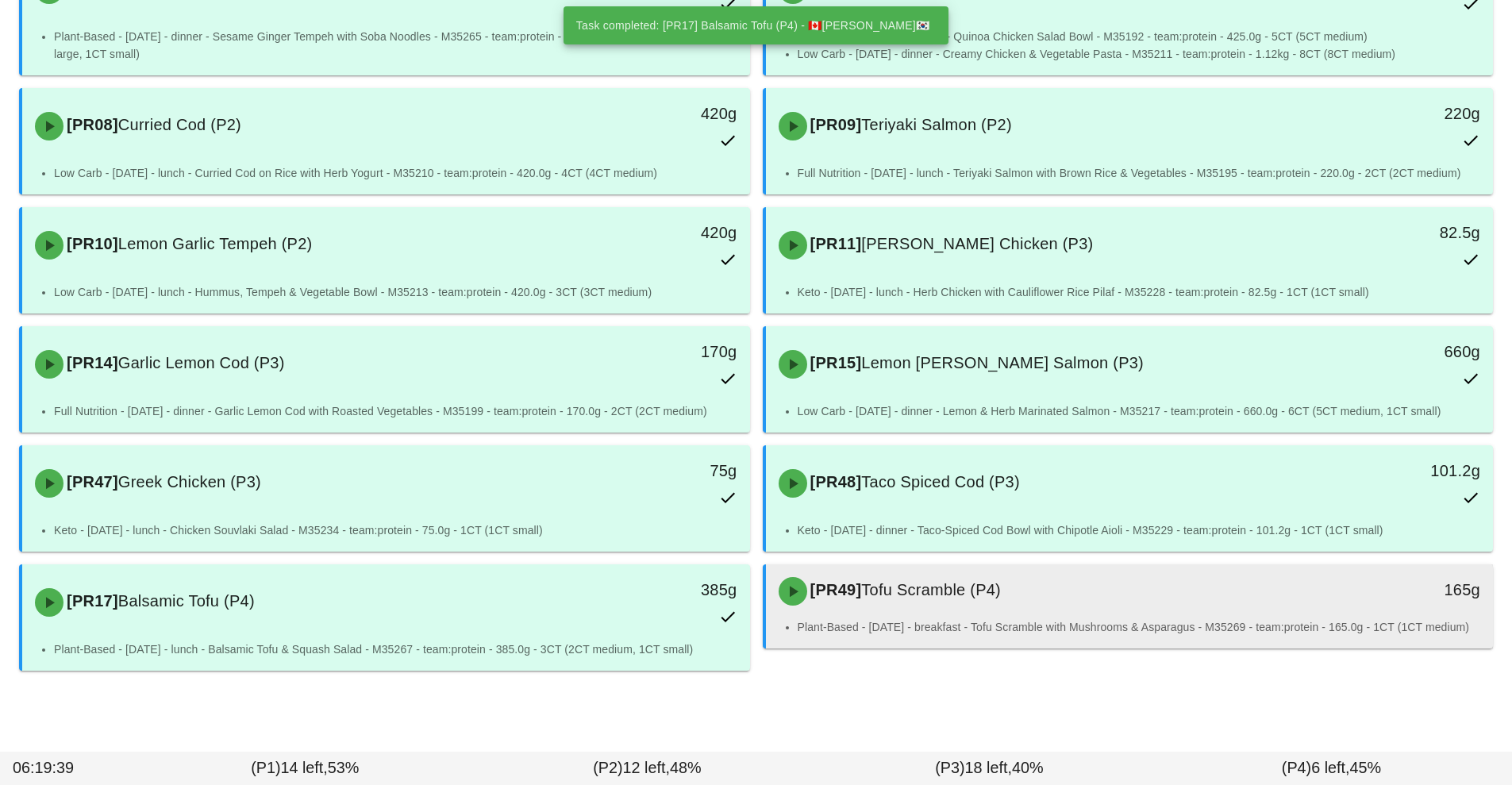
click at [953, 636] on li "Plant-Based - Wednesday - breakfast - Tofu Scramble with Mushrooms & Asparagus …" at bounding box center [1139, 627] width 684 height 18
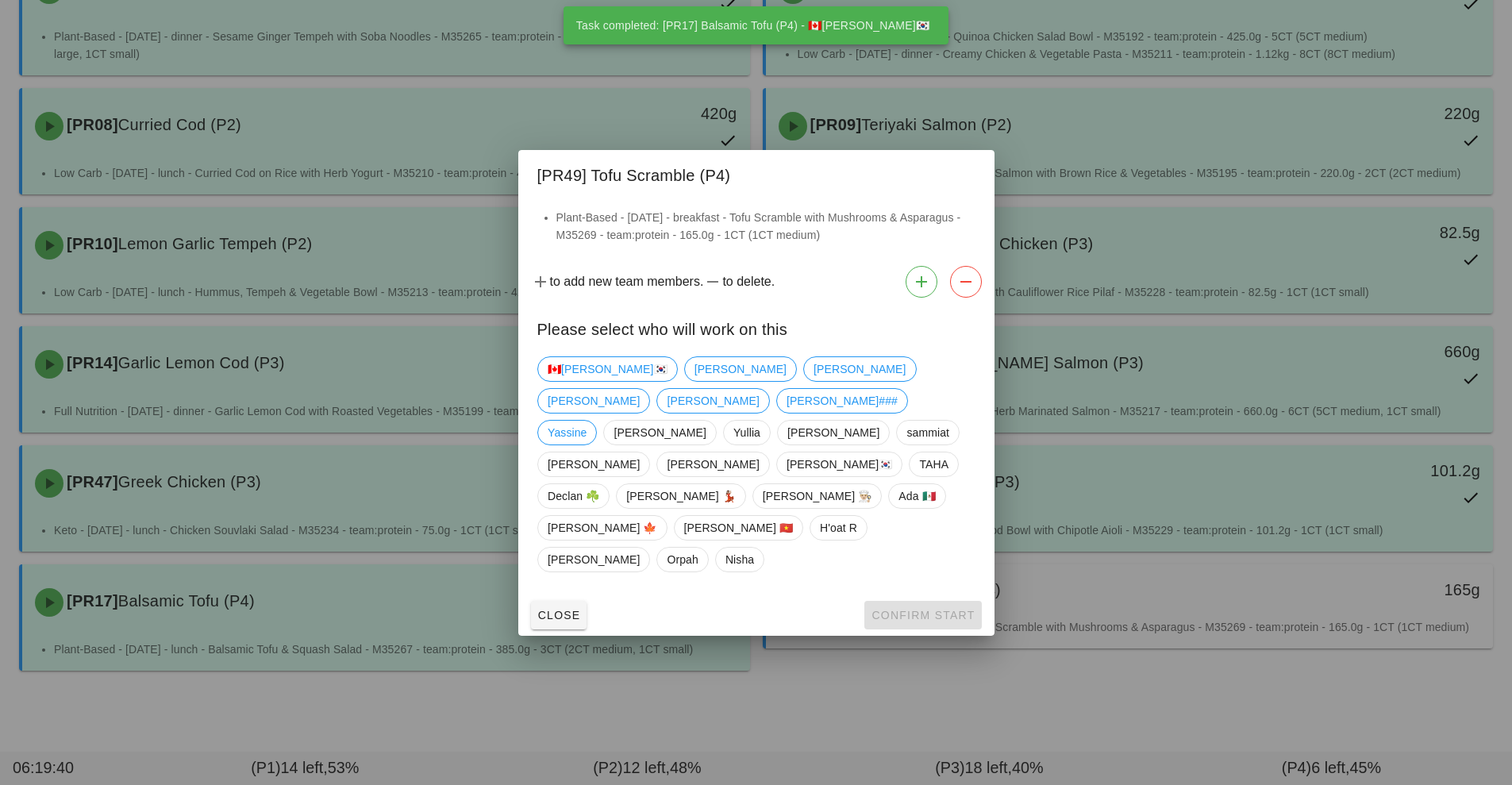
click at [574, 435] on div "🇨🇦KEN🇰🇷 Adam Adrian Fernanda Richard Shawn### Yassine Kavitha Yullia Arturo sam…" at bounding box center [756, 464] width 438 height 228
click at [572, 381] on span "🇨🇦[PERSON_NAME]🇰🇷" at bounding box center [607, 369] width 120 height 24
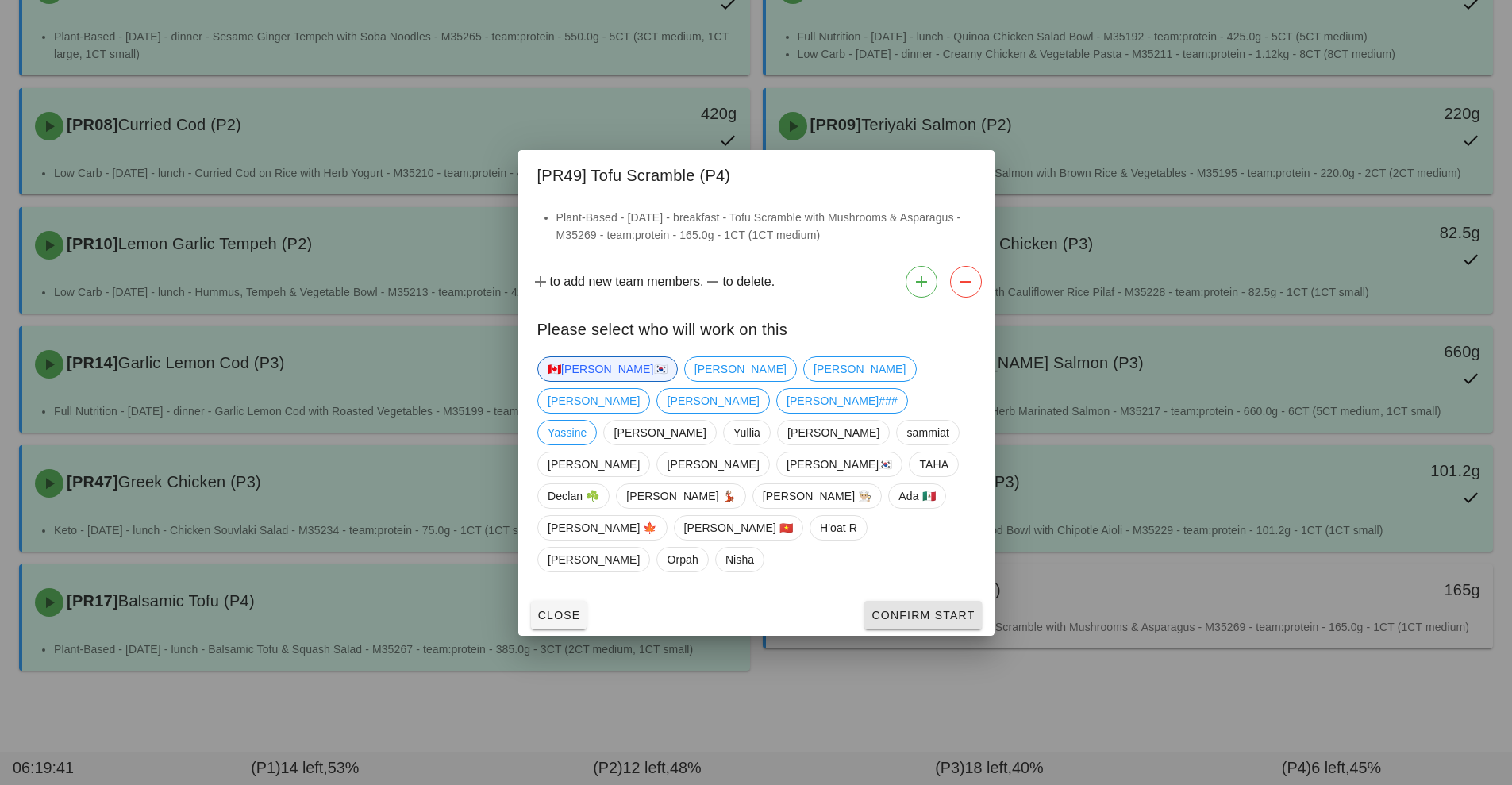
click at [892, 609] on span "Confirm Start" at bounding box center [923, 615] width 104 height 13
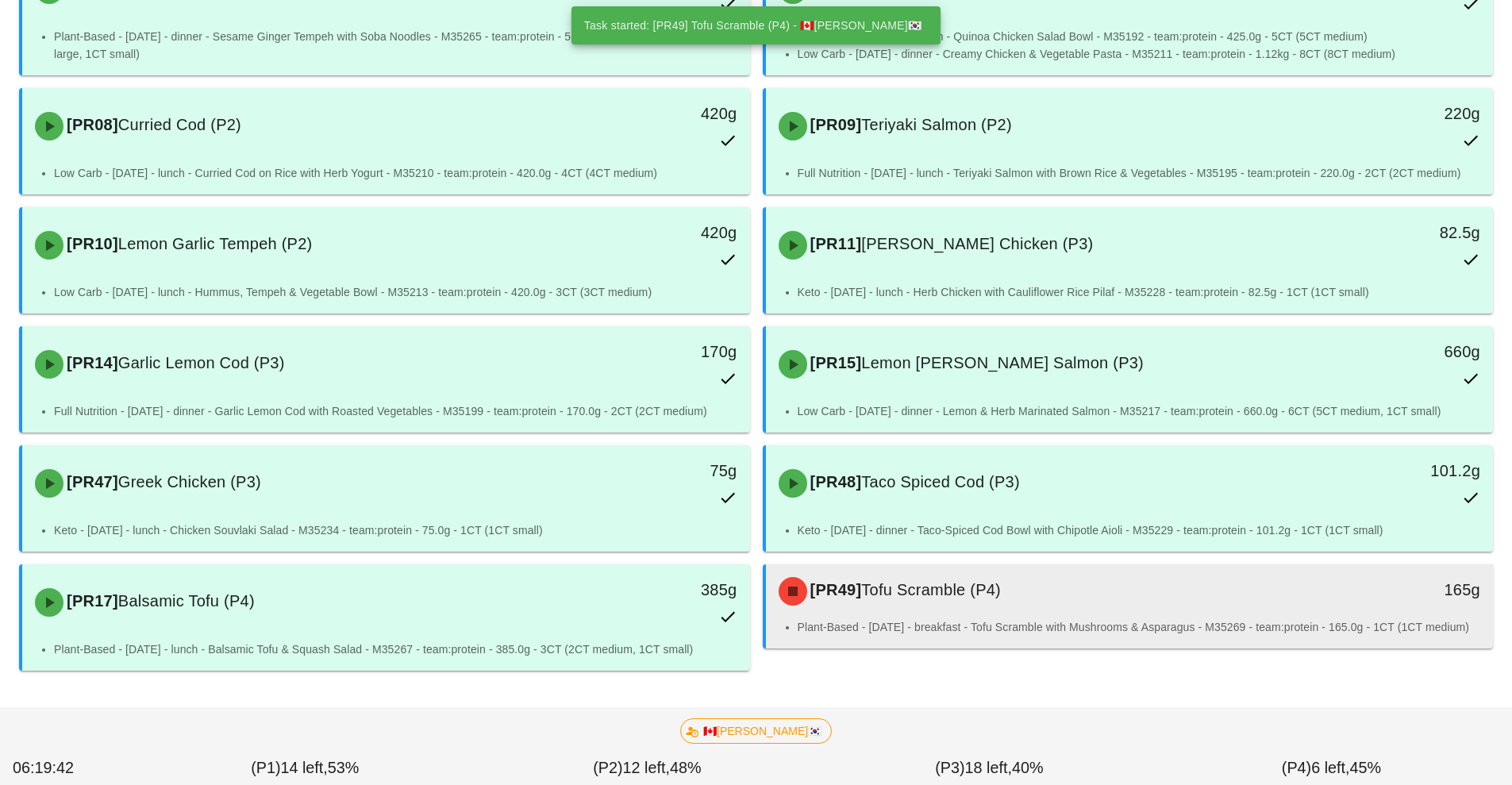
click at [903, 629] on li "Plant-Based - Wednesday - breakfast - Tofu Scramble with Mushrooms & Asparagus …" at bounding box center [1139, 627] width 684 height 18
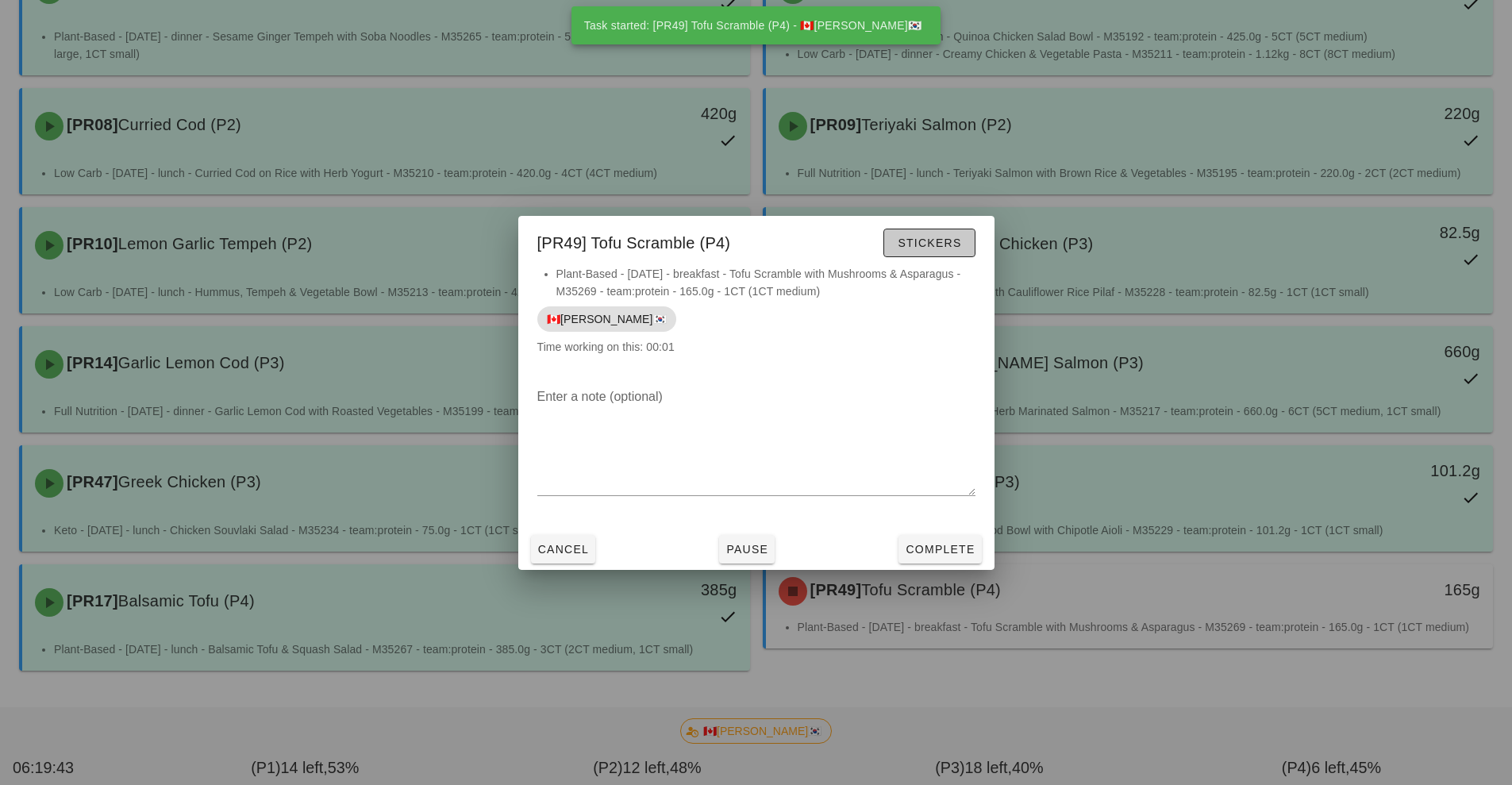
click at [940, 249] on span "Stickers" at bounding box center [929, 243] width 64 height 13
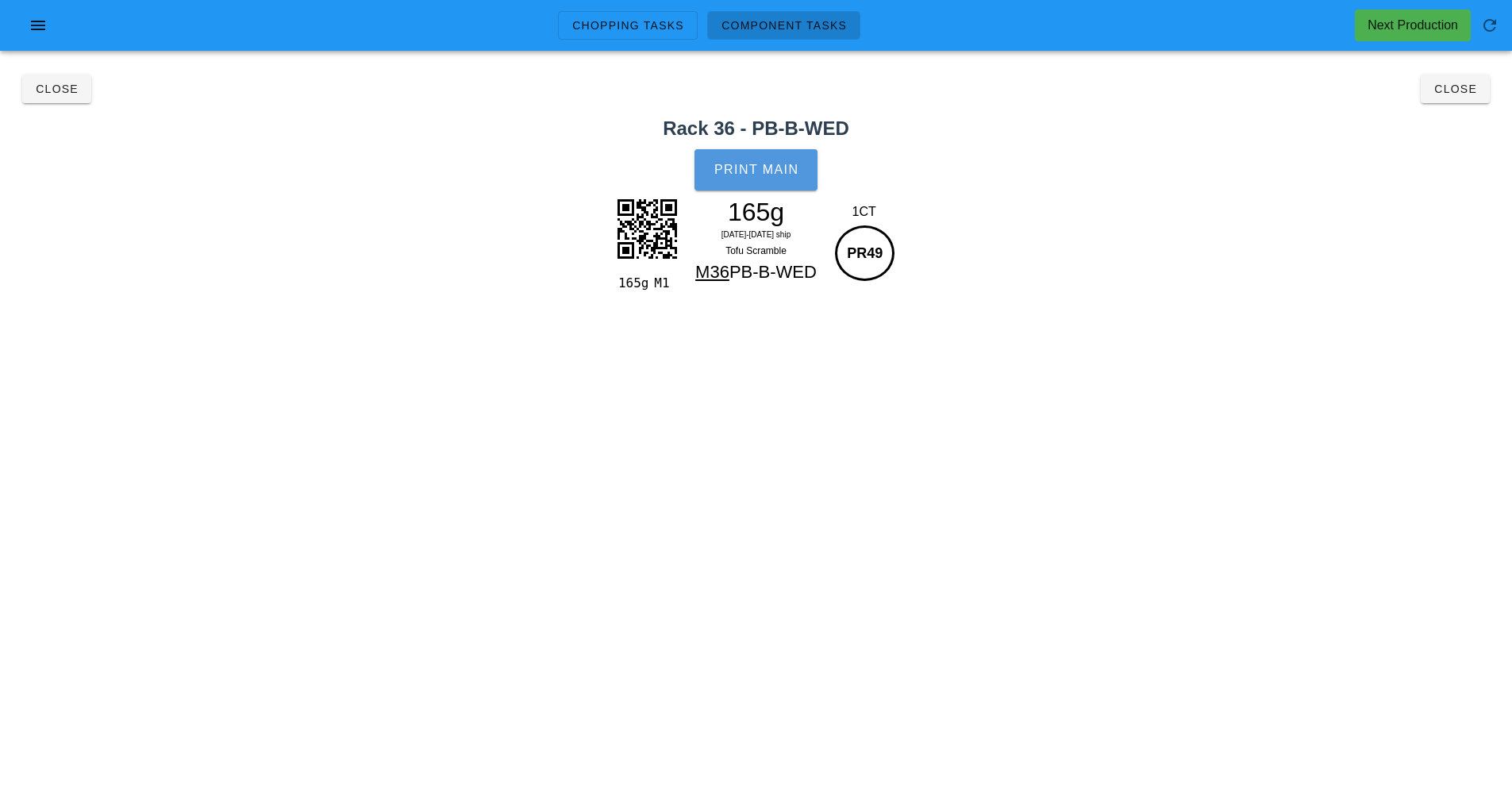
click at [757, 186] on button "Print Main" at bounding box center [756, 170] width 122 height 42
click at [1459, 101] on button "Close" at bounding box center [1455, 88] width 69 height 29
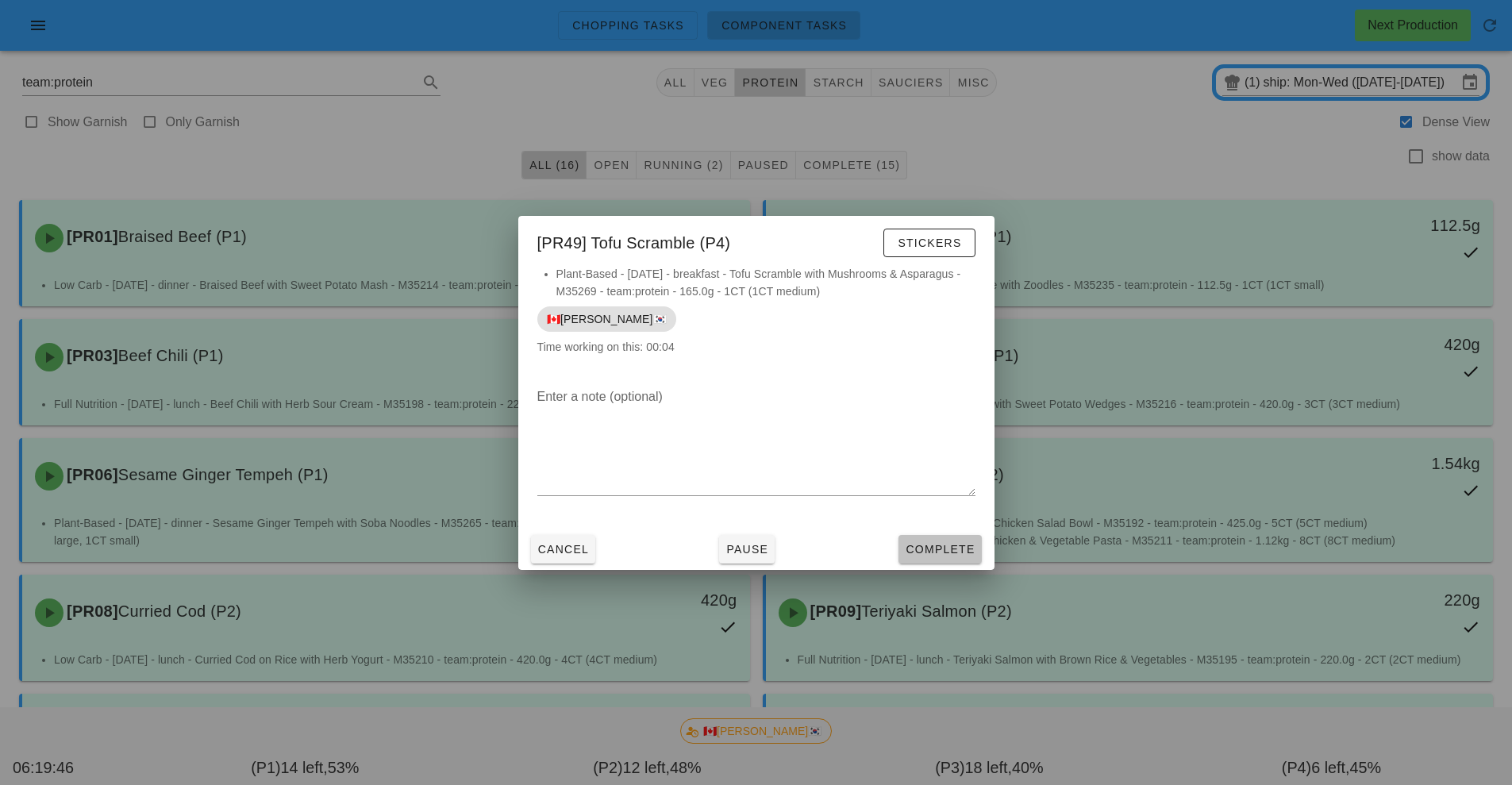
click at [933, 553] on span "Complete" at bounding box center [940, 549] width 70 height 13
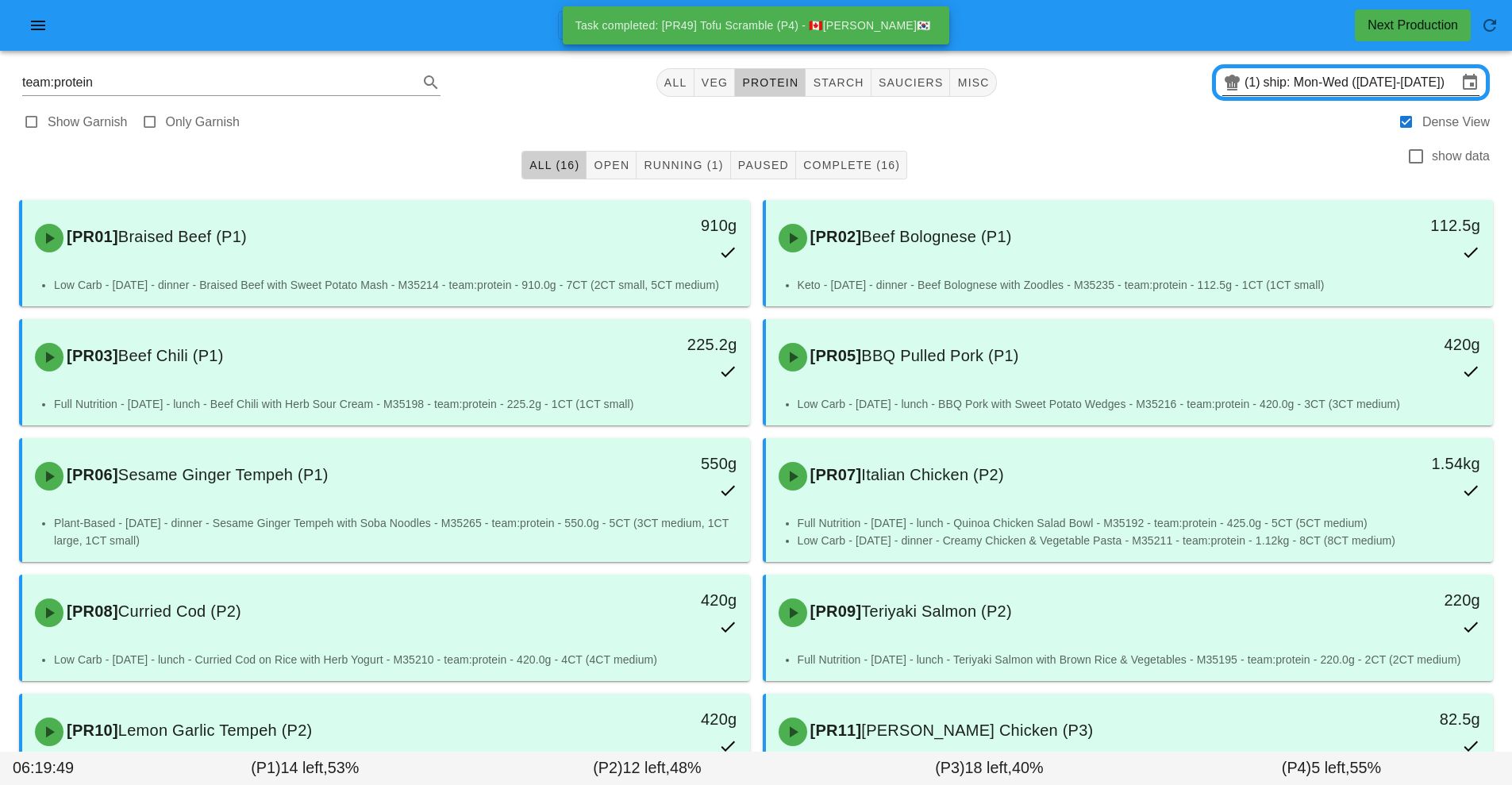
click at [1314, 92] on input "ship: Mon-Wed (Aug 25-Aug 27)" at bounding box center [1360, 82] width 194 height 25
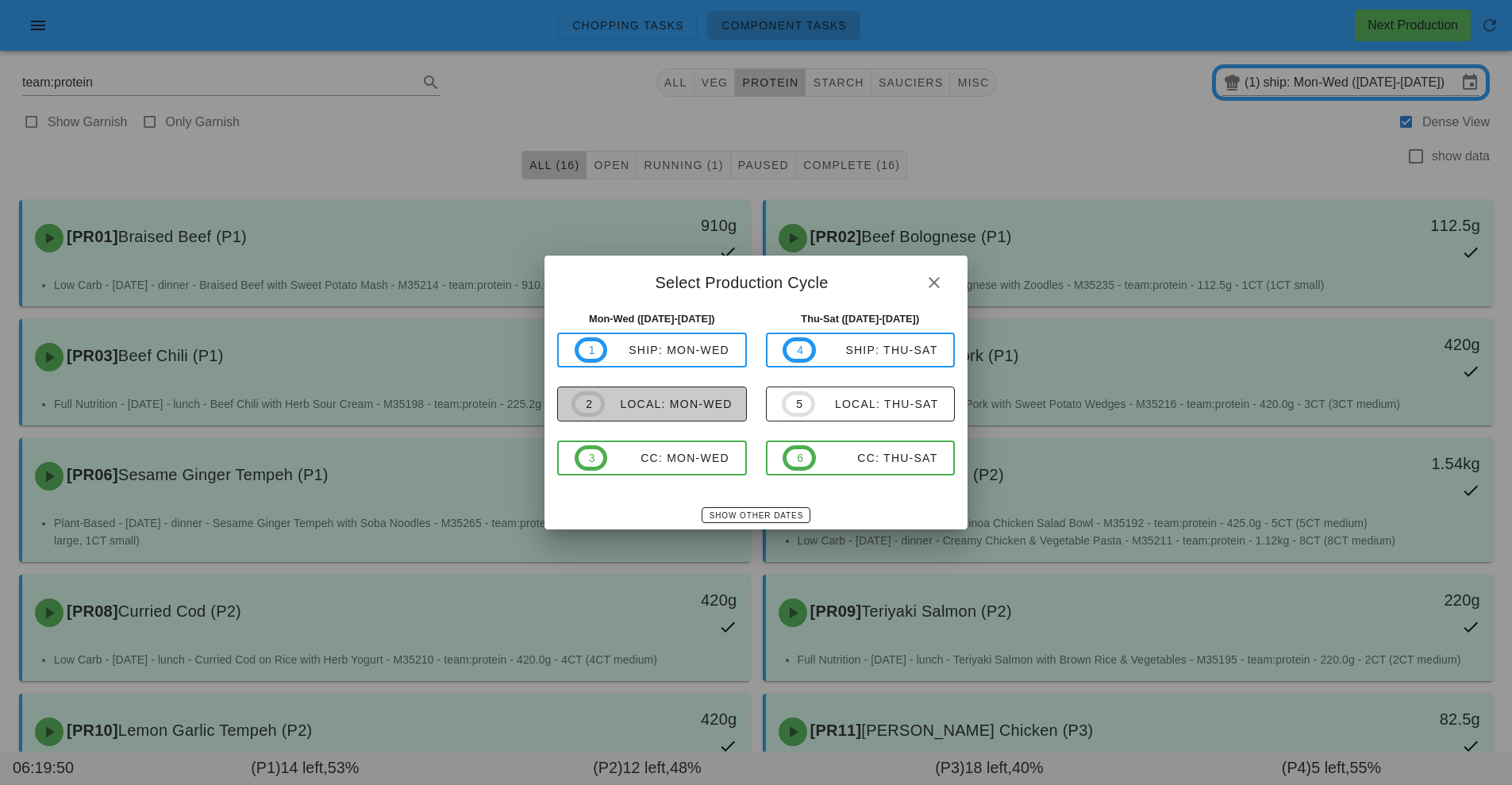
click at [690, 405] on div "local: Mon-Wed" at bounding box center [669, 405] width 128 height 13
type input "local: Mon-Wed ([DATE]-[DATE])"
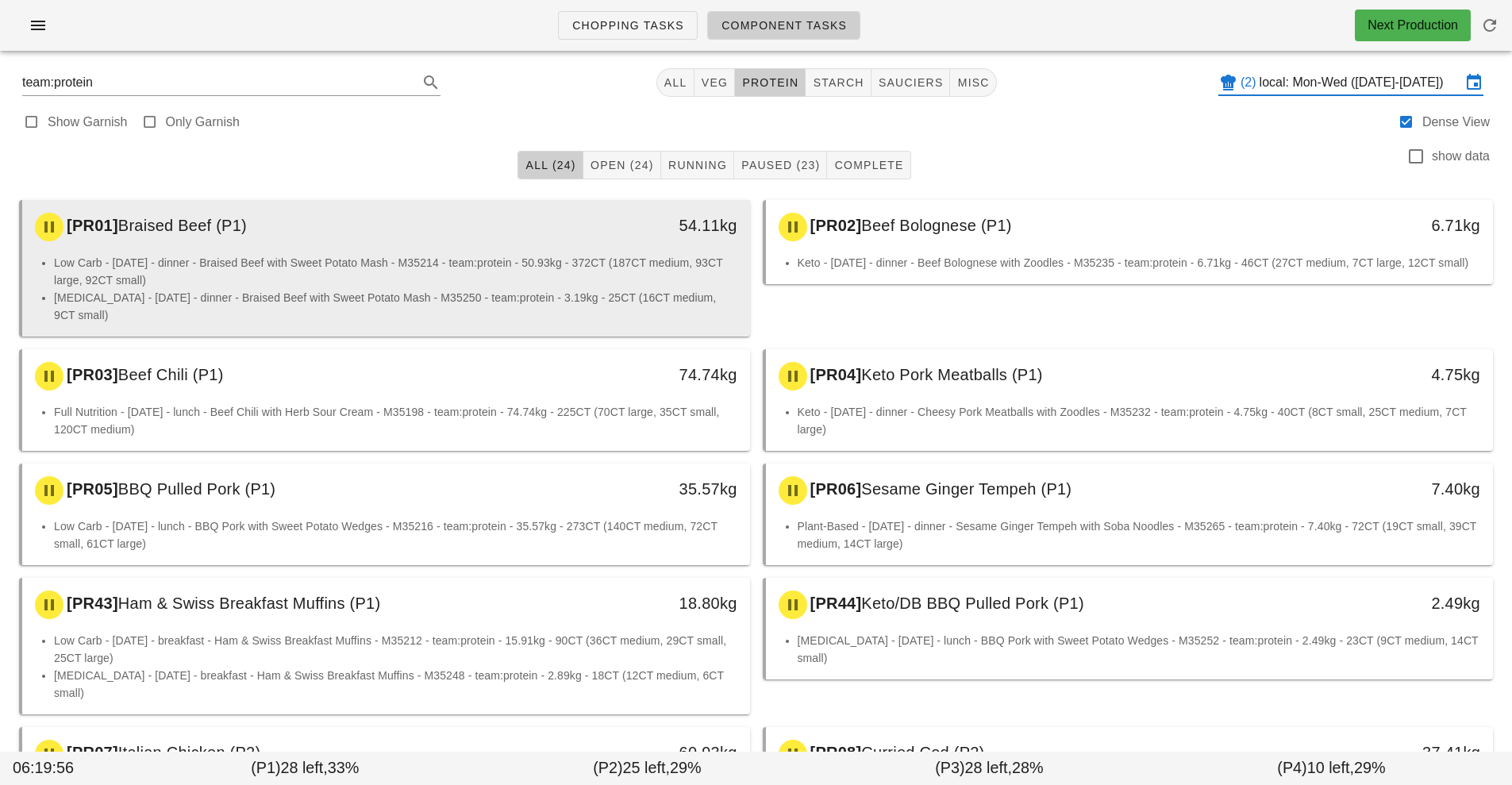
click at [555, 254] on li "Low Carb - [DATE] - dinner - Braised Beef with Sweet Potato Mash - M35214 - tea…" at bounding box center [395, 272] width 684 height 35
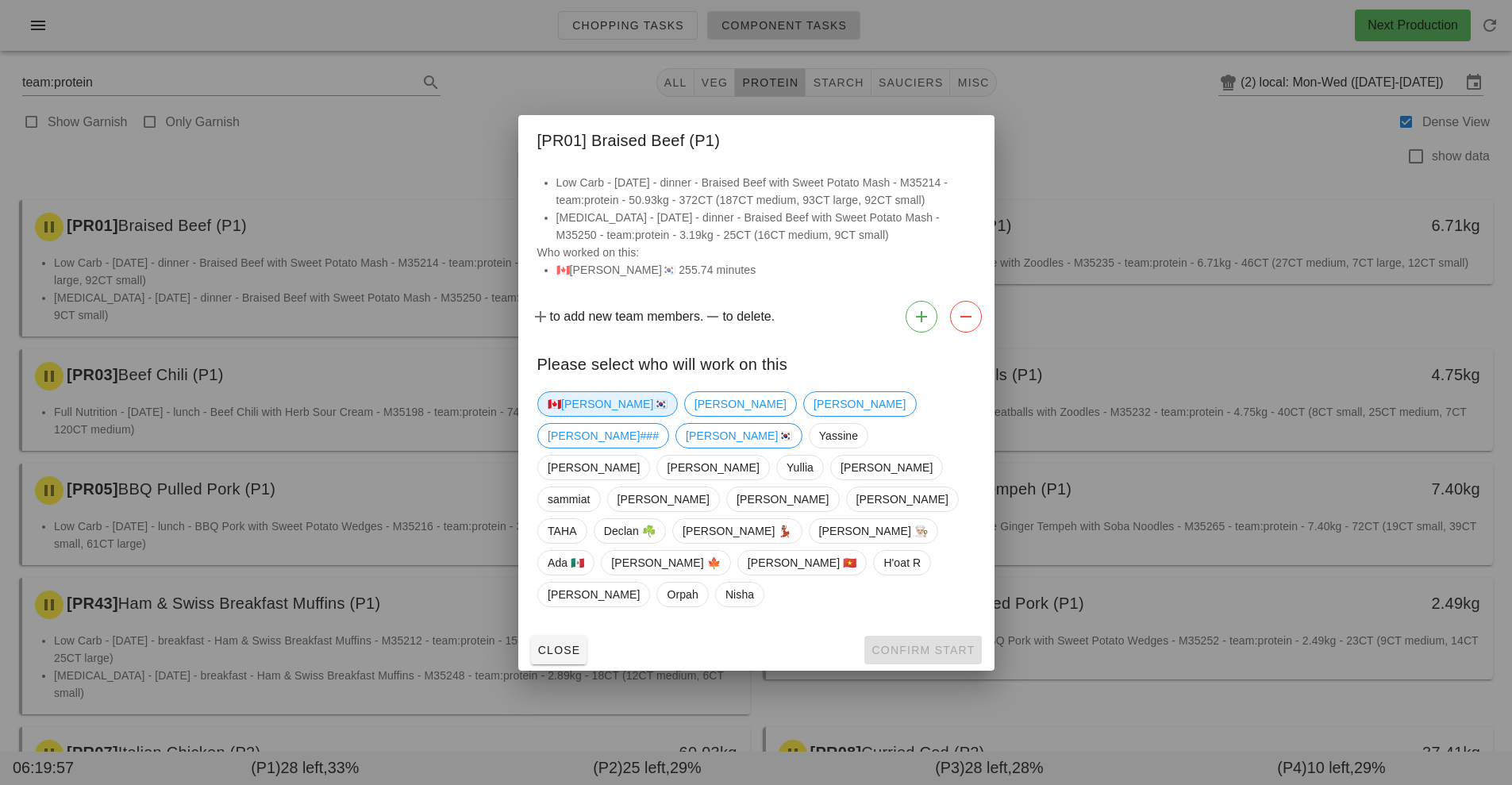
click at [579, 416] on span "🇨🇦[PERSON_NAME]🇰🇷" at bounding box center [607, 405] width 120 height 24
click at [938, 644] on span "Confirm Start" at bounding box center [923, 650] width 104 height 13
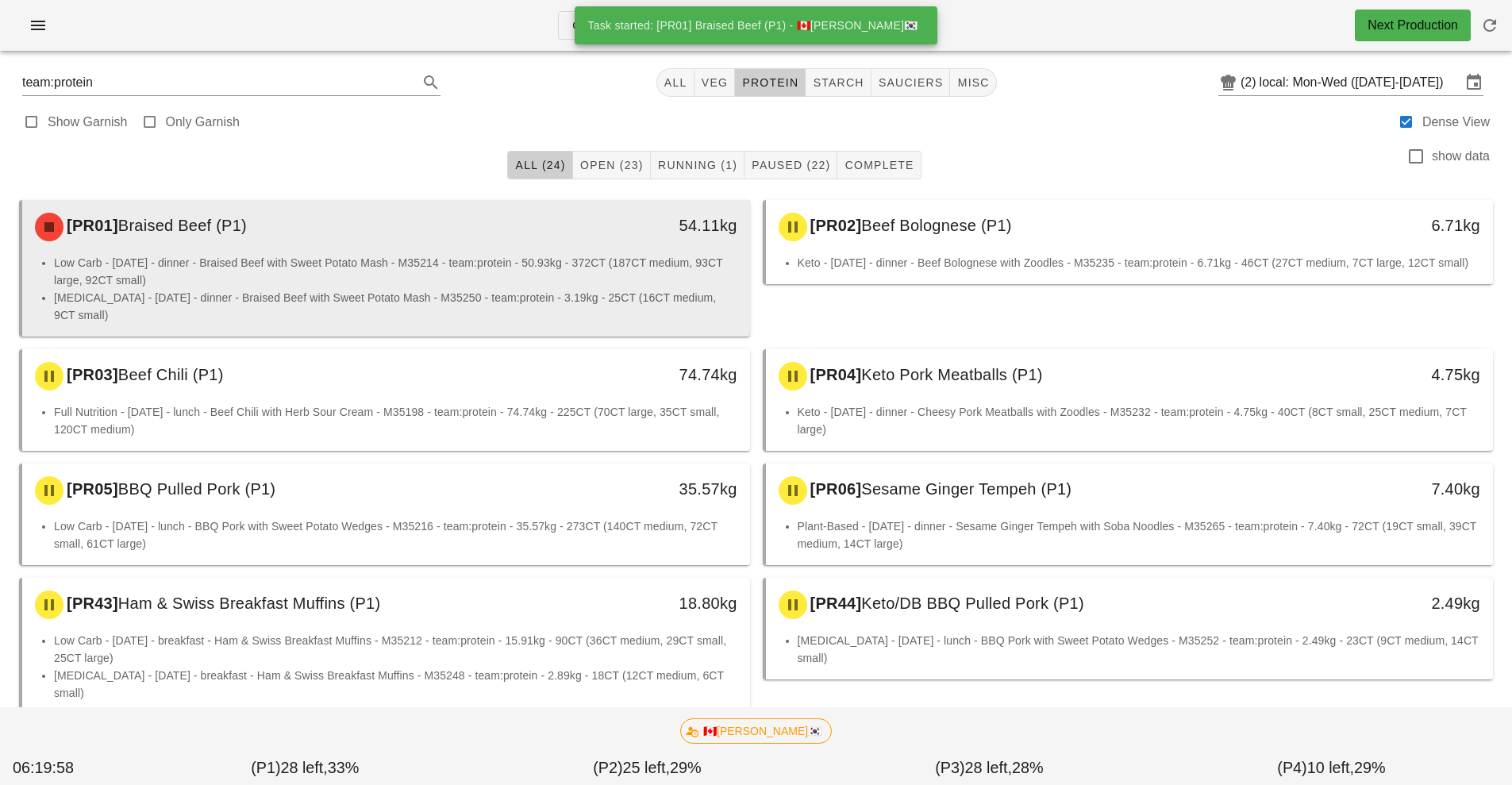
click at [656, 271] on li "Low Carb - [DATE] - dinner - Braised Beef with Sweet Potato Mash - M35214 - tea…" at bounding box center [395, 272] width 684 height 35
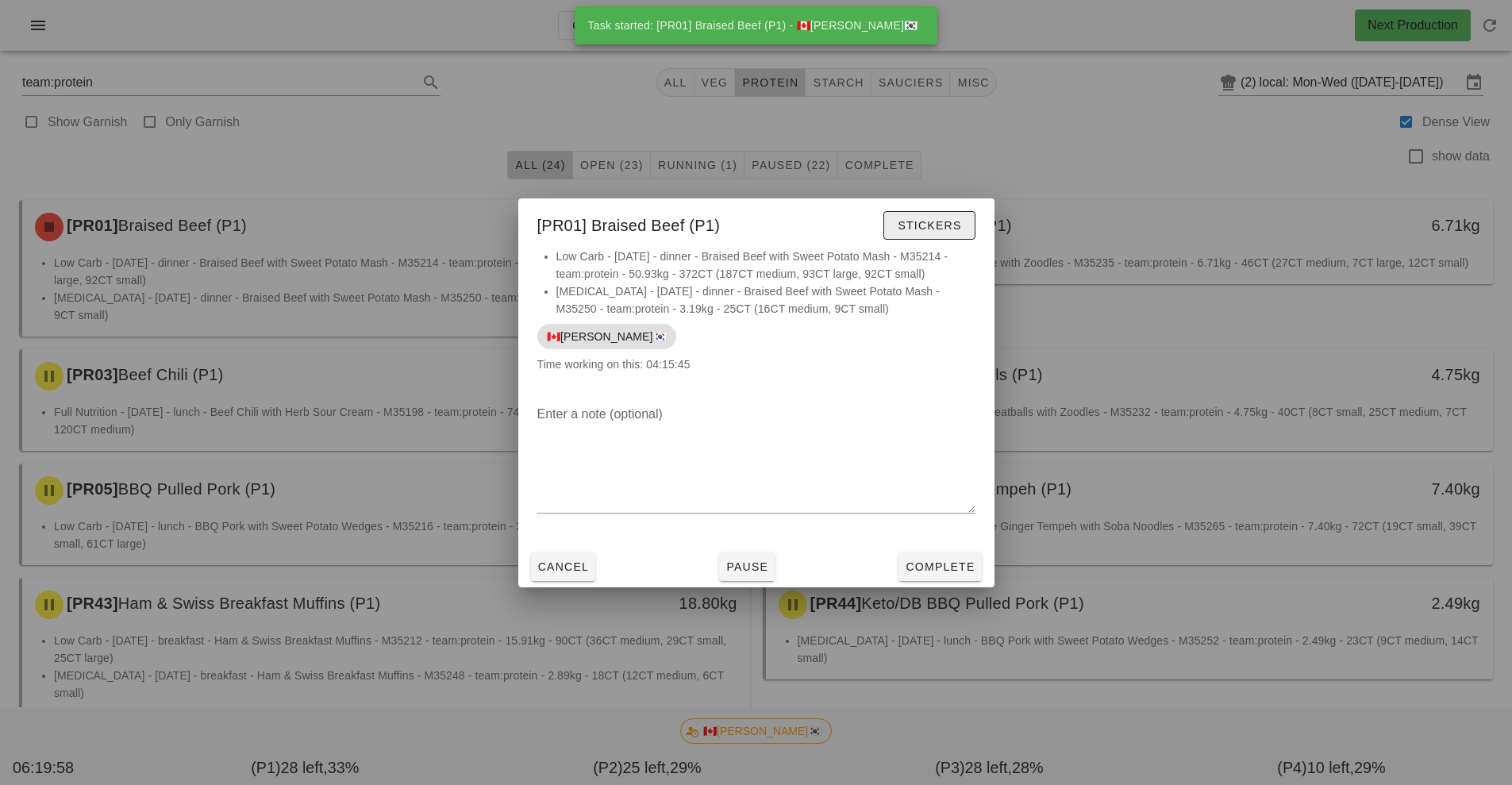
click at [959, 225] on span "Stickers" at bounding box center [929, 225] width 64 height 13
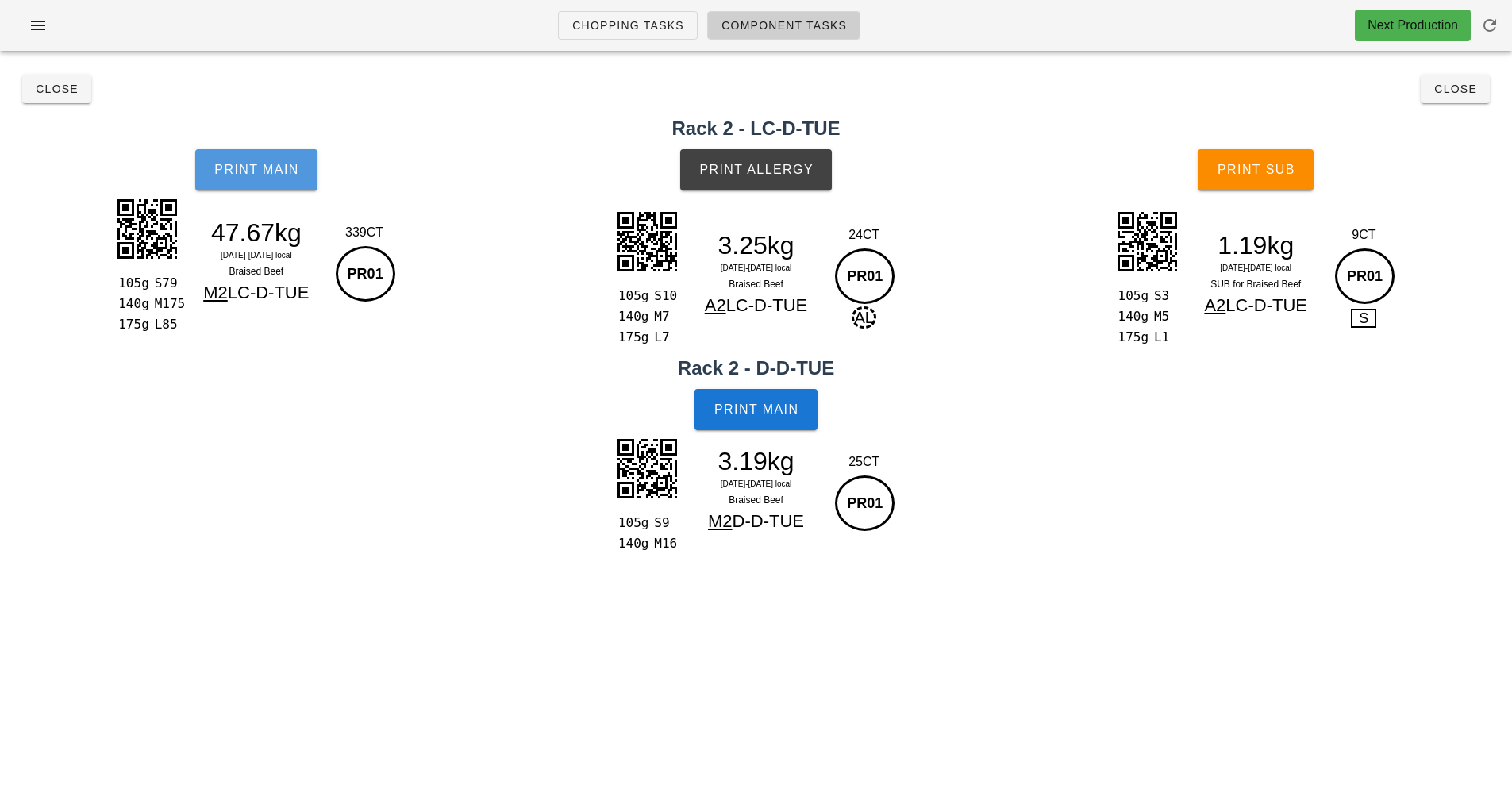
click at [274, 187] on button "Print Main" at bounding box center [257, 170] width 122 height 42
click at [286, 185] on button "Print Main" at bounding box center [257, 170] width 122 height 42
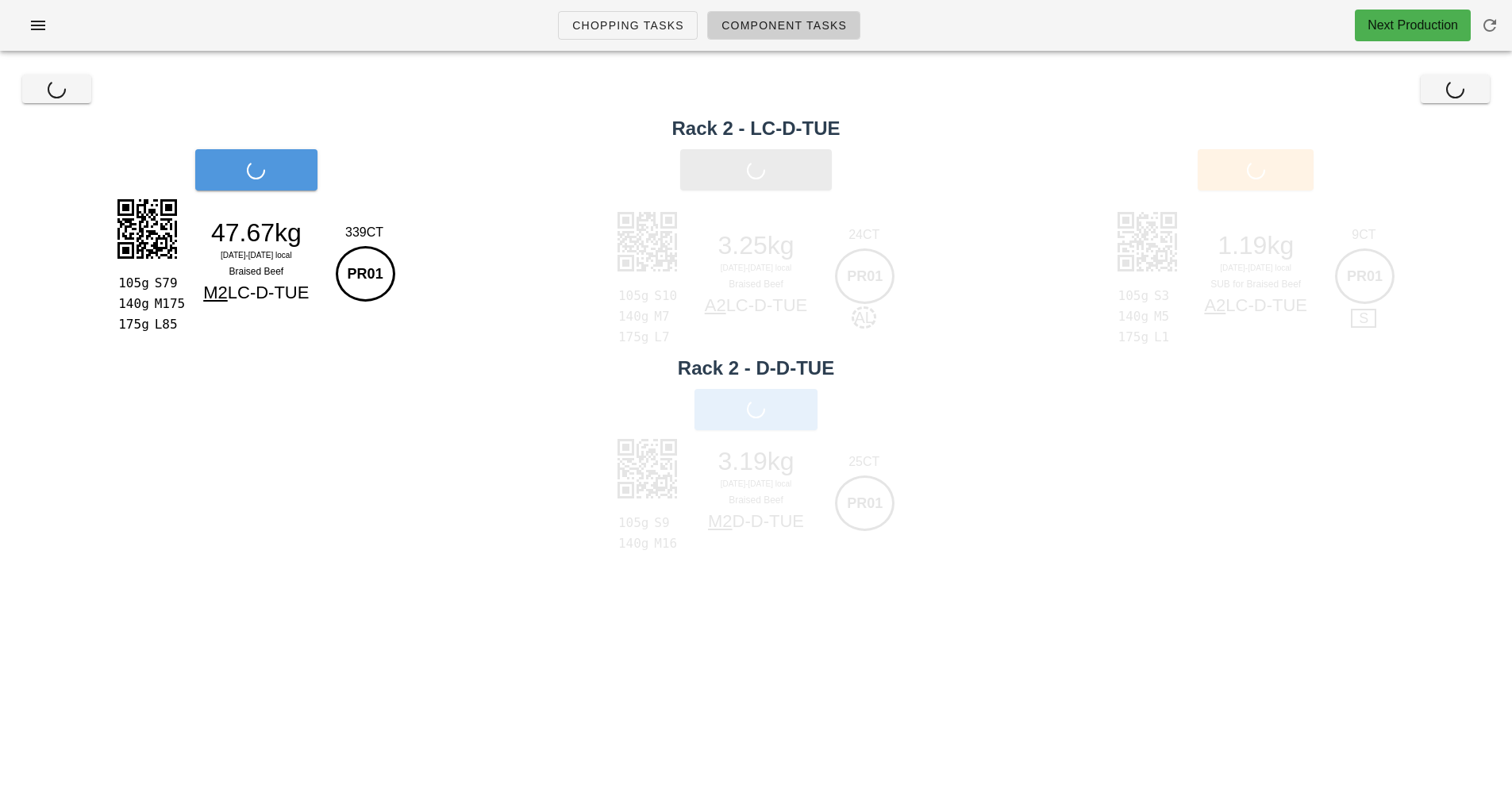
click at [313, 174] on button "Print Main" at bounding box center [257, 170] width 122 height 42
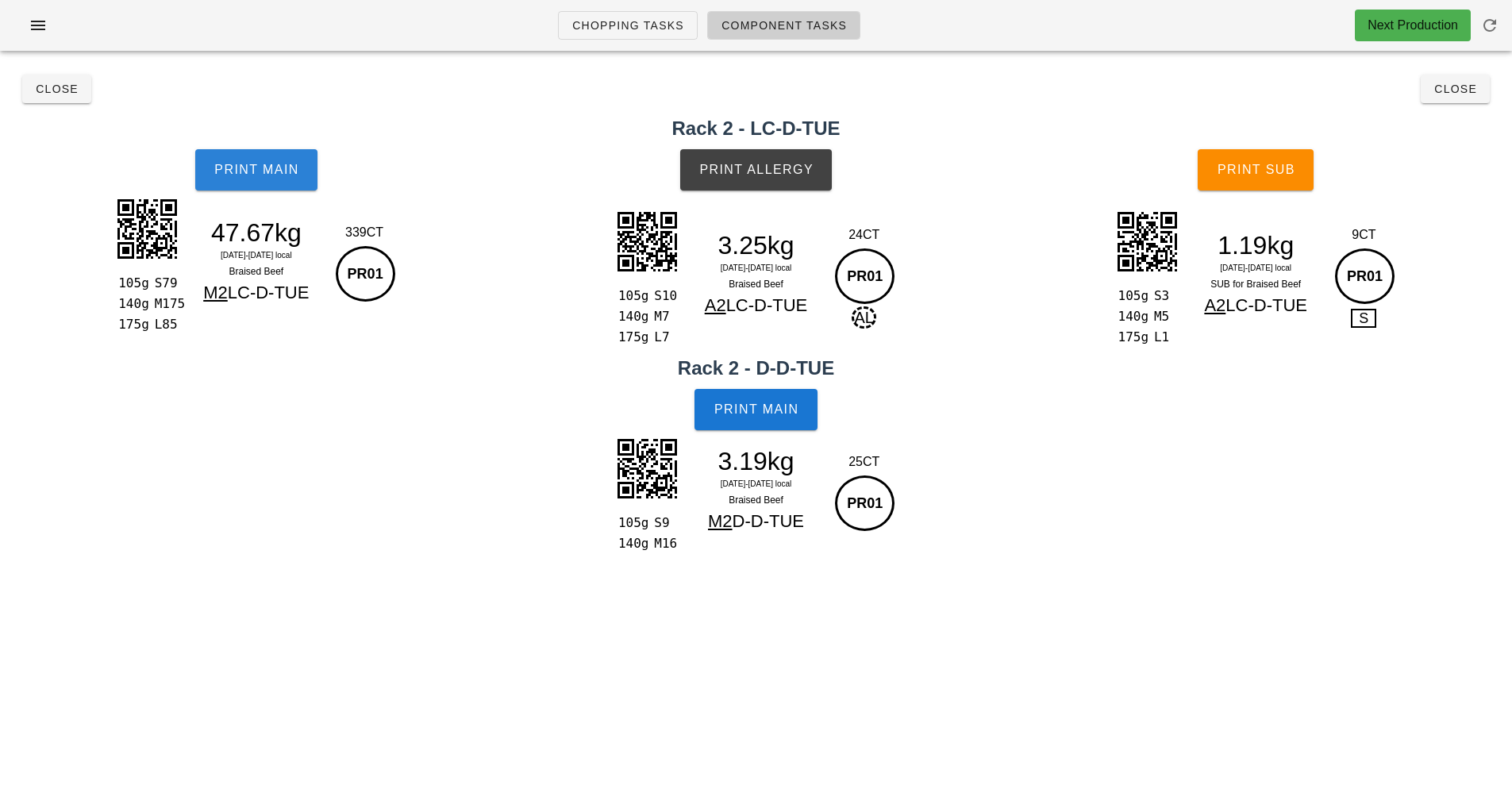
click at [294, 185] on button "Print Main" at bounding box center [257, 170] width 122 height 42
click at [787, 181] on button "Print Allergy" at bounding box center [755, 170] width 151 height 42
click at [775, 423] on button "Print Main" at bounding box center [756, 409] width 122 height 42
click at [1286, 178] on button "Print Sub" at bounding box center [1255, 170] width 116 height 42
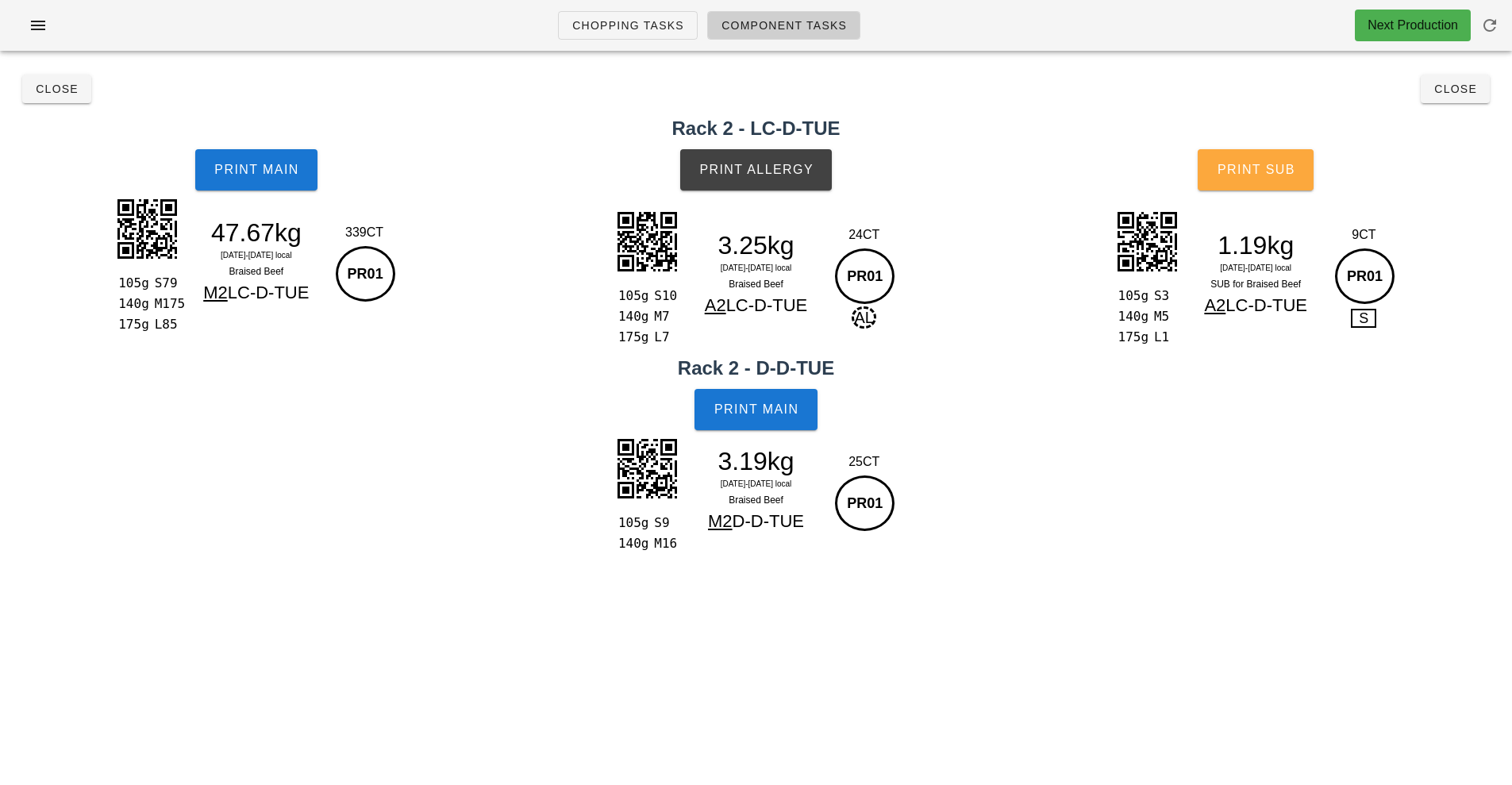
click at [1254, 175] on span "Print Sub" at bounding box center [1256, 169] width 79 height 14
click at [1451, 102] on button "Close" at bounding box center [1455, 88] width 69 height 29
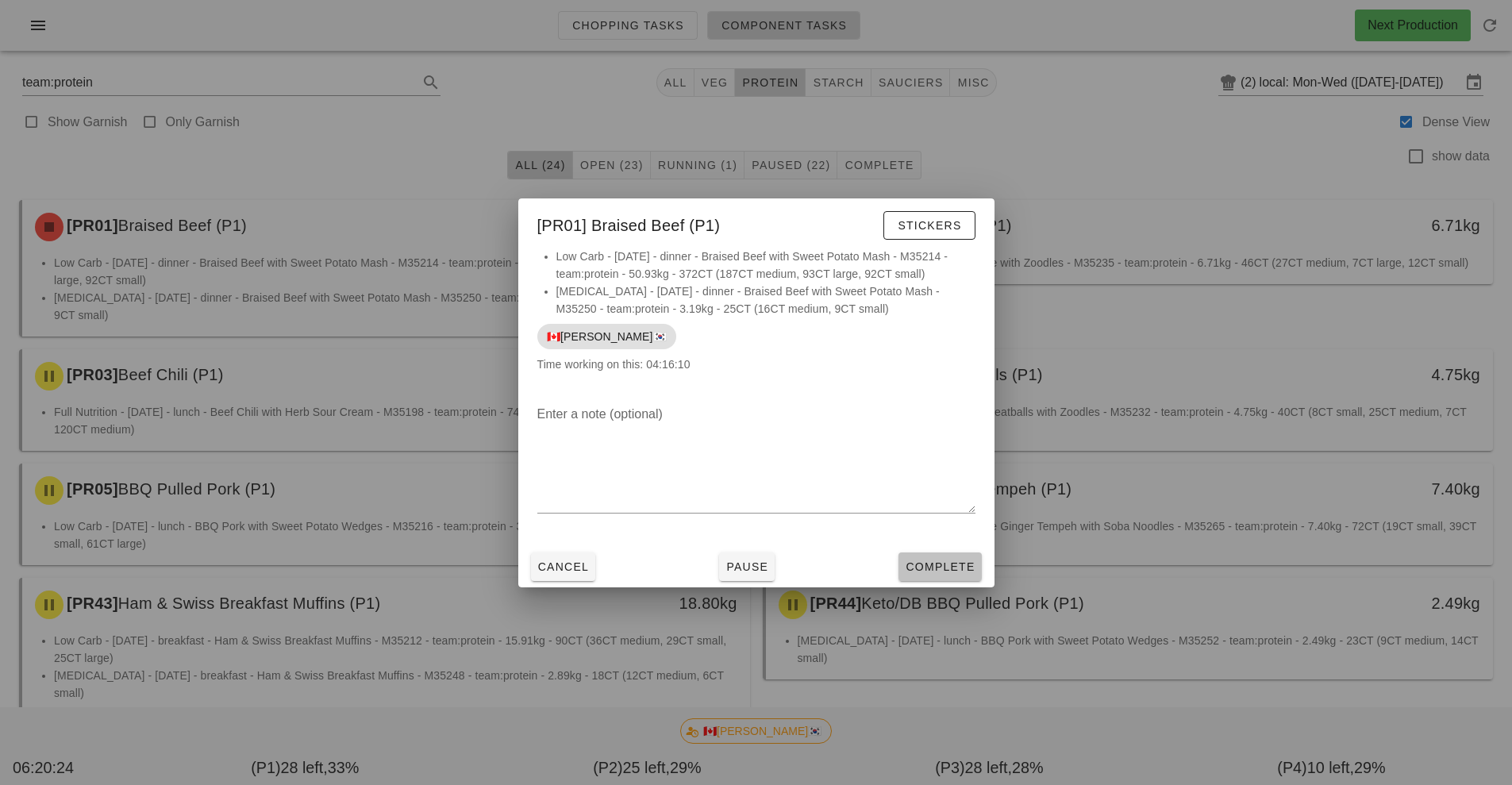
click at [948, 575] on button "Complete" at bounding box center [940, 567] width 83 height 29
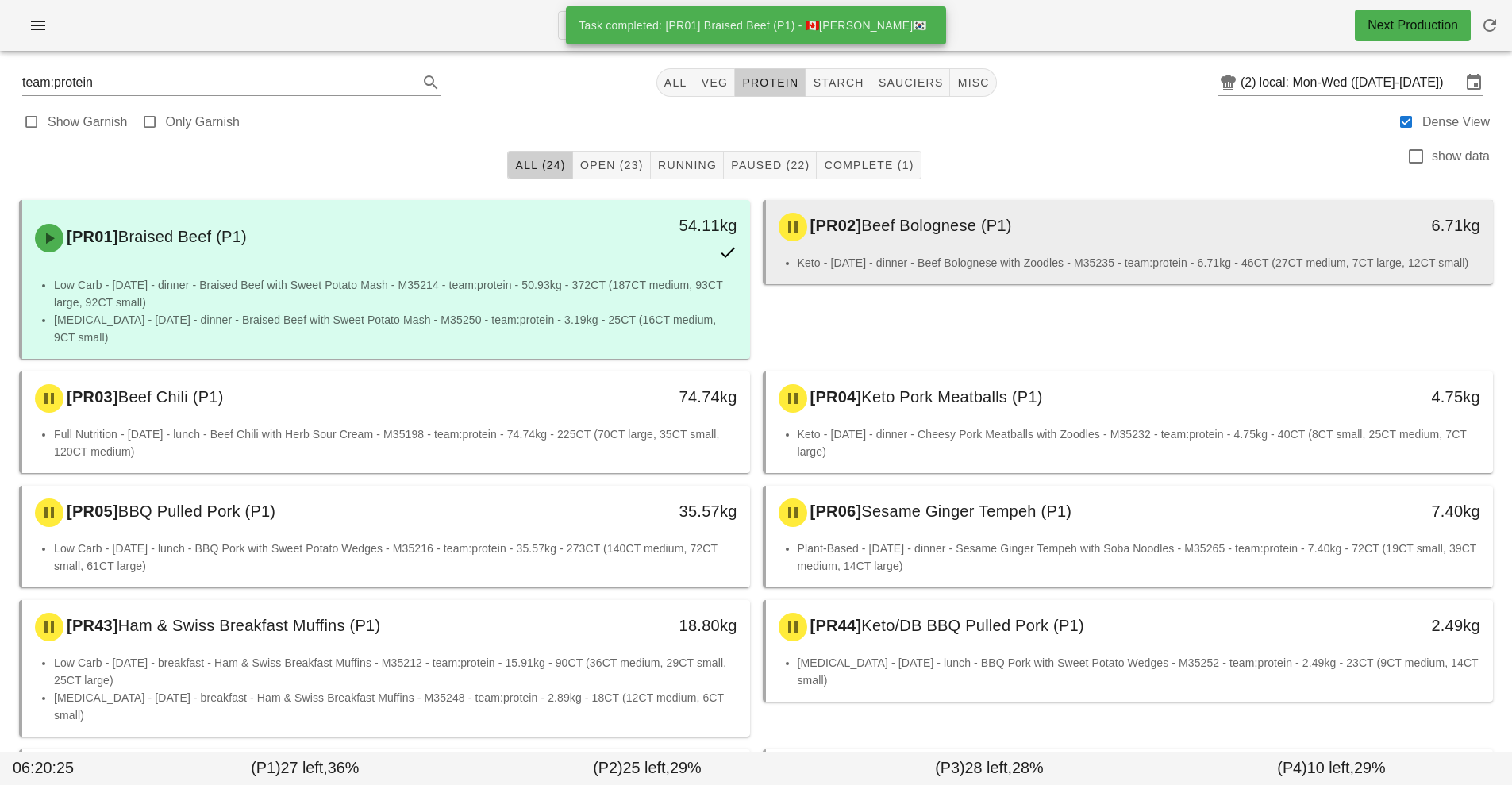
click at [988, 272] on li "Keto - [DATE] - dinner - Beef Bolognese with Zoodles - M35235 - team:protein - …" at bounding box center [1139, 263] width 684 height 18
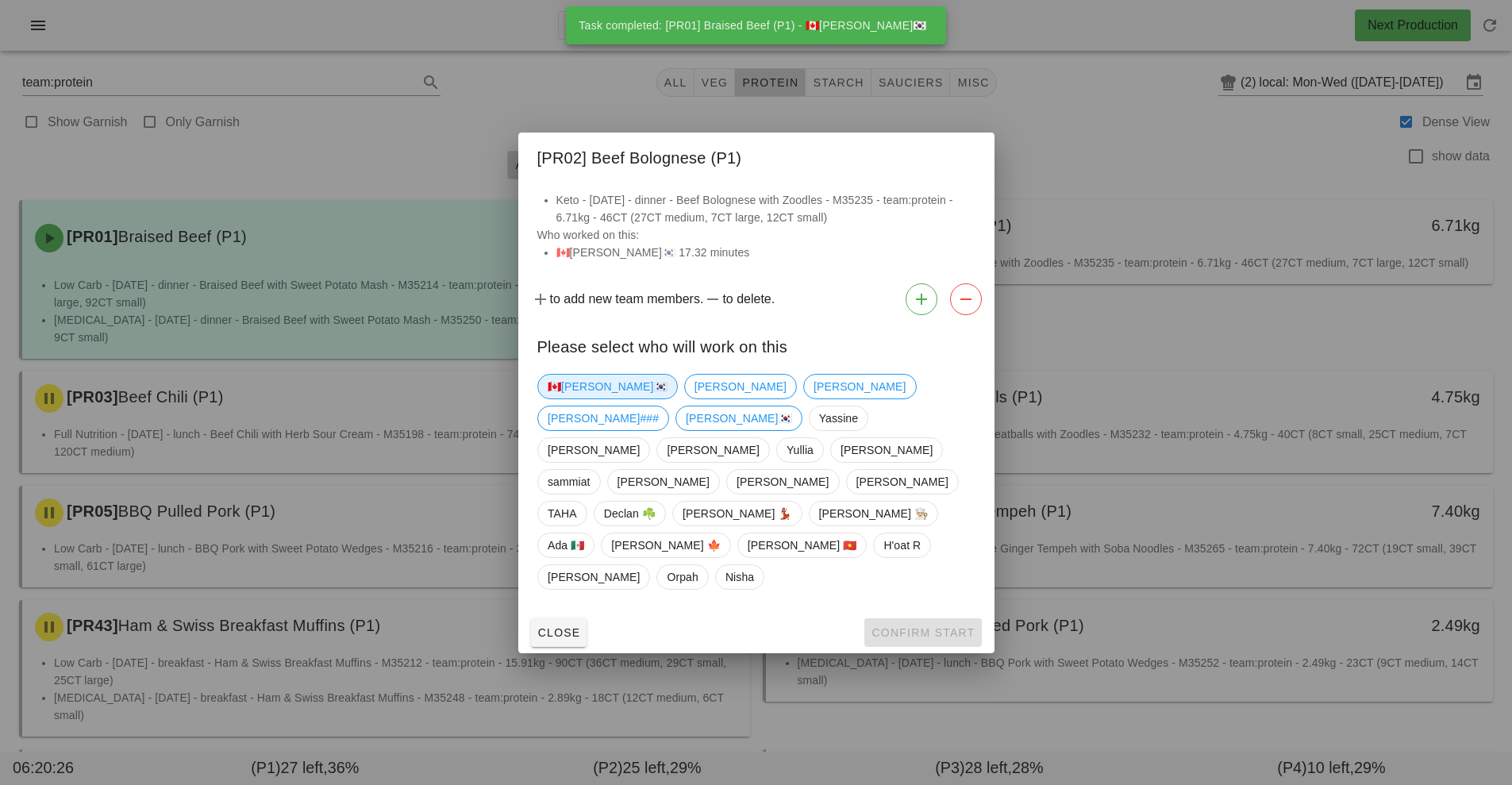
click at [569, 399] on span "🇨🇦[PERSON_NAME]🇰🇷" at bounding box center [607, 387] width 120 height 24
click at [936, 619] on button "Confirm Start" at bounding box center [923, 633] width 117 height 29
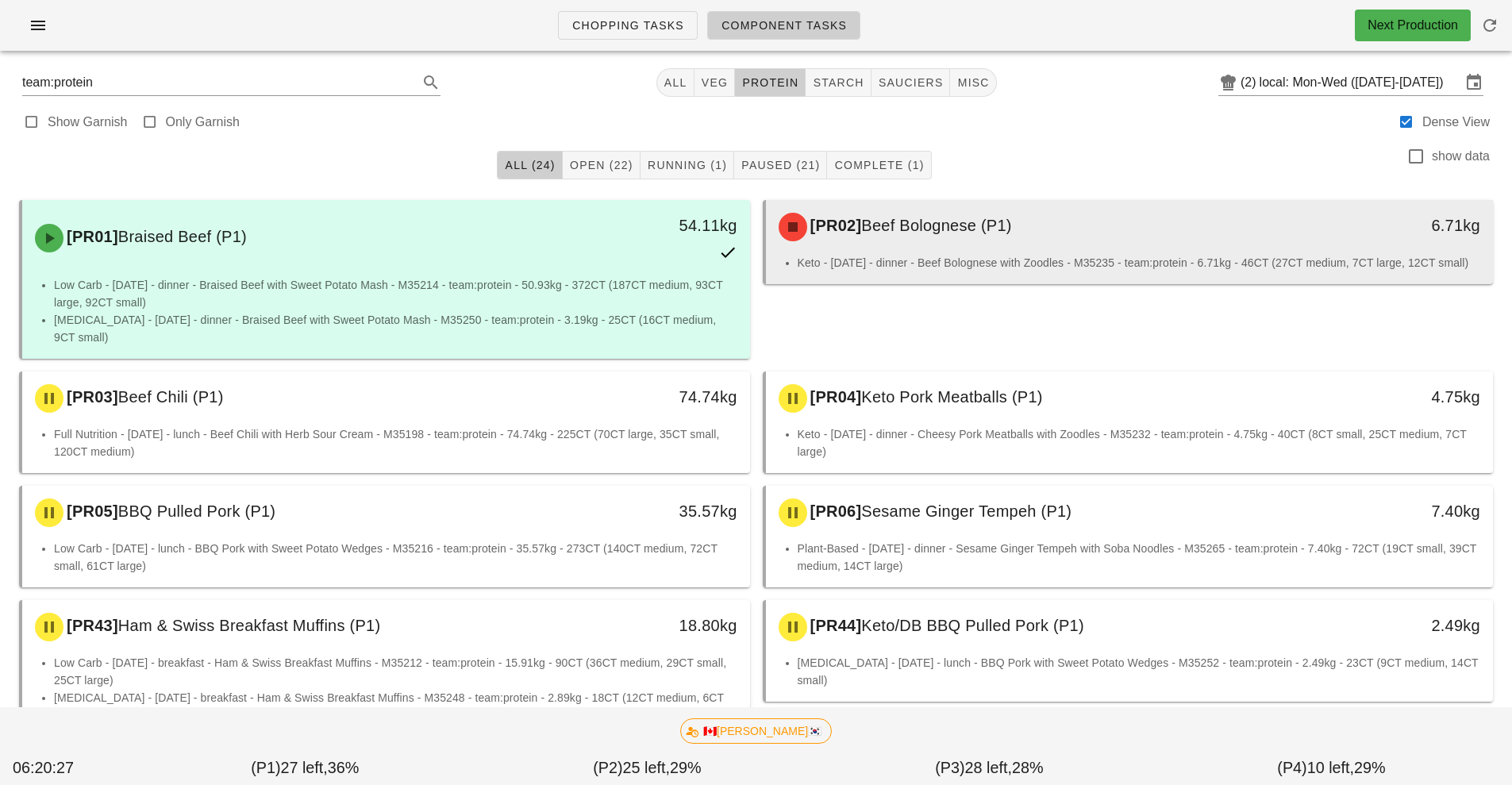
click at [993, 241] on div "[PR02] Beef Bolognese (P1)" at bounding box center [1039, 226] width 541 height 47
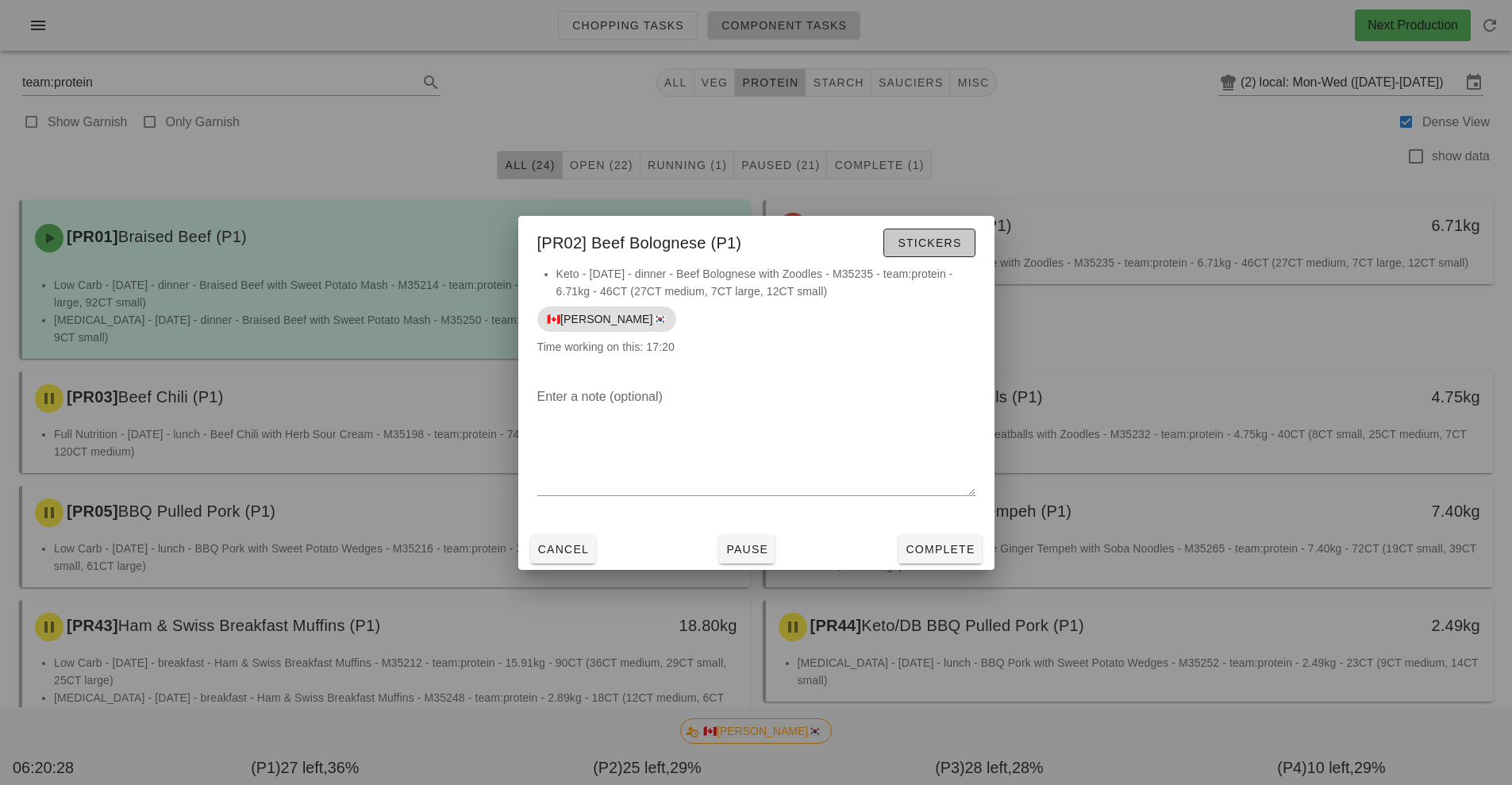
click at [938, 244] on span "Stickers" at bounding box center [929, 243] width 64 height 13
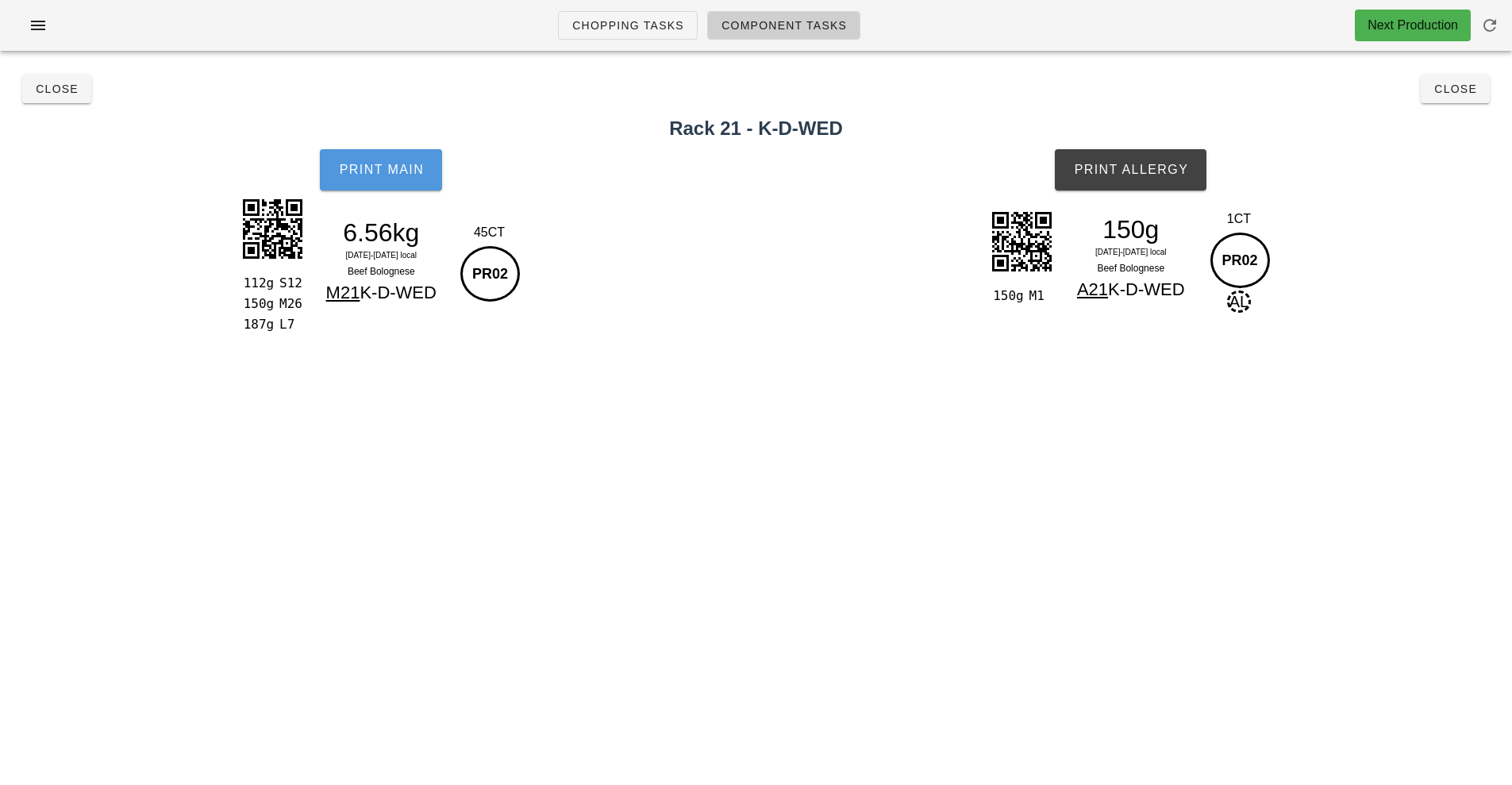
click at [386, 187] on button "Print Main" at bounding box center [381, 170] width 122 height 42
click at [1161, 185] on button "Print Allergy" at bounding box center [1130, 170] width 151 height 42
click at [1442, 98] on button "Close" at bounding box center [1455, 88] width 69 height 29
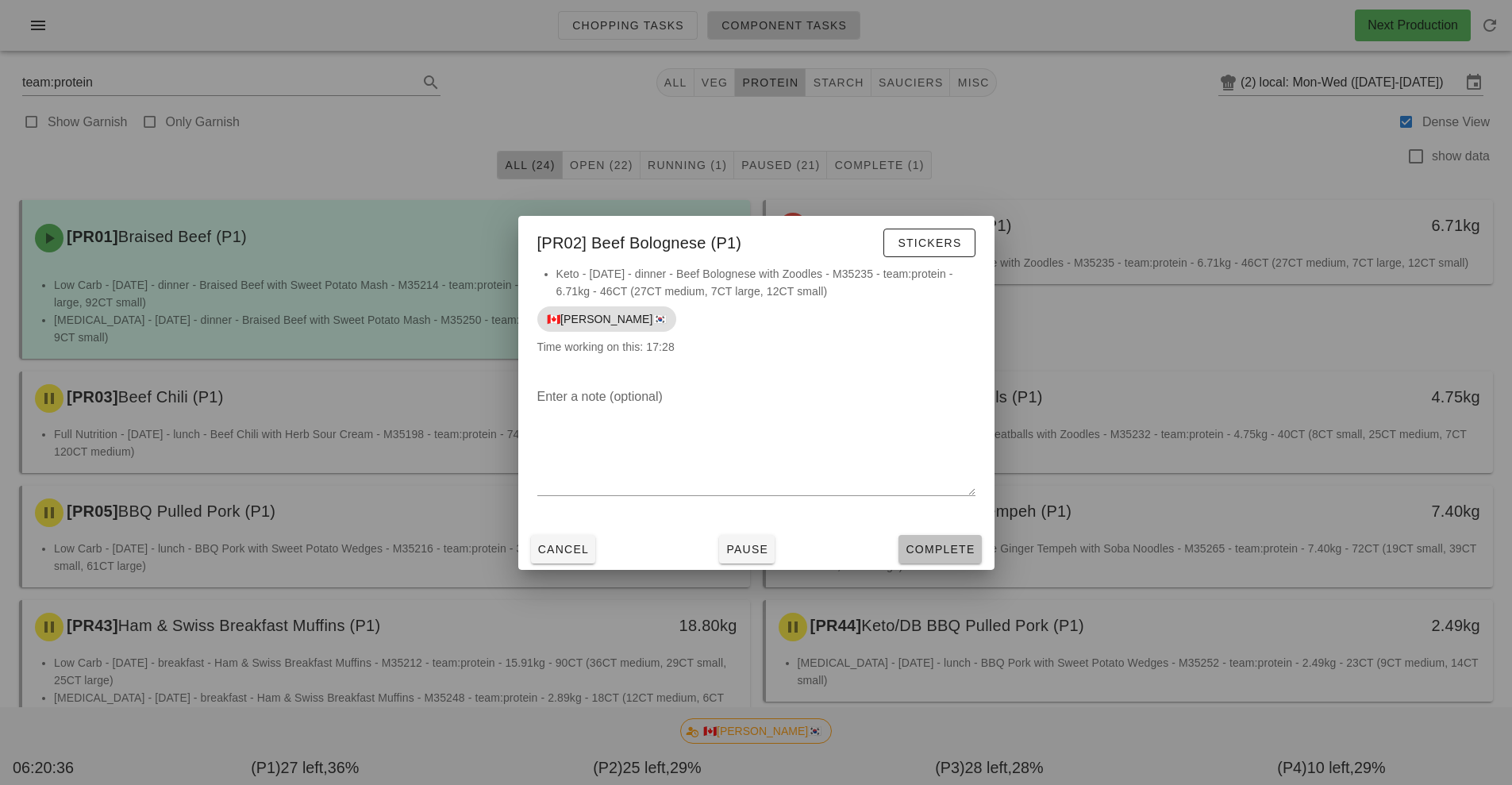
click at [922, 559] on button "Complete" at bounding box center [940, 549] width 83 height 29
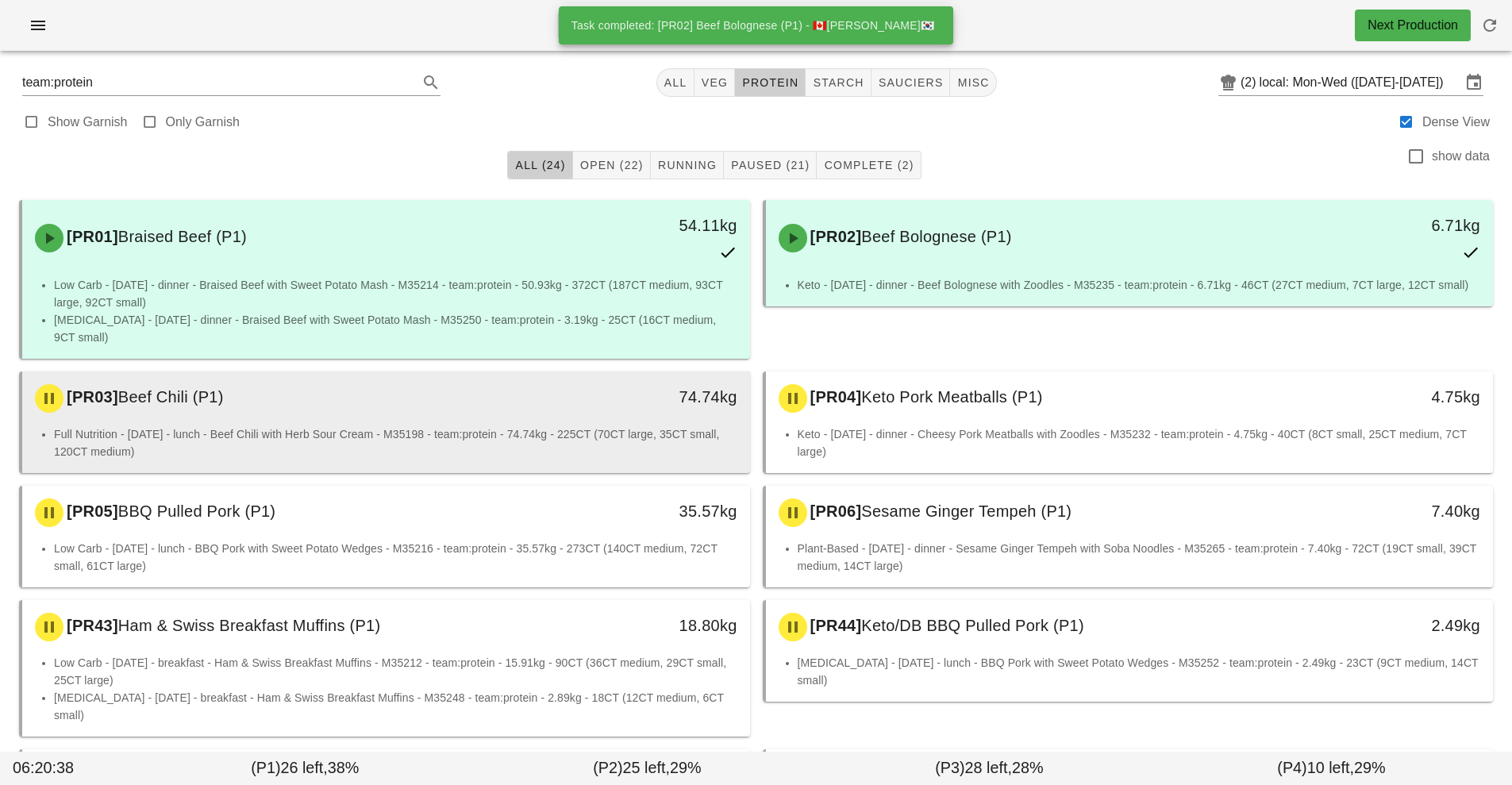
click at [537, 382] on div "[PR03] Beef Chili (P1)" at bounding box center [295, 398] width 541 height 47
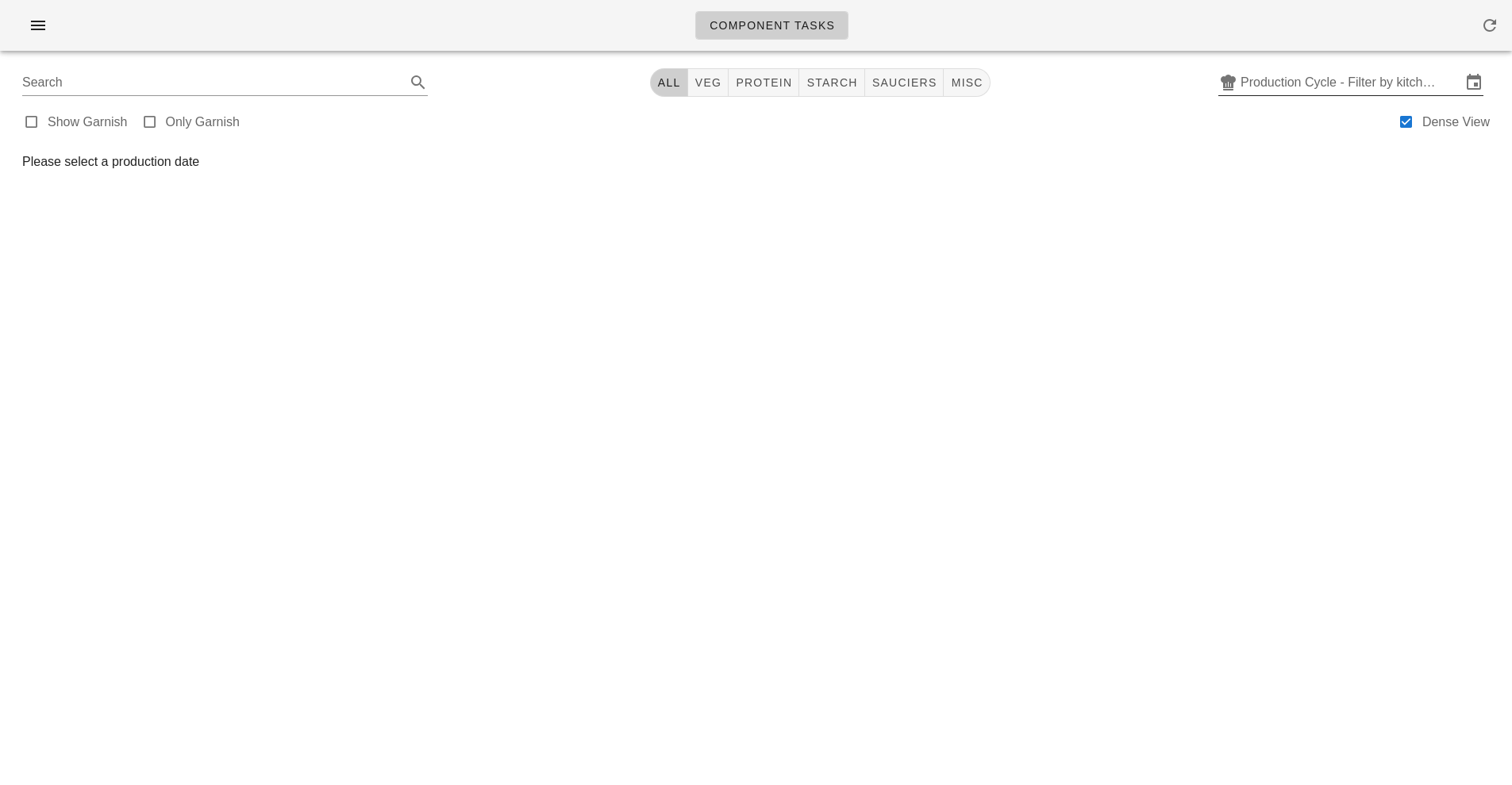
click at [1291, 88] on input "Production Cycle - Filter by kitchen production schedules" at bounding box center [1352, 82] width 221 height 25
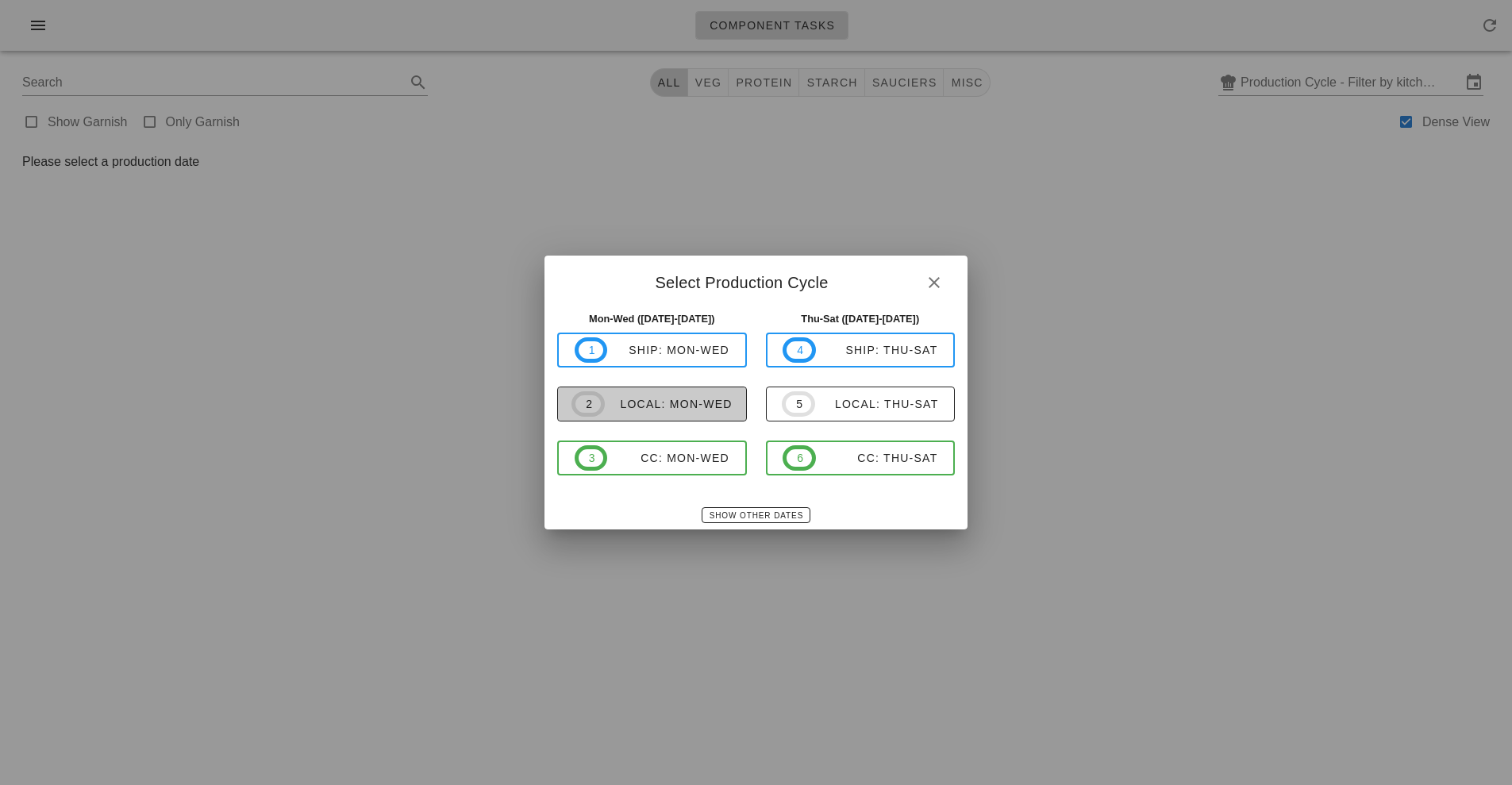
click at [675, 413] on span "2 local: Mon-Wed" at bounding box center [652, 404] width 161 height 25
type input "local: Mon-Wed ([DATE]-[DATE])"
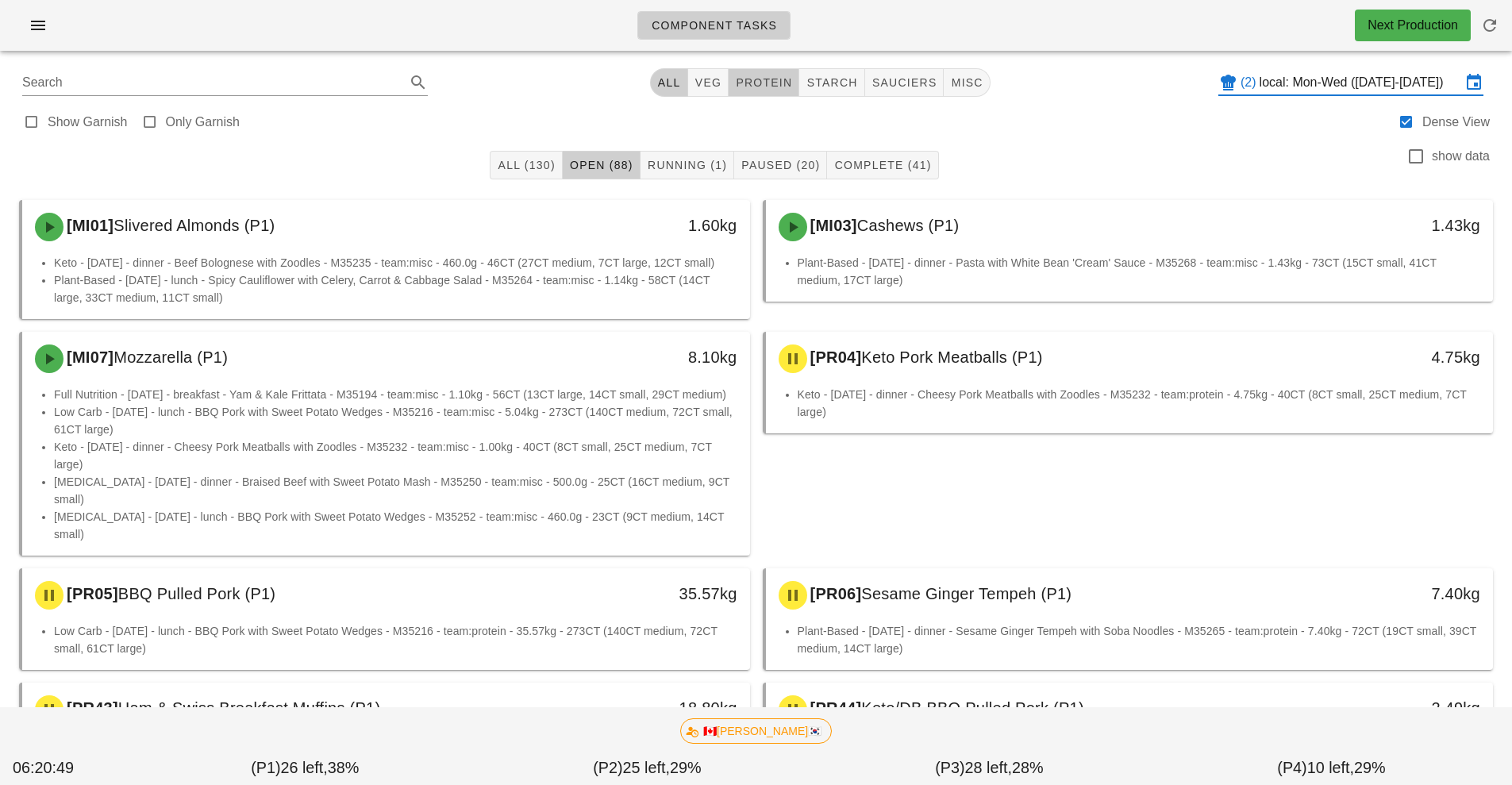
click at [778, 93] on button "protein" at bounding box center [764, 83] width 70 height 29
type input "team:protein"
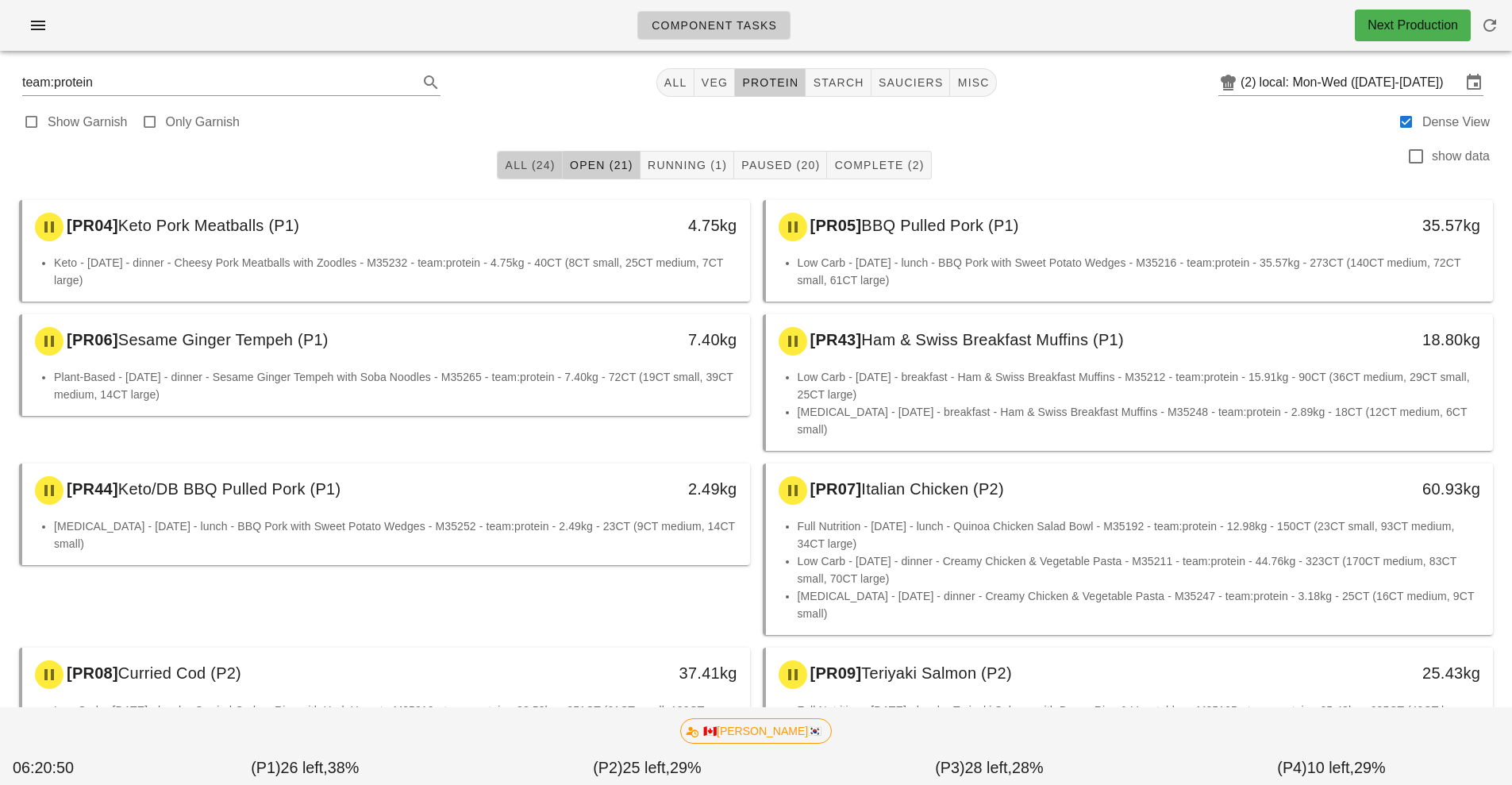
click at [535, 166] on span "All (24)" at bounding box center [529, 165] width 51 height 13
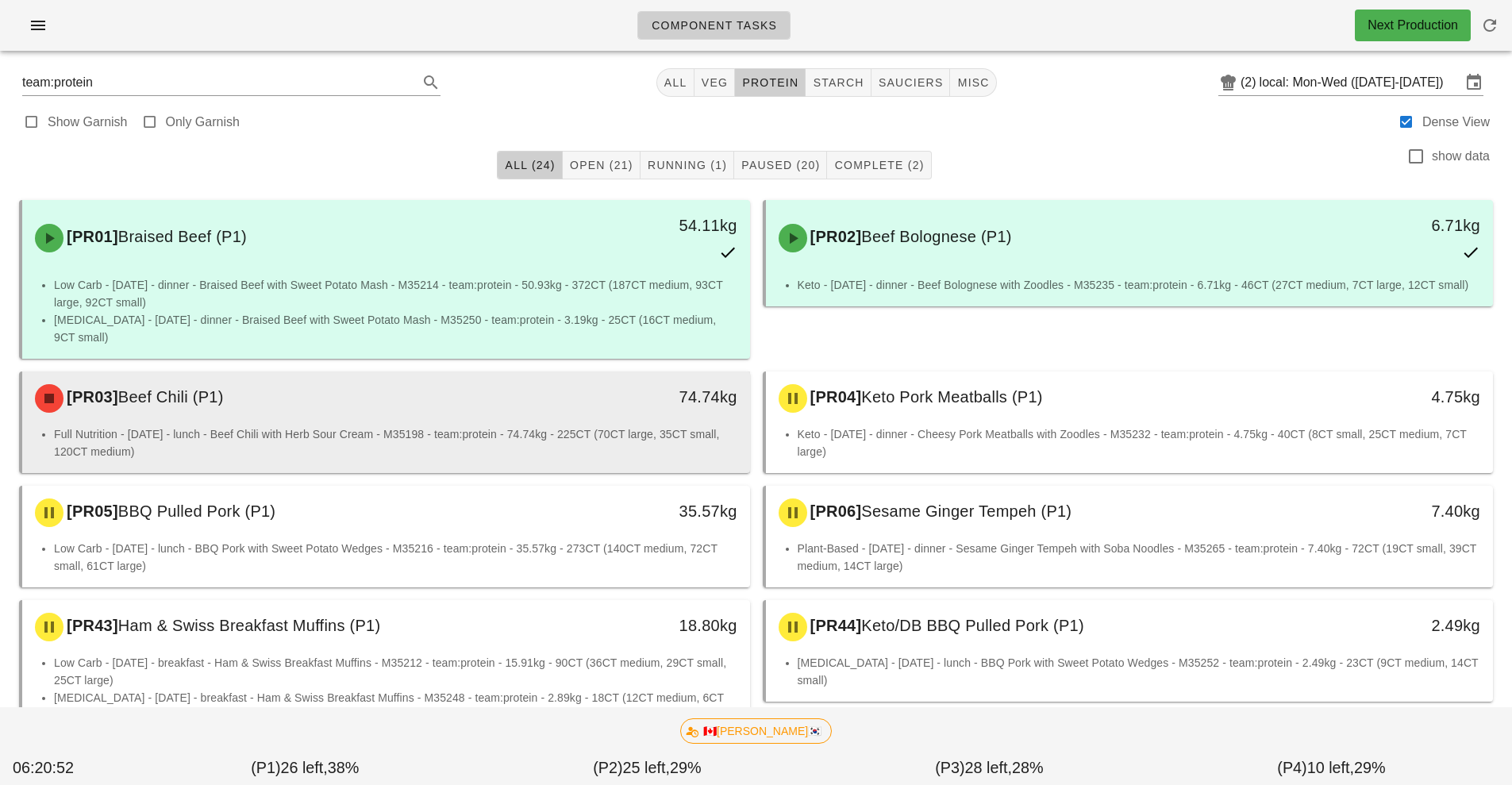
click at [635, 429] on li "Full Nutrition - [DATE] - lunch - Beef Chili with Herb Sour Cream - M35198 - te…" at bounding box center [395, 444] width 684 height 35
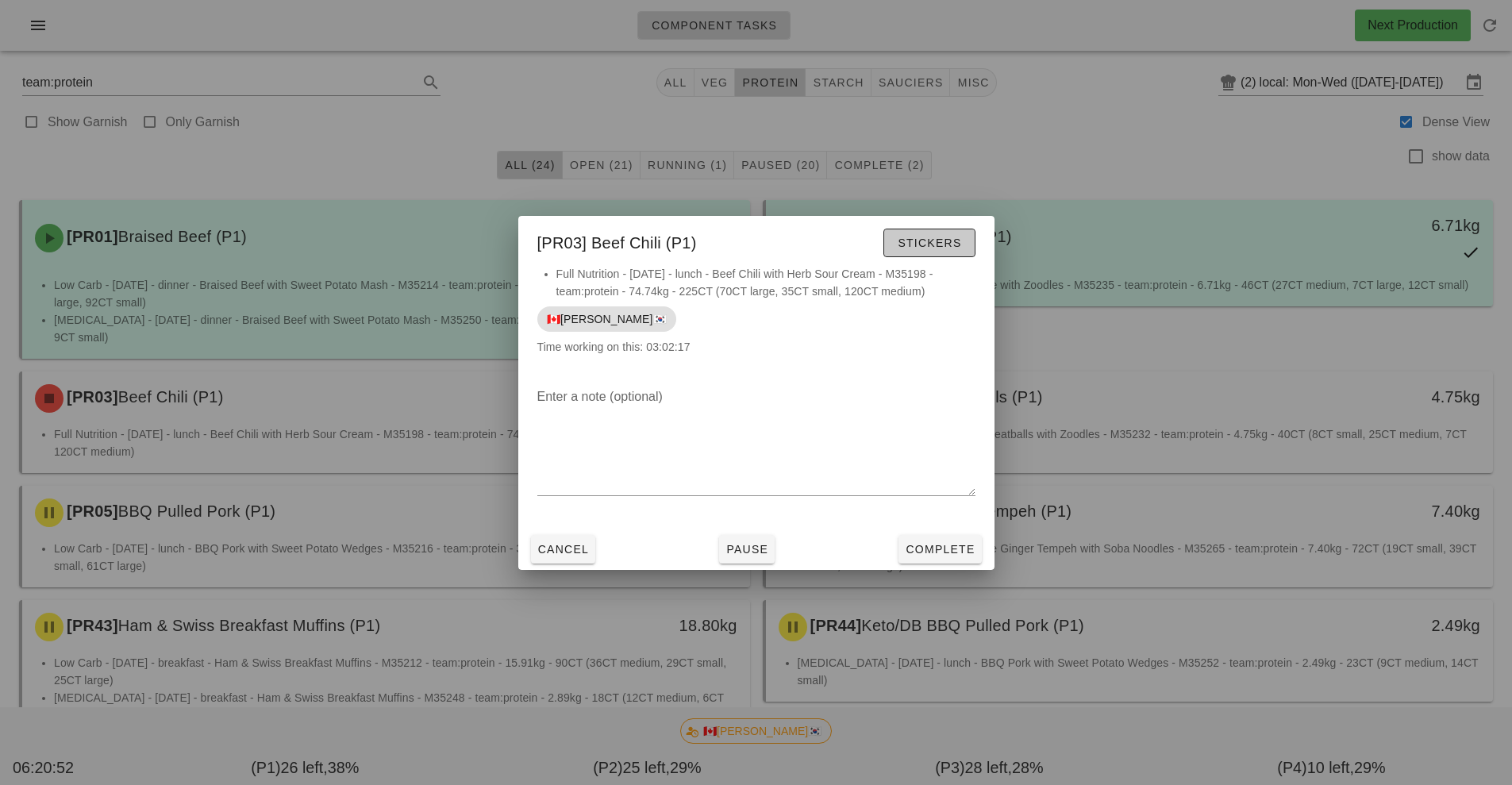
click at [943, 244] on span "Stickers" at bounding box center [929, 243] width 64 height 13
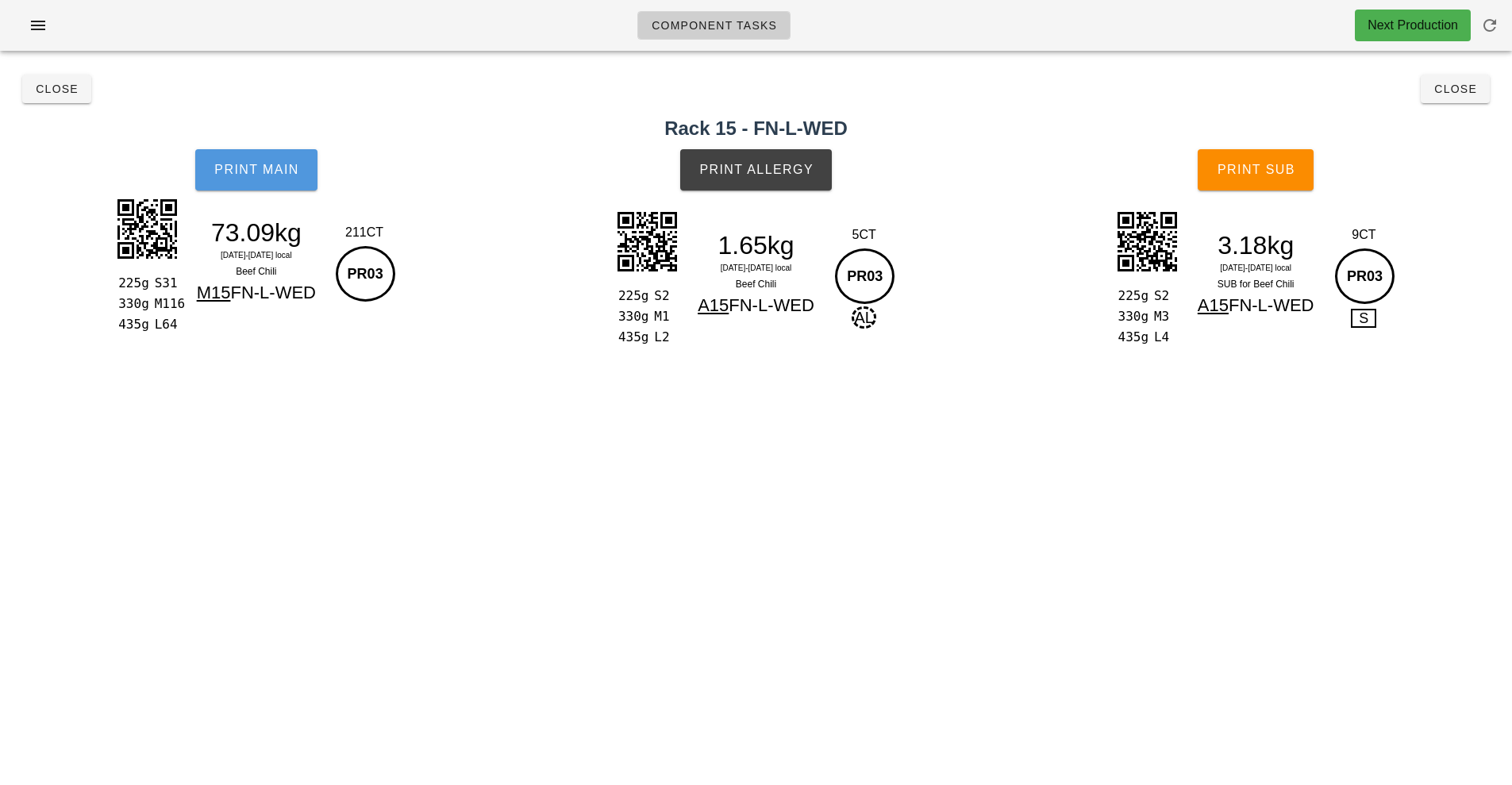
click at [268, 185] on button "Print Main" at bounding box center [257, 170] width 122 height 42
click at [236, 170] on span "Print Main" at bounding box center [256, 169] width 85 height 14
click at [250, 190] on button "Print Main" at bounding box center [257, 170] width 122 height 42
click at [303, 161] on button "Print Main" at bounding box center [257, 170] width 122 height 42
click at [298, 177] on button "Print Main" at bounding box center [257, 170] width 122 height 42
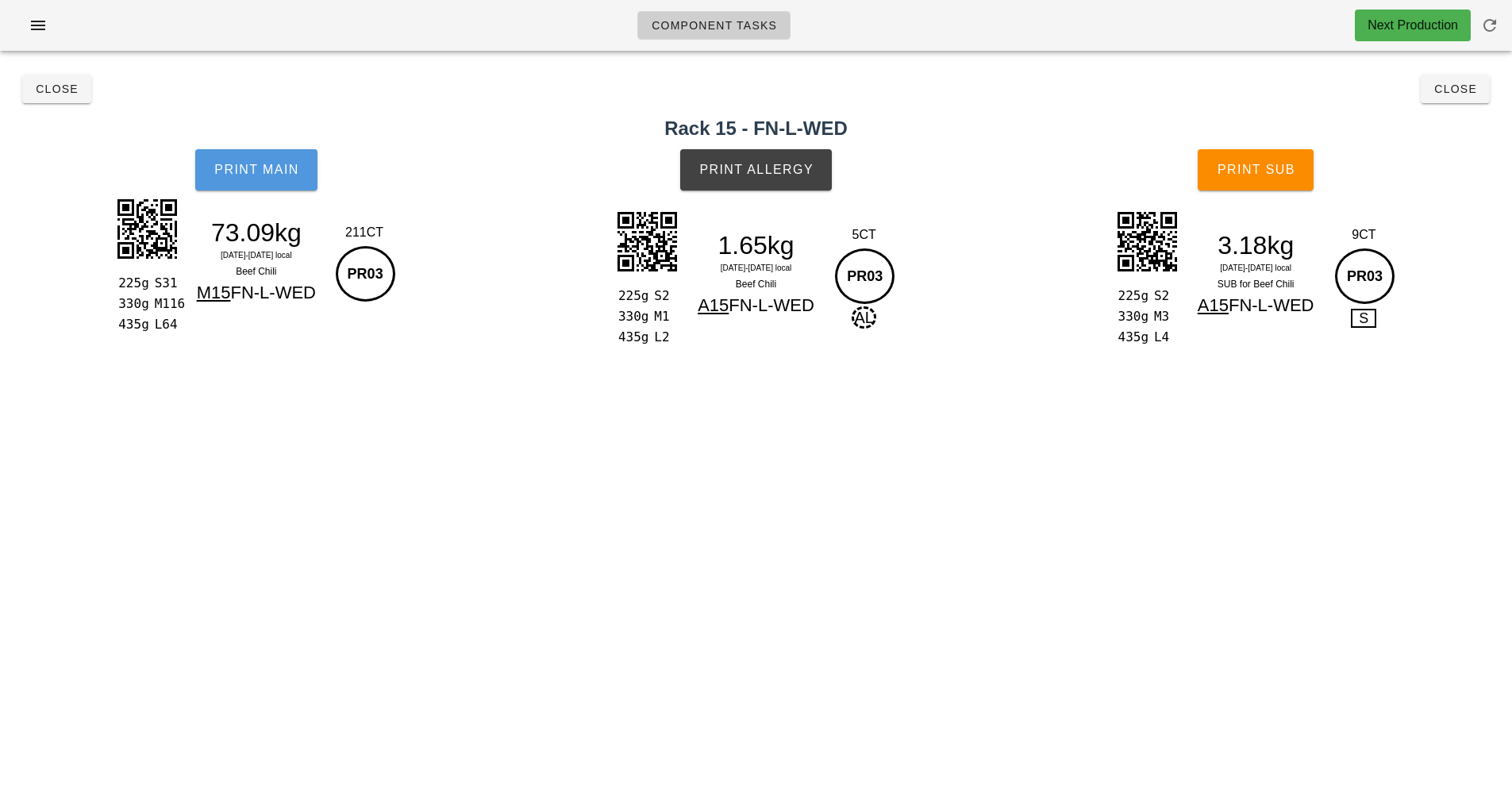
click at [298, 177] on button "Print Main" at bounding box center [257, 170] width 122 height 42
click at [772, 179] on button "Print Allergy" at bounding box center [755, 170] width 151 height 42
click at [1257, 181] on button "Print Sub" at bounding box center [1255, 170] width 116 height 42
click at [1460, 97] on button "Close" at bounding box center [1455, 88] width 69 height 29
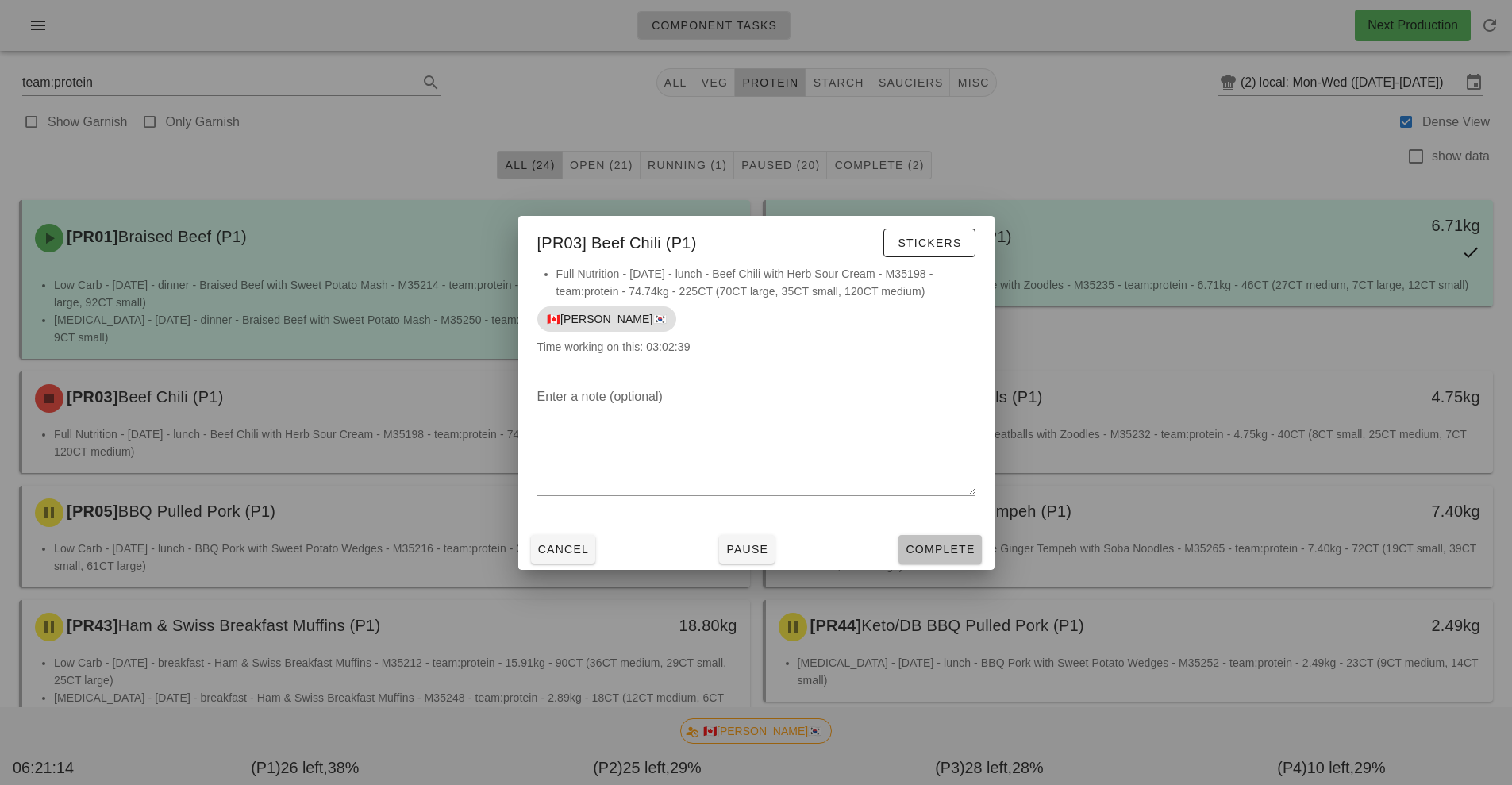
click at [918, 560] on button "Complete" at bounding box center [940, 549] width 83 height 29
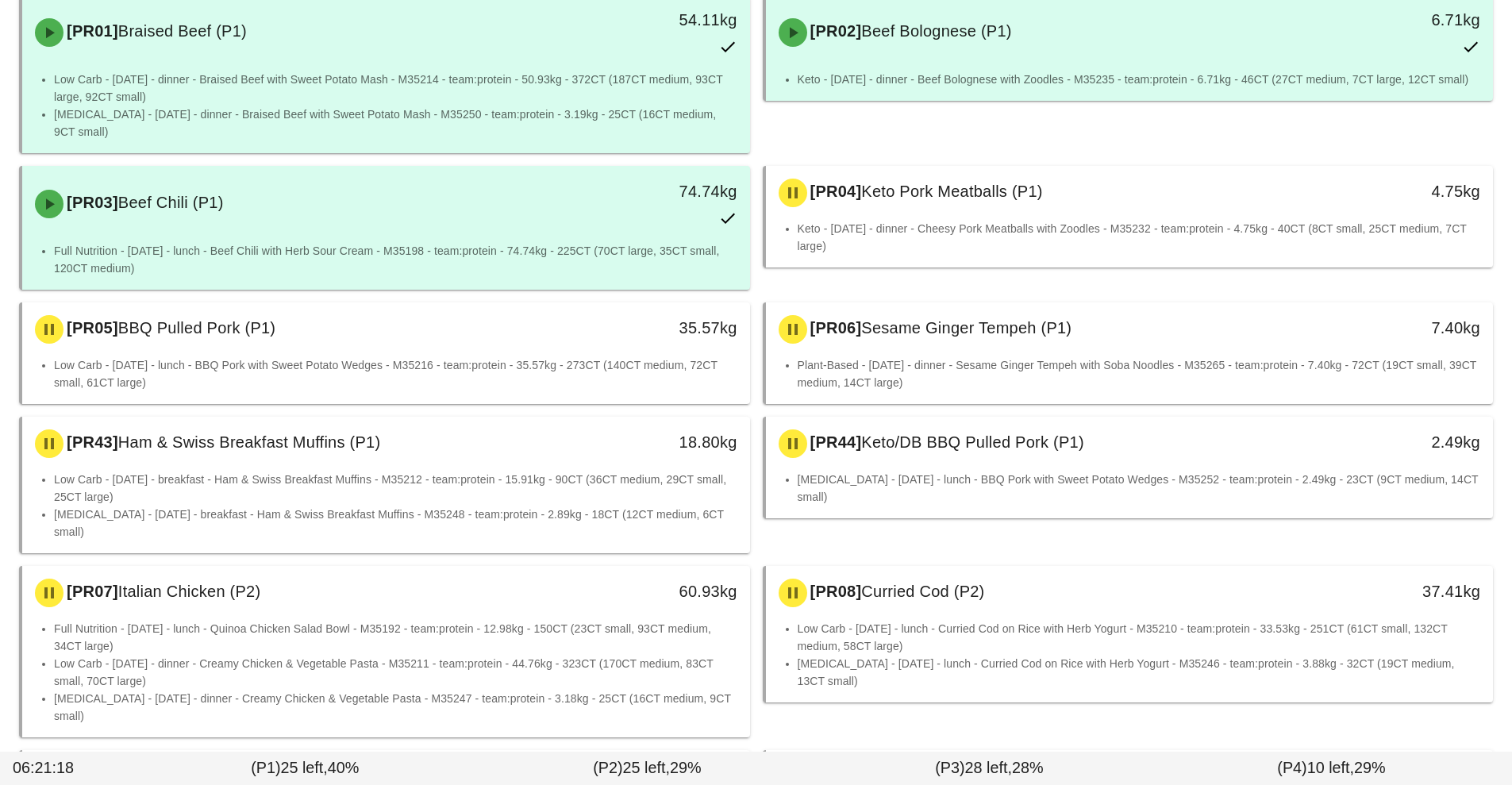
scroll to position [207, 0]
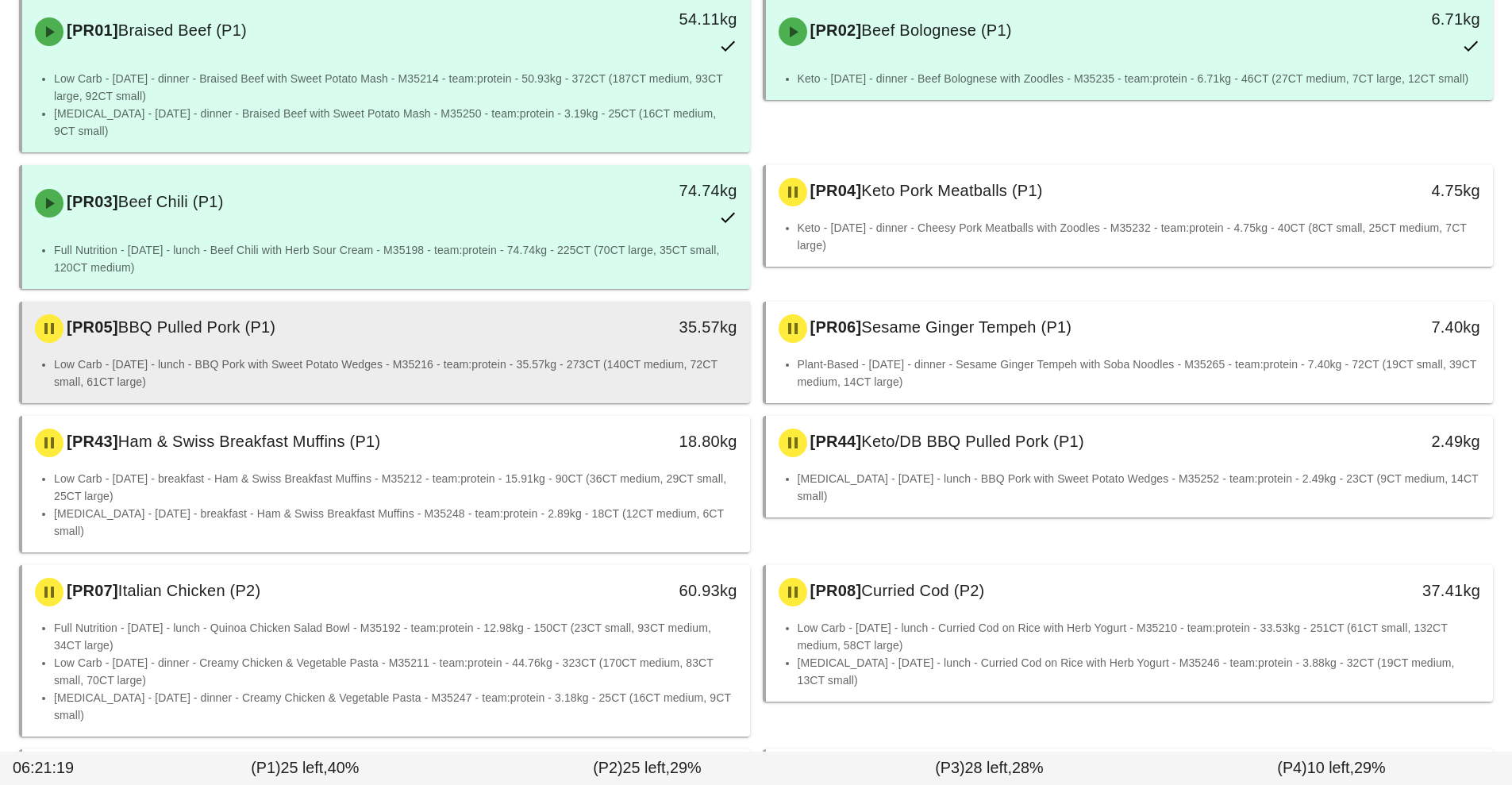
click at [566, 355] on li "Low Carb - [DATE] - lunch - BBQ Pork with Sweet Potato Wedges - M35216 - team:p…" at bounding box center [395, 373] width 684 height 35
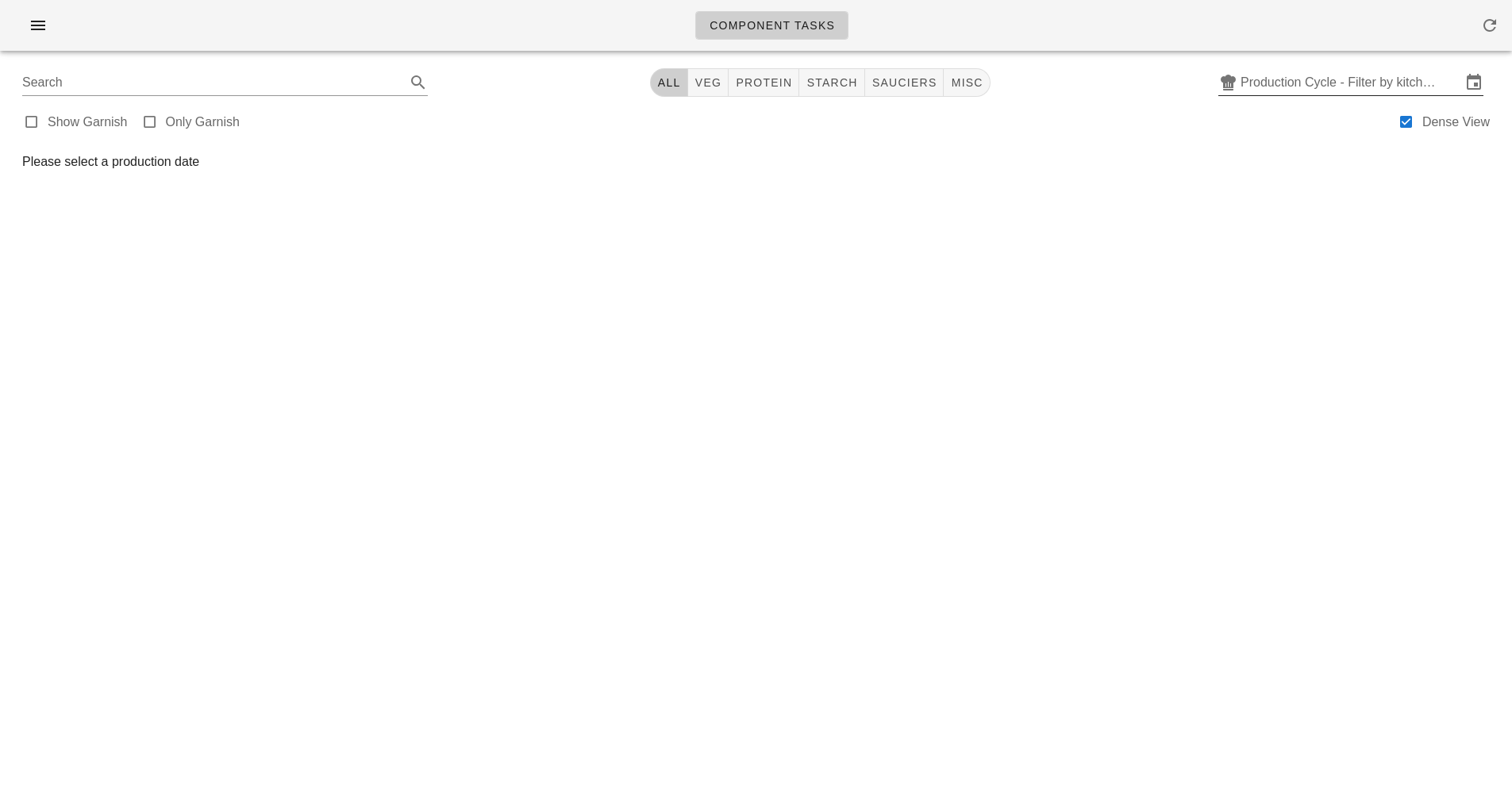
click at [1283, 91] on input "Production Cycle - Filter by kitchen production schedules" at bounding box center [1352, 82] width 221 height 25
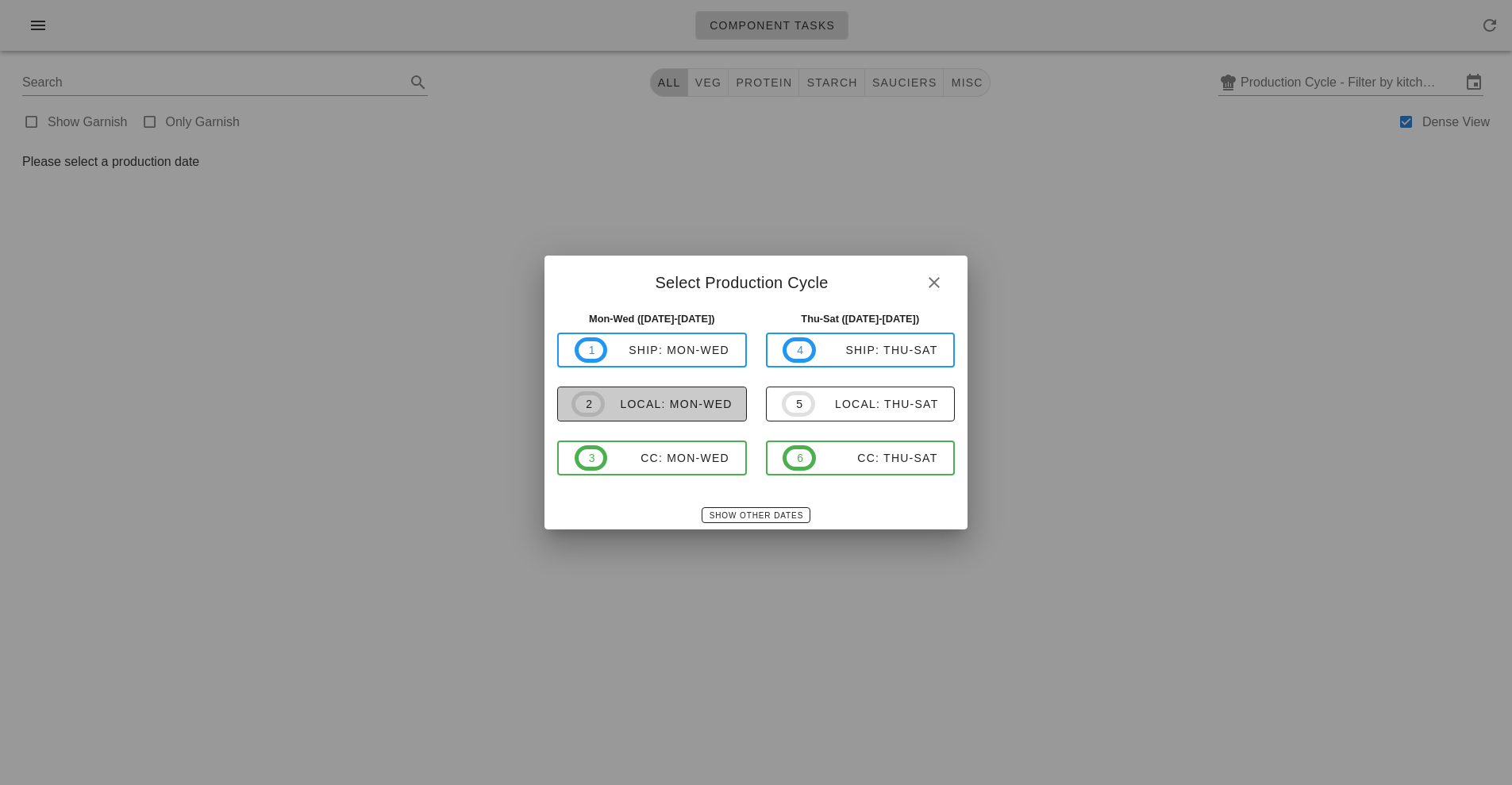
click at [668, 420] on button "2 local: Mon-Wed" at bounding box center [652, 405] width 190 height 35
type input "local: Mon-Wed ([DATE]-[DATE])"
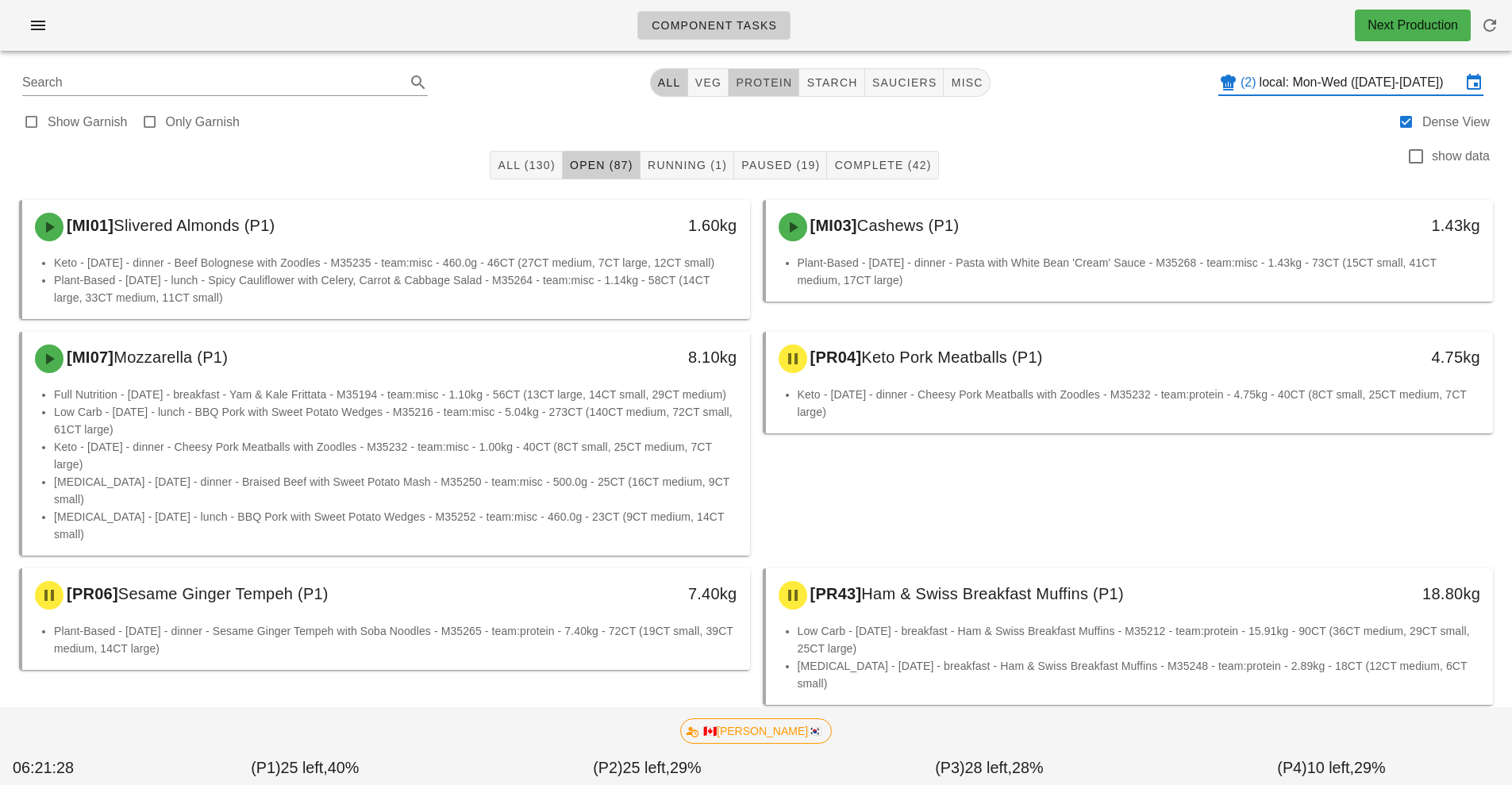
click at [757, 91] on button "protein" at bounding box center [764, 83] width 70 height 29
type input "team:protein"
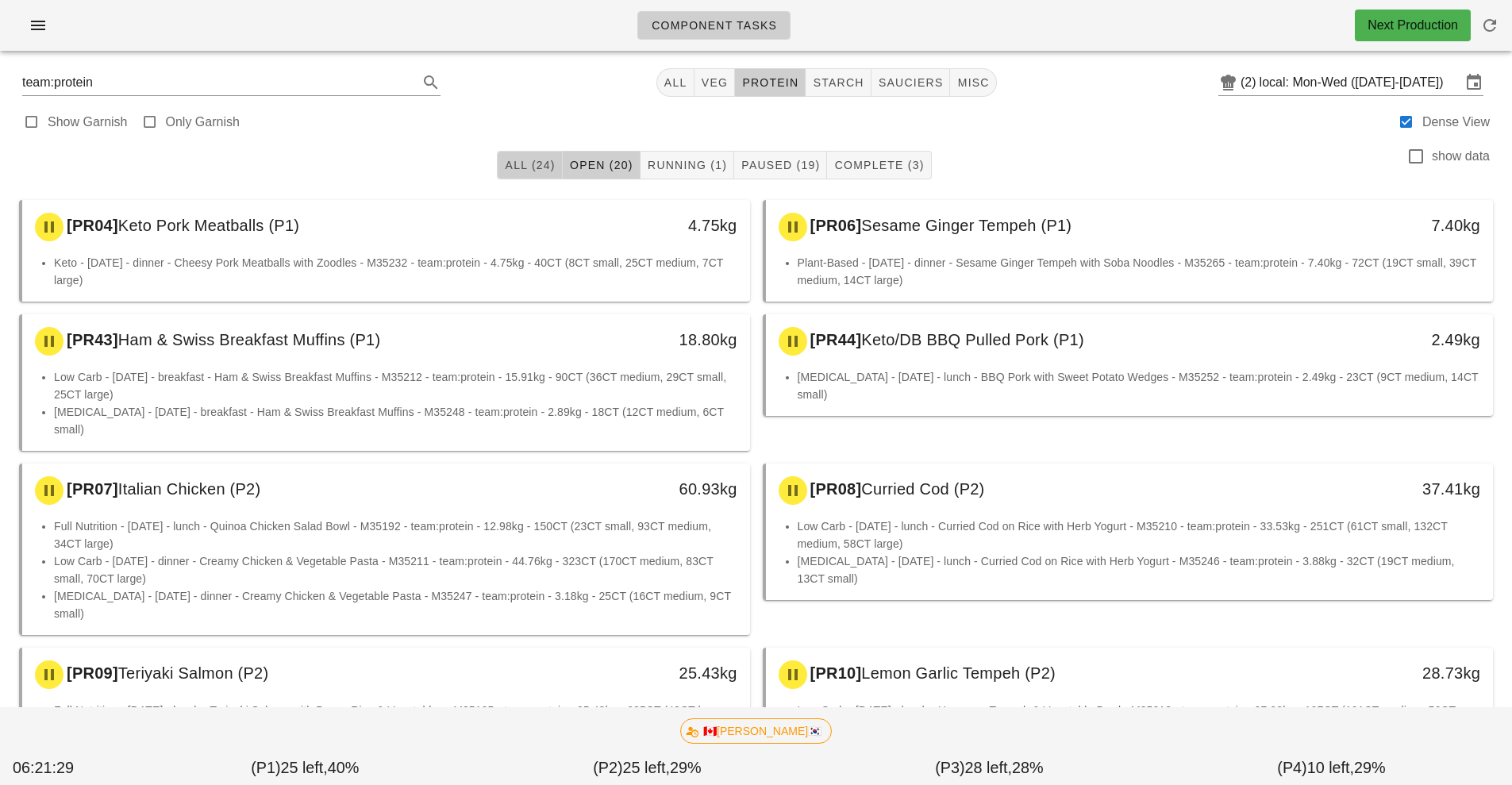
click at [529, 168] on span "All (24)" at bounding box center [529, 165] width 51 height 13
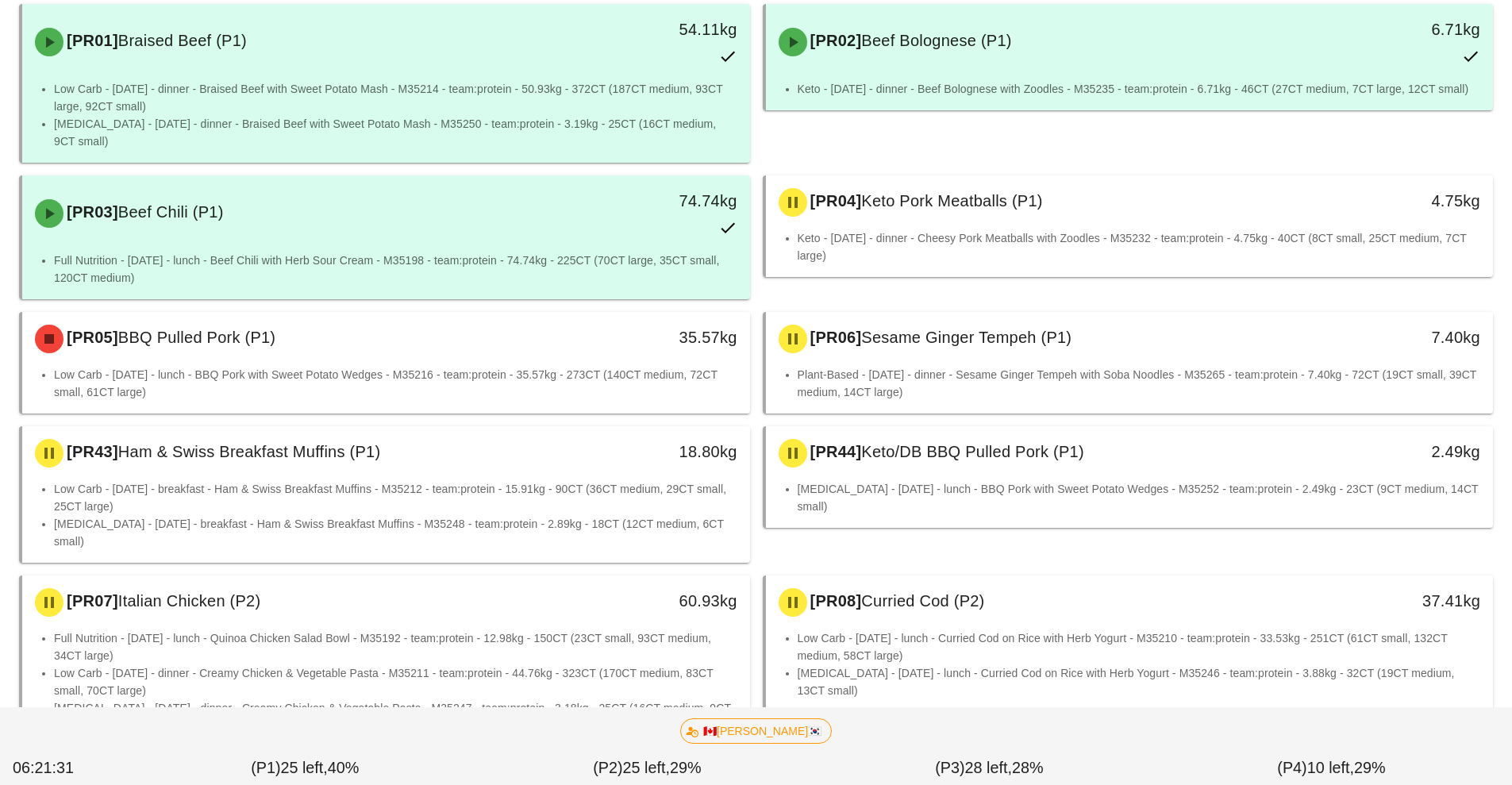
scroll to position [196, 0]
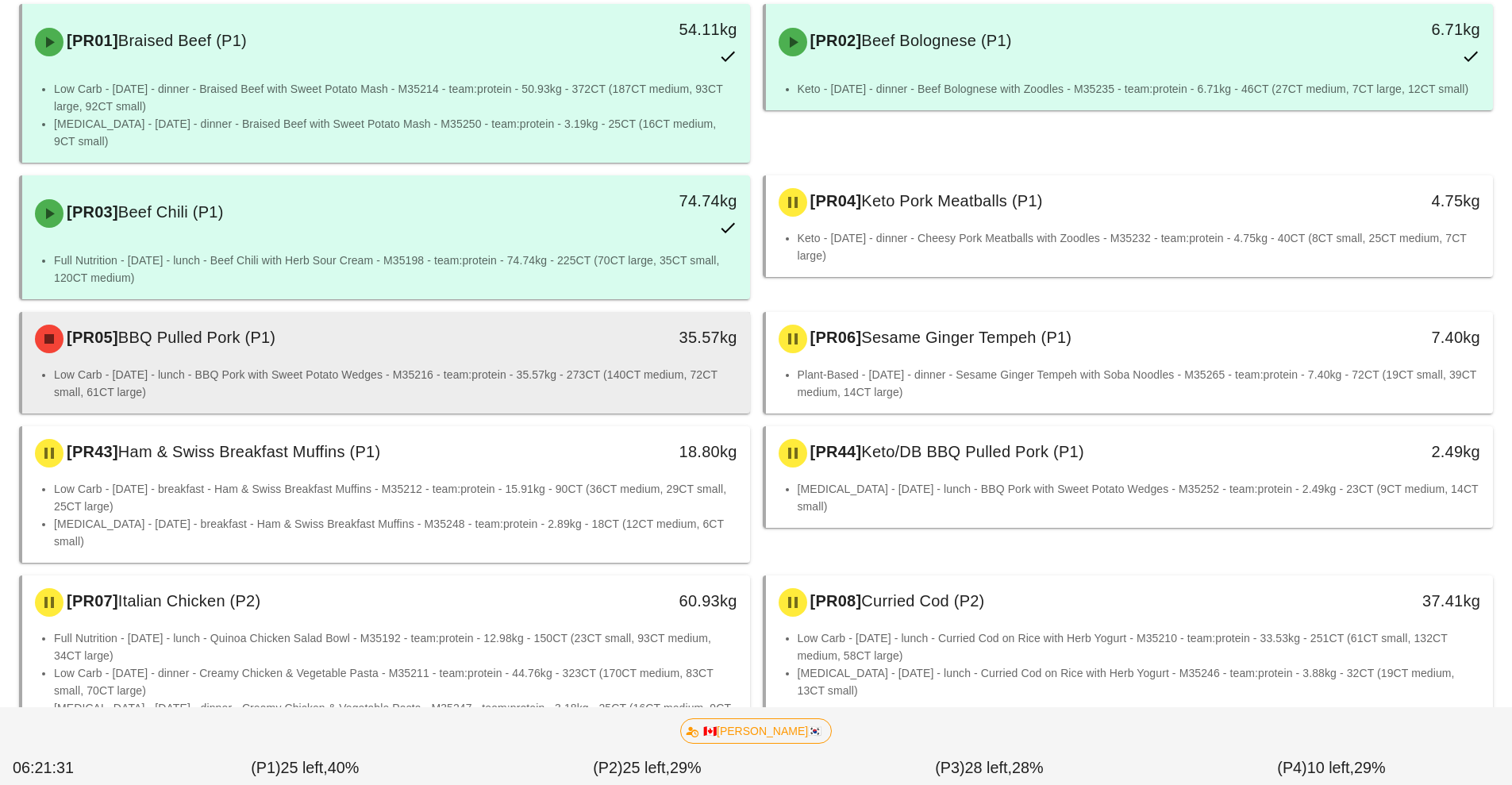
click at [621, 344] on div "35.57kg" at bounding box center [656, 339] width 180 height 47
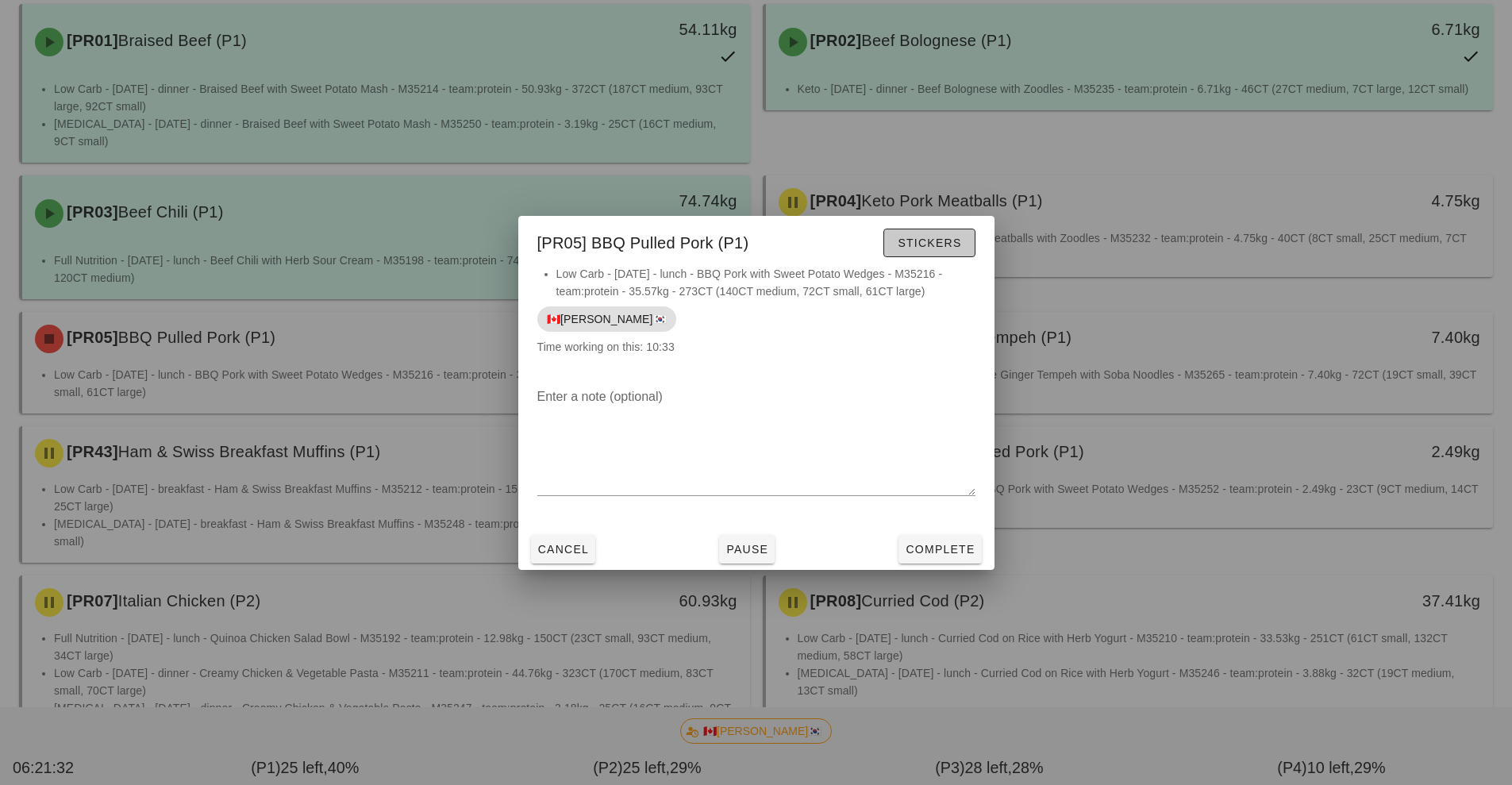
click at [920, 241] on span "Stickers" at bounding box center [929, 243] width 64 height 13
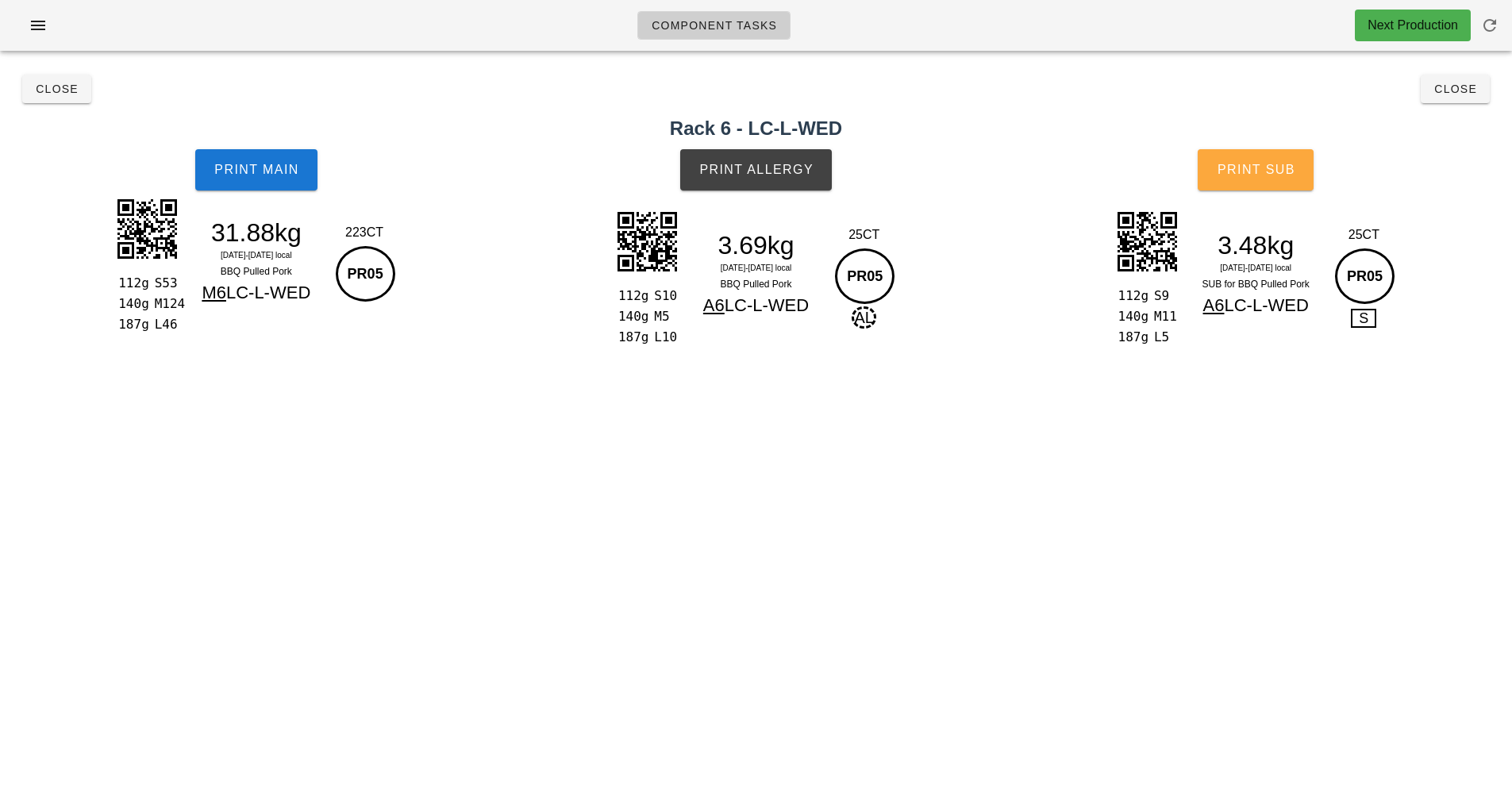
click at [1263, 177] on button "Print Sub" at bounding box center [1255, 170] width 116 height 42
click at [1444, 97] on button "Close" at bounding box center [1455, 88] width 69 height 29
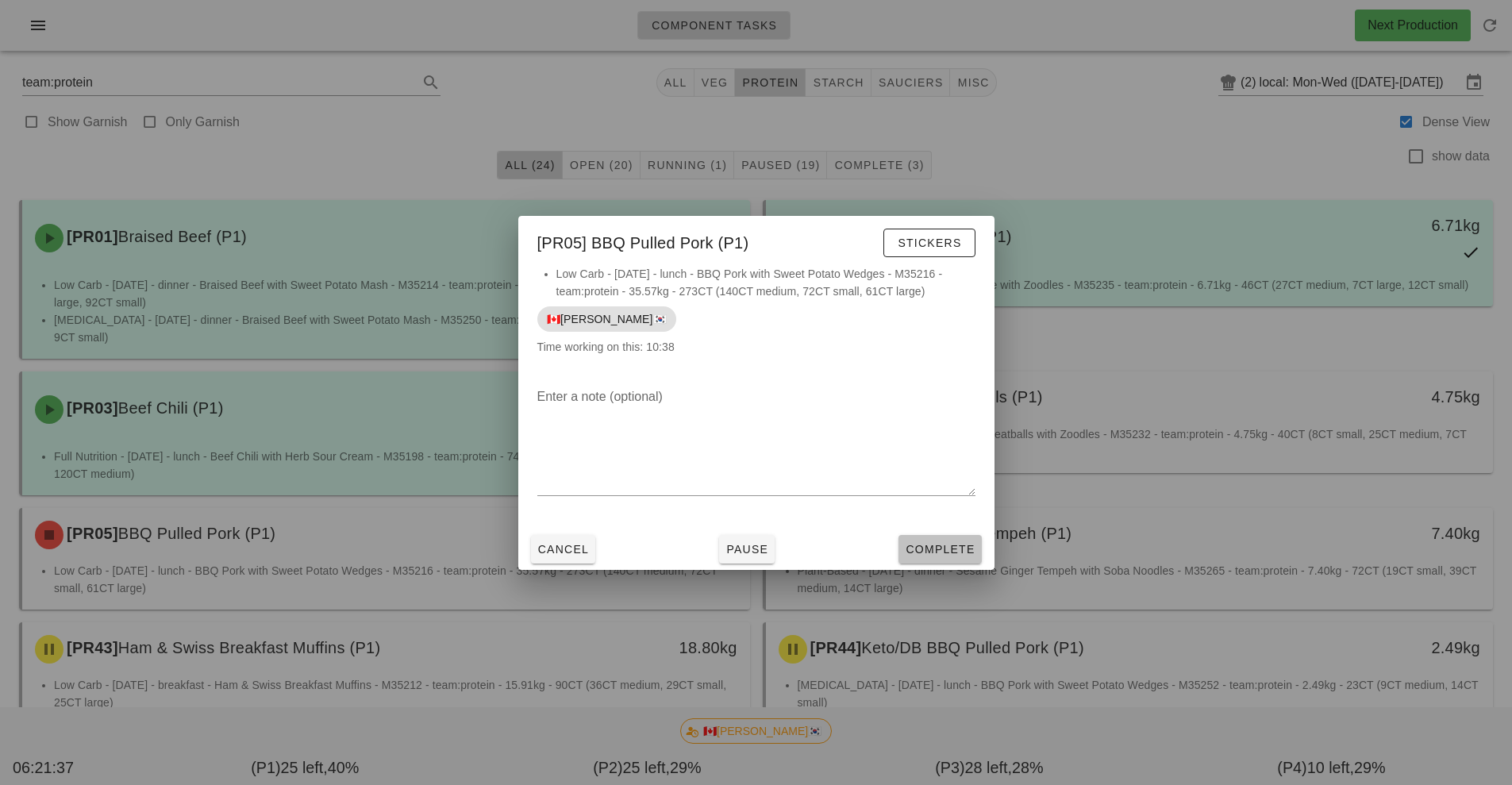
click at [929, 560] on button "Complete" at bounding box center [940, 549] width 83 height 29
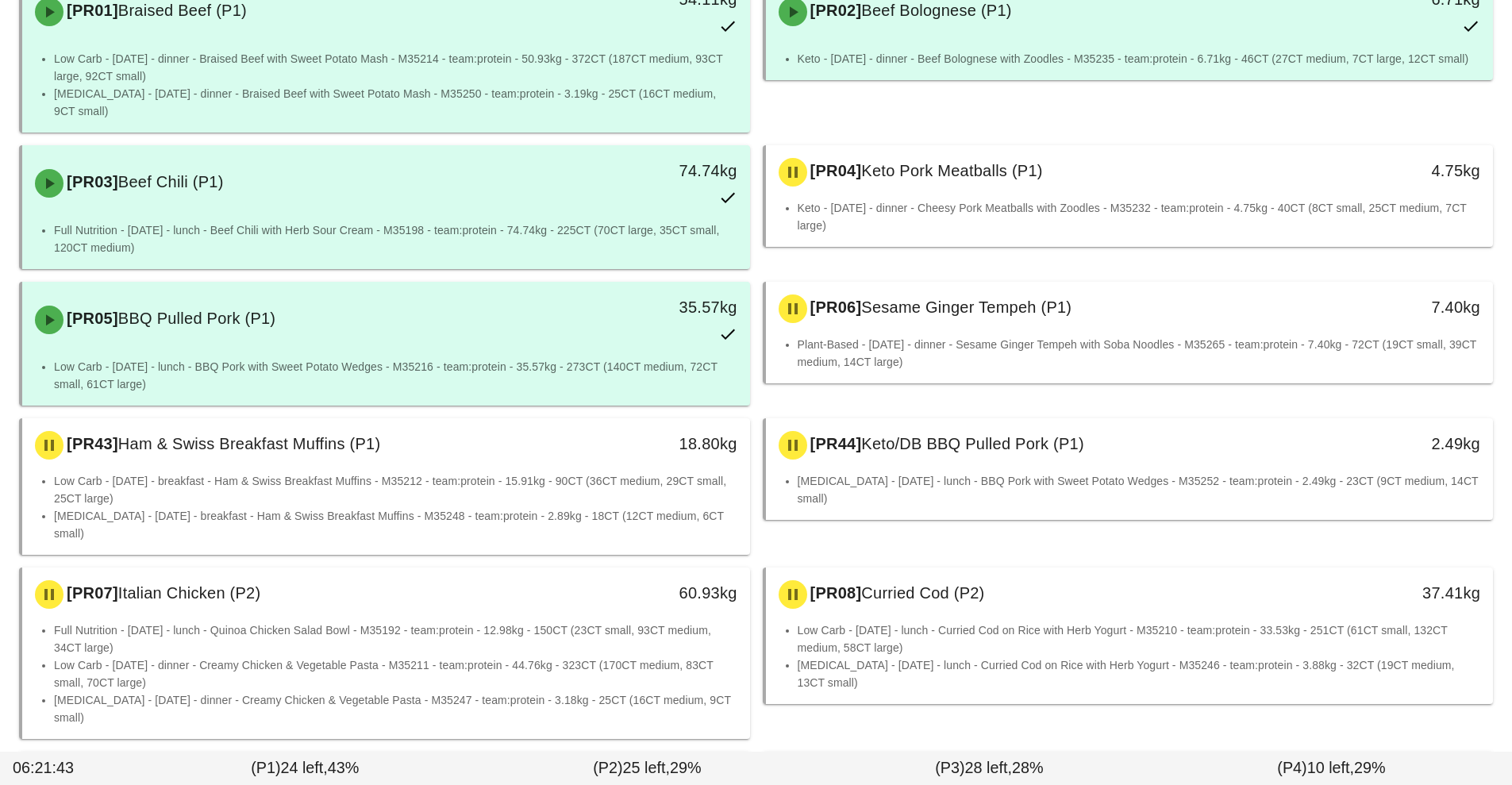
scroll to position [236, 0]
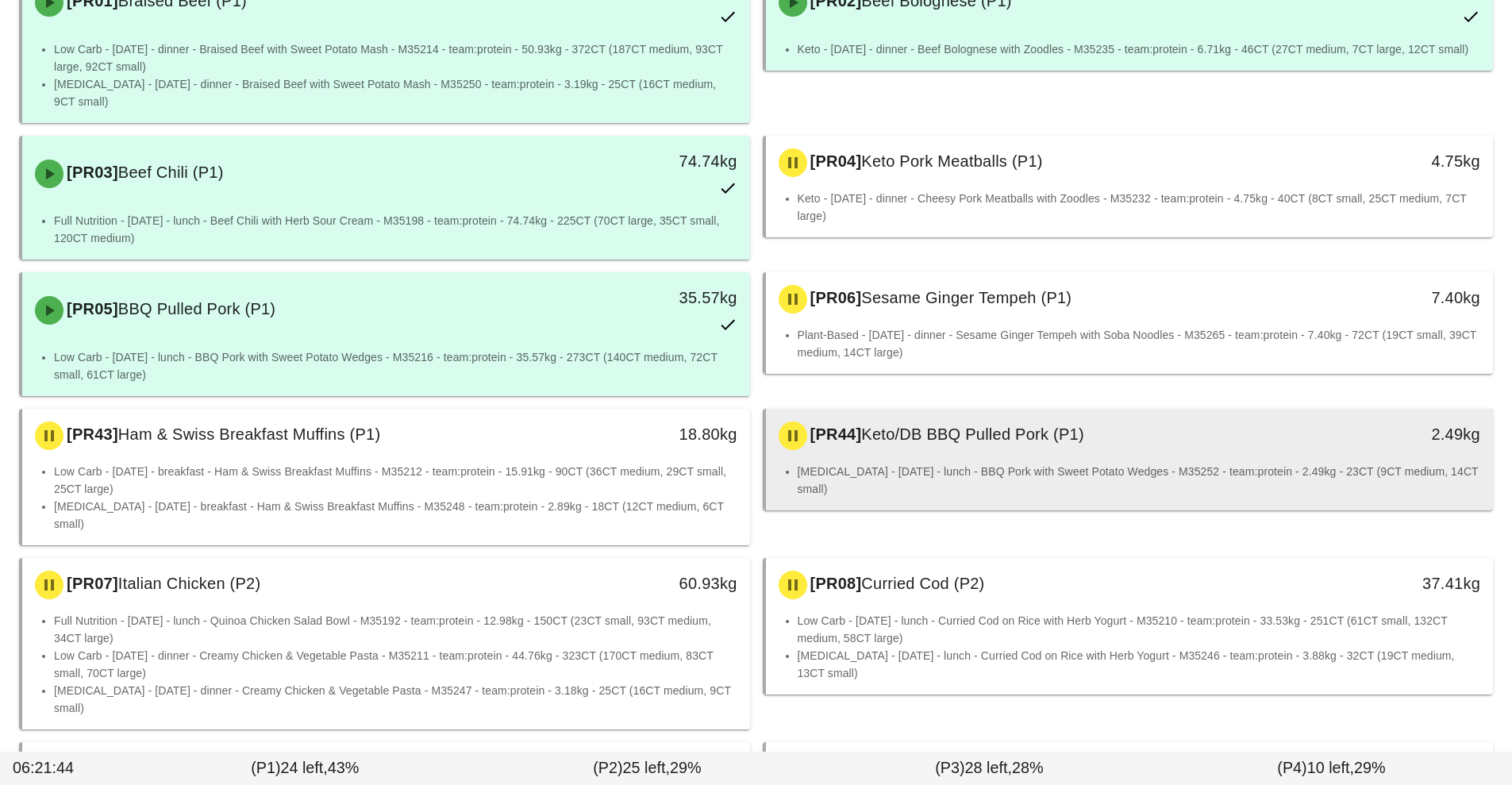
click at [1047, 463] on li "[MEDICAL_DATA] - [DATE] - lunch - BBQ Pork with Sweet Potato Wedges - M35252 - …" at bounding box center [1139, 481] width 684 height 35
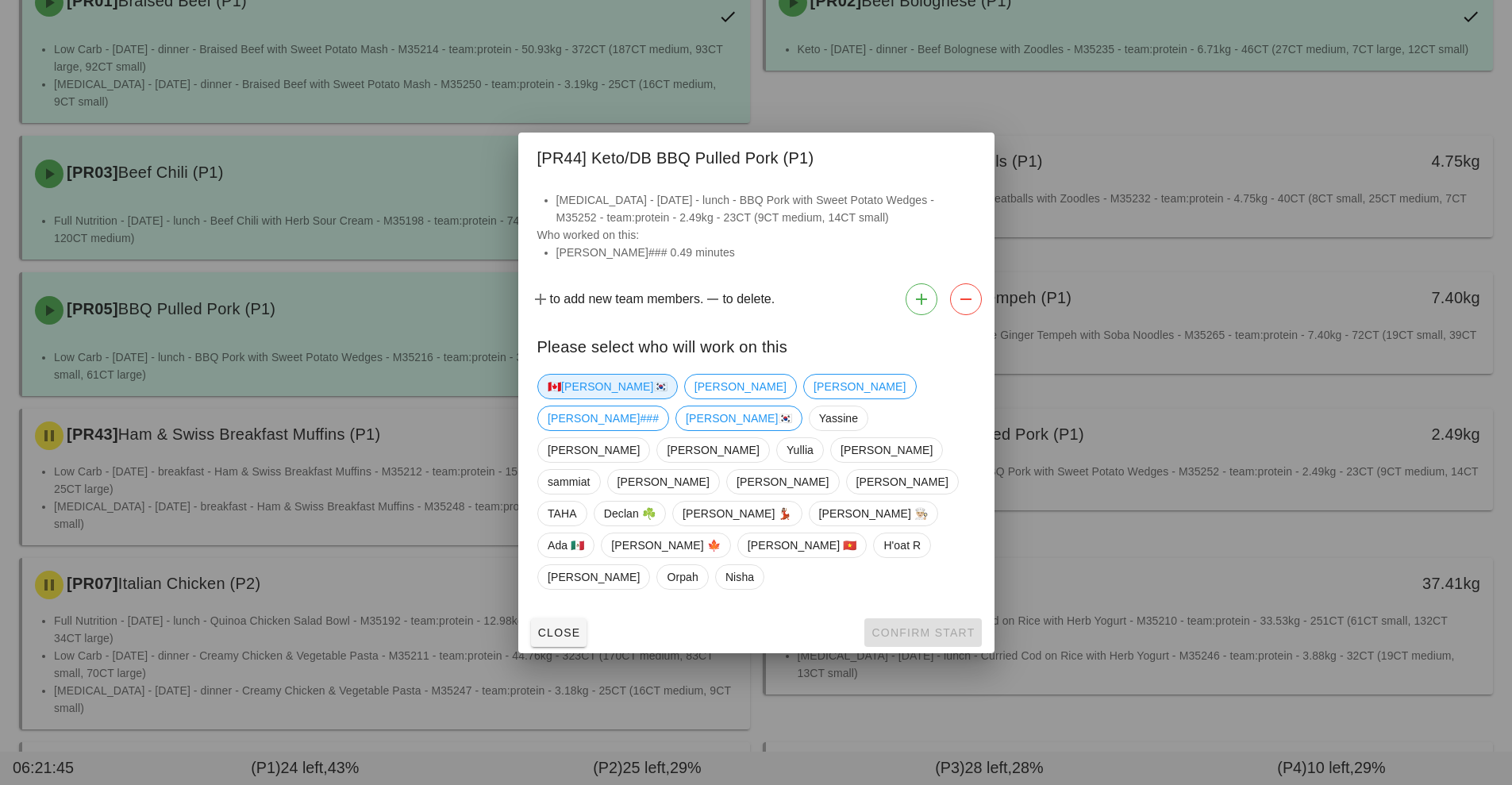
click at [567, 399] on span "🇨🇦[PERSON_NAME]🇰🇷" at bounding box center [607, 387] width 120 height 24
click at [916, 619] on button "Confirm Start" at bounding box center [923, 633] width 117 height 29
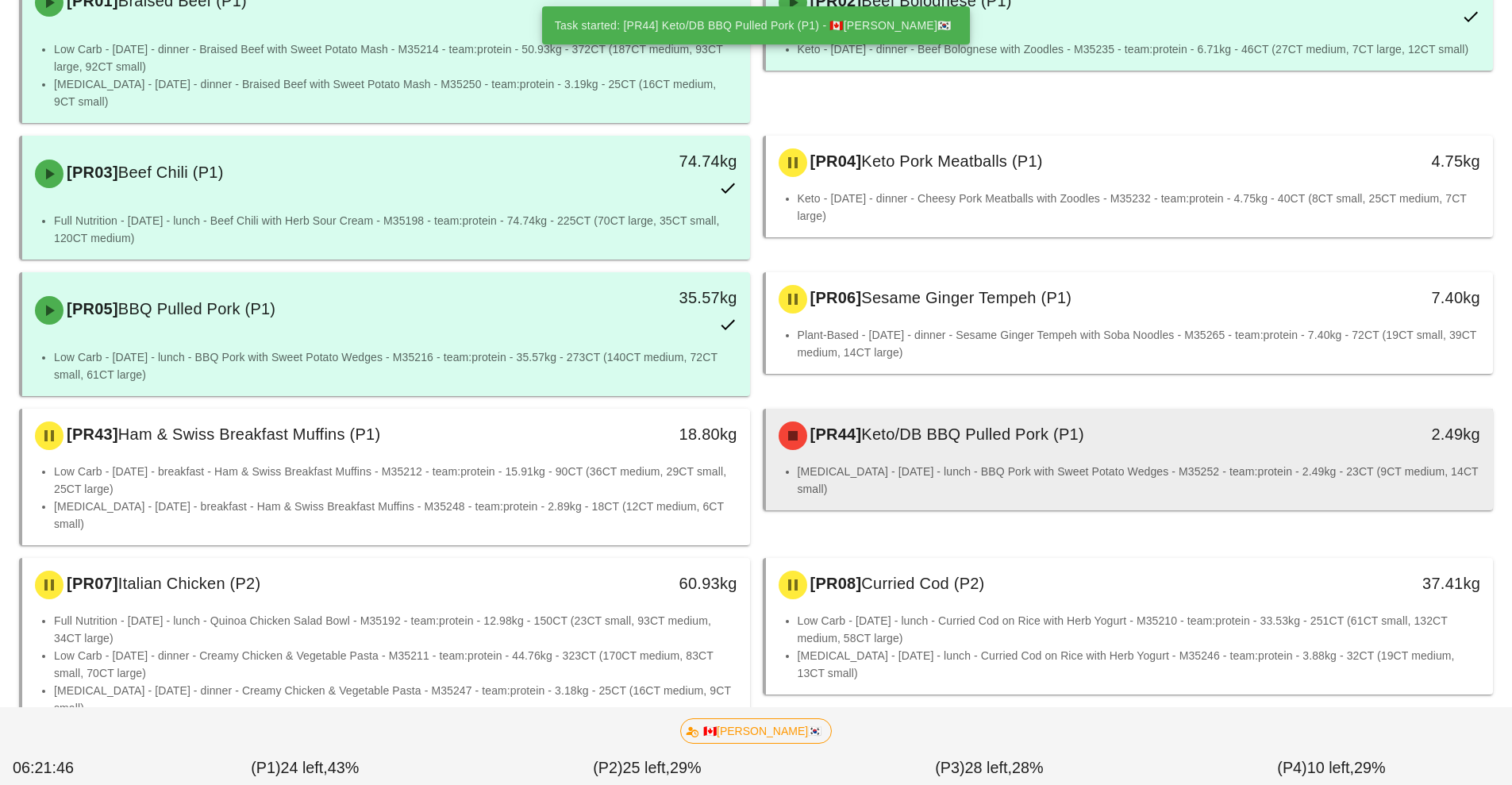
click at [959, 463] on li "[MEDICAL_DATA] - [DATE] - lunch - BBQ Pork with Sweet Potato Wedges - M35252 - …" at bounding box center [1139, 481] width 684 height 35
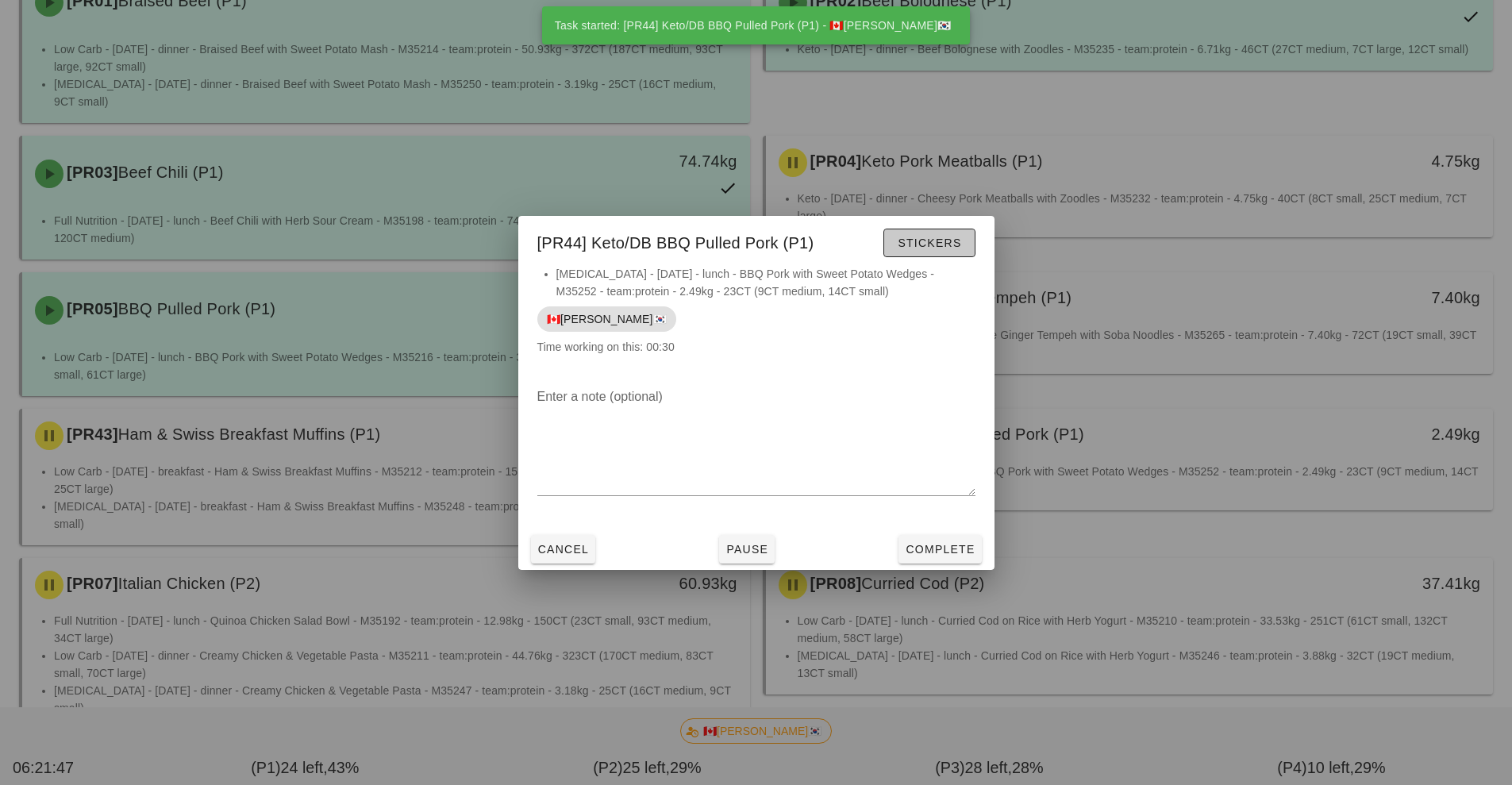
click at [947, 256] on button "Stickers" at bounding box center [929, 242] width 91 height 29
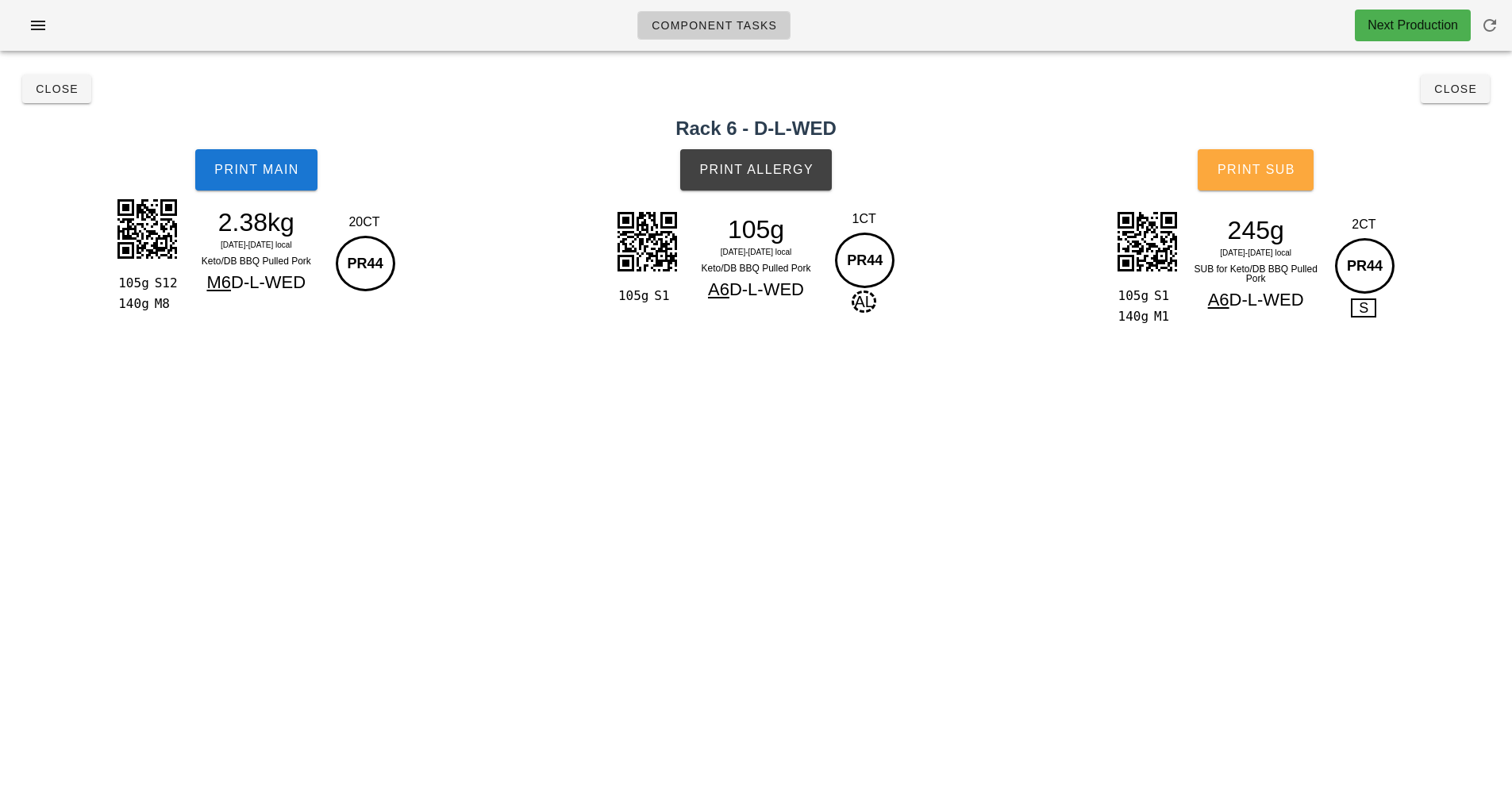
click at [1279, 178] on button "Print Sub" at bounding box center [1255, 170] width 116 height 42
click at [1482, 91] on button "Close" at bounding box center [1455, 88] width 69 height 29
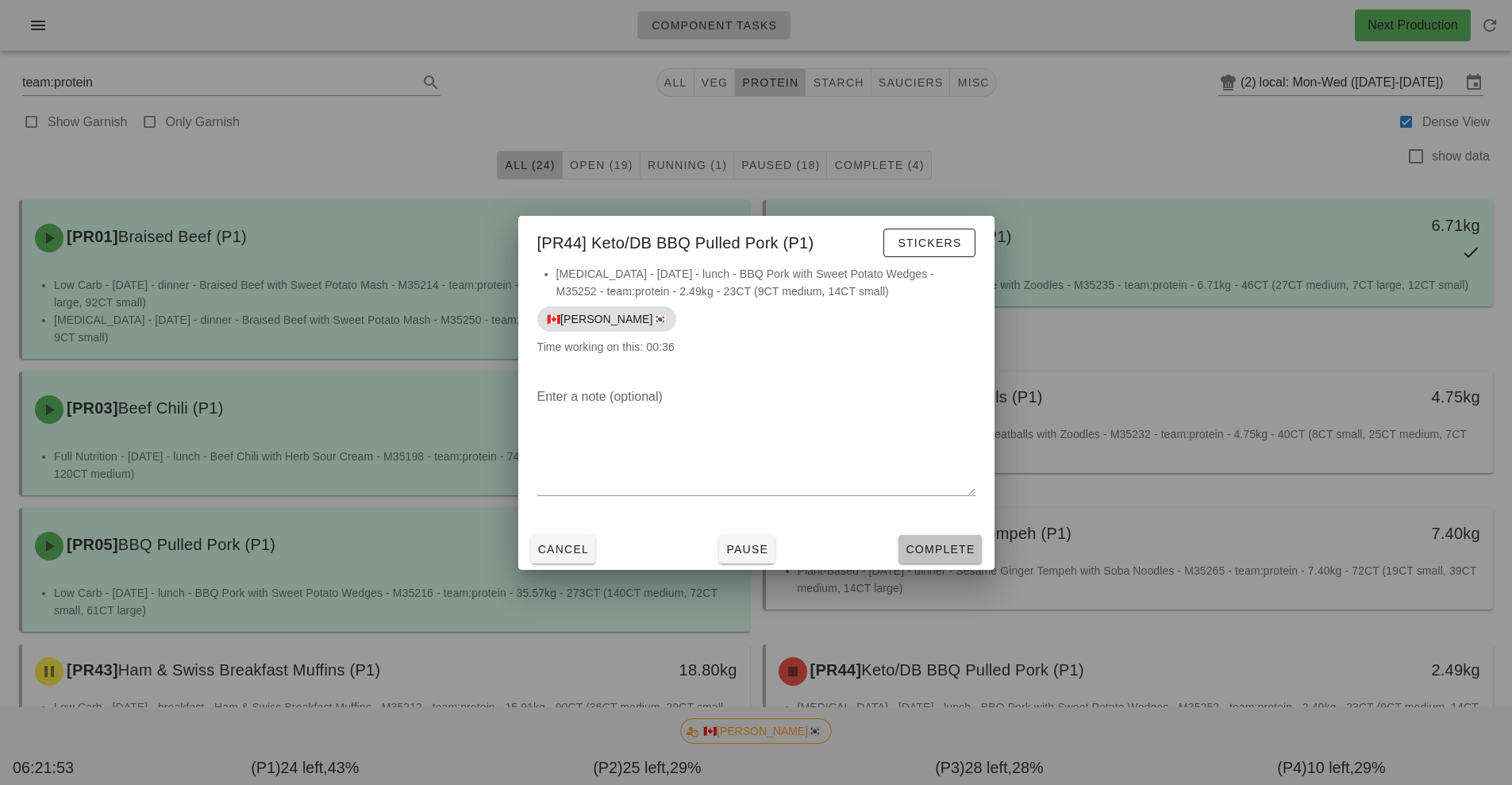
click at [946, 550] on span "Complete" at bounding box center [940, 549] width 70 height 13
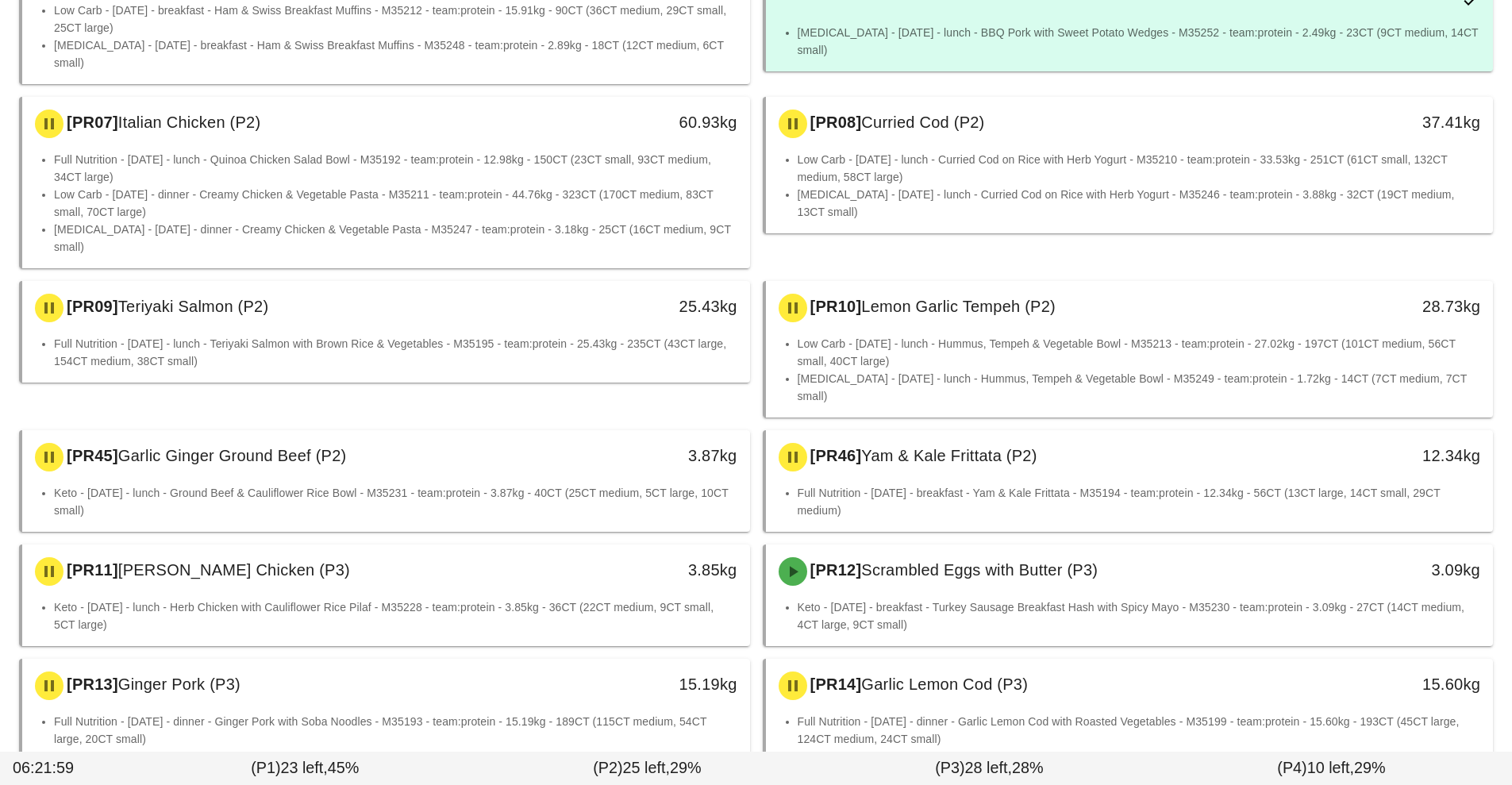
scroll to position [701, 0]
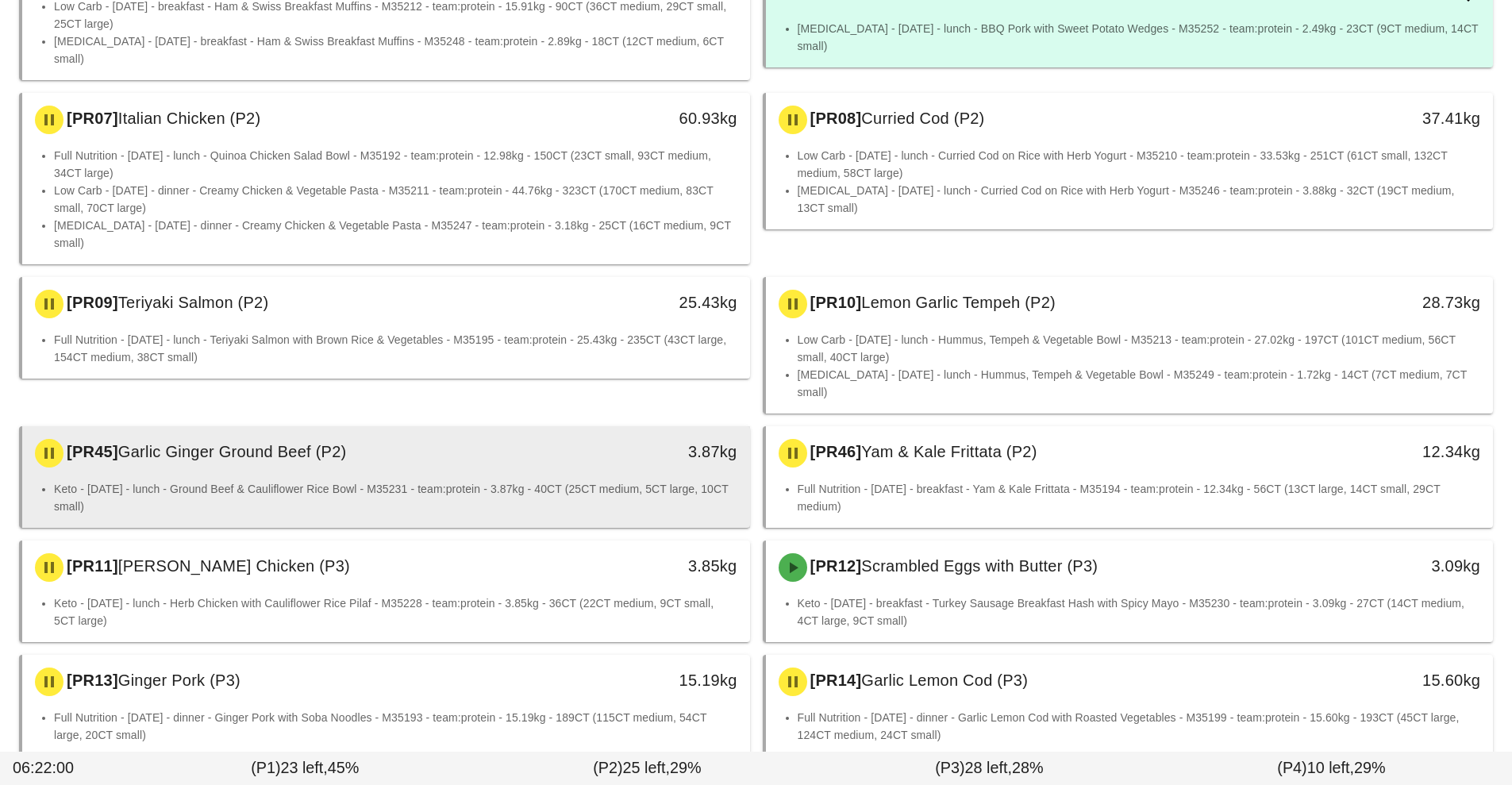
click at [607, 481] on li "Keto - [DATE] - lunch - Ground Beef & Cauliflower Rice Bowl - M35231 - team:pro…" at bounding box center [395, 498] width 684 height 35
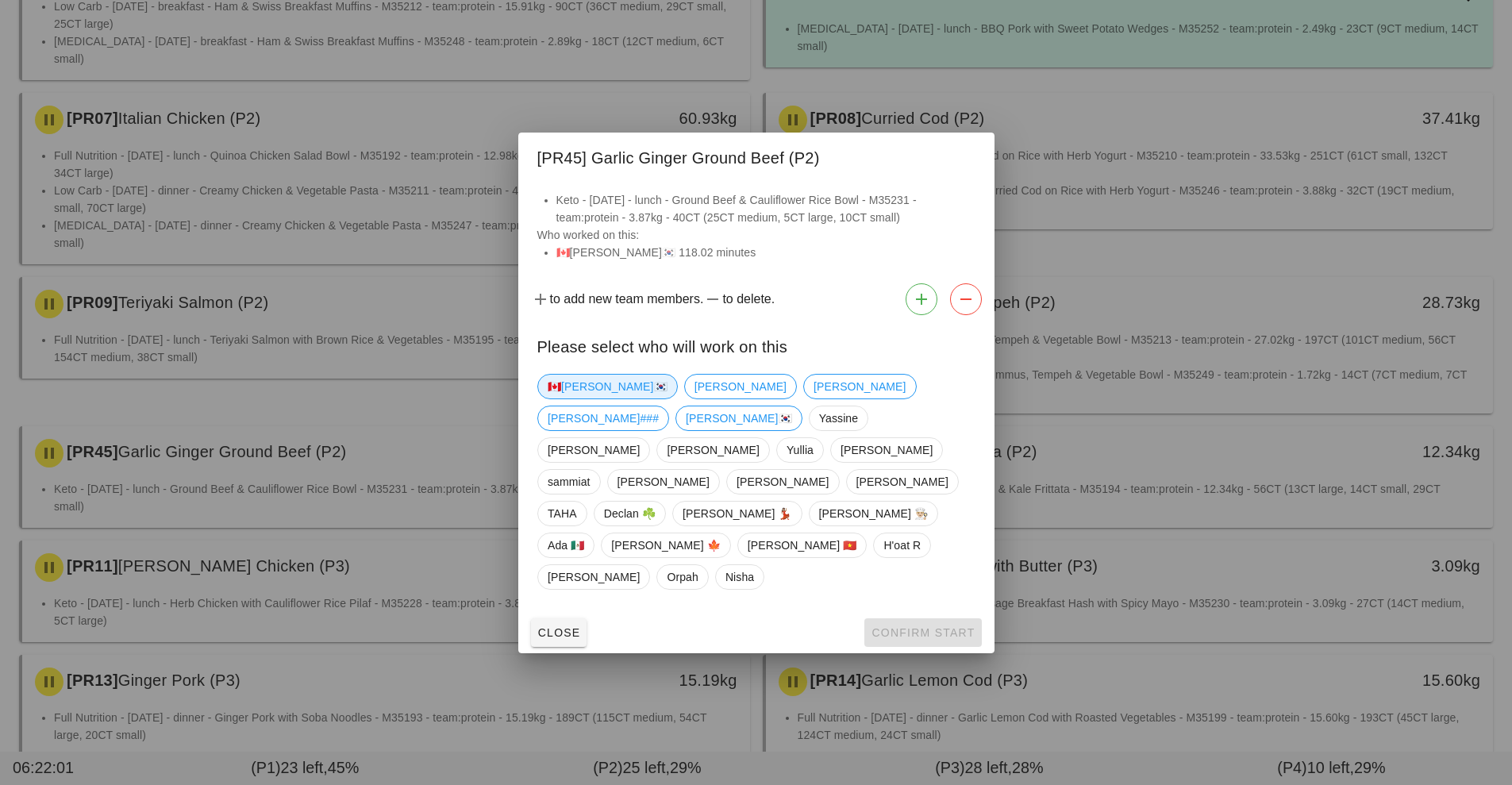
click at [579, 399] on span "🇨🇦[PERSON_NAME]🇰🇷" at bounding box center [607, 387] width 120 height 24
click at [900, 626] on span "Confirm Start" at bounding box center [923, 633] width 104 height 13
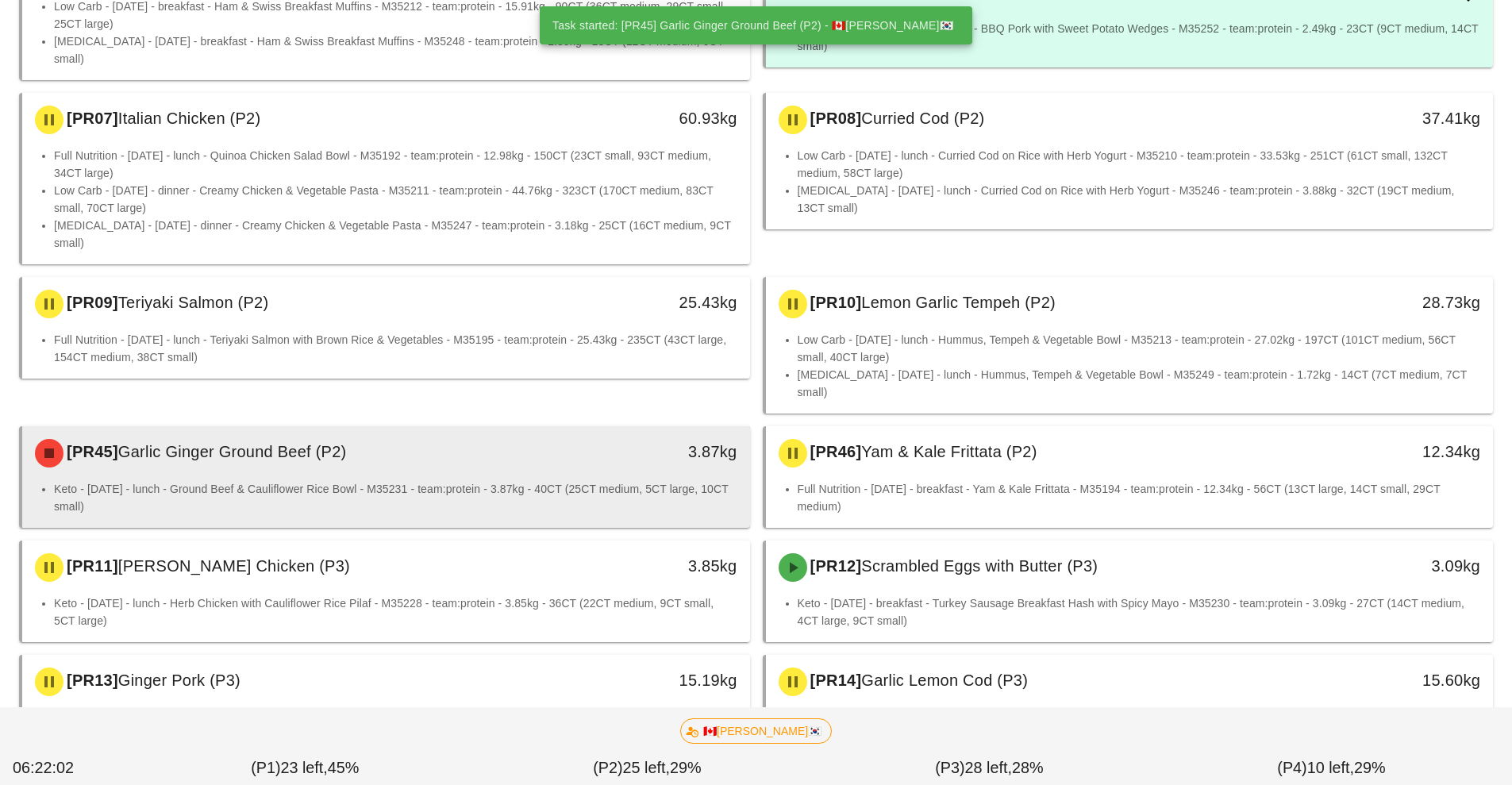
click at [513, 481] on li "Keto - [DATE] - lunch - Ground Beef & Cauliflower Rice Bowl - M35231 - team:pro…" at bounding box center [395, 498] width 684 height 35
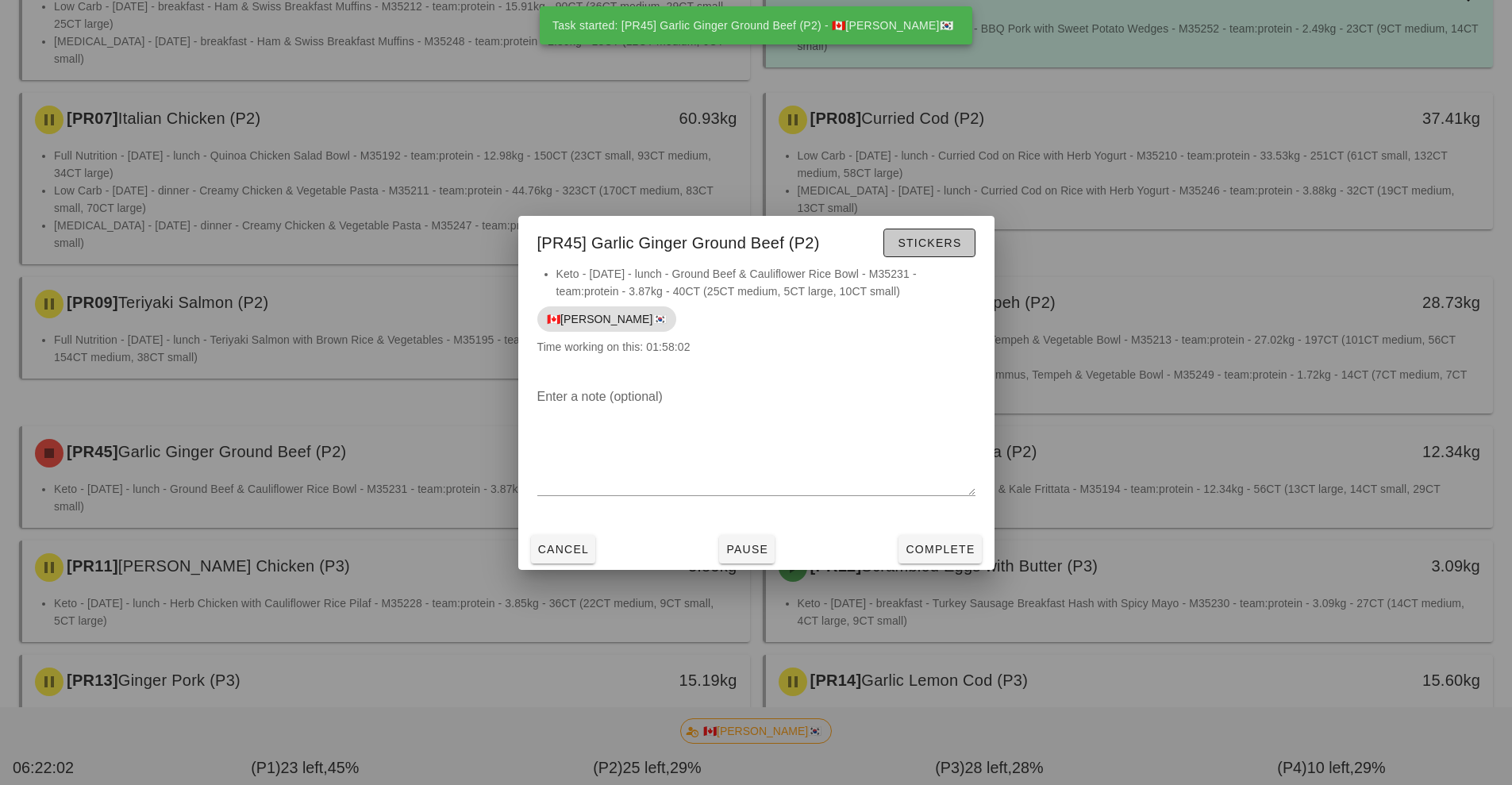
click at [946, 256] on button "Stickers" at bounding box center [929, 242] width 91 height 29
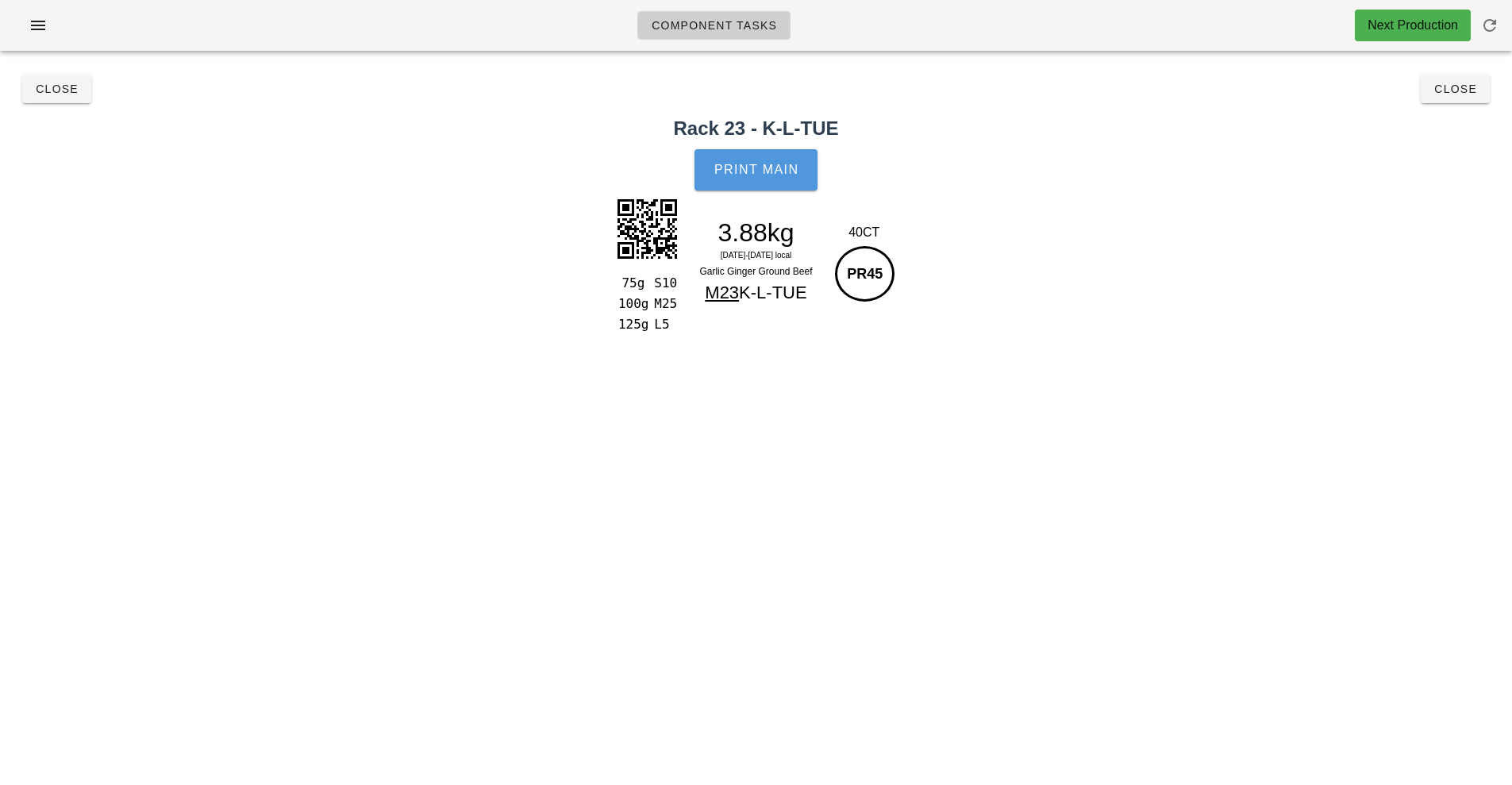
click at [791, 190] on button "Print Main" at bounding box center [756, 170] width 122 height 42
click at [1456, 99] on button "Close" at bounding box center [1455, 88] width 69 height 29
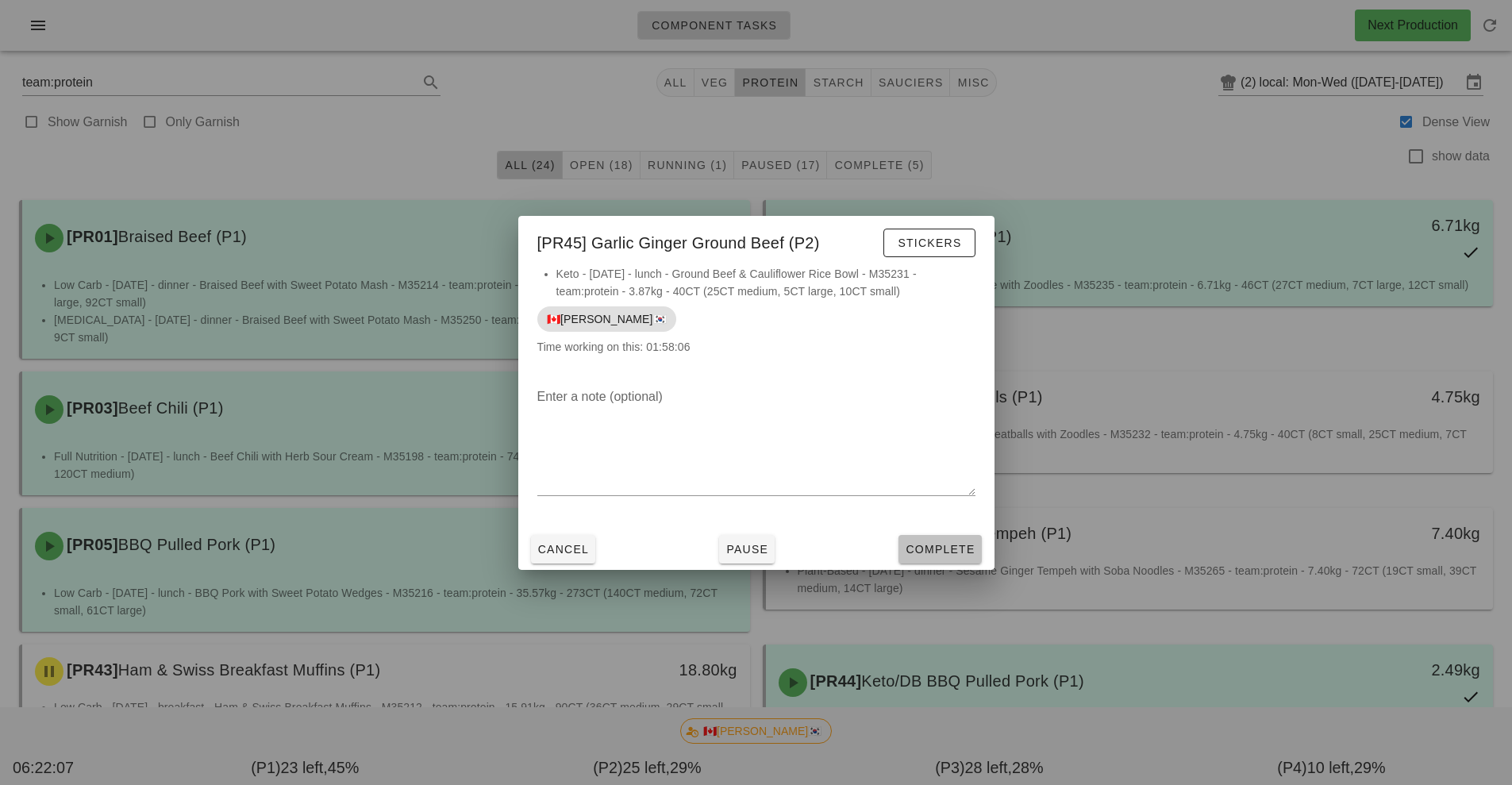
click at [941, 549] on span "Complete" at bounding box center [940, 549] width 70 height 13
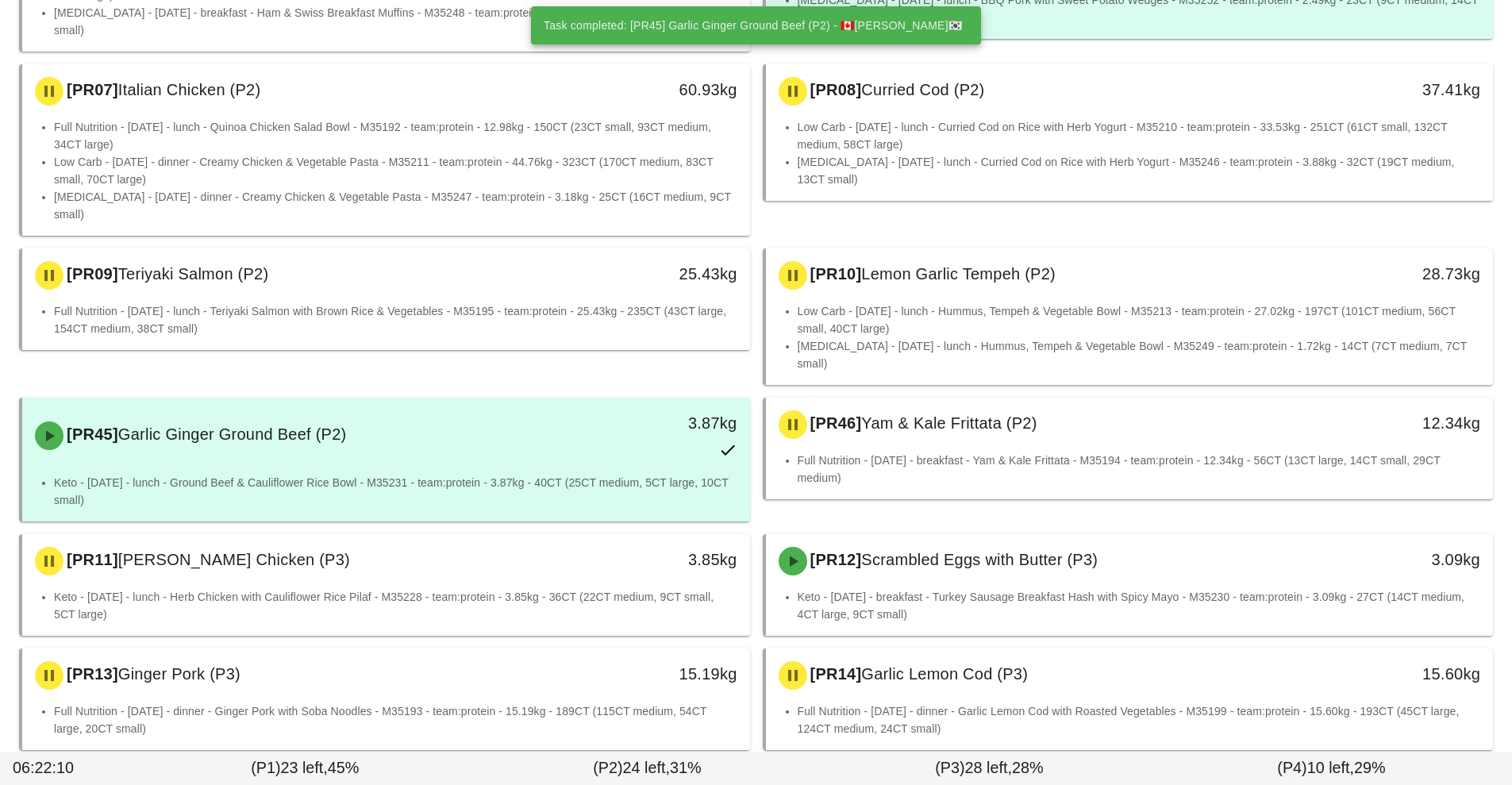
scroll to position [734, 0]
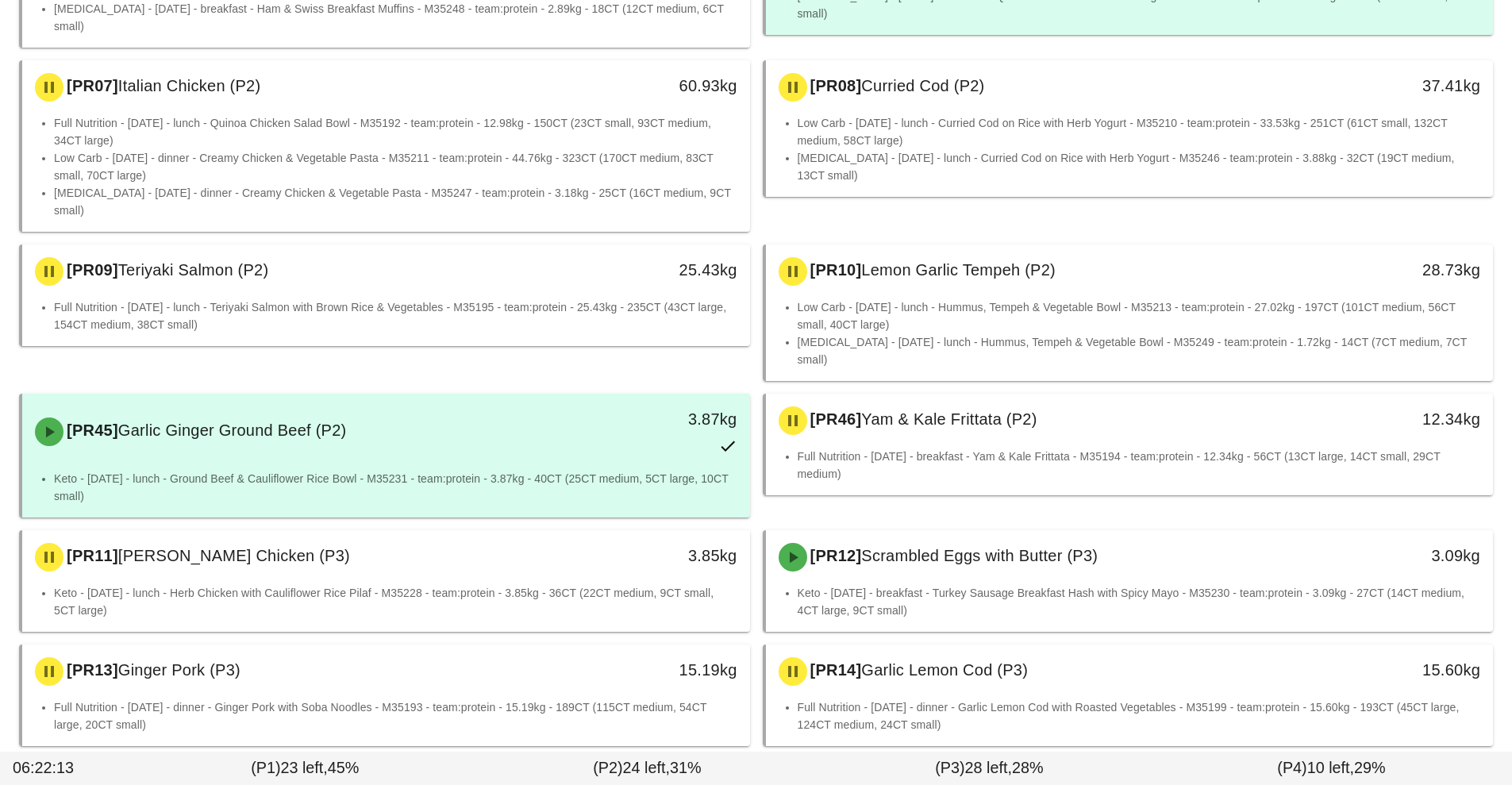
click at [596, 759] on div "[PR15] Lemon Dill Salmon (P3) 40.44kg" at bounding box center [386, 786] width 728 height 54
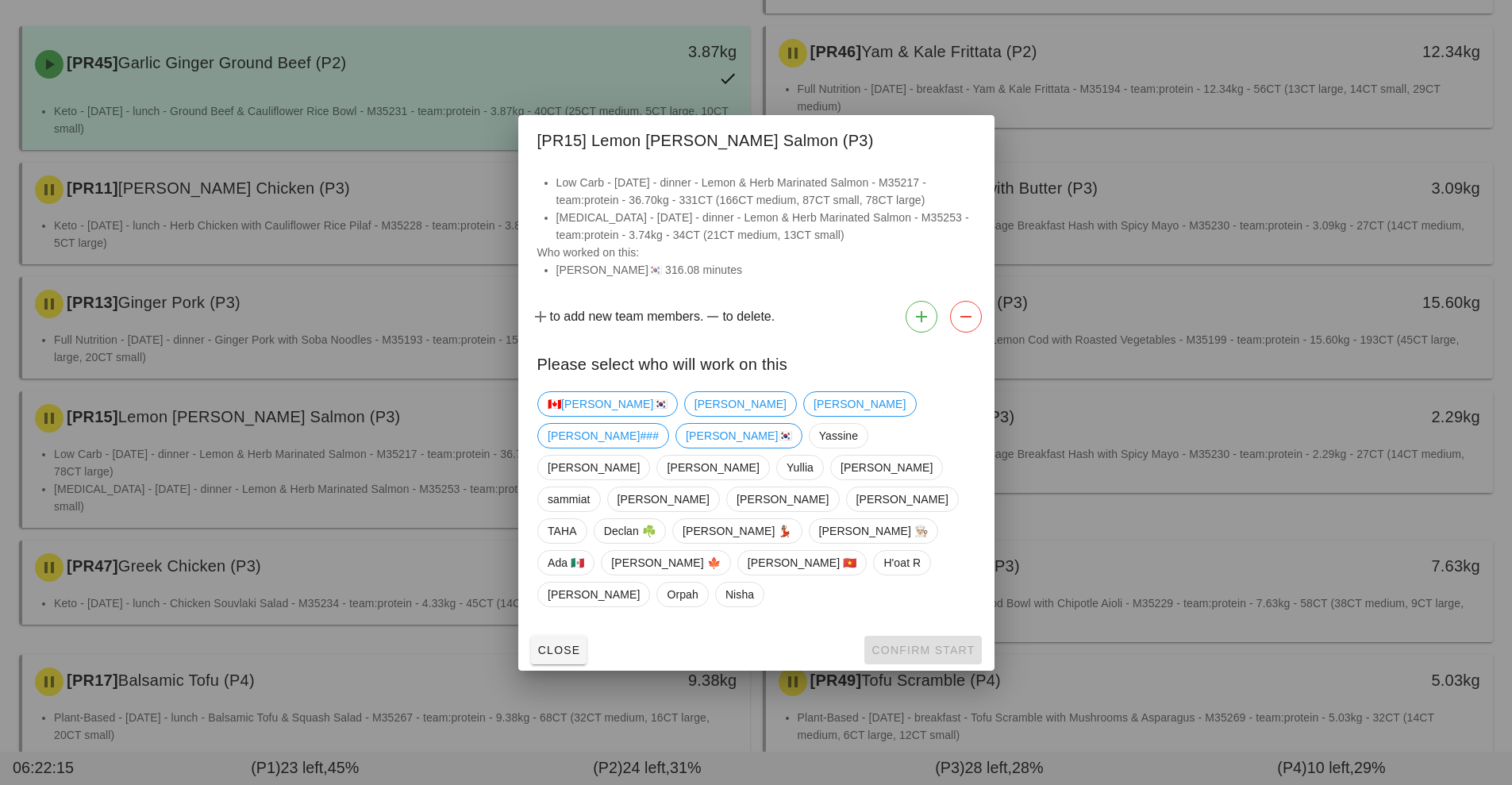
scroll to position [1104, 0]
click at [485, 656] on div at bounding box center [756, 392] width 1512 height 785
